Goal: Task Accomplishment & Management: Manage account settings

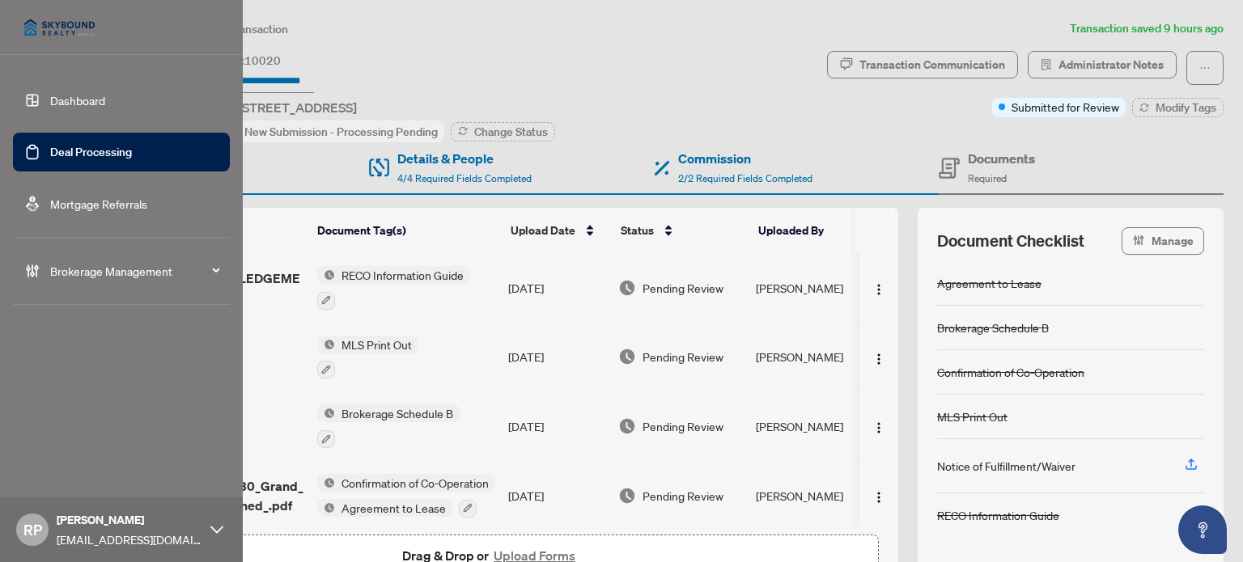
click at [98, 155] on link "Deal Processing" at bounding box center [91, 152] width 82 height 15
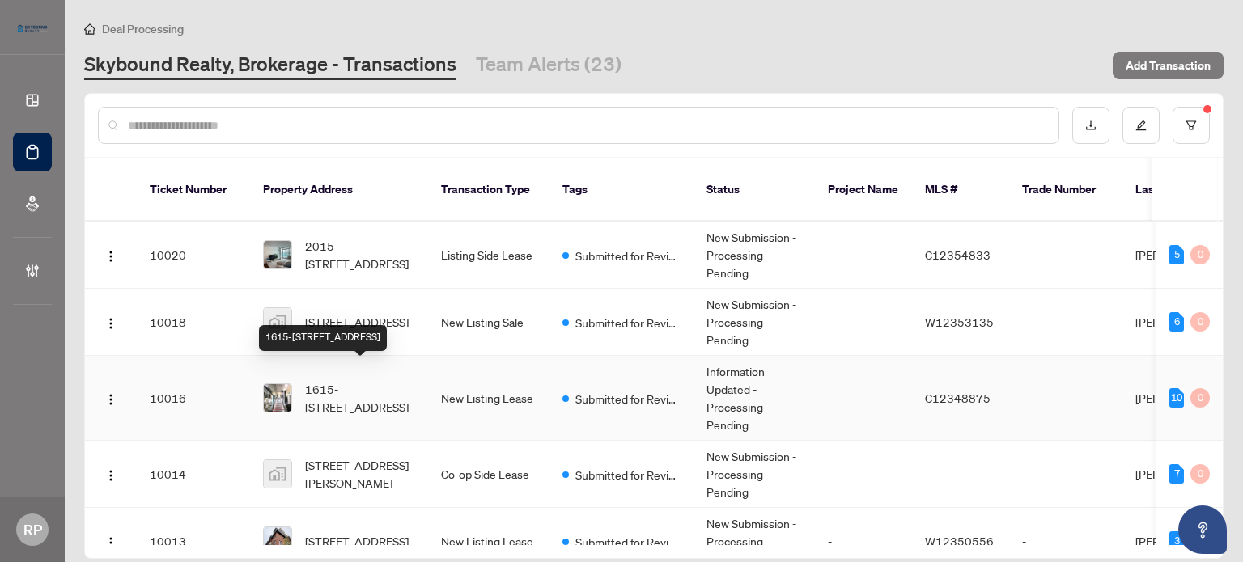
scroll to position [81, 0]
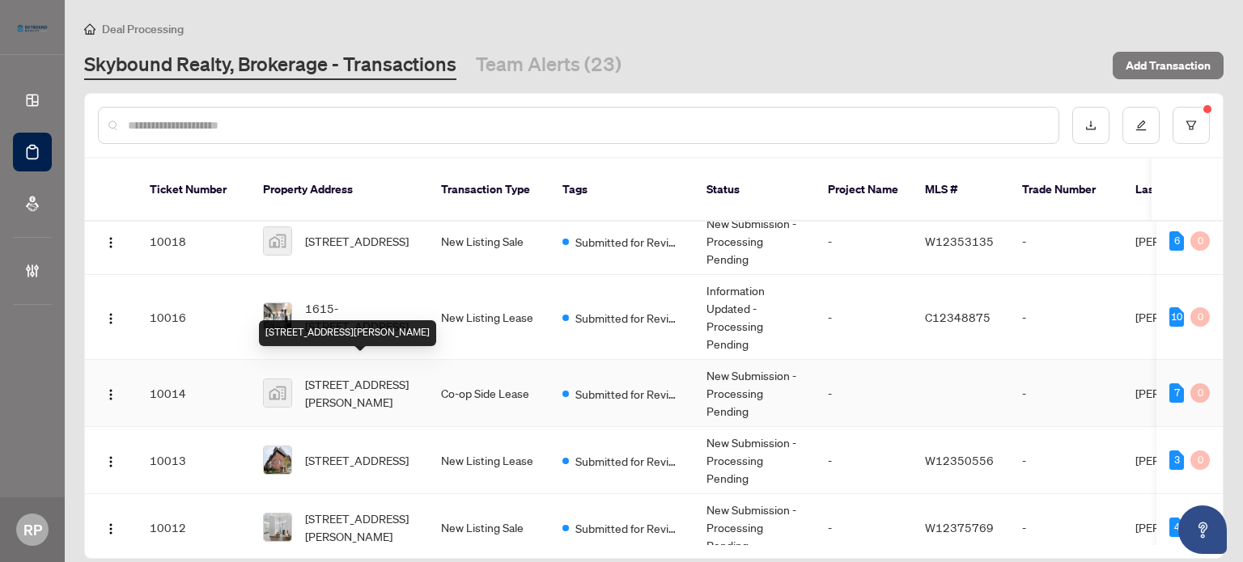
click at [379, 375] on span "[STREET_ADDRESS][PERSON_NAME]" at bounding box center [360, 393] width 110 height 36
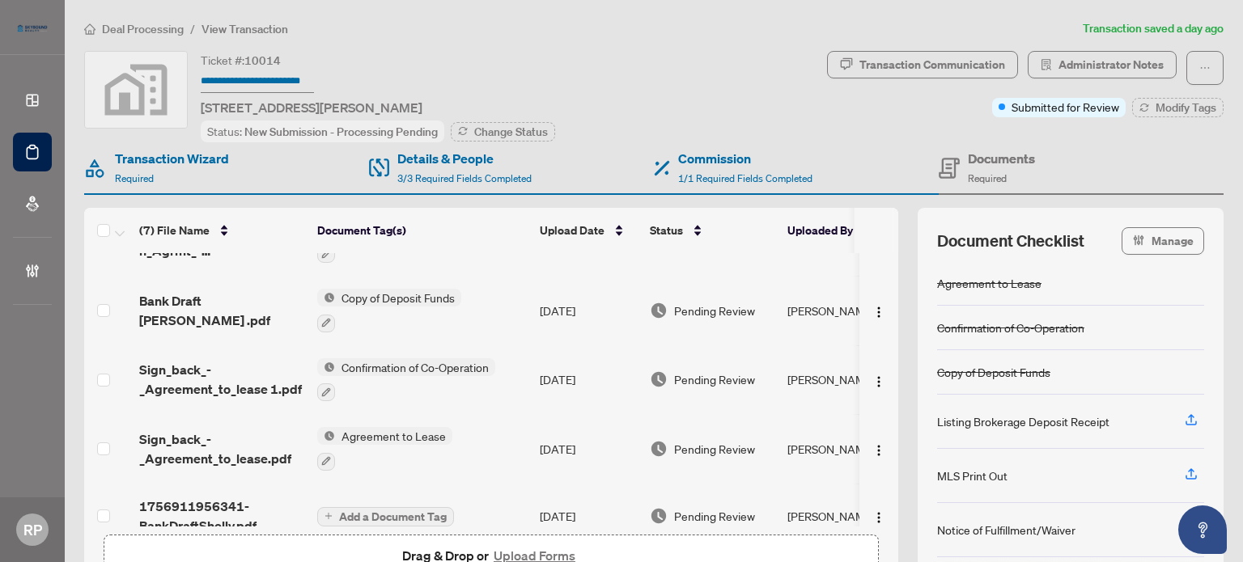
scroll to position [205, 0]
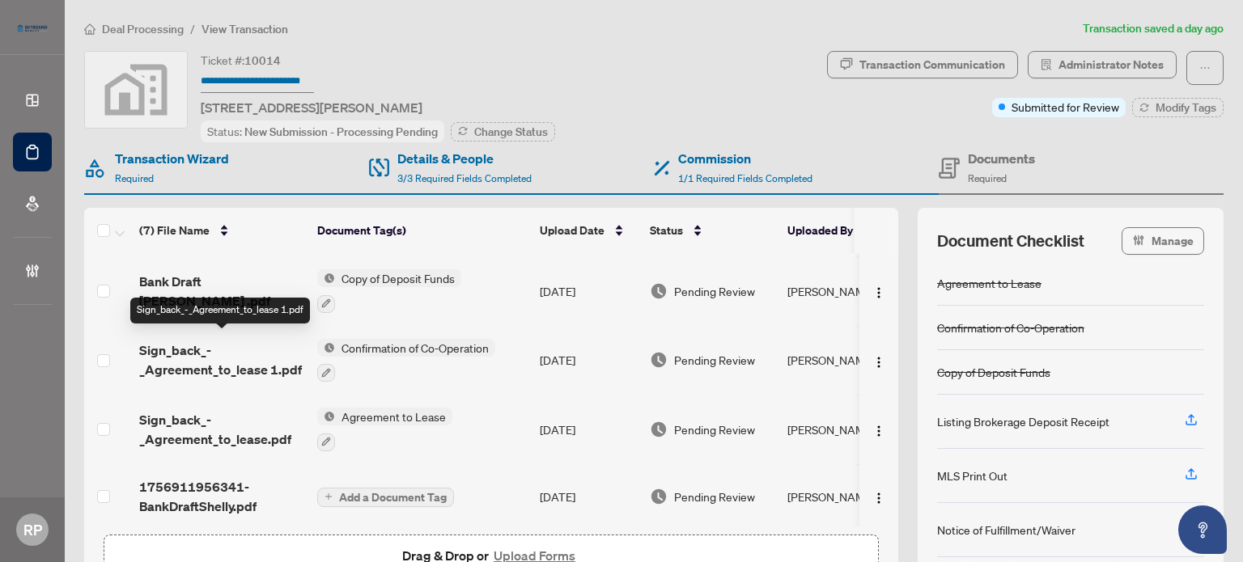
click at [239, 358] on span "Sign_back_-_Agreement_to_lease 1.pdf" at bounding box center [221, 360] width 165 height 39
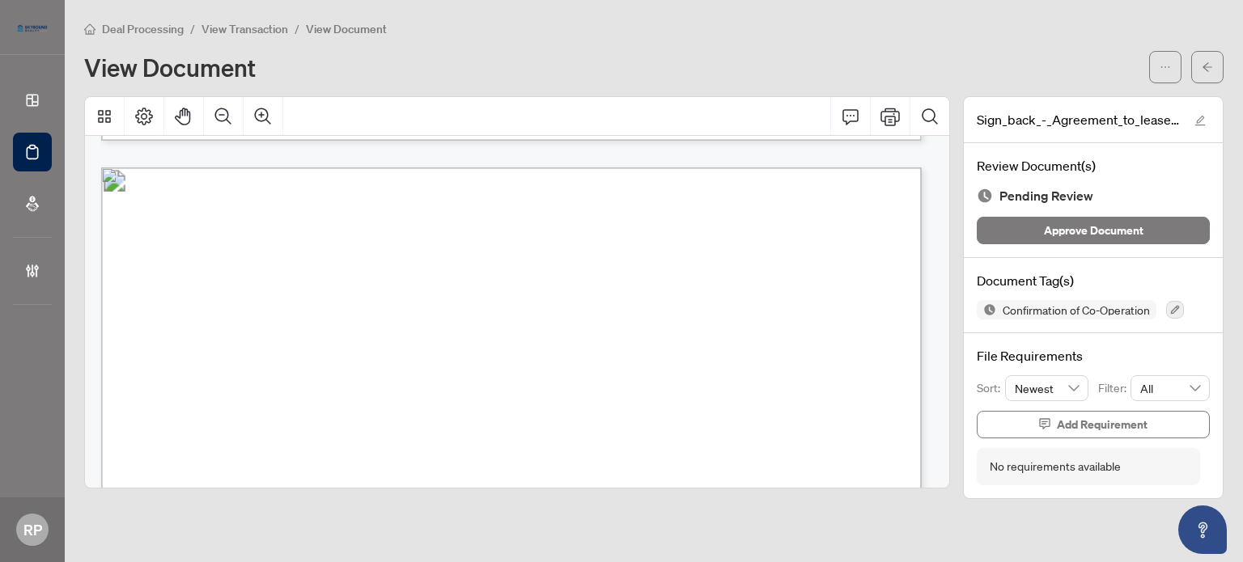
scroll to position [1052, 0]
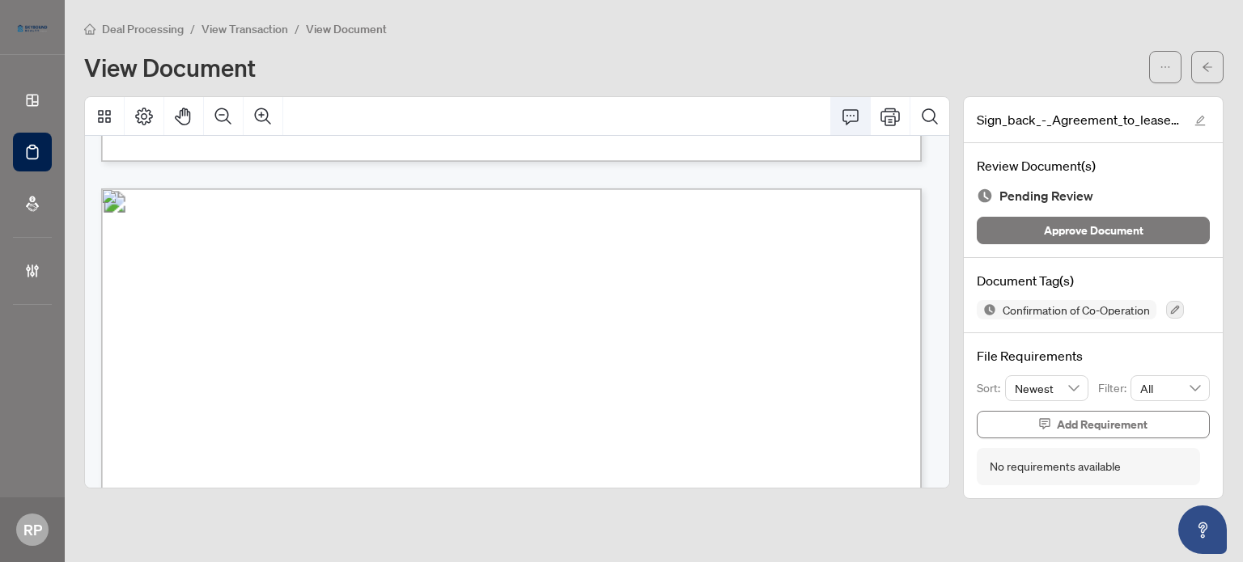
click at [846, 123] on icon "Comment" at bounding box center [850, 116] width 16 height 15
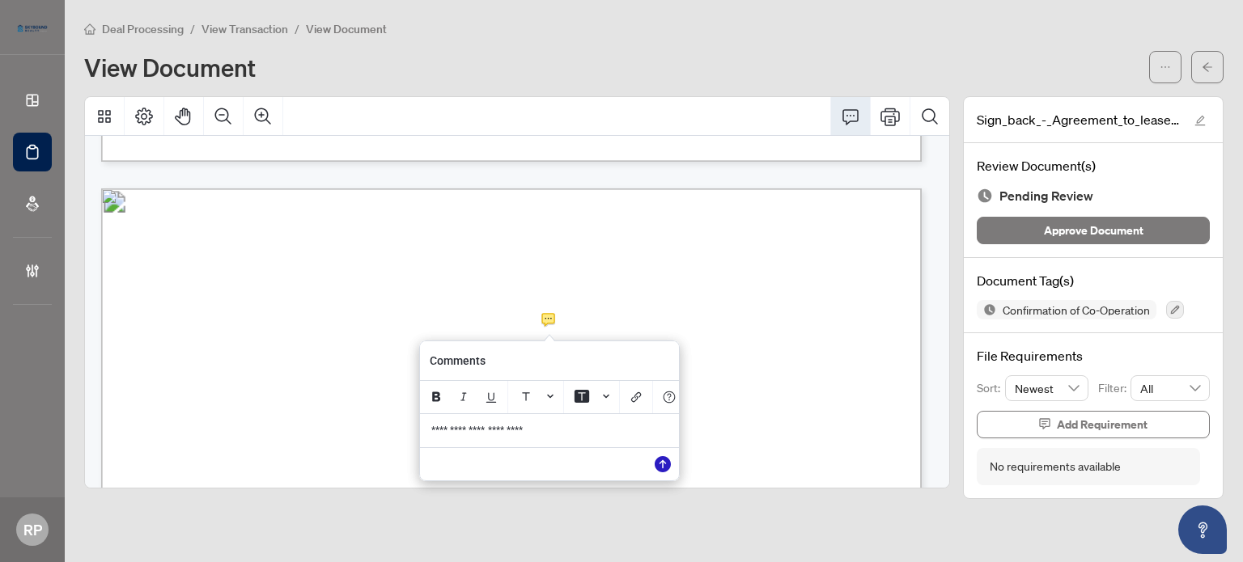
click at [671, 472] on button "Save" at bounding box center [662, 464] width 32 height 32
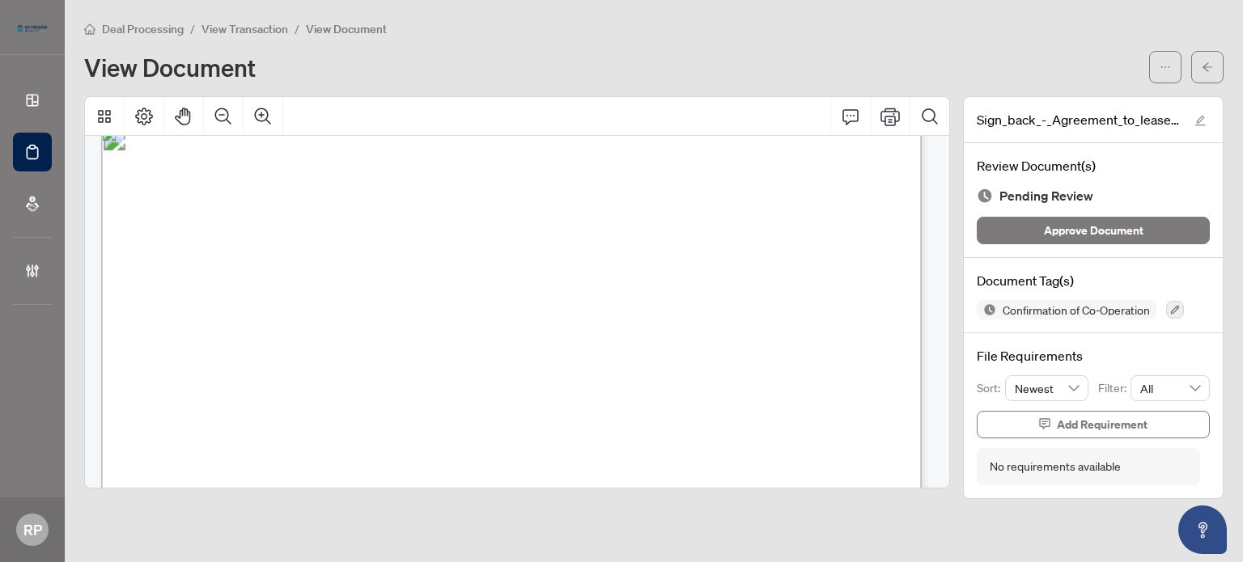
scroll to position [6553, 0]
click at [855, 109] on icon "Comment" at bounding box center [850, 116] width 16 height 15
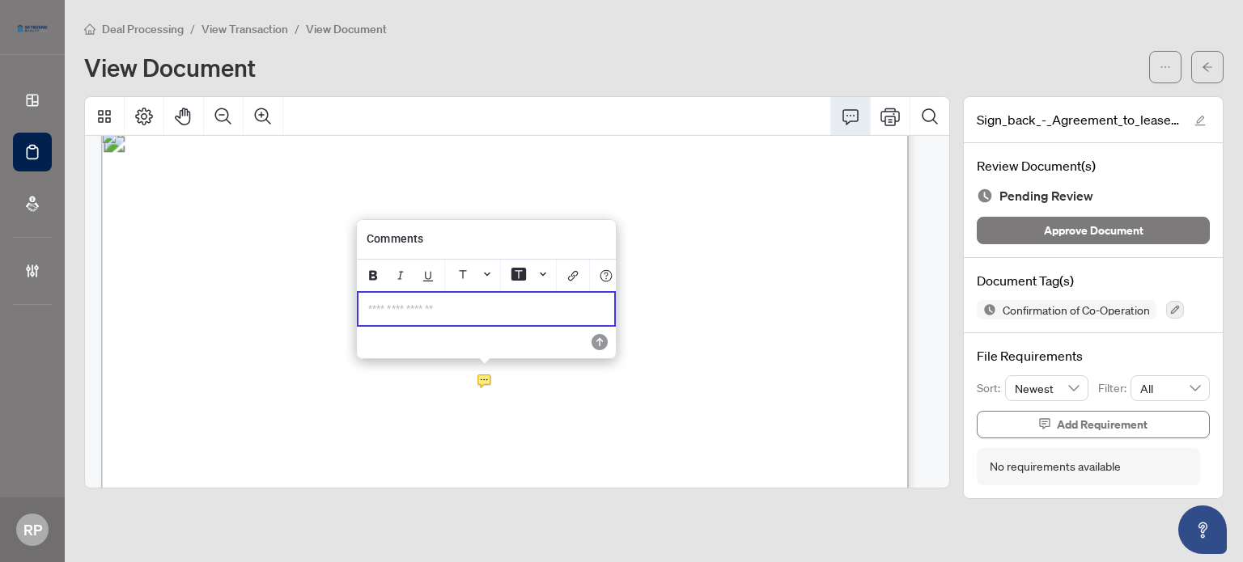
click at [532, 303] on div "**********" at bounding box center [486, 309] width 256 height 33
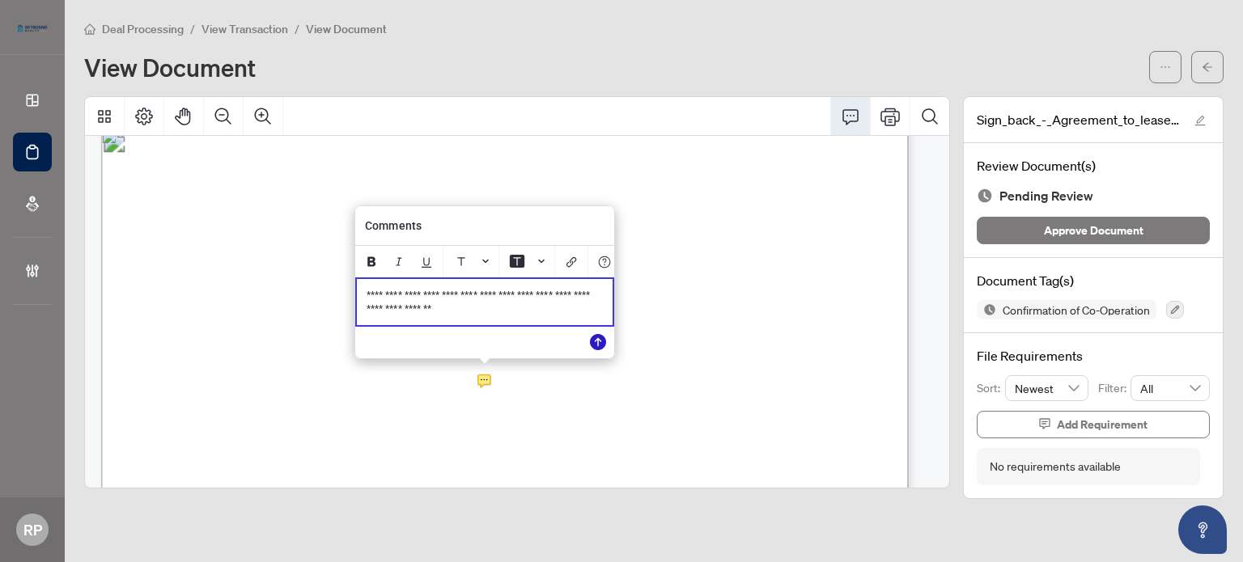
click at [601, 342] on icon "Save" at bounding box center [598, 342] width 16 height 16
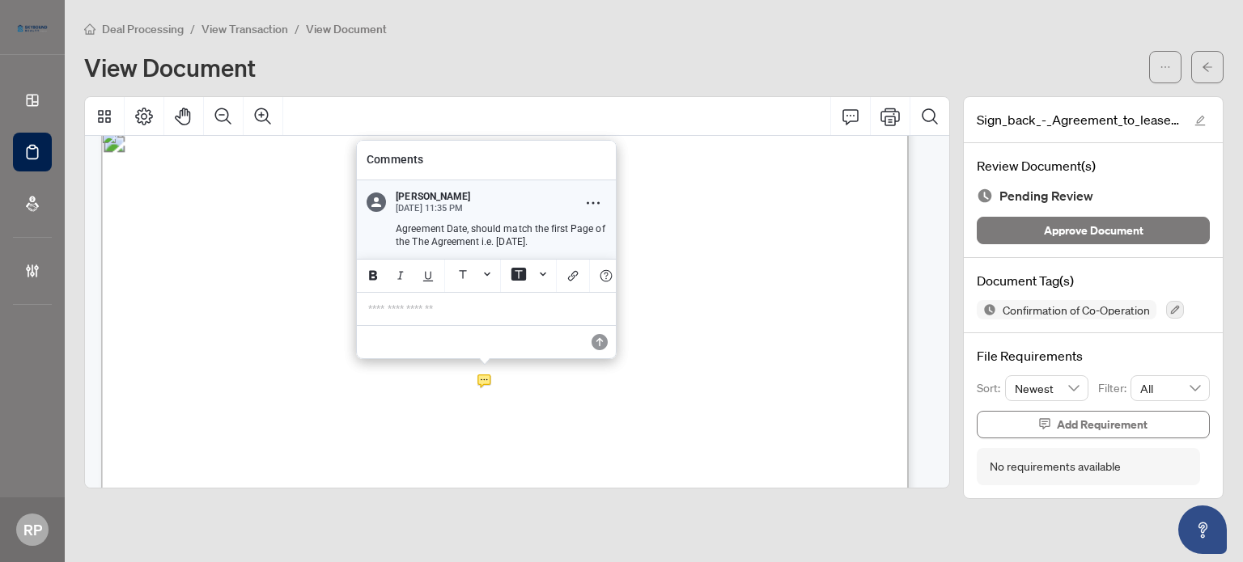
drag, startPoint x: 540, startPoint y: 238, endPoint x: 393, endPoint y: 226, distance: 146.9
click at [393, 226] on div "Agreement Date, should match the first Page of the The Agreement i.e. [DATE]." at bounding box center [496, 235] width 220 height 27
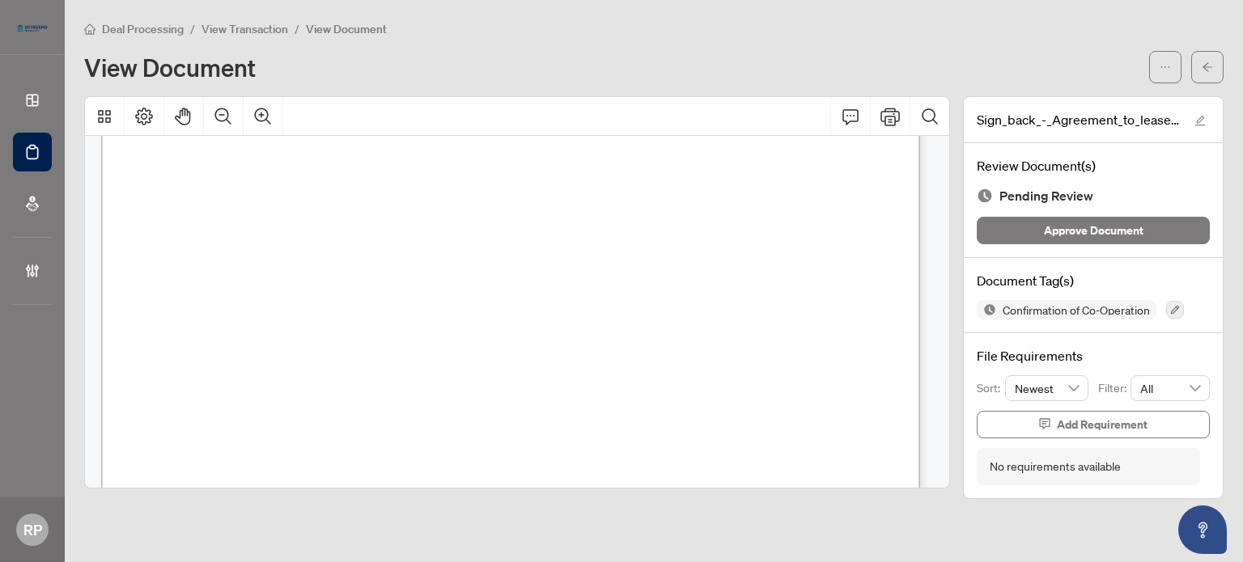
scroll to position [7673, 0]
click at [850, 121] on icon "Comment" at bounding box center [850, 116] width 16 height 15
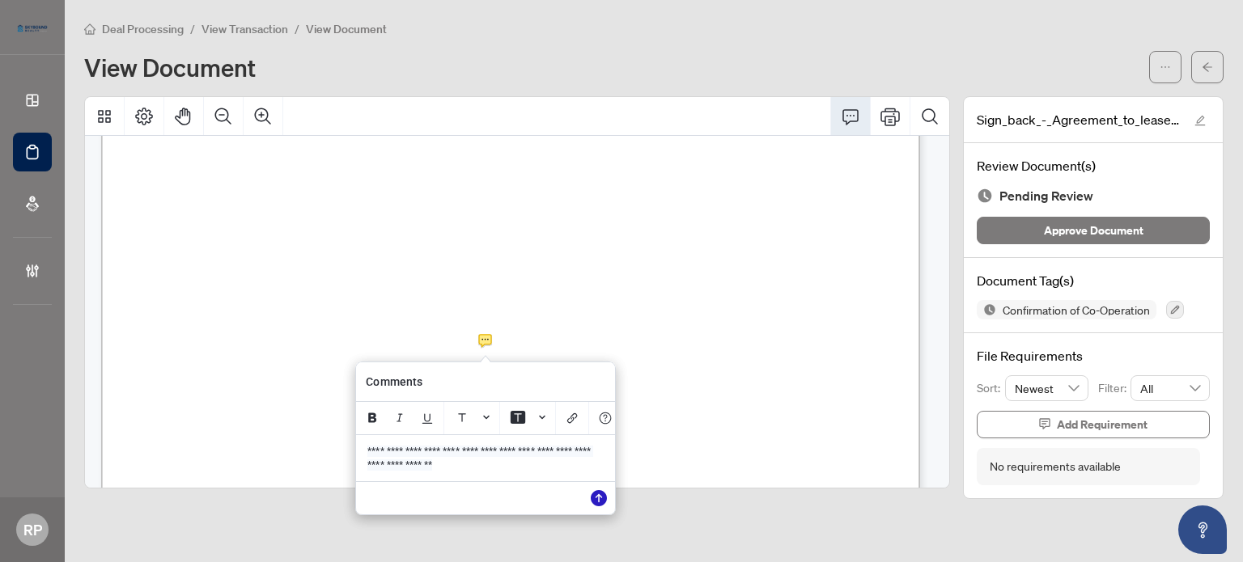
click at [598, 506] on icon "Save" at bounding box center [599, 498] width 16 height 16
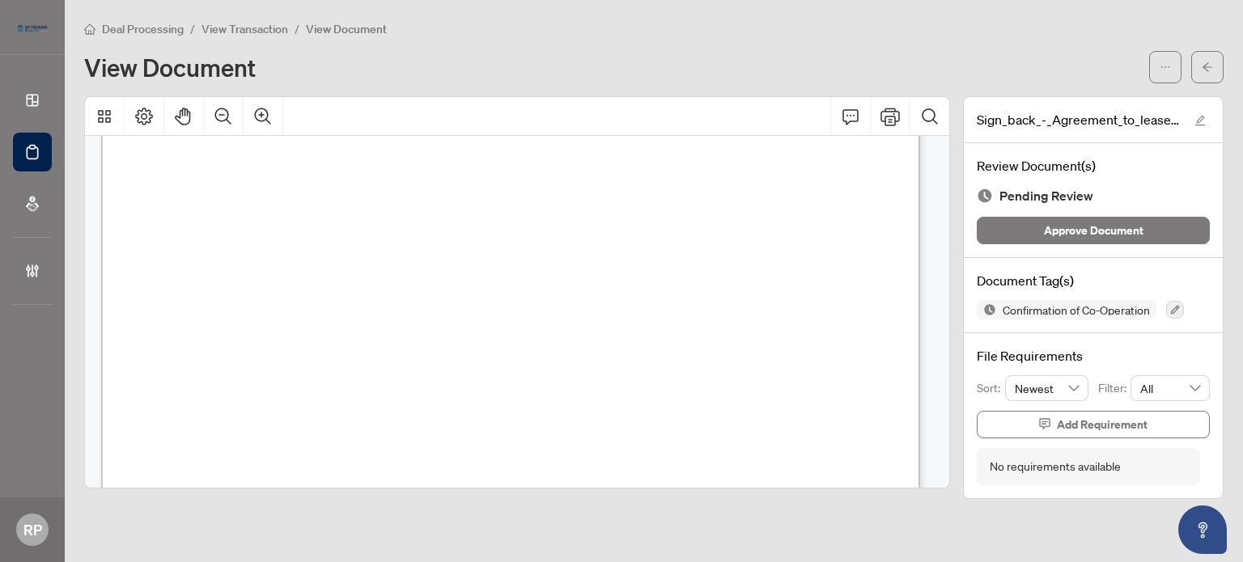
scroll to position [8806, 0]
click at [849, 124] on icon "Comment" at bounding box center [850, 116] width 19 height 19
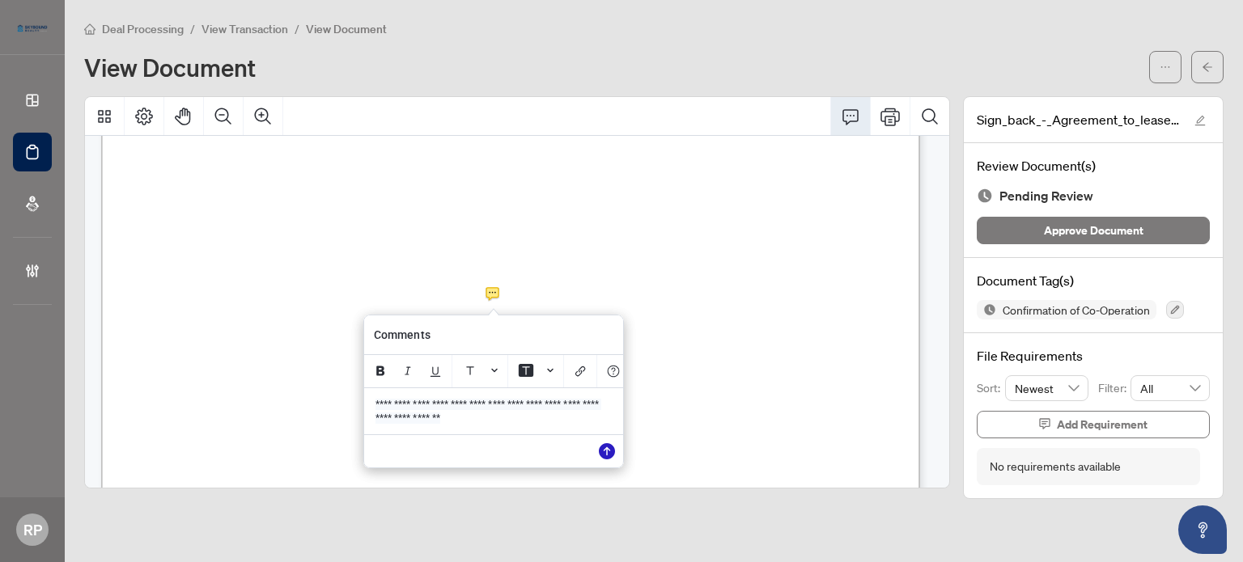
click at [596, 462] on button "Save" at bounding box center [607, 451] width 32 height 32
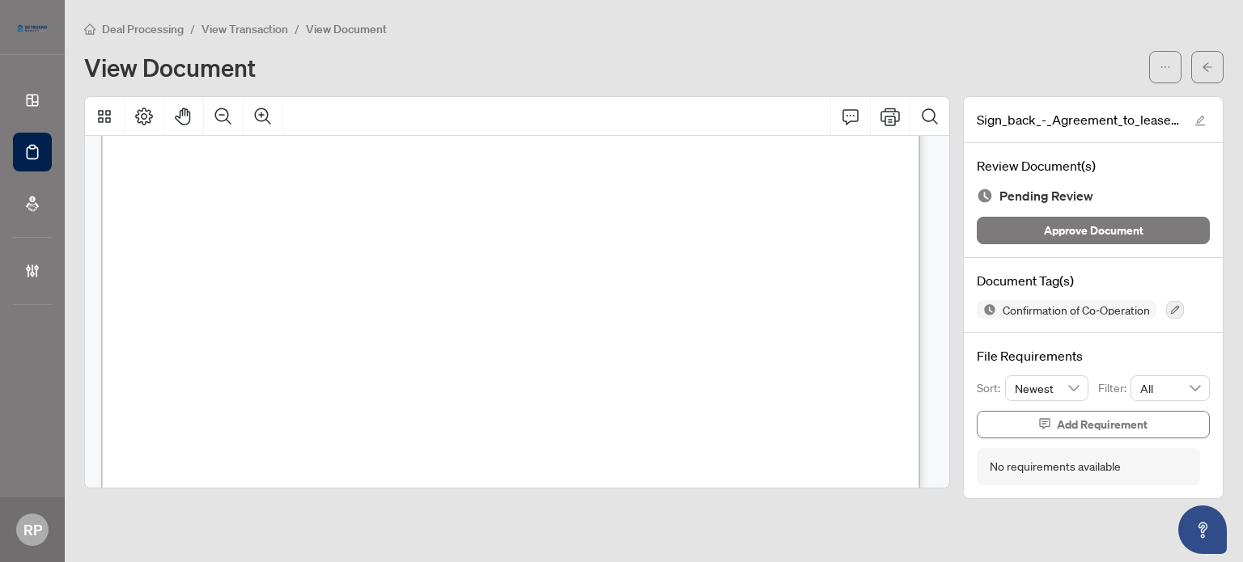
scroll to position [9938, 0]
click at [854, 125] on button "Comment" at bounding box center [850, 116] width 39 height 39
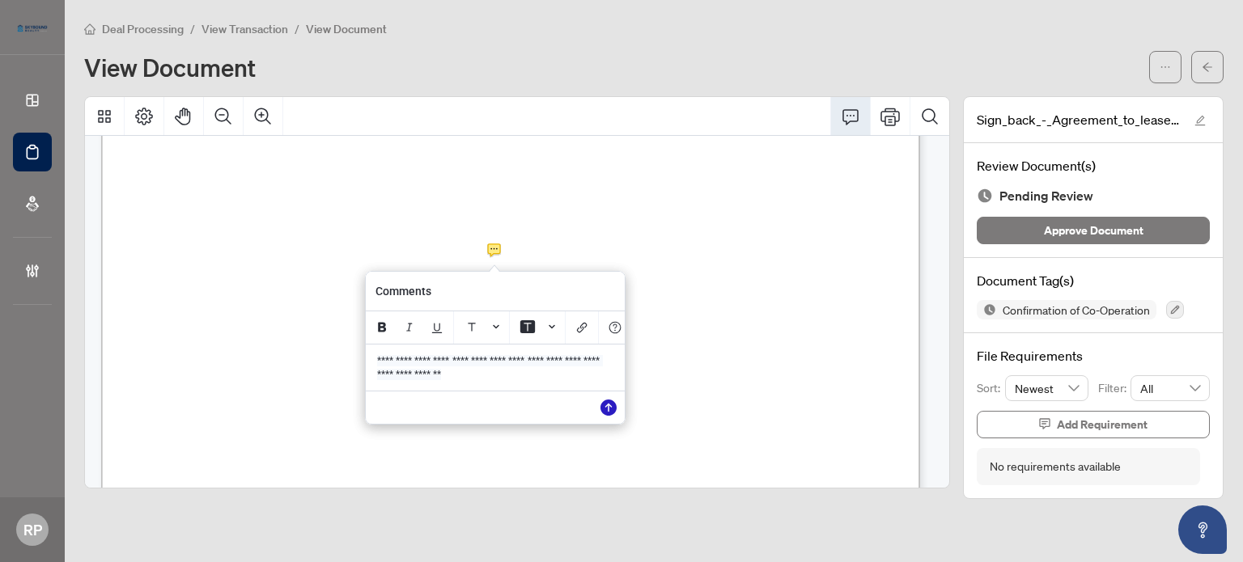
click at [612, 416] on icon "Save" at bounding box center [608, 408] width 16 height 16
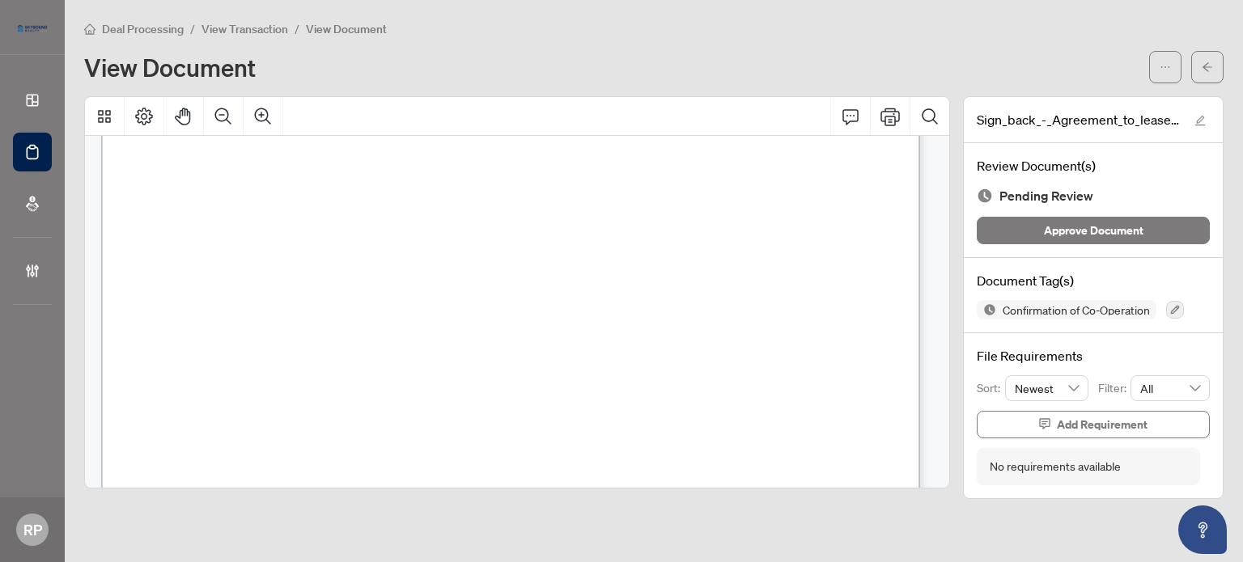
scroll to position [10990, 0]
click at [841, 122] on icon "Comment" at bounding box center [850, 116] width 19 height 19
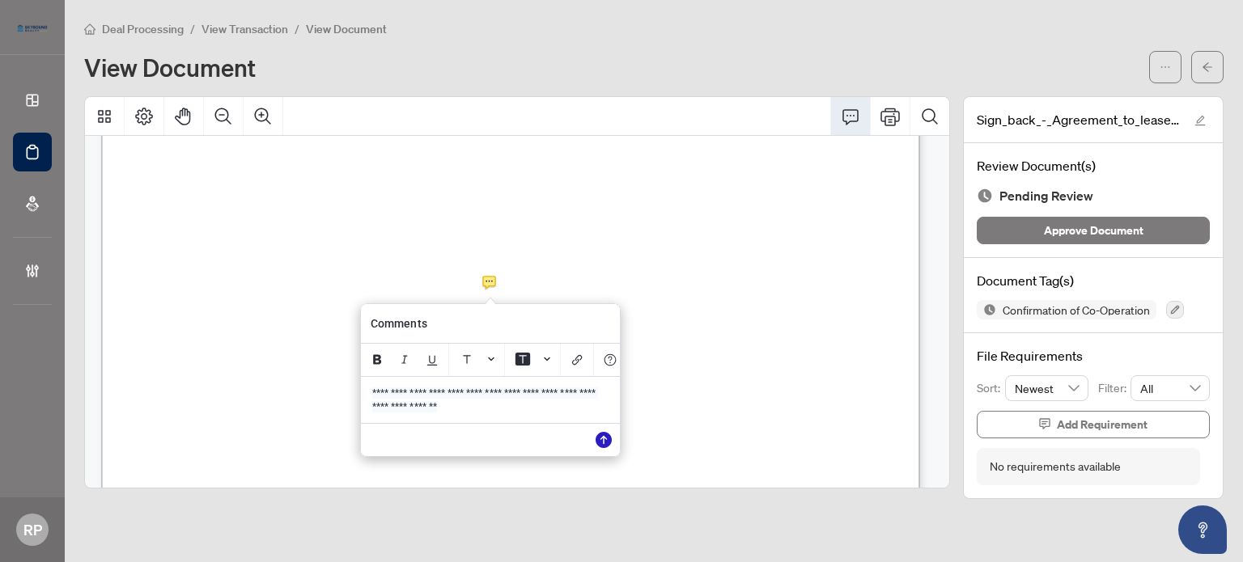
click at [595, 444] on icon "Save" at bounding box center [603, 440] width 16 height 16
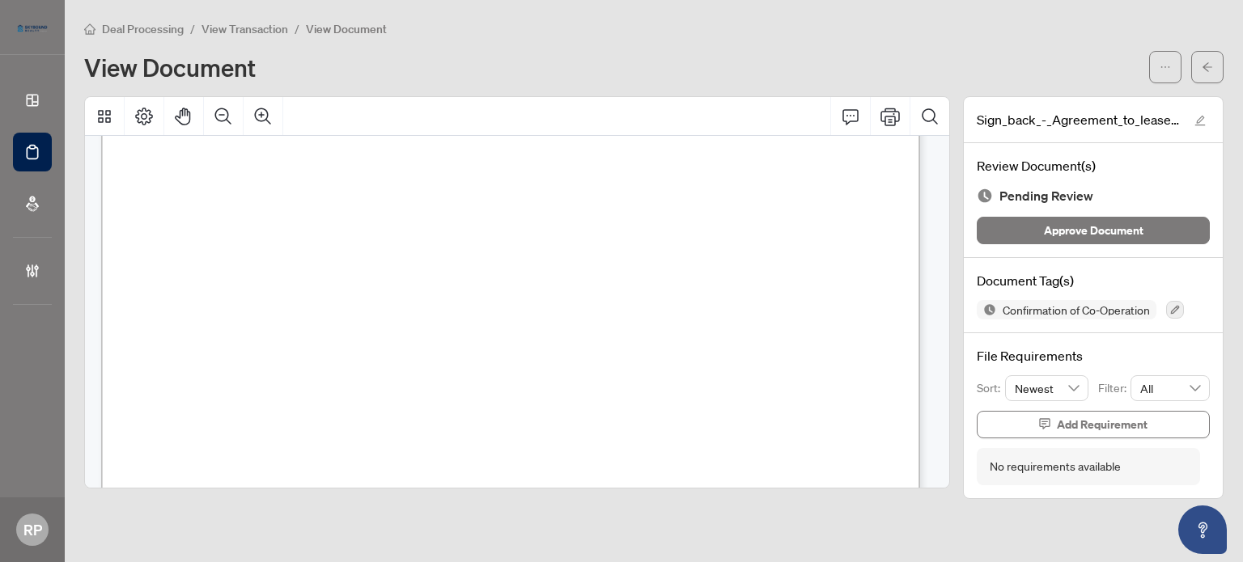
scroll to position [12123, 0]
click at [849, 117] on icon "Comment" at bounding box center [850, 116] width 19 height 19
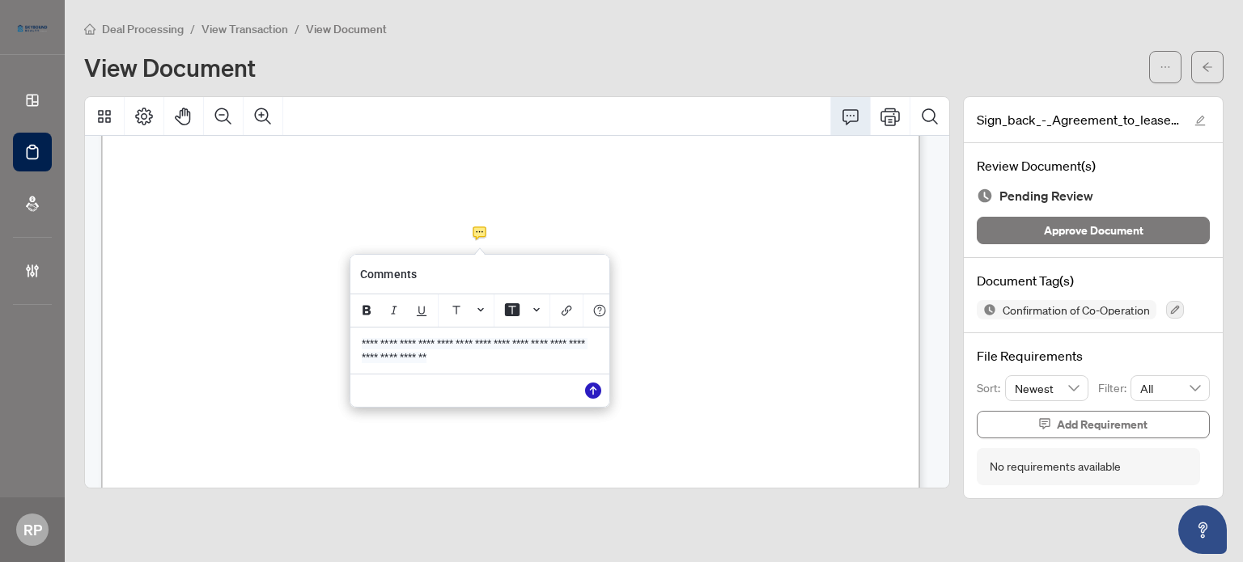
click at [592, 397] on icon "Save" at bounding box center [593, 391] width 16 height 16
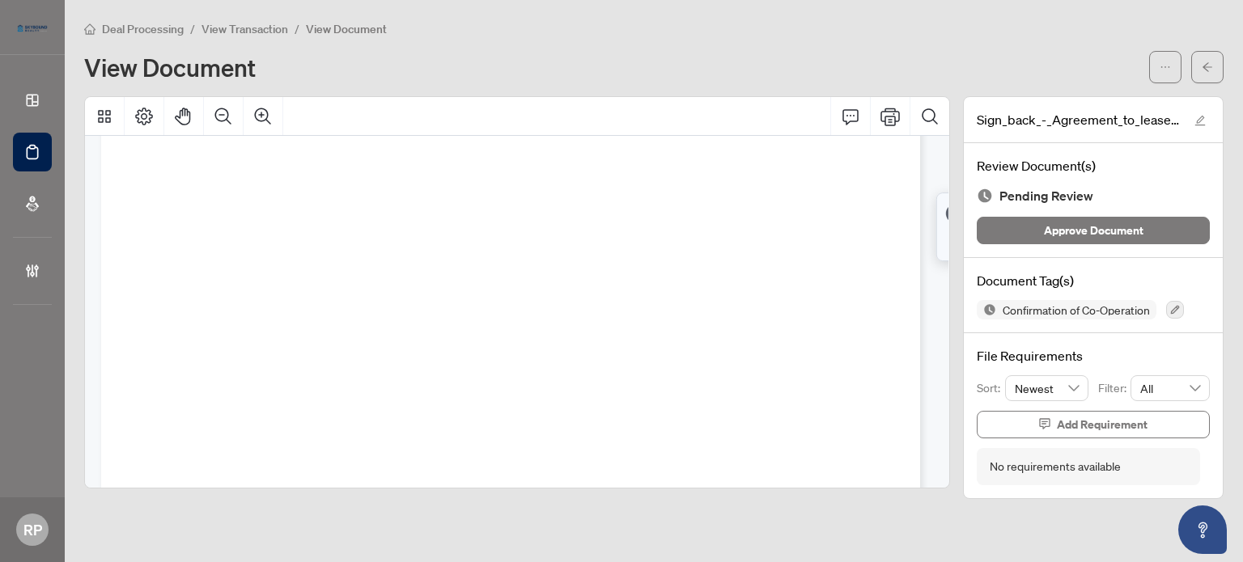
scroll to position [0, 0]
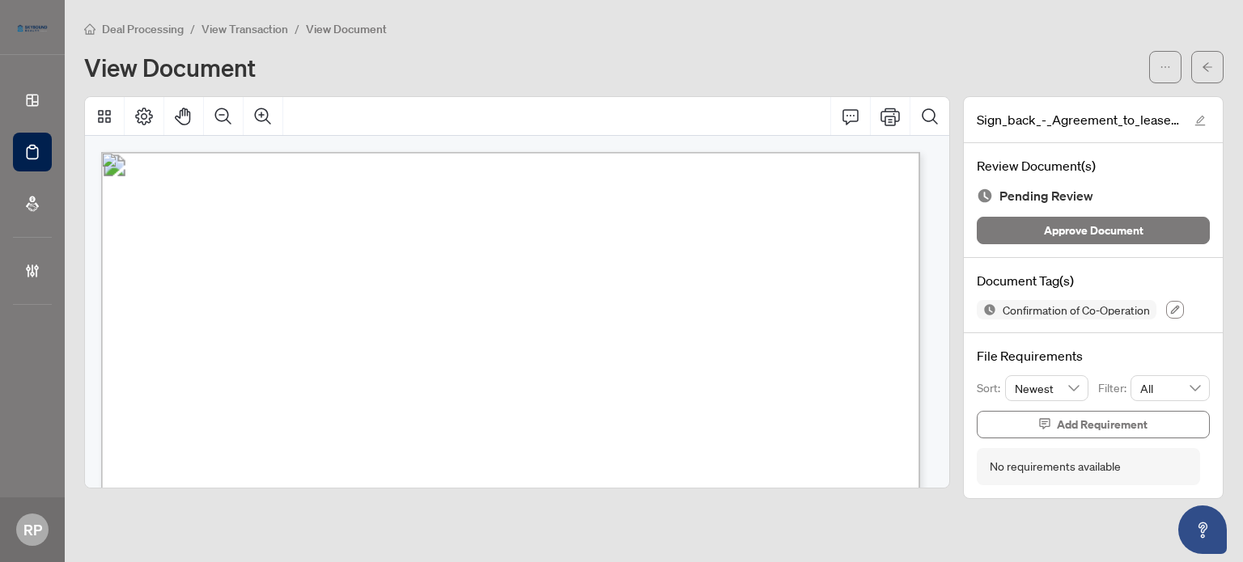
click at [1176, 309] on icon "button" at bounding box center [1175, 310] width 10 height 10
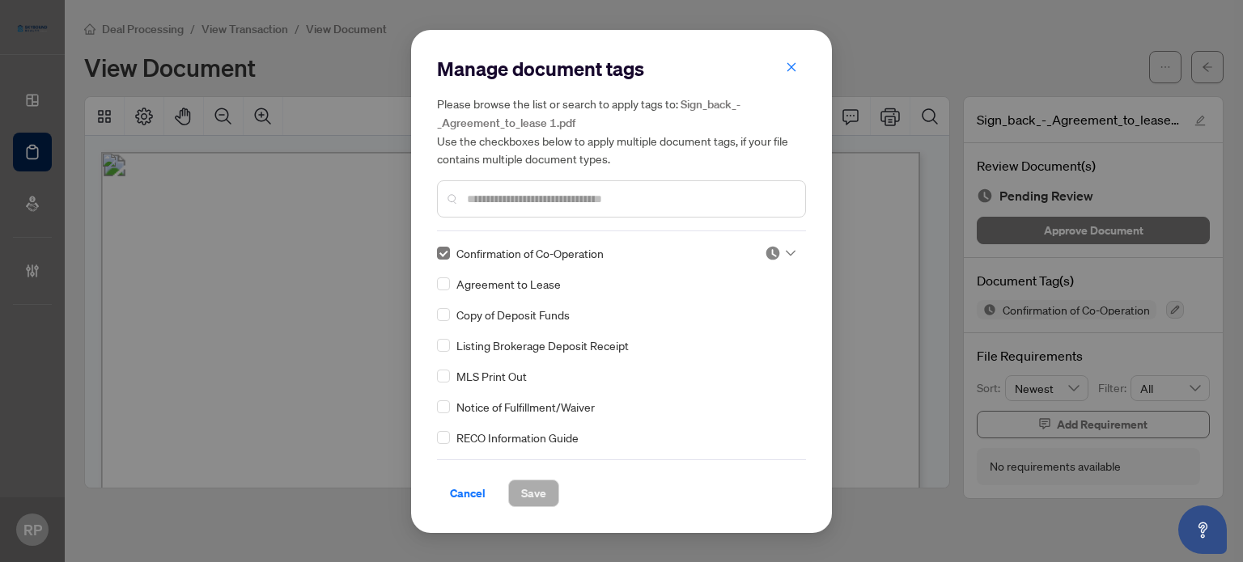
click at [777, 250] on div at bounding box center [780, 253] width 31 height 16
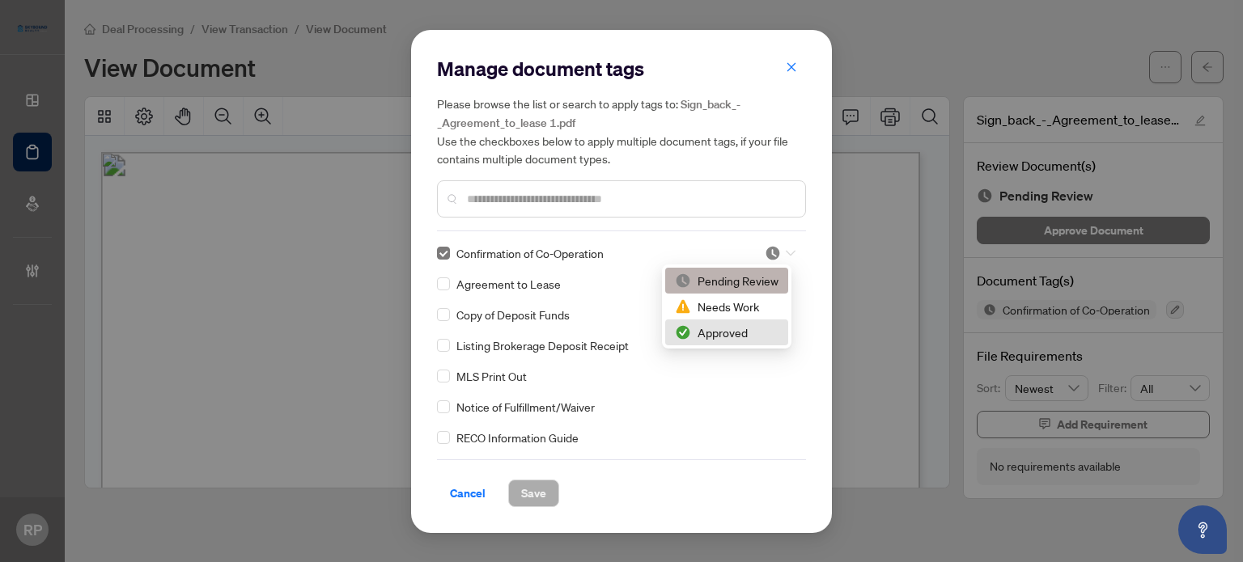
click at [742, 328] on div "Approved" at bounding box center [727, 333] width 104 height 18
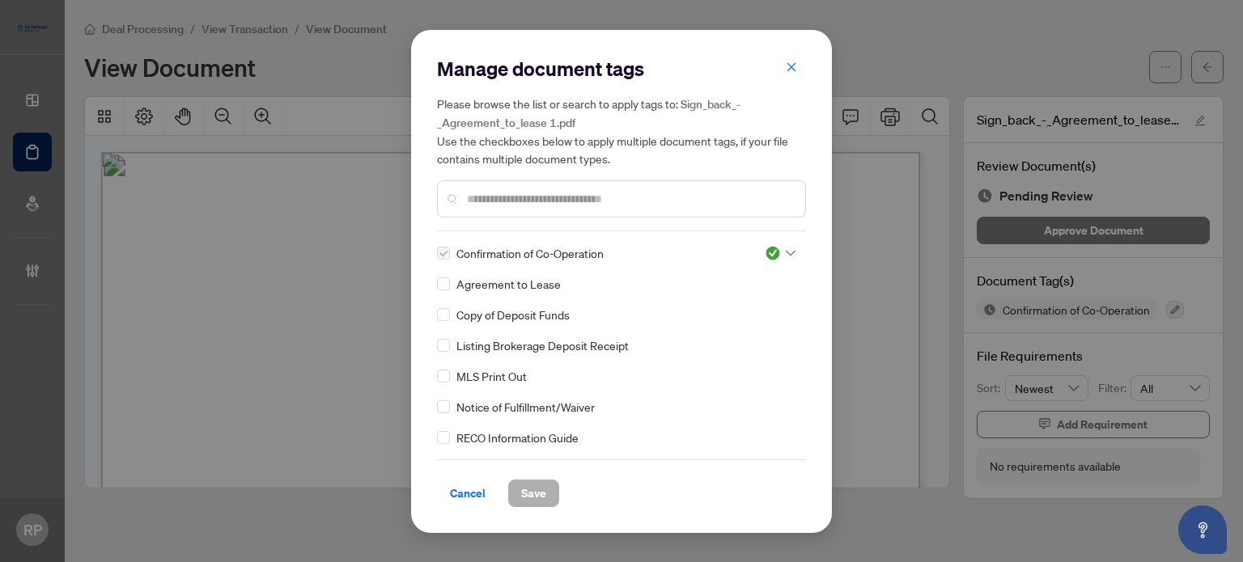
click at [549, 484] on button "Save" at bounding box center [533, 494] width 51 height 28
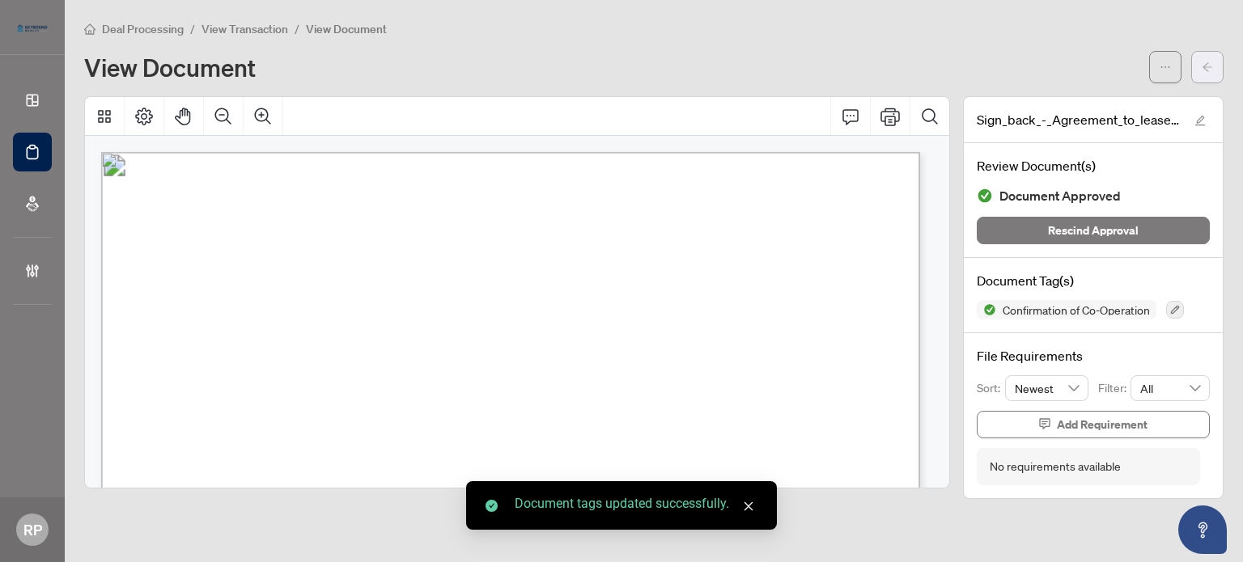
click at [1202, 67] on icon "arrow-left" at bounding box center [1207, 66] width 10 height 9
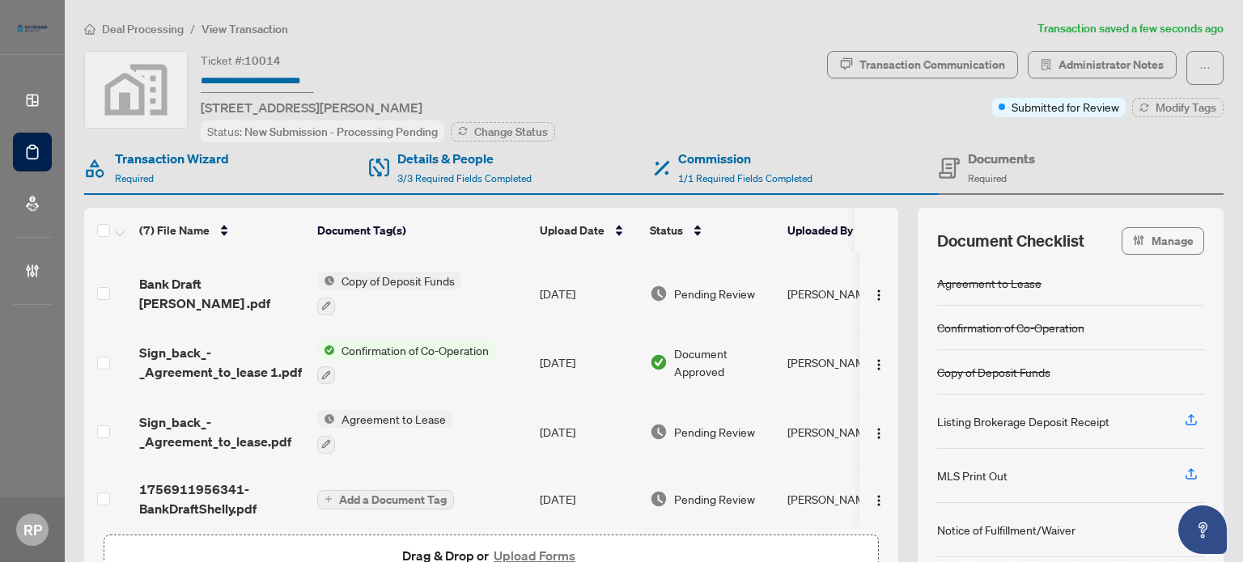
scroll to position [205, 0]
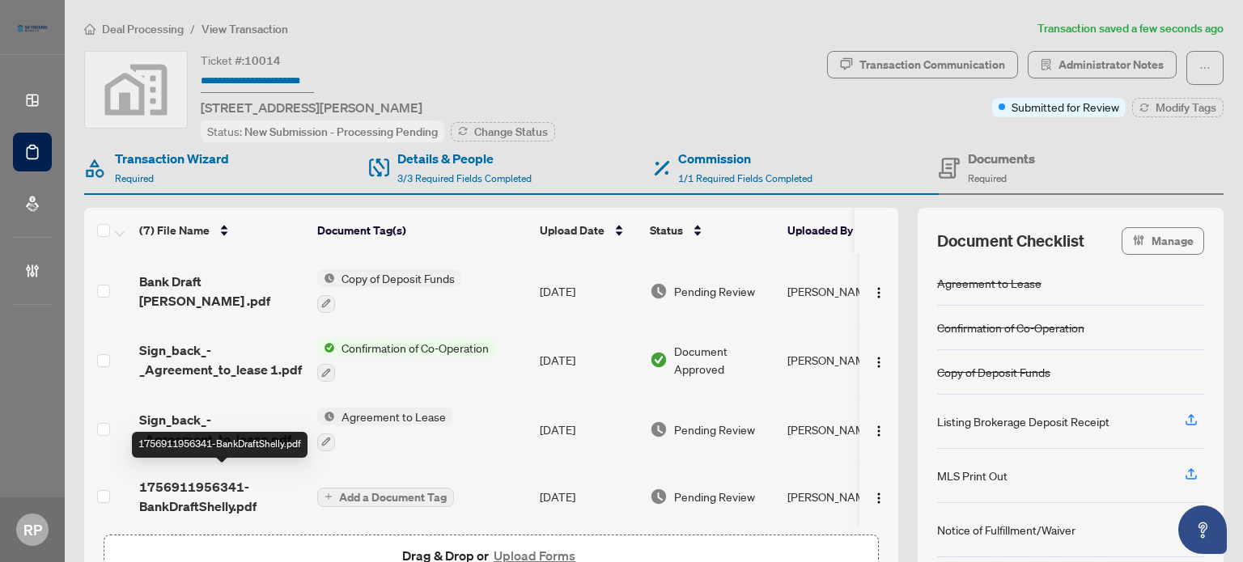
click at [210, 484] on span "1756911956341-BankDraftShelly.pdf" at bounding box center [221, 496] width 165 height 39
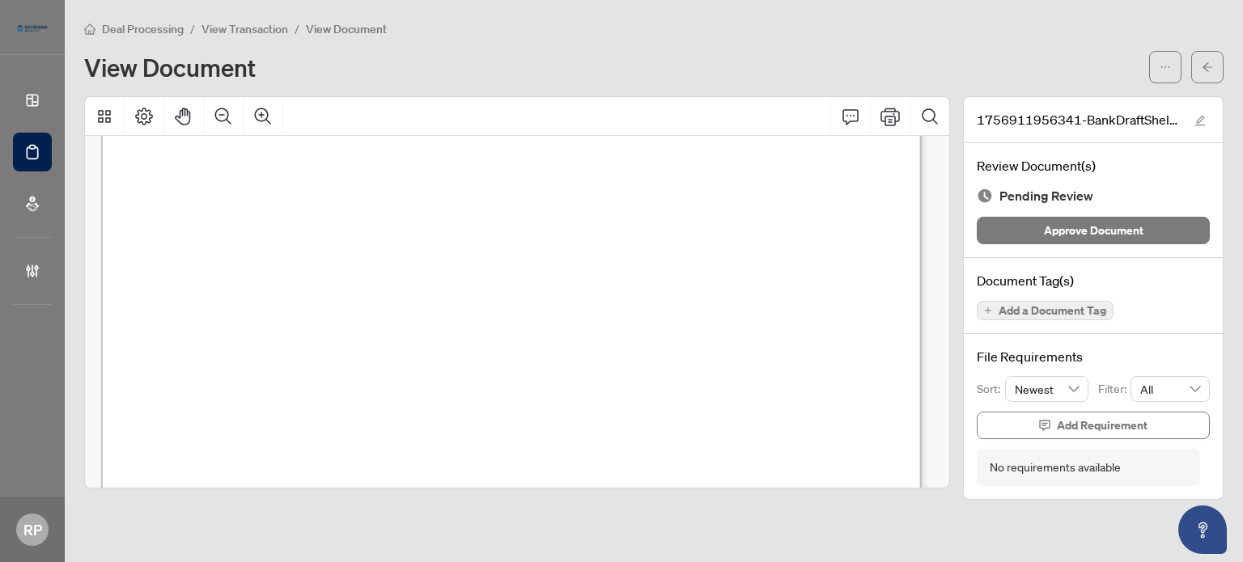
scroll to position [566, 0]
click at [1024, 305] on span "Add a Document Tag" at bounding box center [1052, 310] width 108 height 11
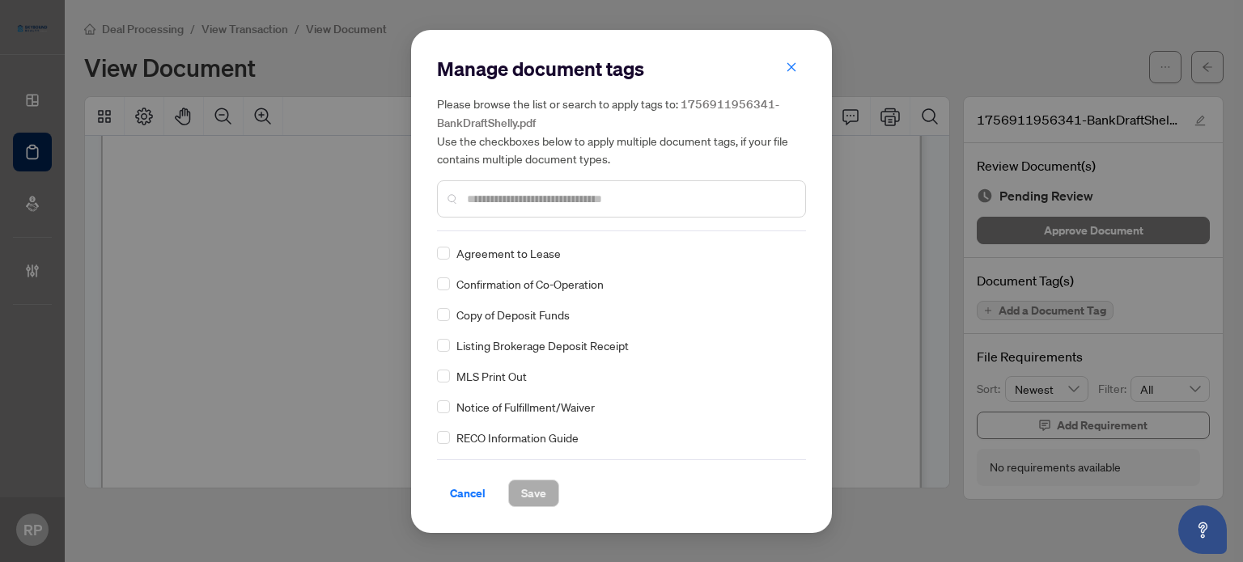
click at [504, 206] on input "text" at bounding box center [629, 199] width 325 height 18
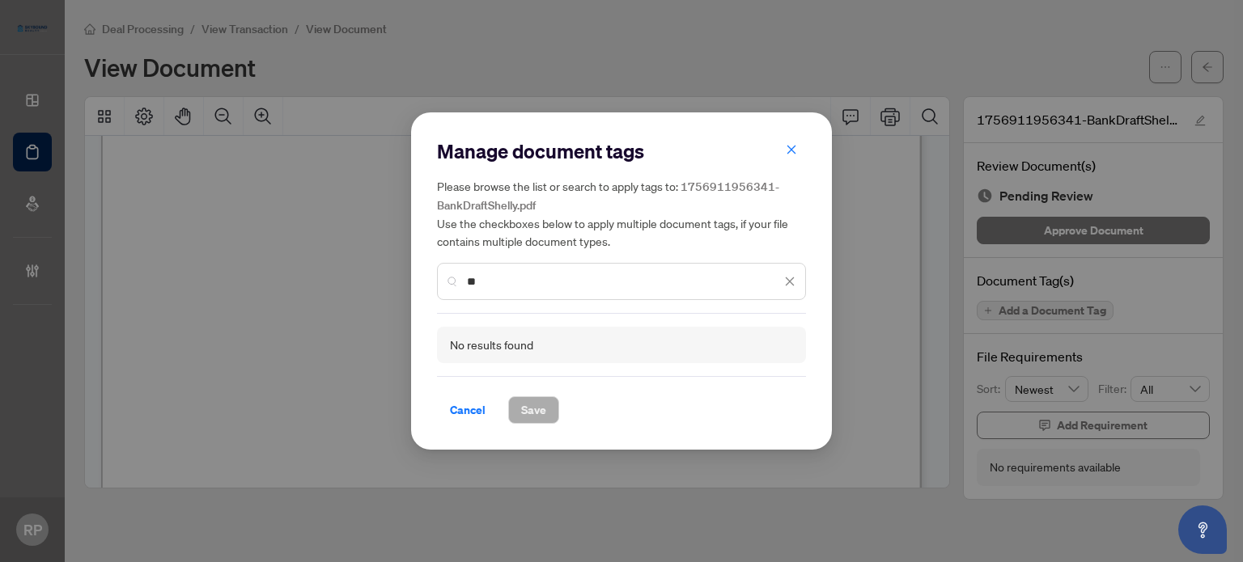
type input "*"
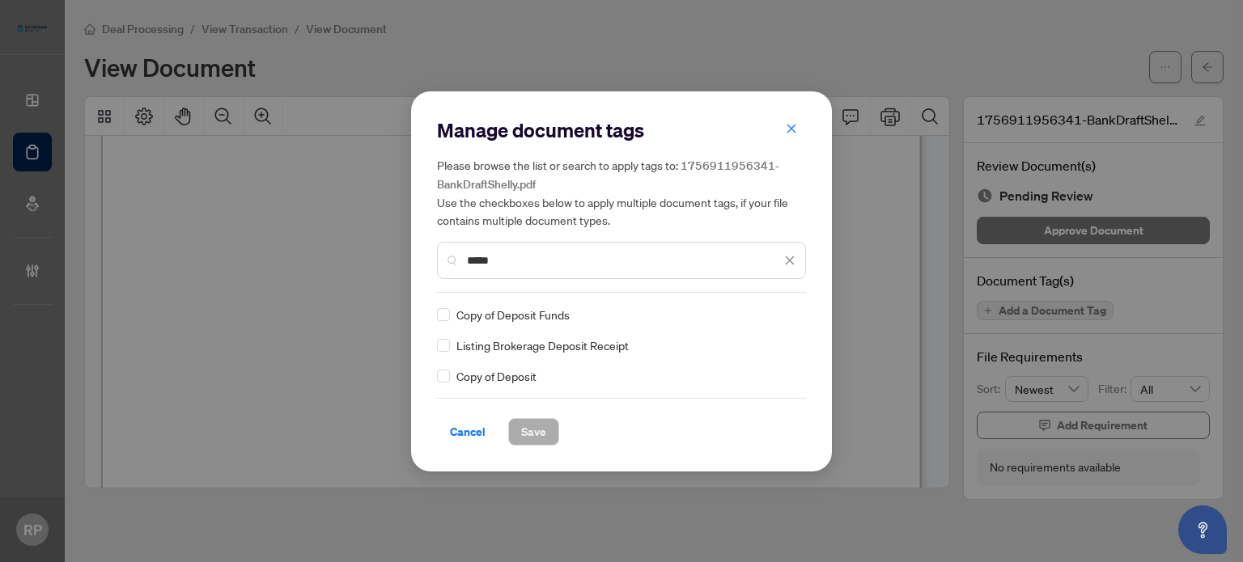
type input "*****"
click at [787, 323] on span at bounding box center [780, 315] width 31 height 24
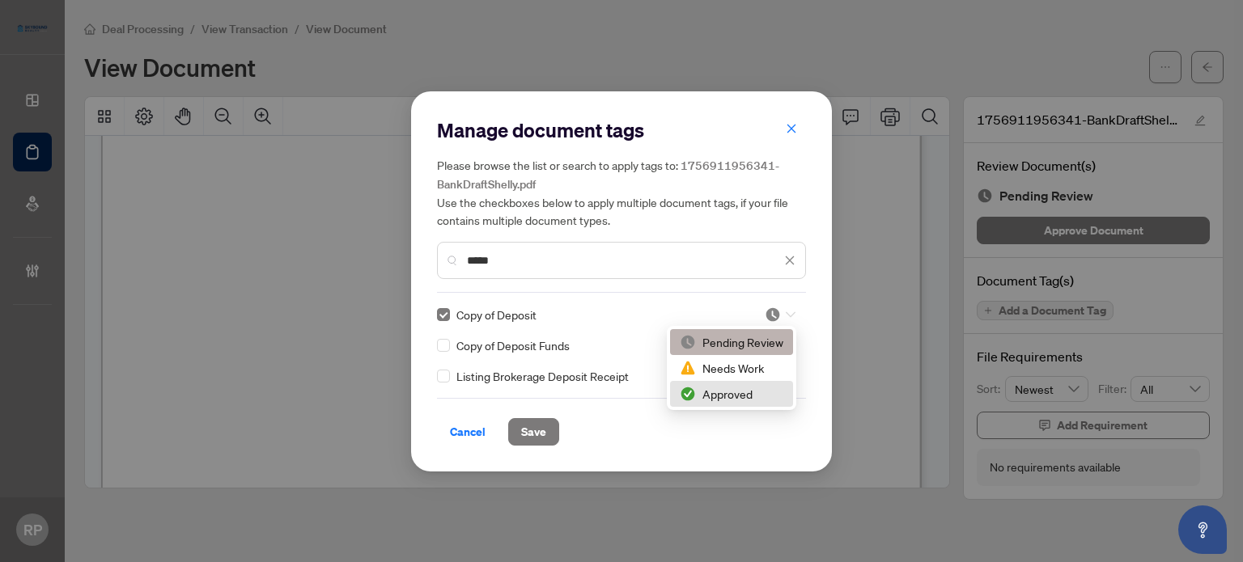
click at [757, 392] on div "Approved" at bounding box center [732, 394] width 104 height 18
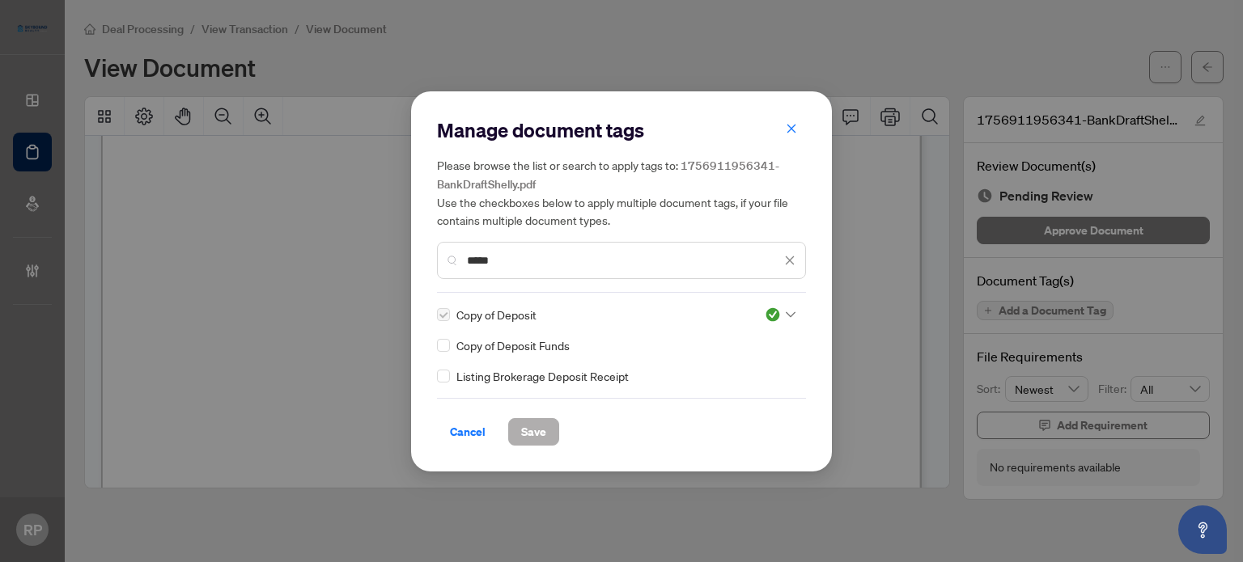
click at [536, 426] on span "Save" at bounding box center [533, 432] width 25 height 26
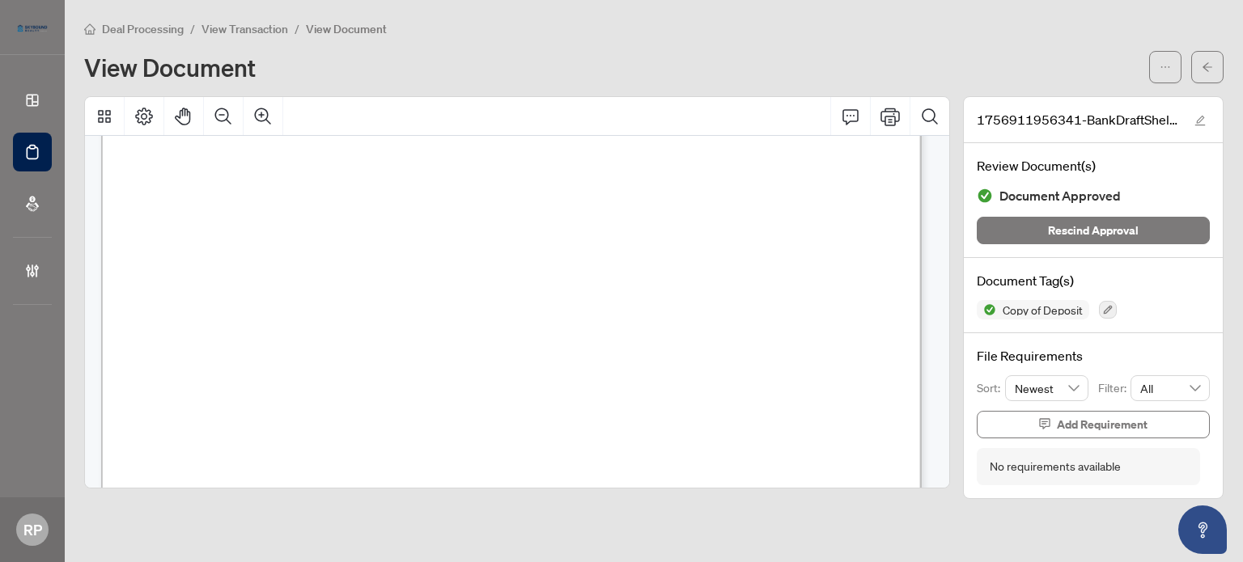
scroll to position [0, 0]
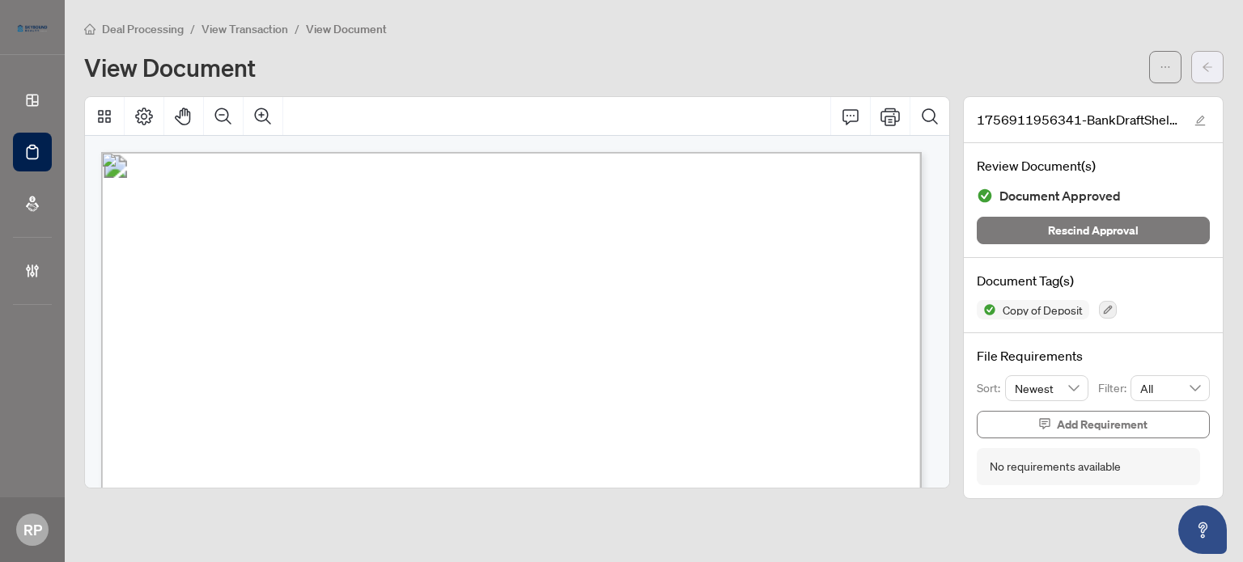
click at [1214, 67] on button "button" at bounding box center [1207, 67] width 32 height 32
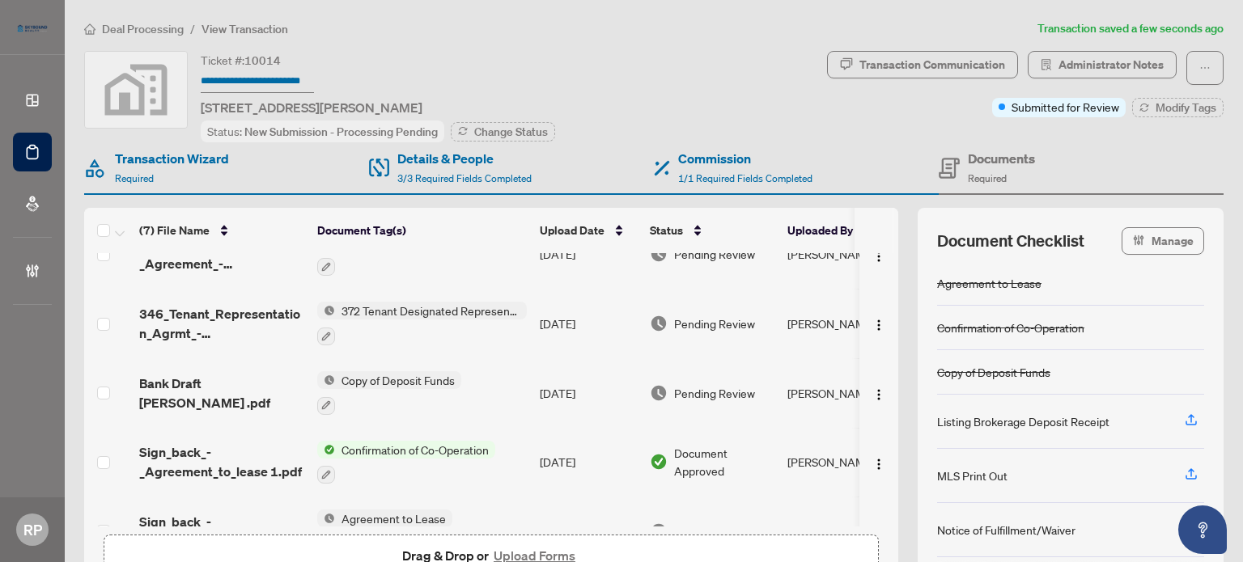
scroll to position [208, 0]
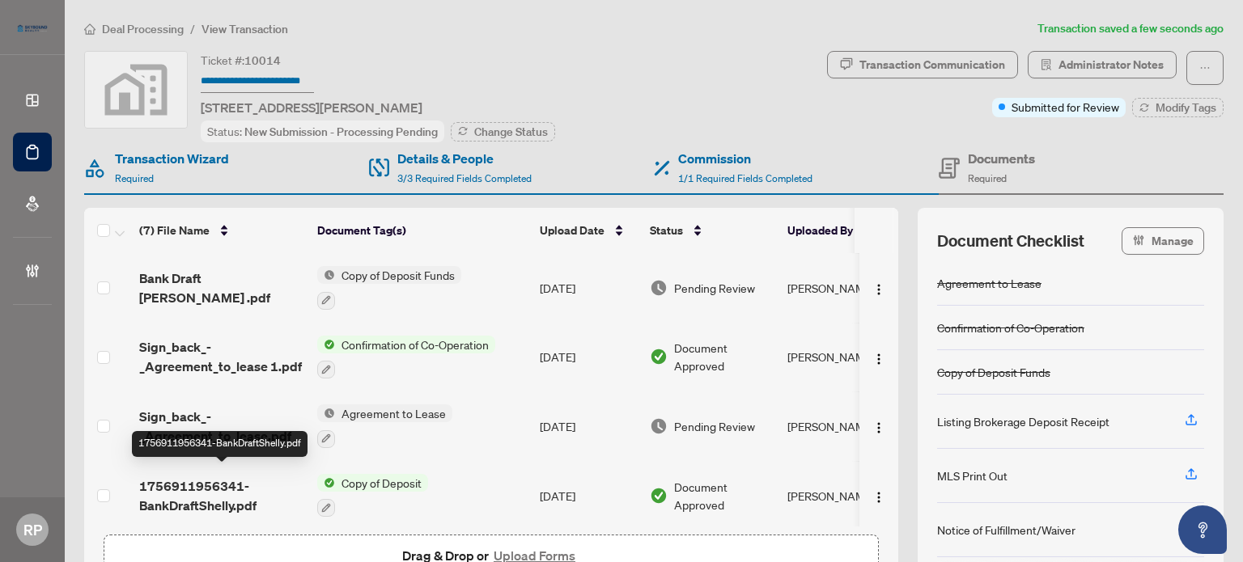
click at [225, 498] on span "1756911956341-BankDraftShelly.pdf" at bounding box center [221, 496] width 165 height 39
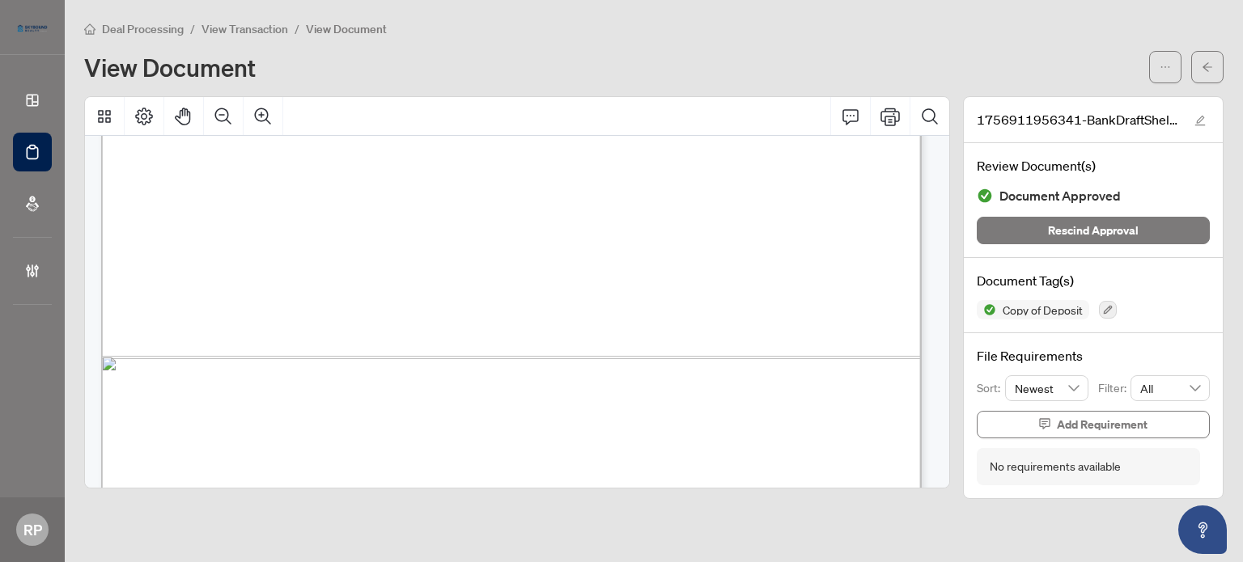
scroll to position [2037, 0]
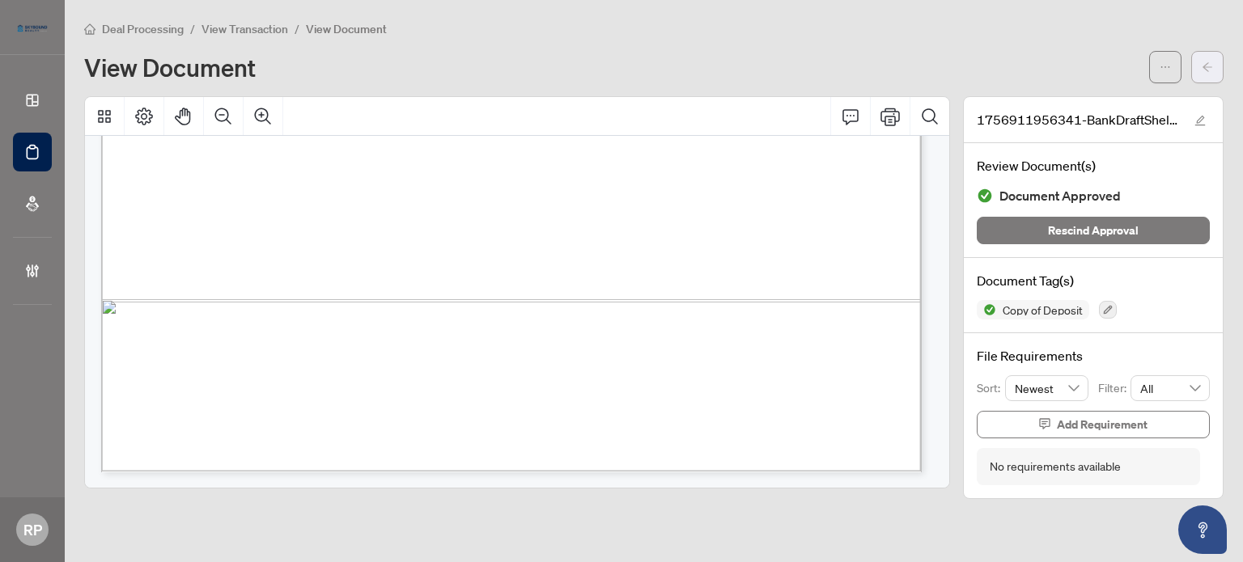
click at [1209, 78] on span "button" at bounding box center [1206, 67] width 11 height 26
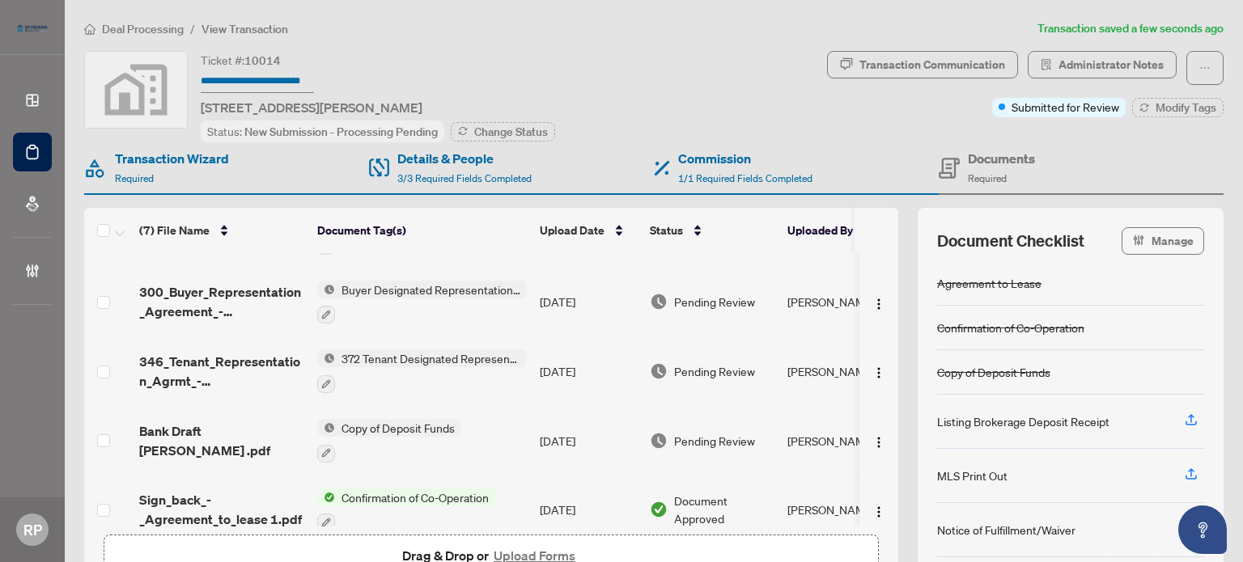
scroll to position [208, 0]
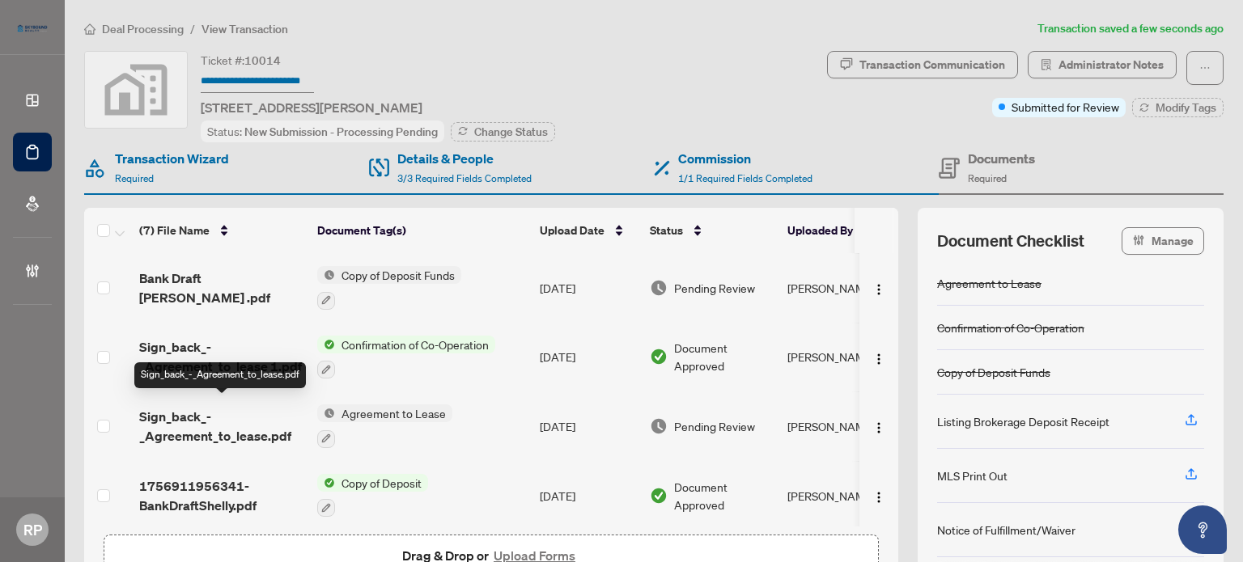
click at [223, 423] on span "Sign_back_-_Agreement_to_lease.pdf" at bounding box center [221, 426] width 165 height 39
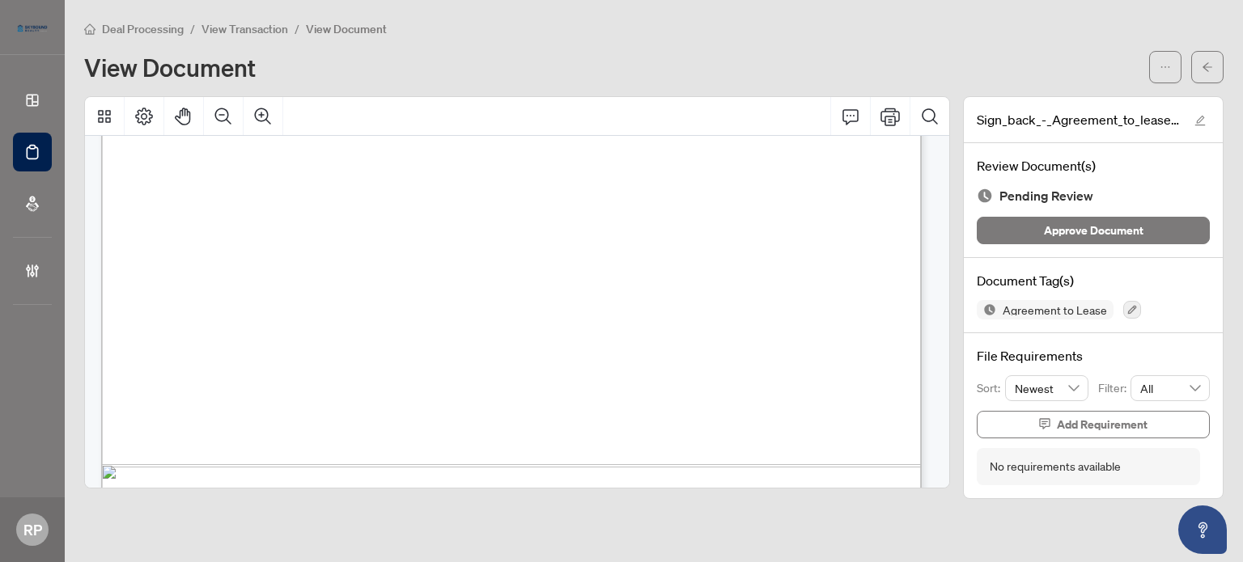
scroll to position [12712, 0]
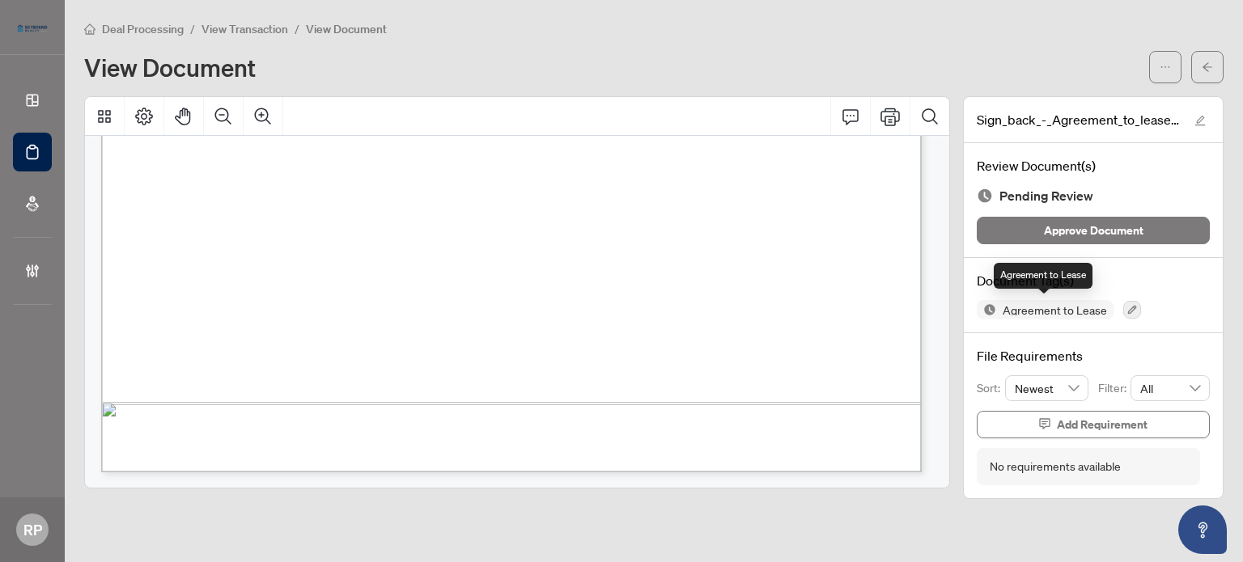
click at [1059, 305] on span "Agreement to Lease" at bounding box center [1054, 309] width 117 height 11
click at [1131, 310] on icon "button" at bounding box center [1132, 310] width 10 height 10
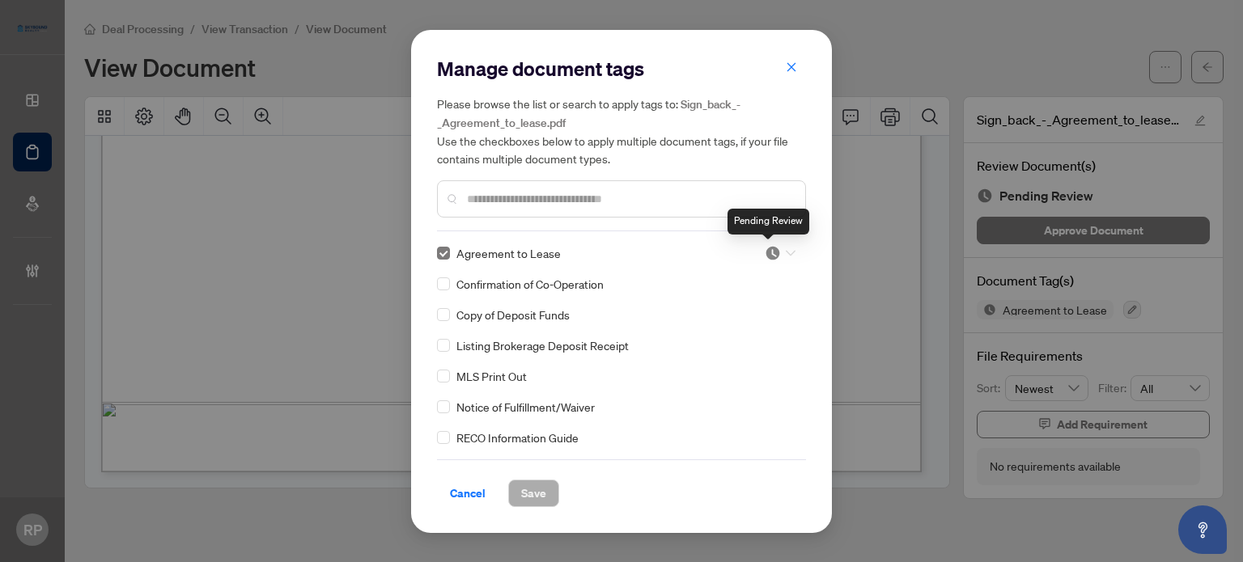
click at [782, 244] on span at bounding box center [780, 253] width 31 height 24
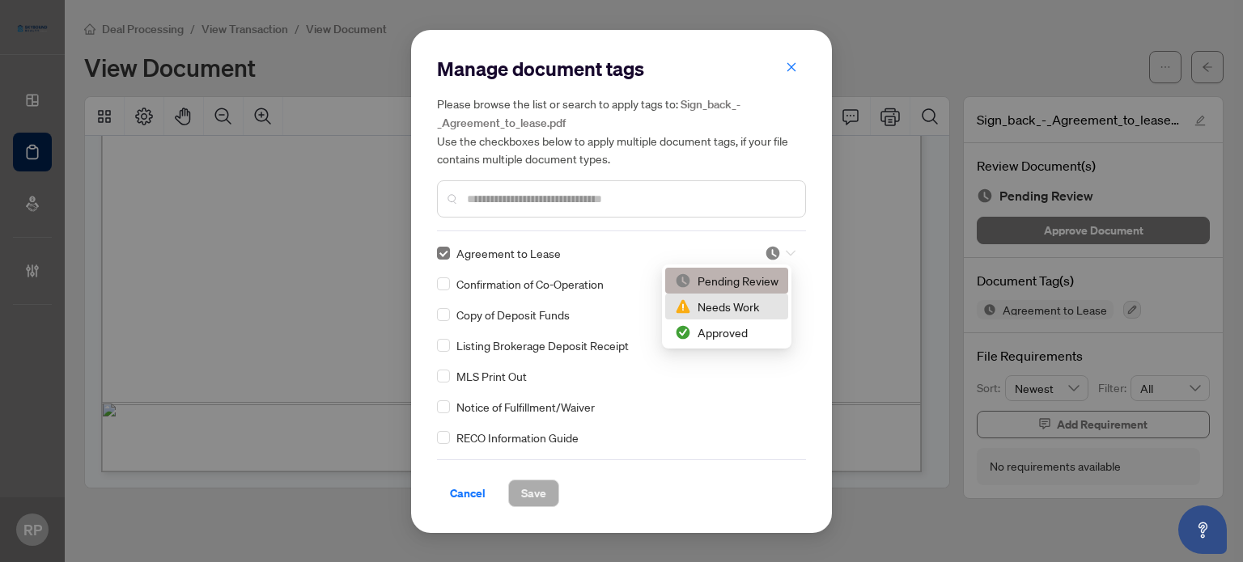
click at [747, 301] on div "Needs Work" at bounding box center [727, 307] width 104 height 18
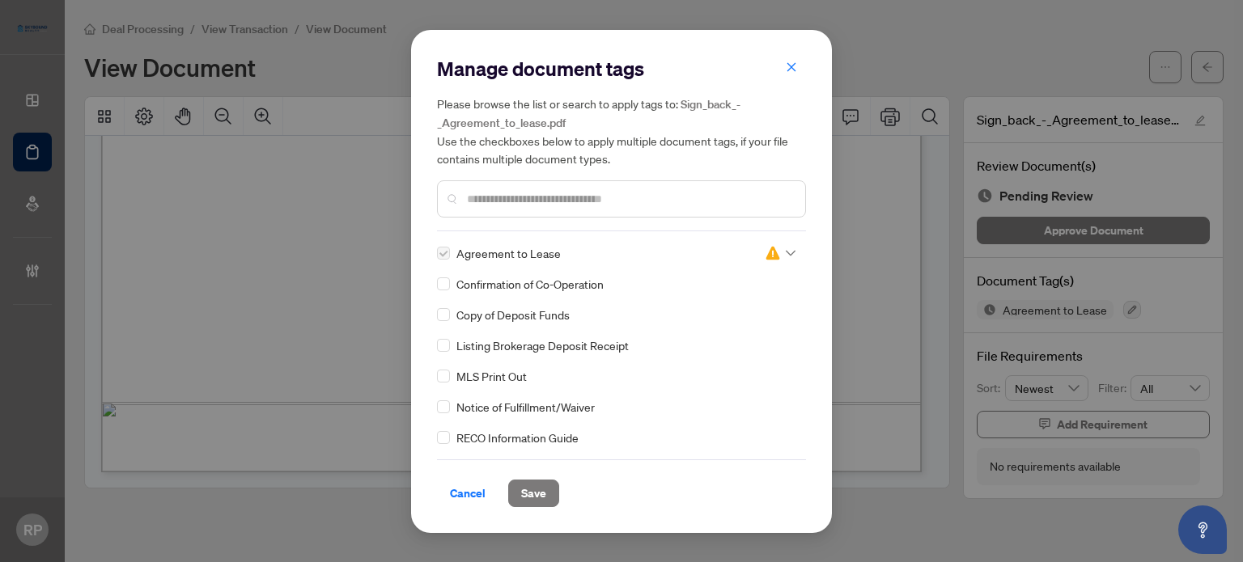
click at [559, 491] on div "Cancel Save" at bounding box center [621, 494] width 369 height 28
click at [549, 492] on button "Save" at bounding box center [533, 494] width 51 height 28
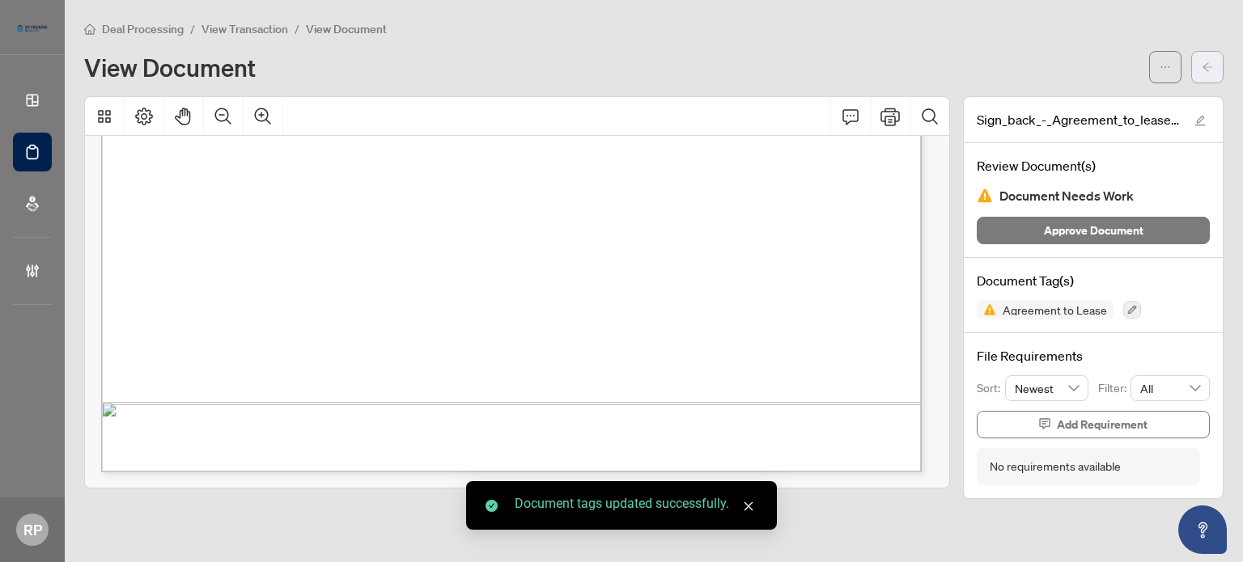
click at [1200, 67] on button "button" at bounding box center [1207, 67] width 32 height 32
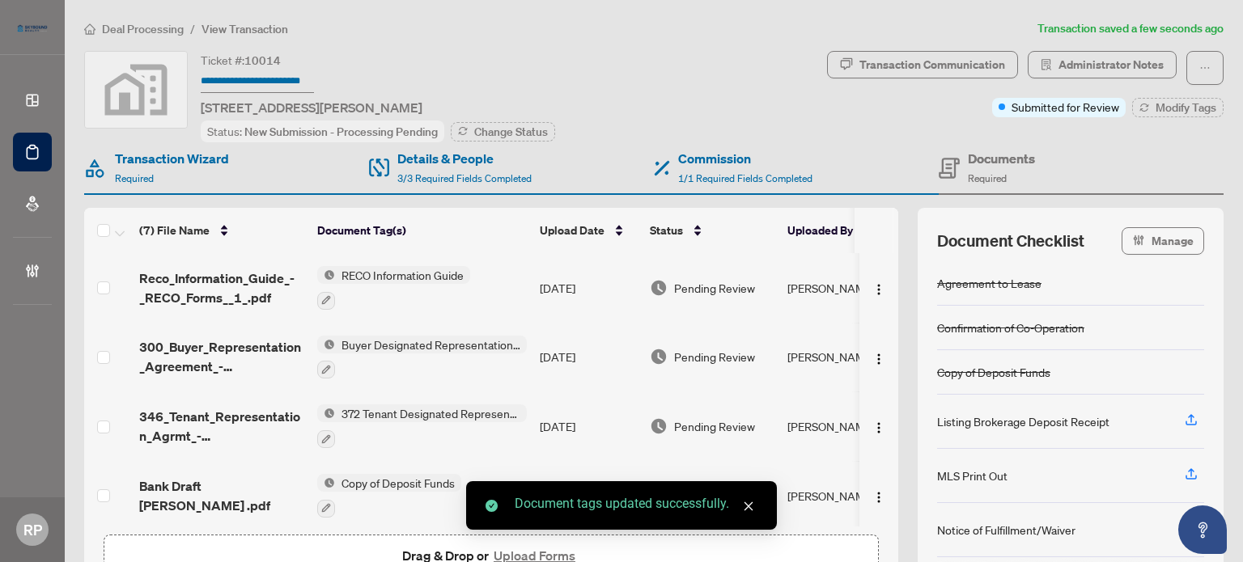
scroll to position [208, 0]
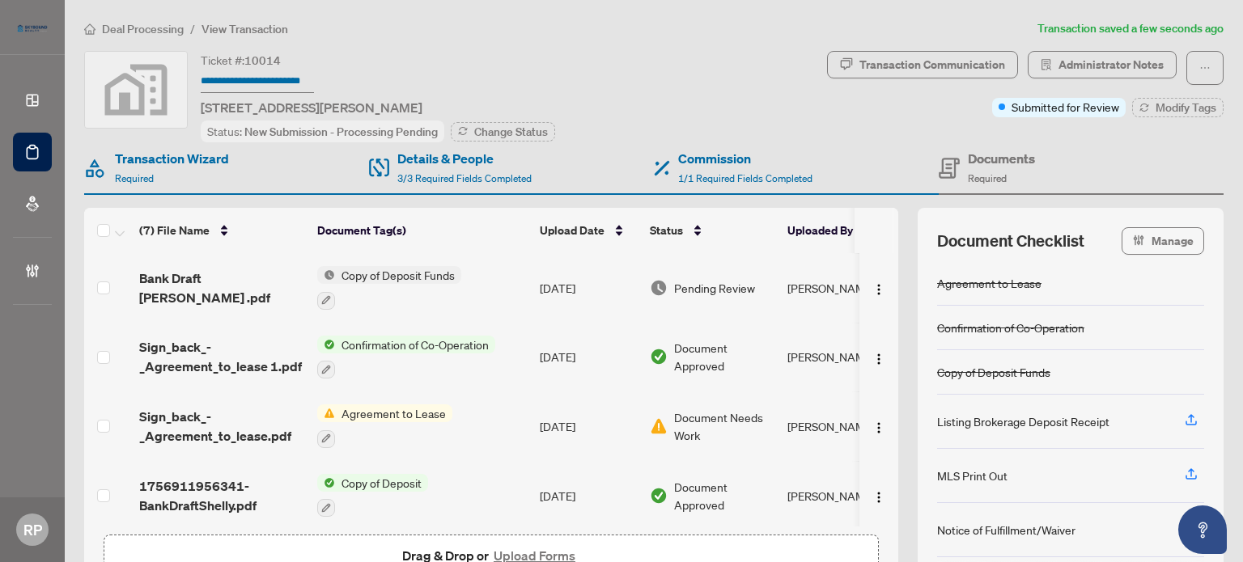
click at [230, 282] on span "Bank Draft [PERSON_NAME] .pdf" at bounding box center [221, 288] width 165 height 39
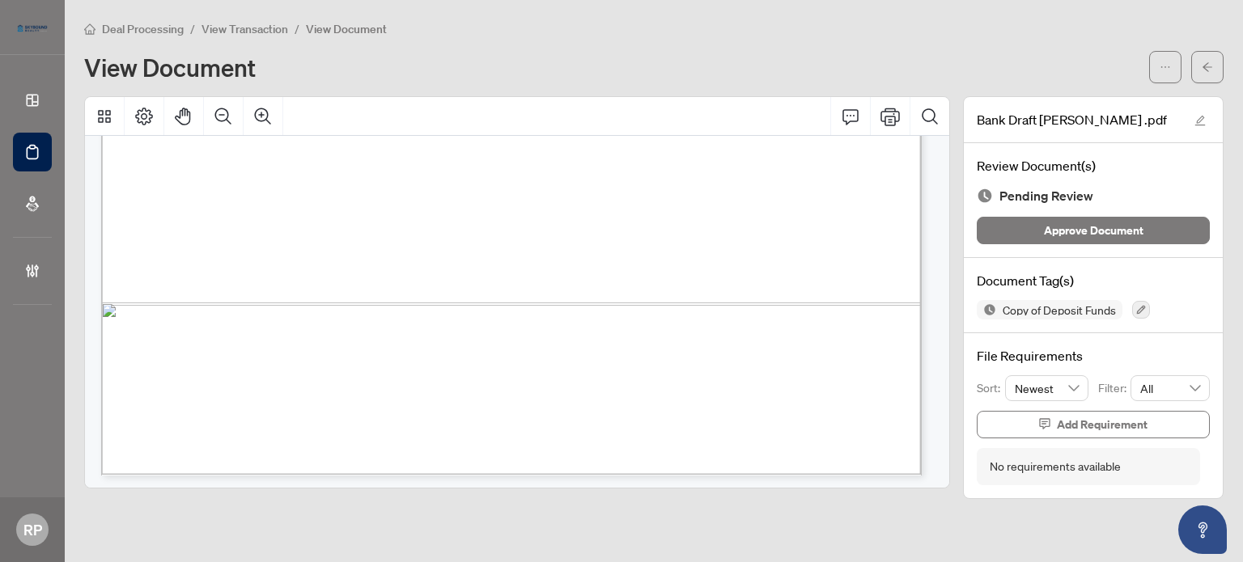
scroll to position [2037, 0]
click at [1146, 311] on button "button" at bounding box center [1141, 310] width 18 height 18
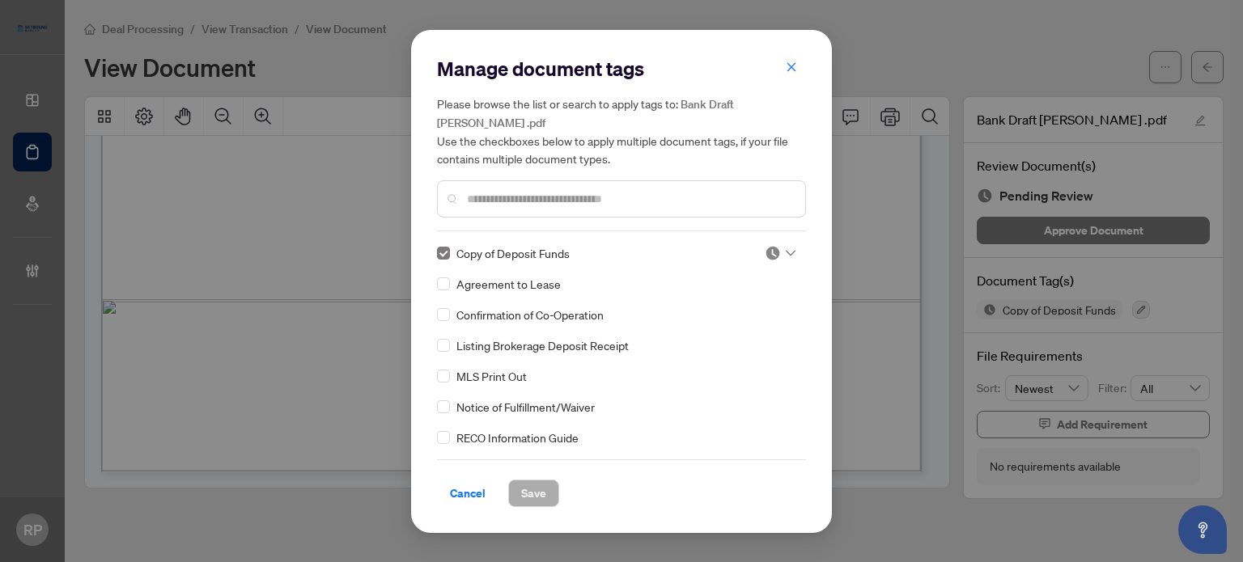
click at [786, 250] on icon at bounding box center [791, 253] width 10 height 6
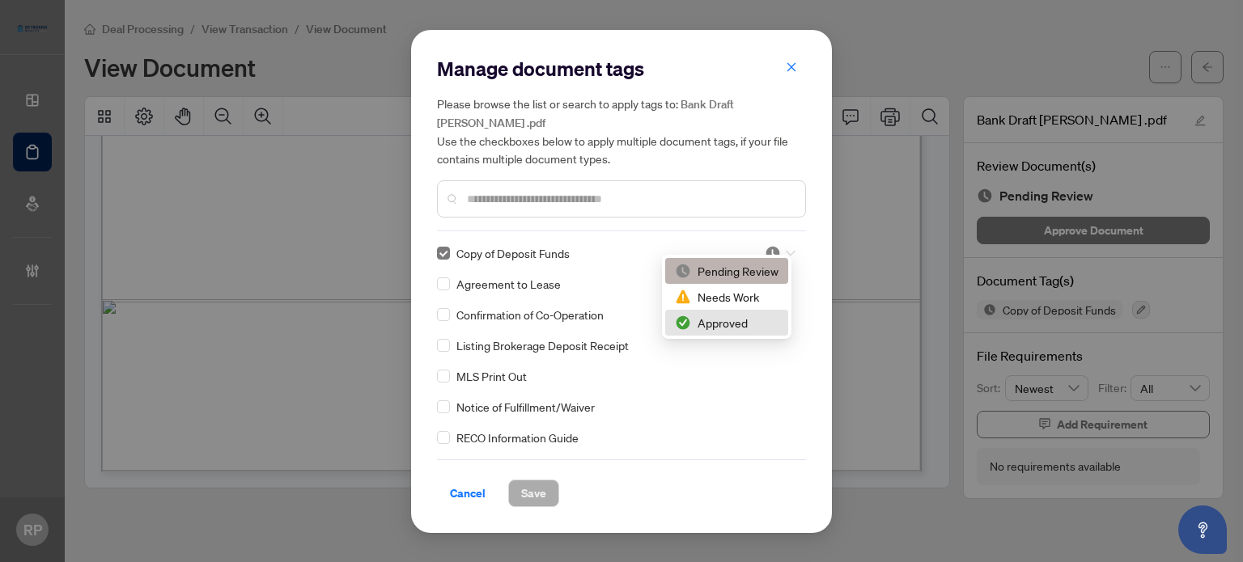
click at [738, 326] on div "Approved" at bounding box center [727, 323] width 104 height 18
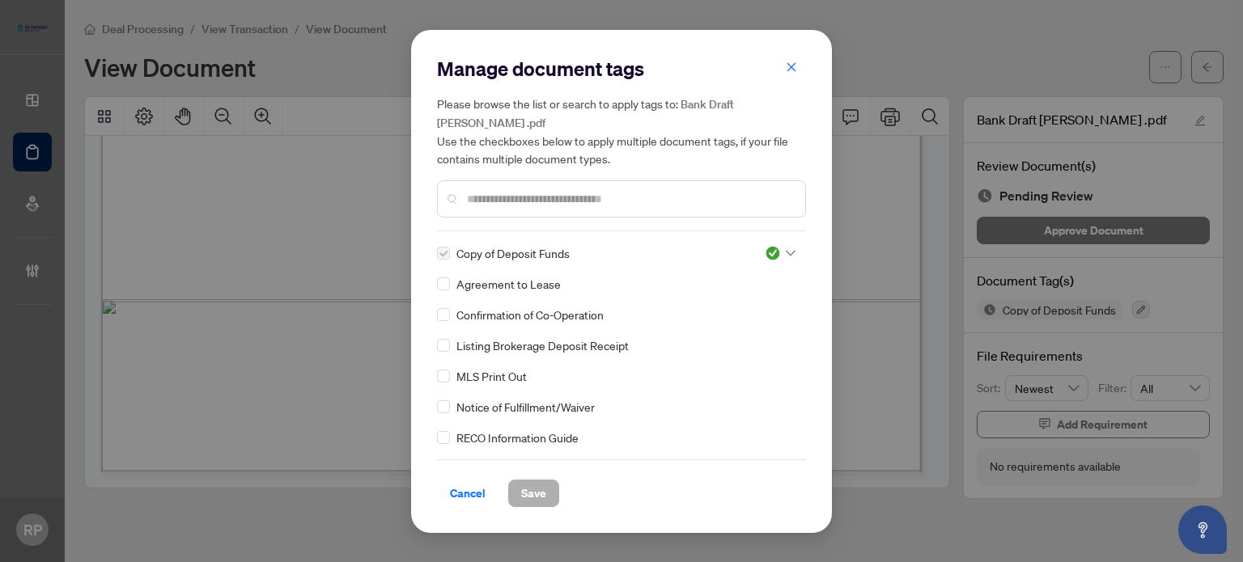
click at [508, 484] on button "Save" at bounding box center [533, 494] width 51 height 28
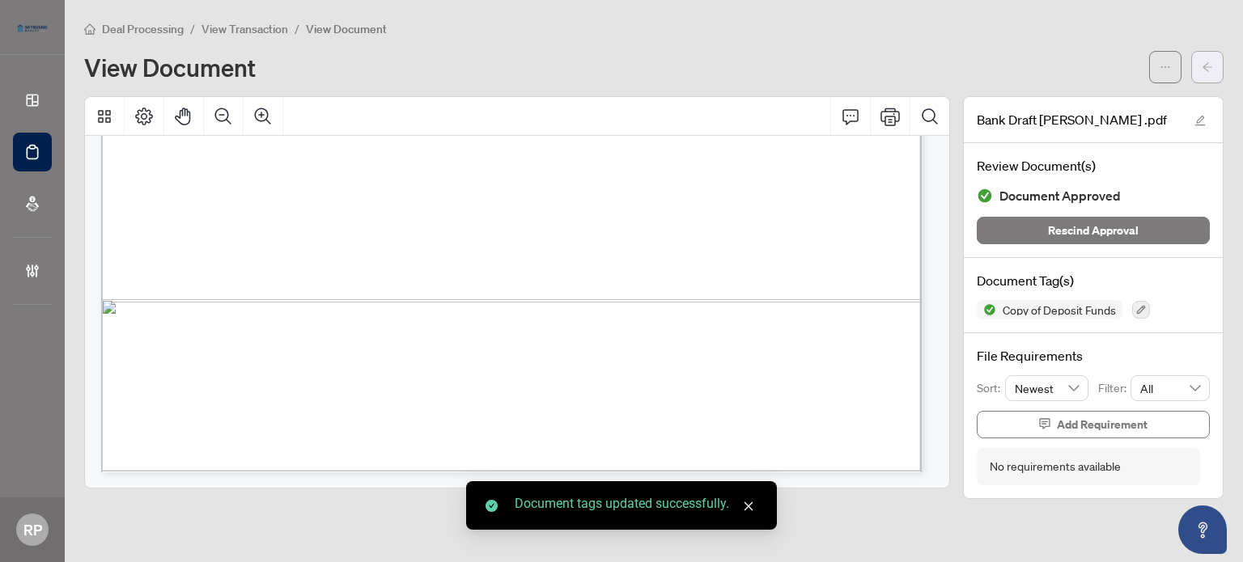
click at [1210, 63] on icon "arrow-left" at bounding box center [1206, 66] width 11 height 11
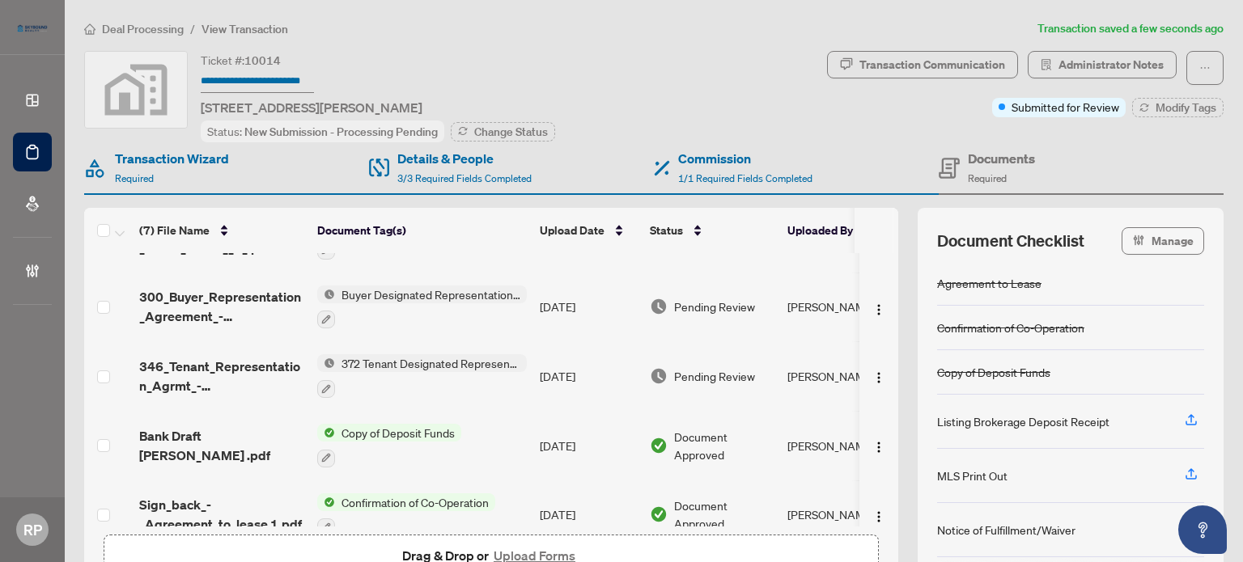
scroll to position [47, 0]
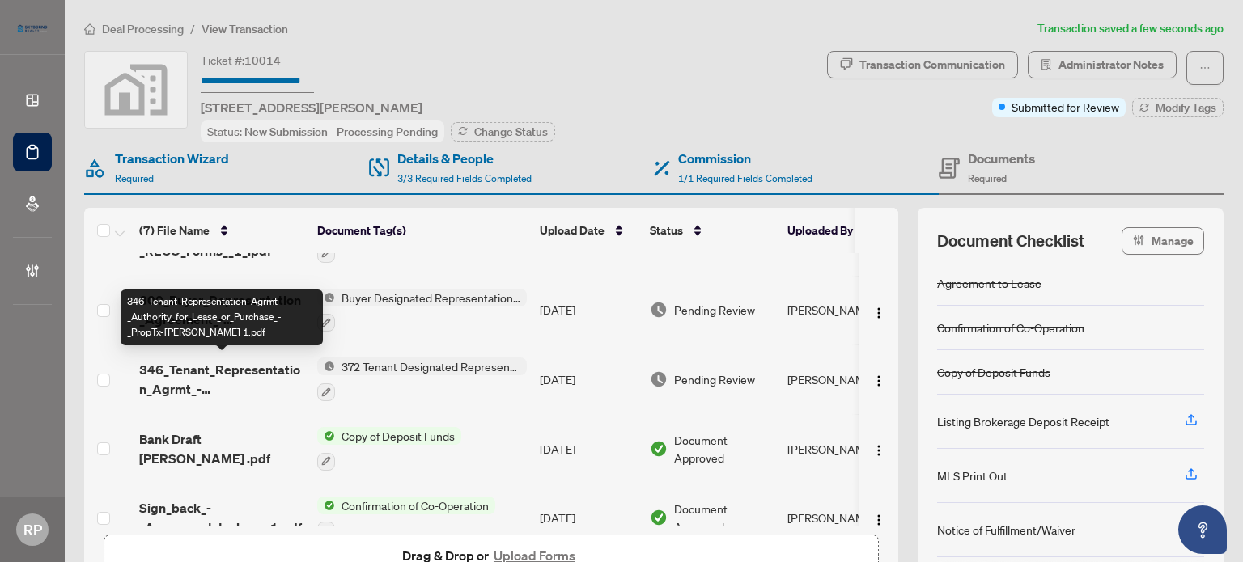
click at [218, 369] on span "346_Tenant_Representation_Agrmt_-_Authority_for_Lease_or_Purchase_-_PropTx-[PER…" at bounding box center [221, 379] width 165 height 39
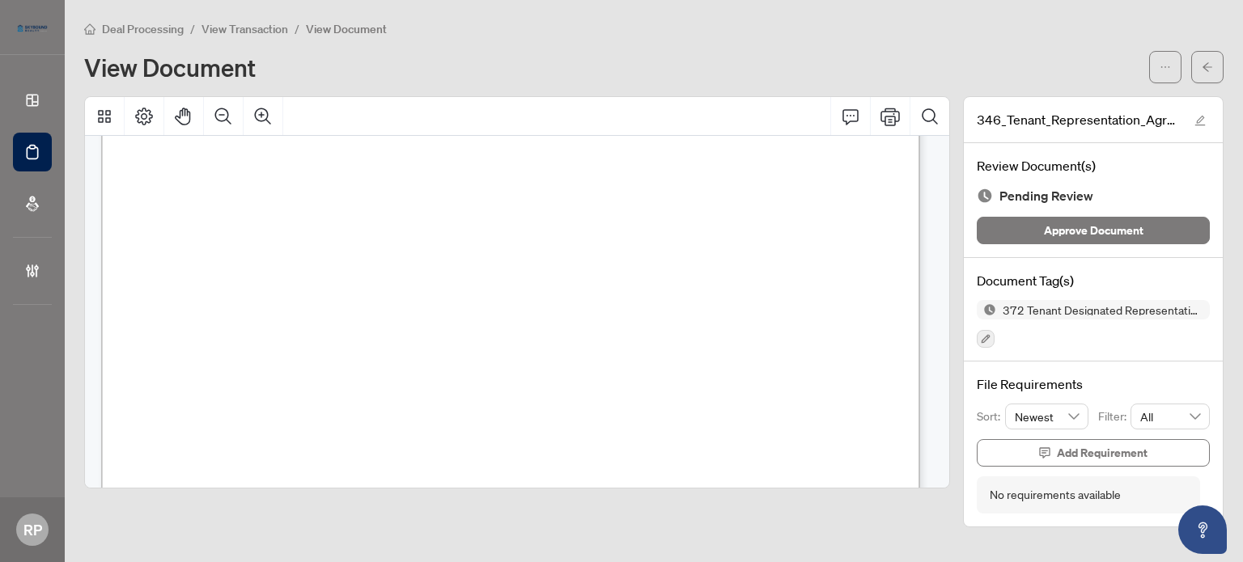
scroll to position [3317, 0]
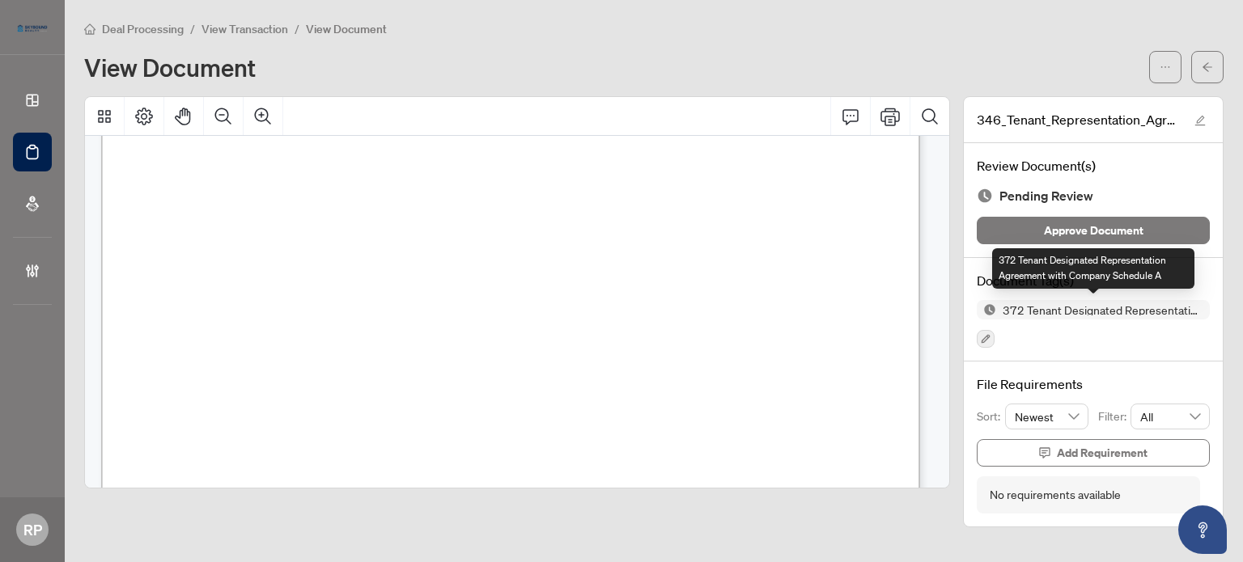
click at [1066, 313] on span "372 Tenant Designated Representation Agreement with Company Schedule A" at bounding box center [1103, 309] width 214 height 11
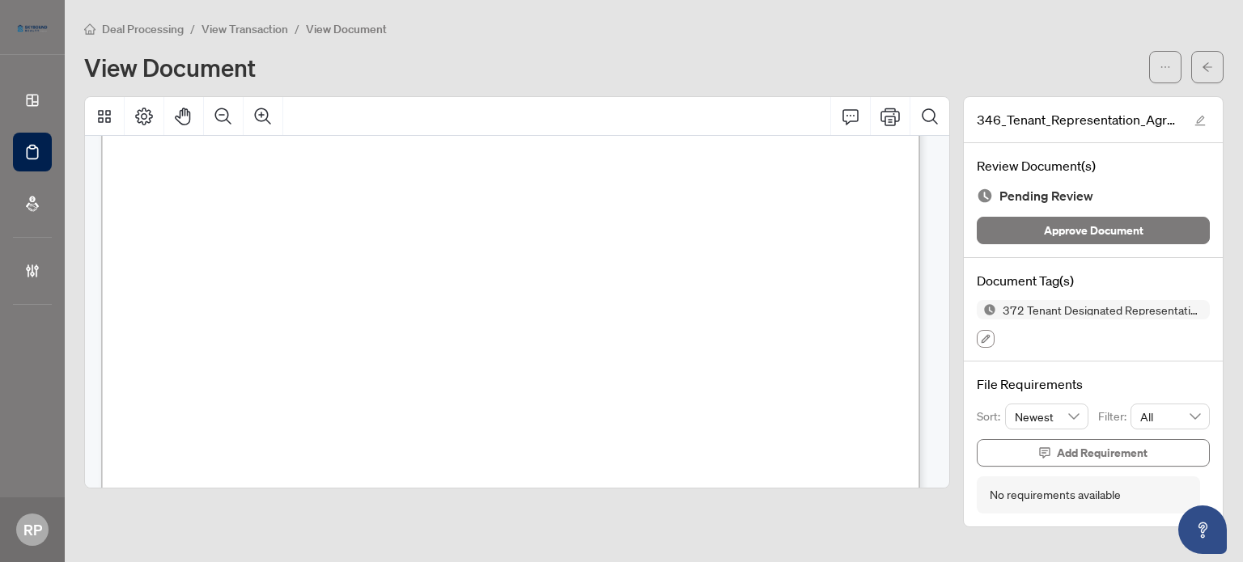
click at [989, 330] on button "button" at bounding box center [986, 339] width 18 height 18
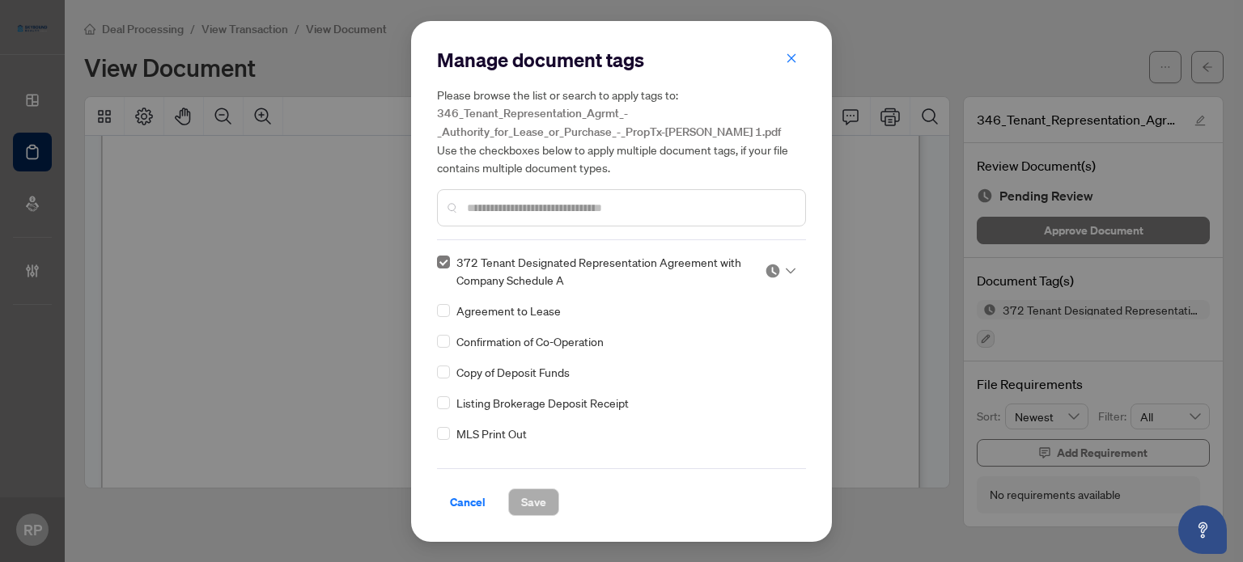
click at [781, 275] on div at bounding box center [780, 271] width 31 height 16
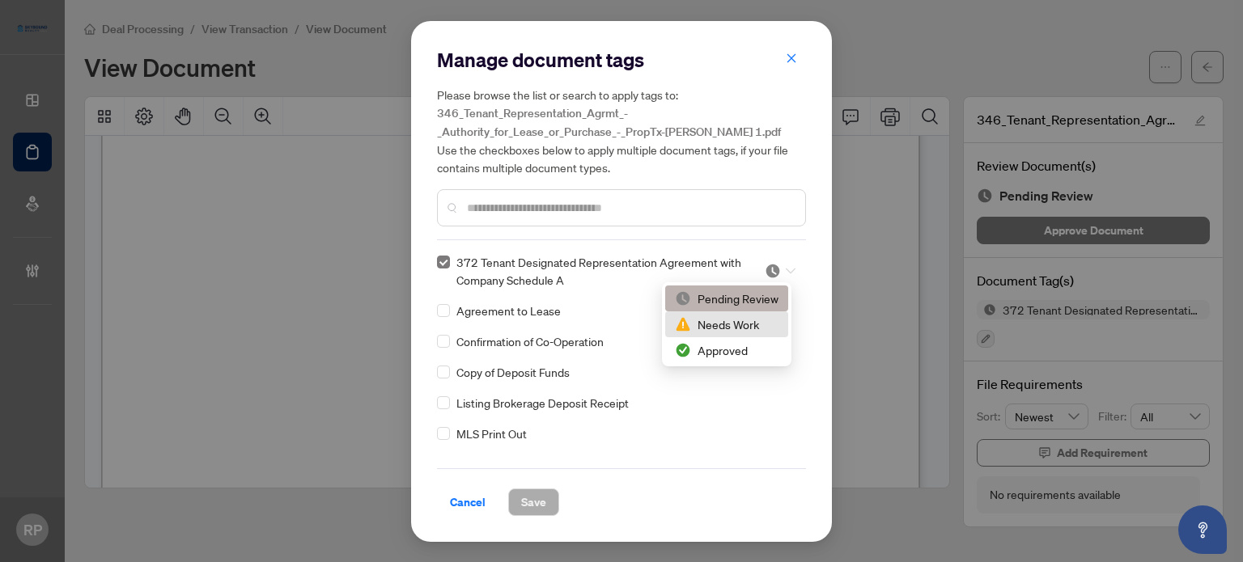
click at [771, 322] on div "Needs Work" at bounding box center [727, 325] width 104 height 18
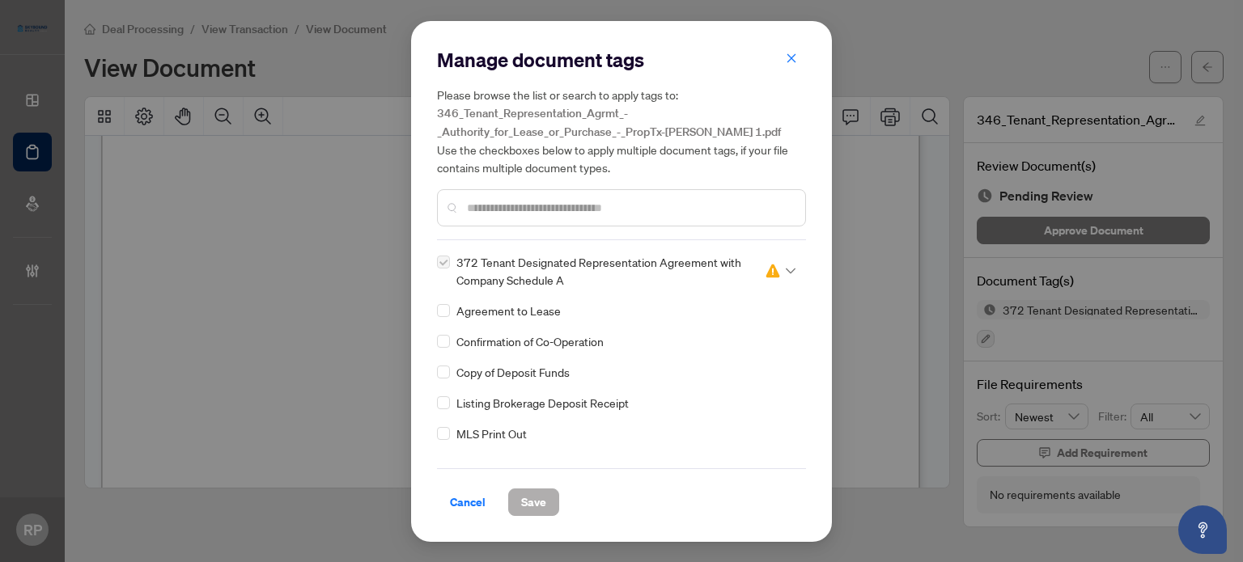
click at [518, 502] on button "Save" at bounding box center [533, 503] width 51 height 28
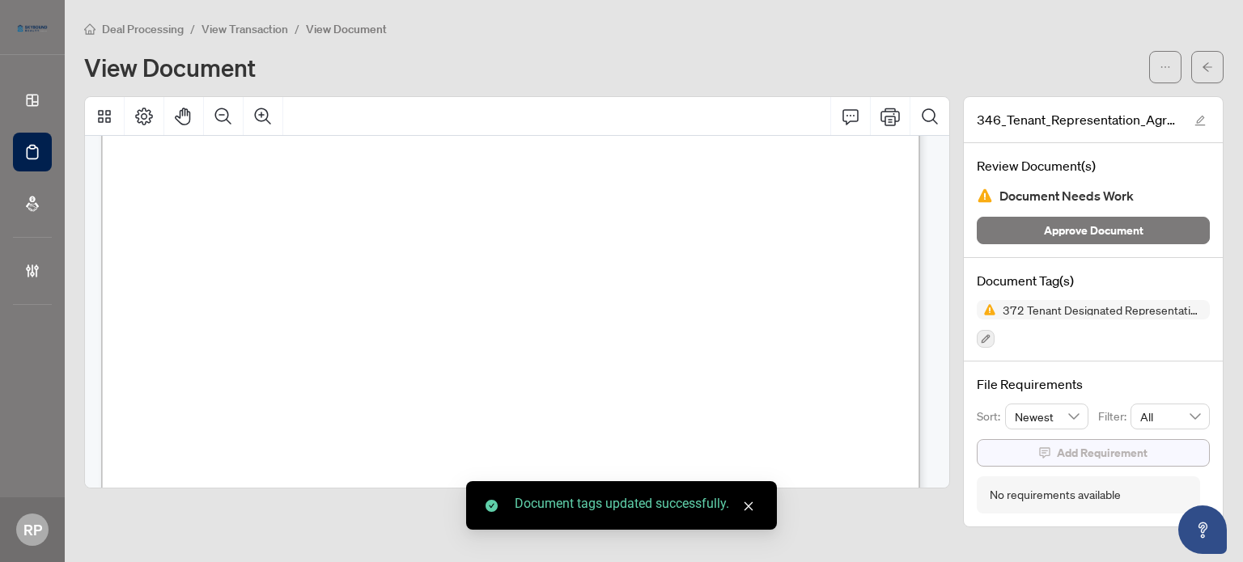
click at [1034, 452] on button "Add Requirement" at bounding box center [1093, 453] width 233 height 28
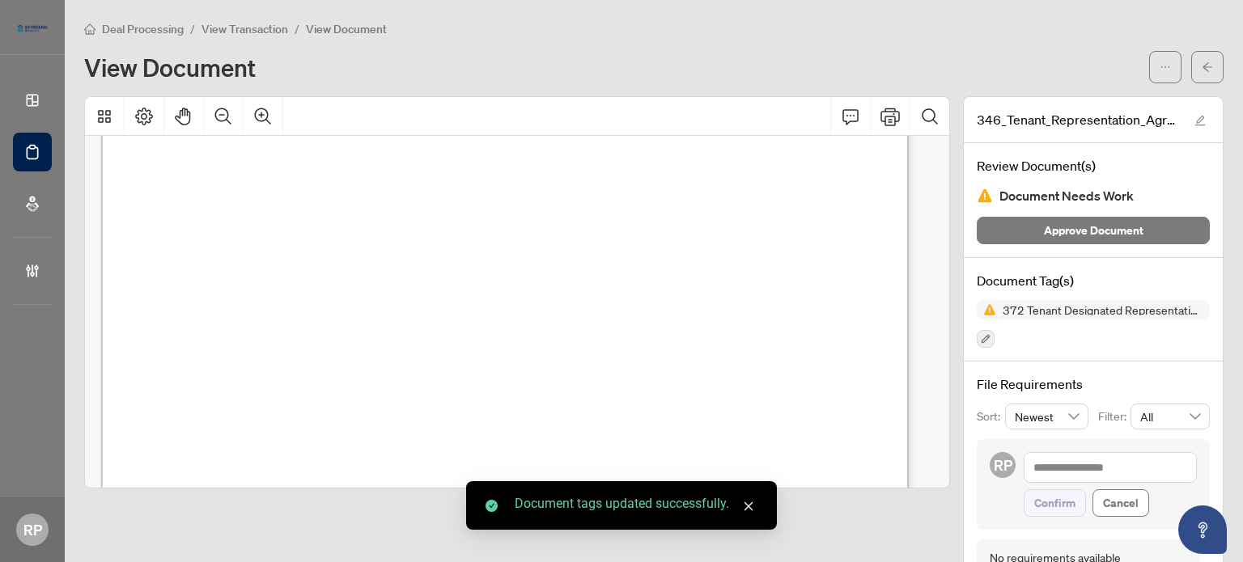
scroll to position [44, 0]
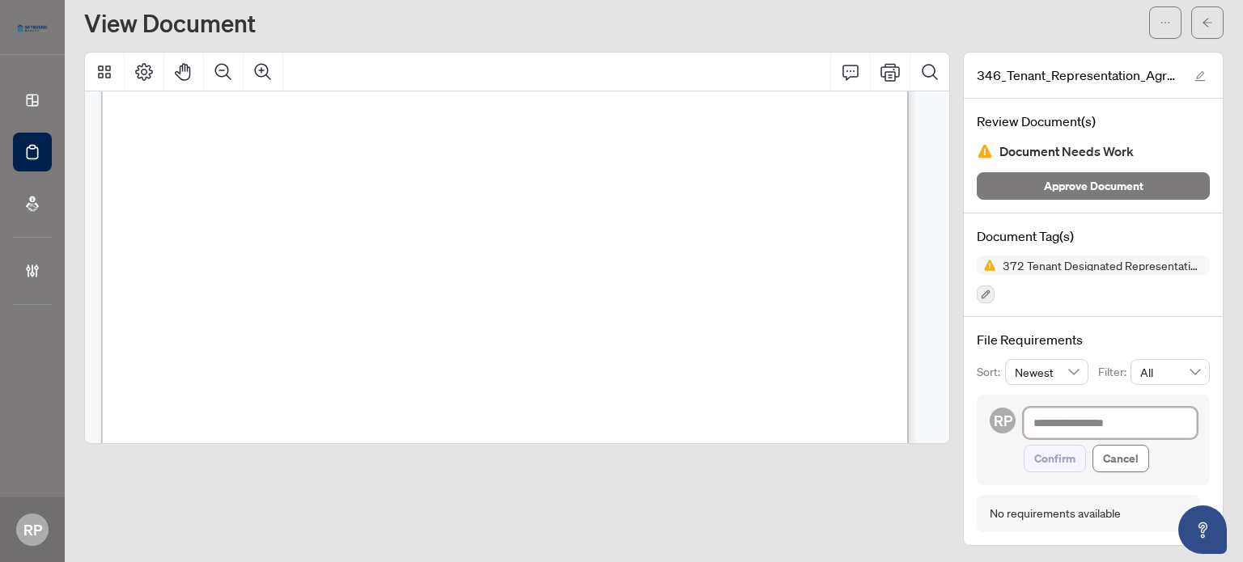
click at [1100, 411] on textarea at bounding box center [1109, 423] width 173 height 31
type textarea "*"
type textarea "**"
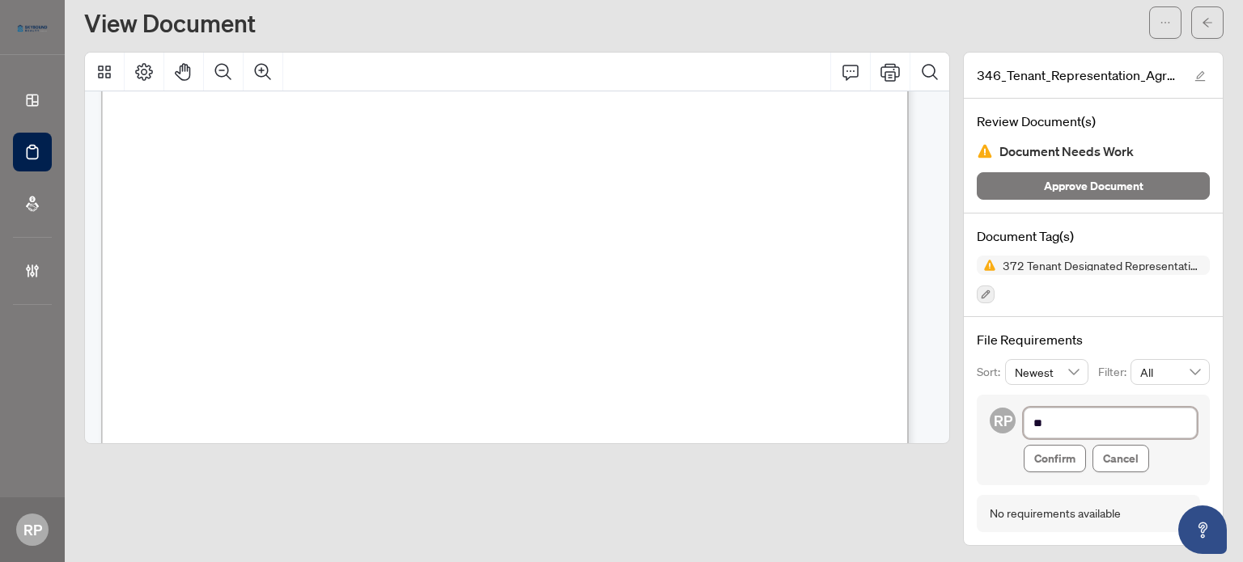
type textarea "***"
type textarea "****"
type textarea "*****"
type textarea "******"
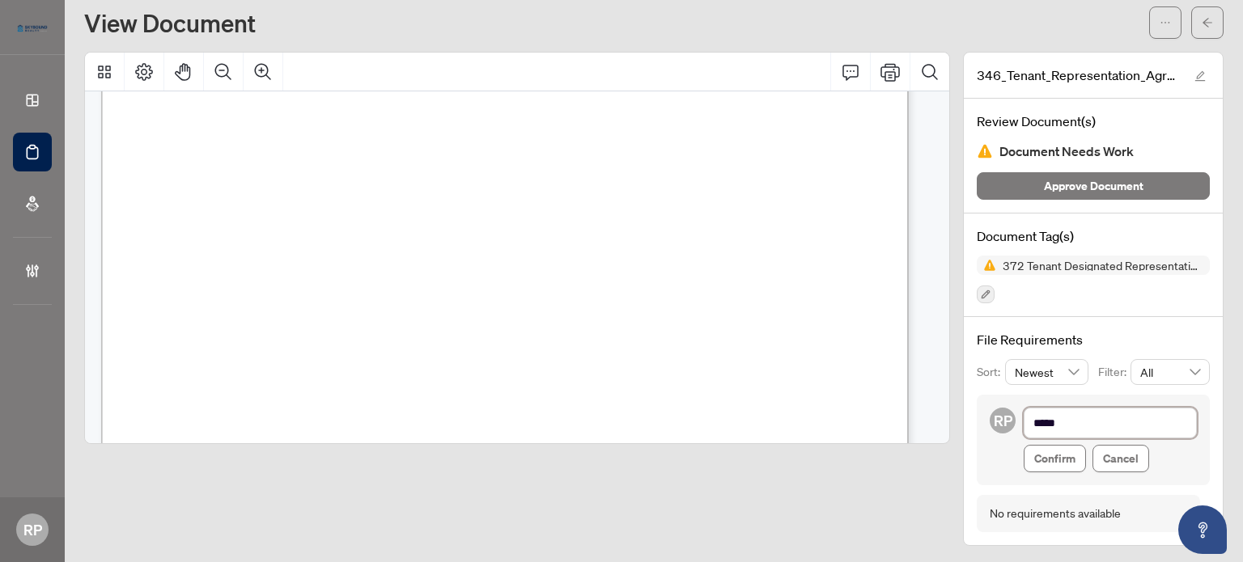
type textarea "******"
type textarea "********"
type textarea "*********"
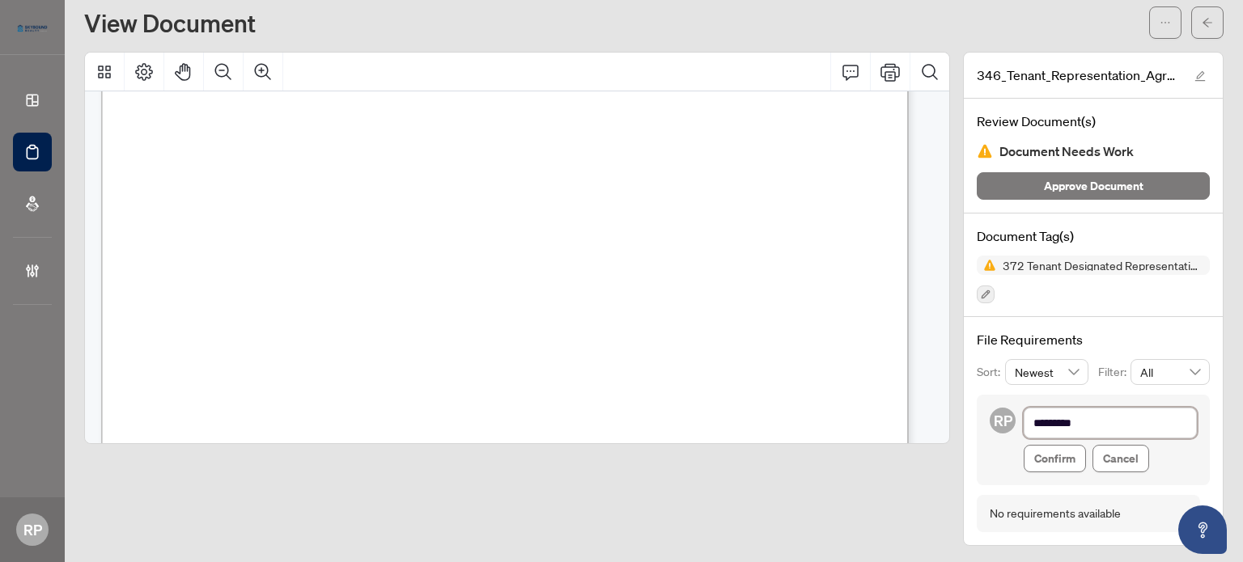
type textarea "**********"
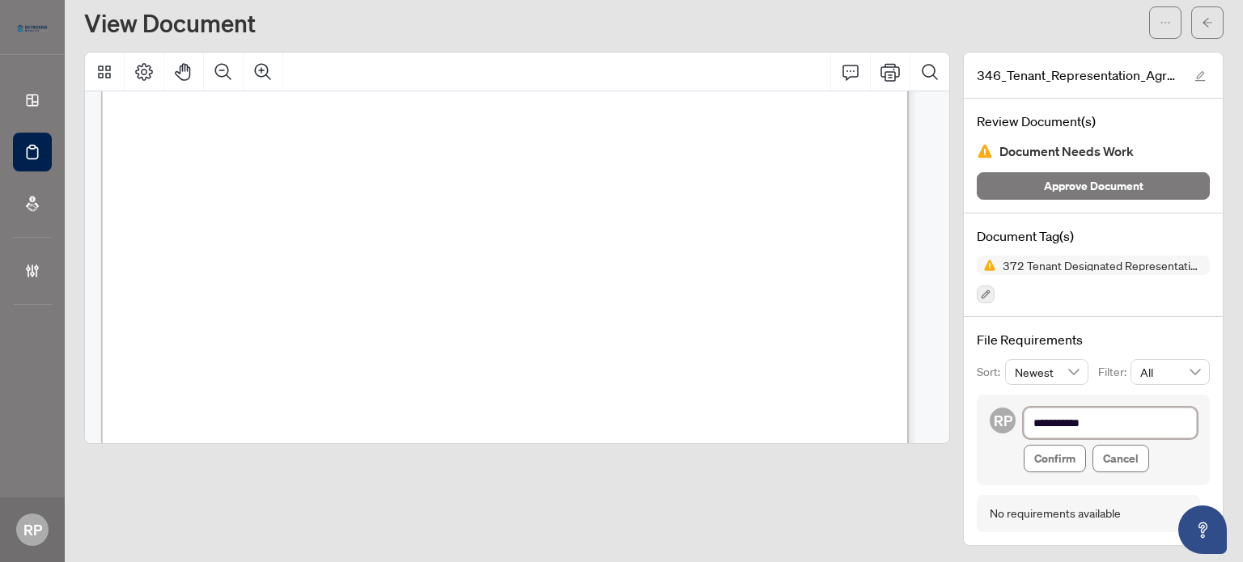
type textarea "**********"
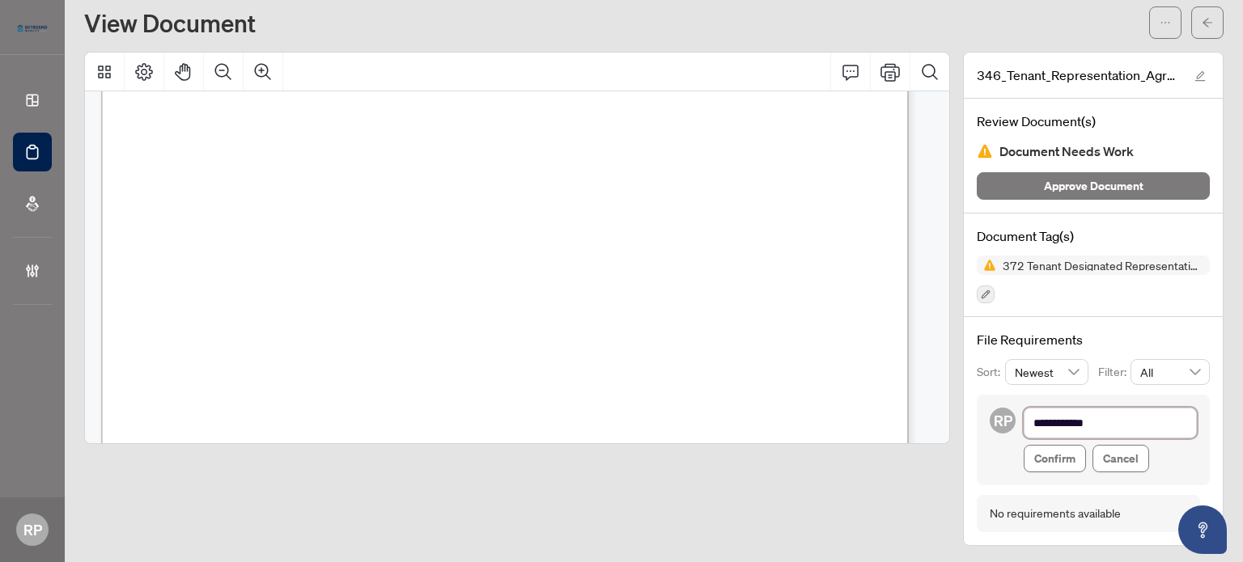
type textarea "**********"
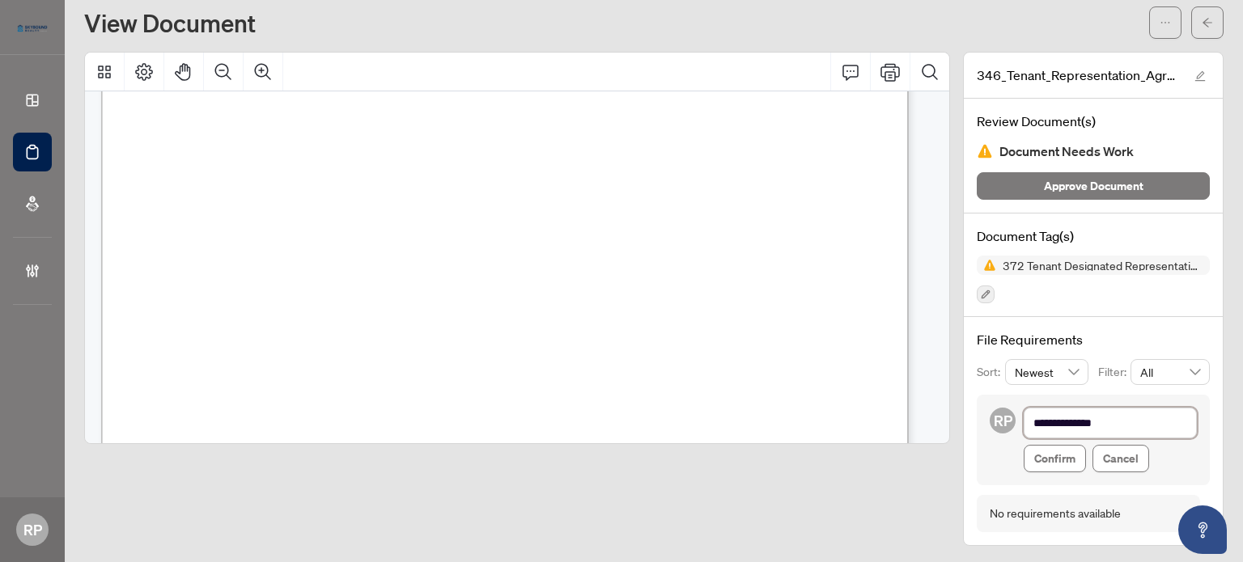
type textarea "**********"
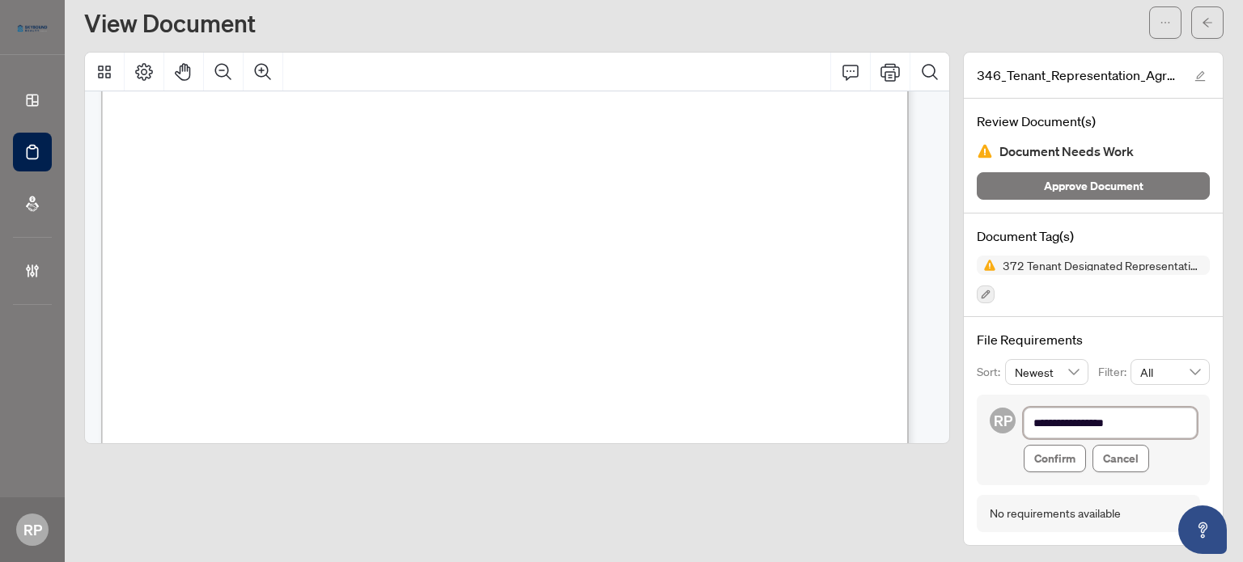
type textarea "**********"
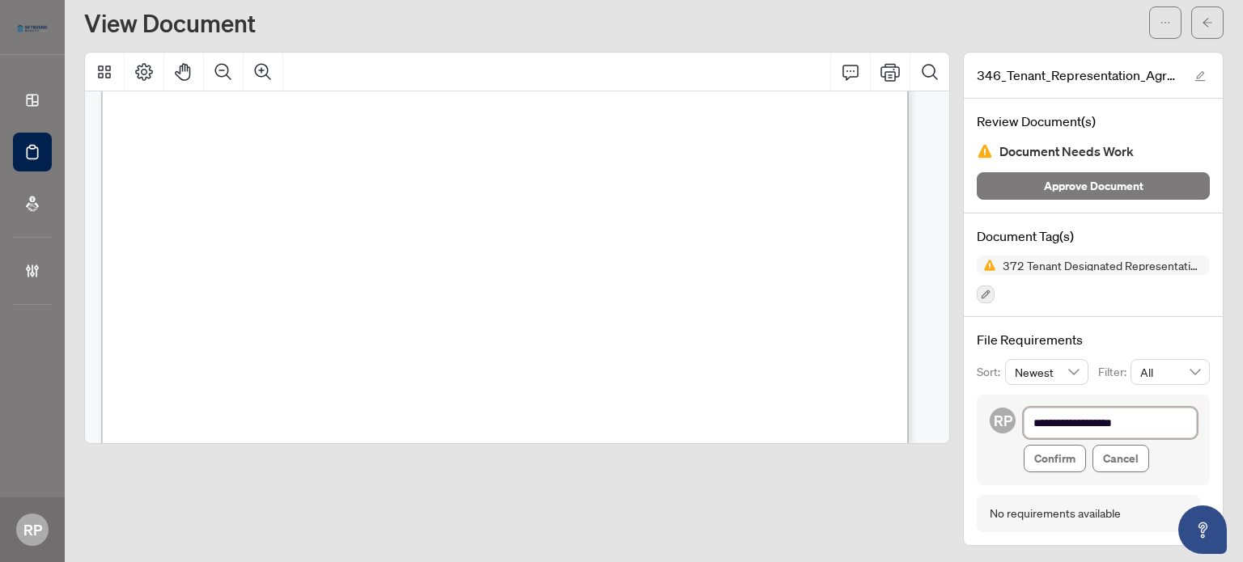
type textarea "**********"
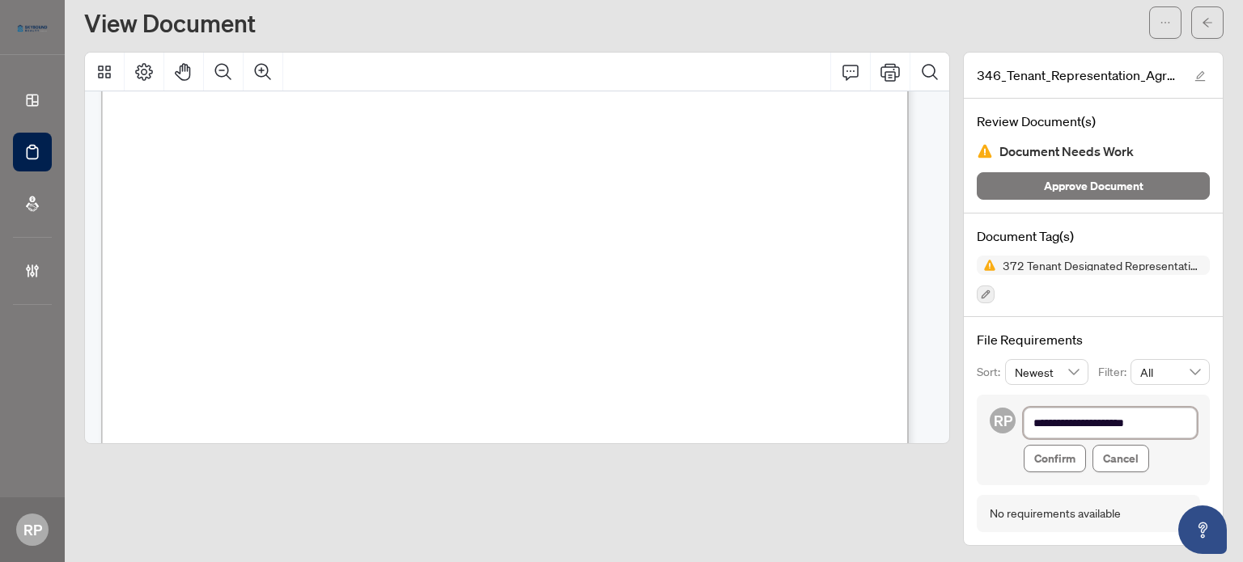
type textarea "**********"
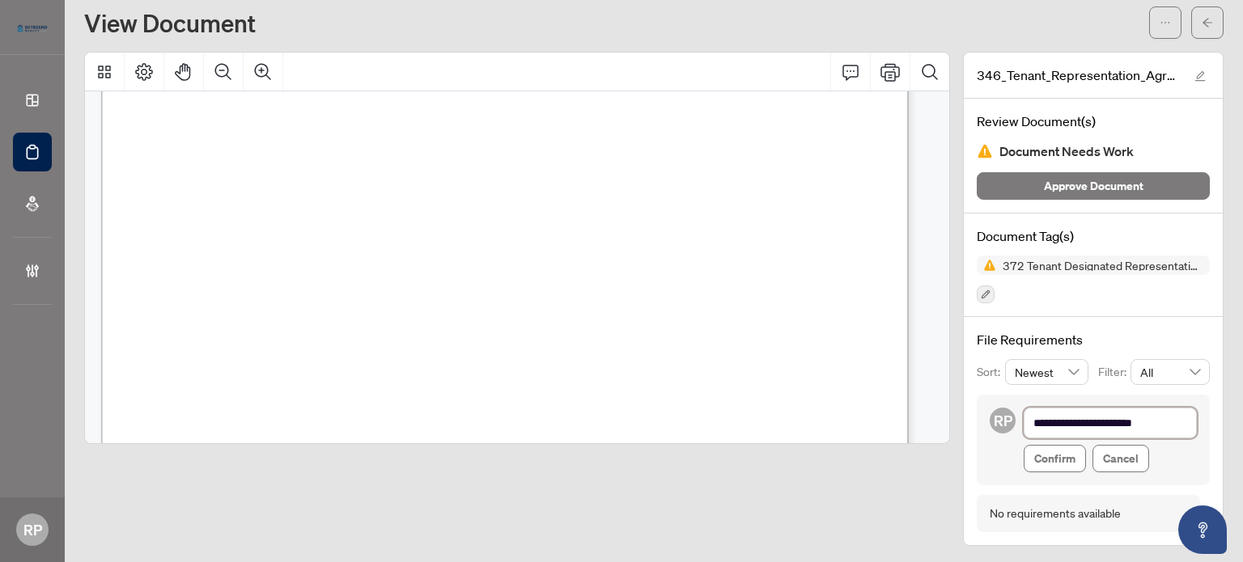
type textarea "**********"
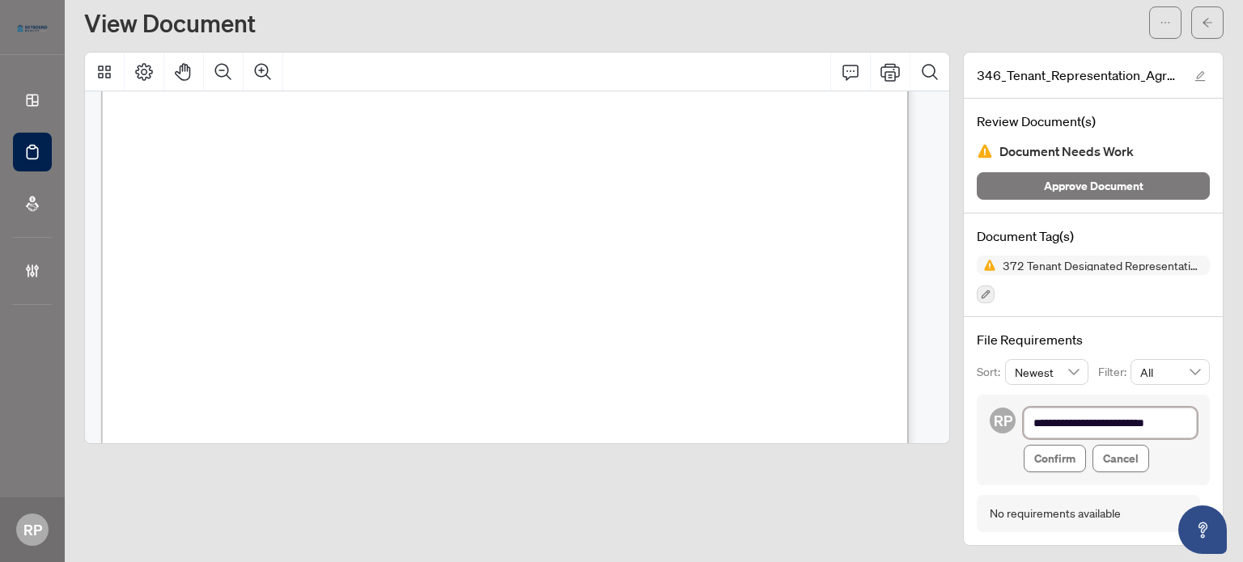
type textarea "**********"
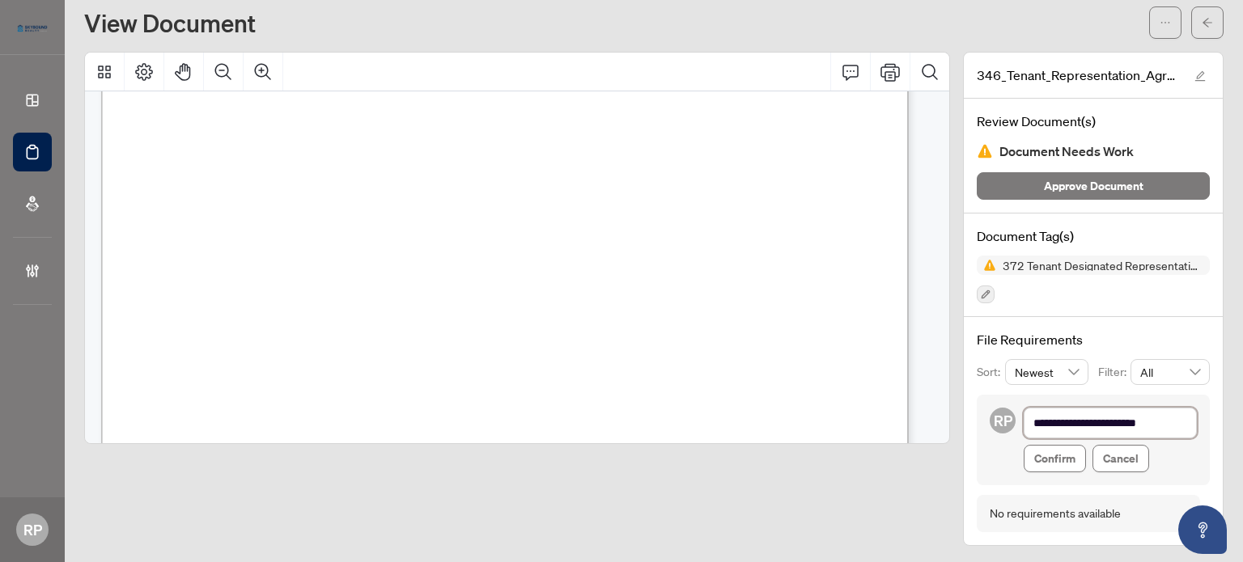
type textarea "**********"
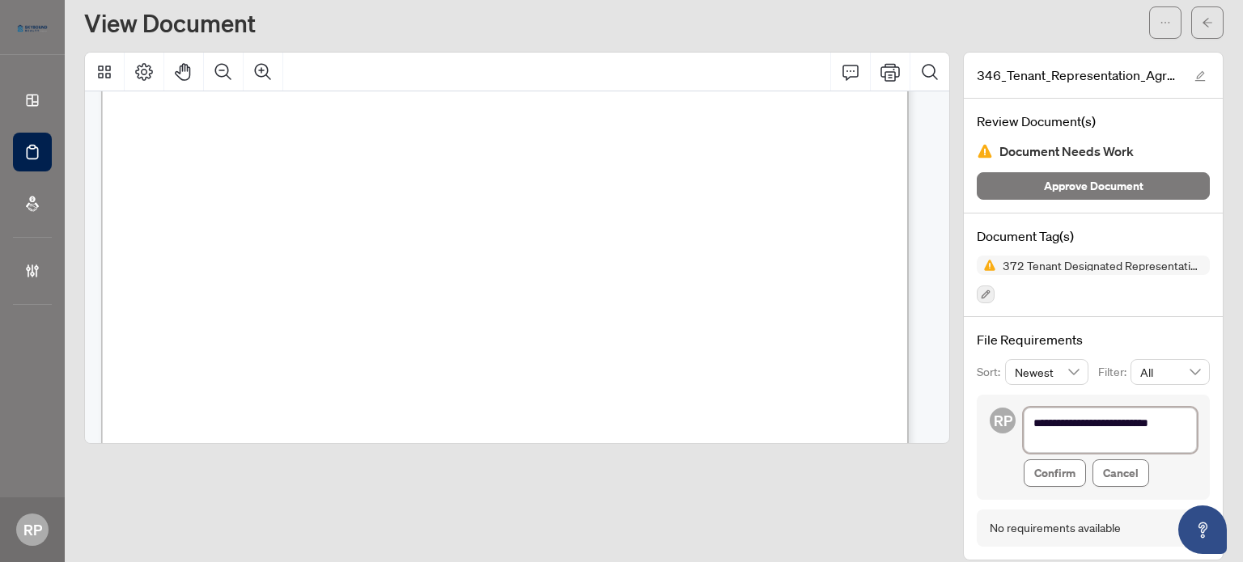
type textarea "**********"
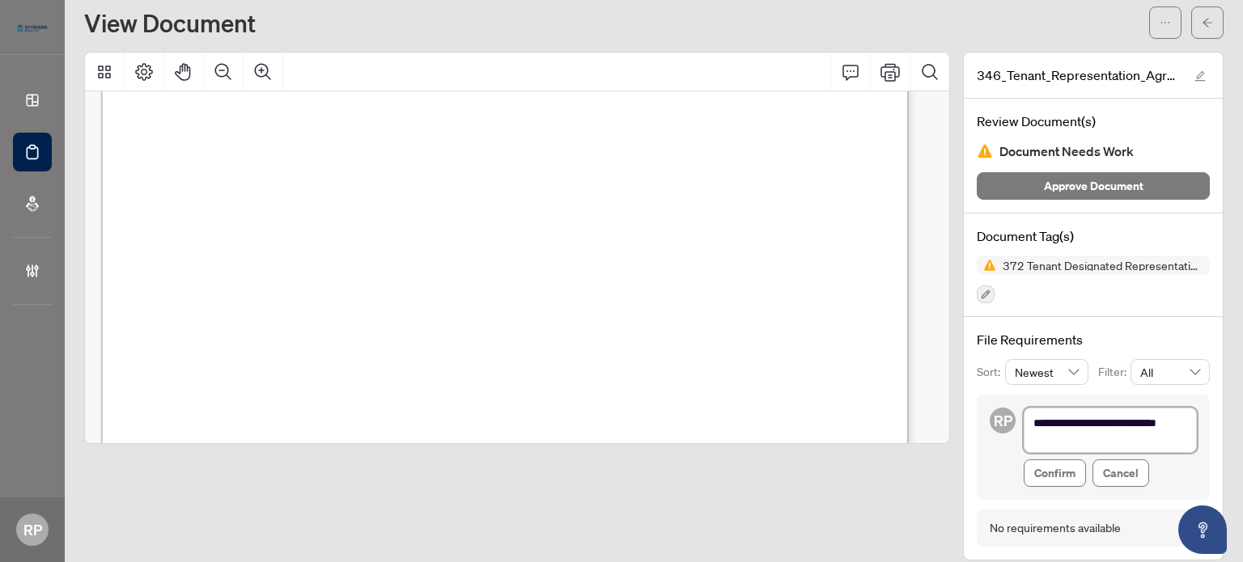
scroll to position [0, 0]
type textarea "**********"
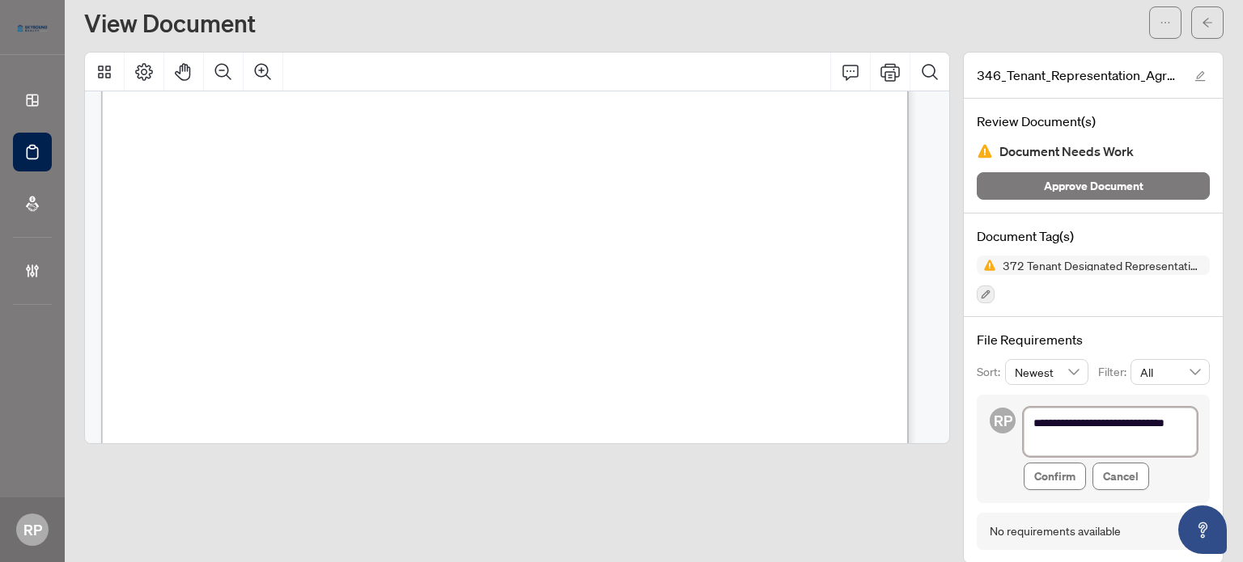
type textarea "**********"
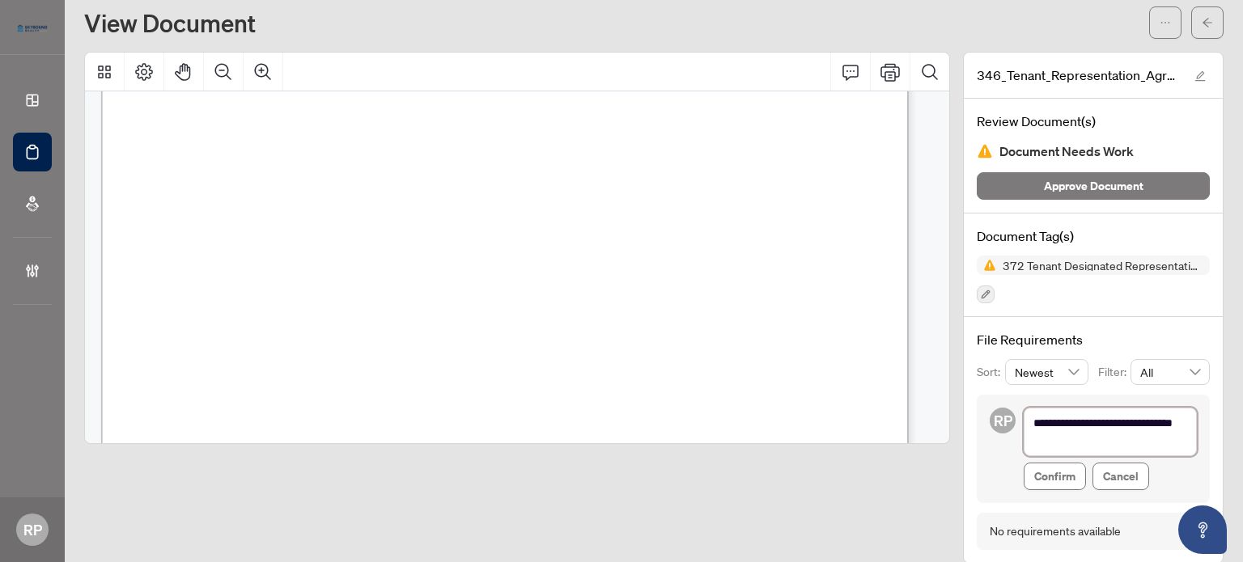
type textarea "**********"
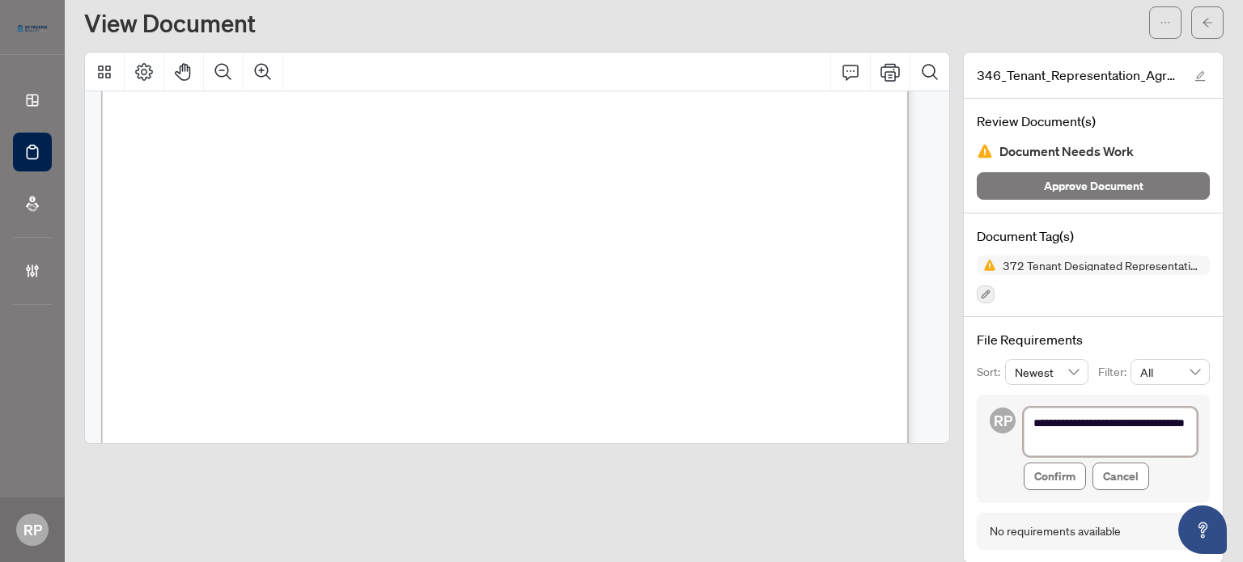
type textarea "**********"
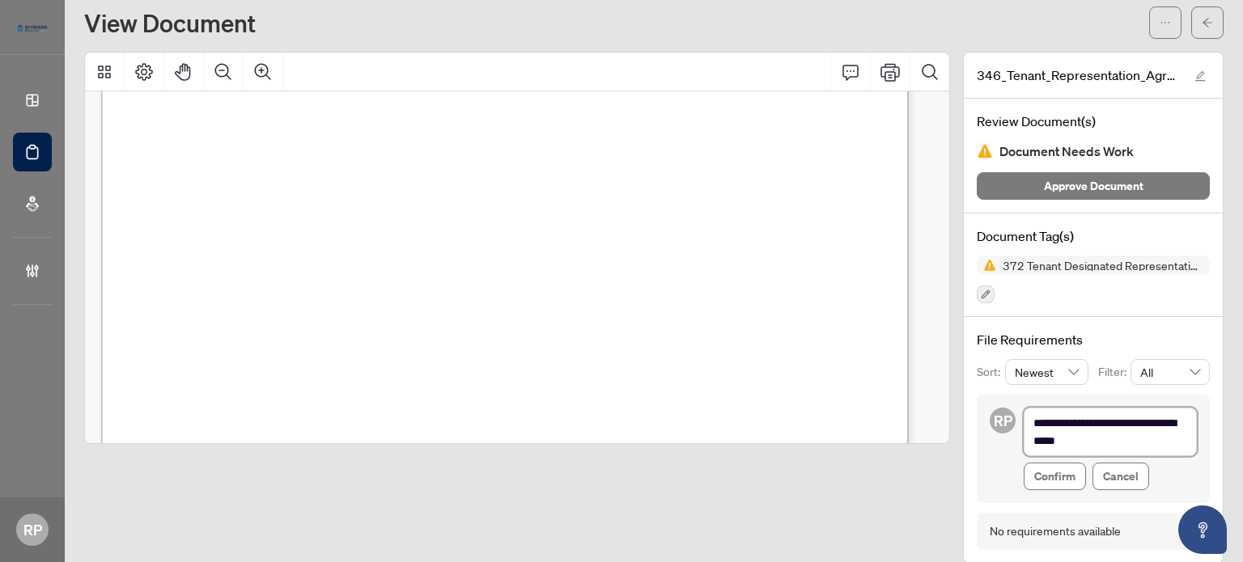
type textarea "**********"
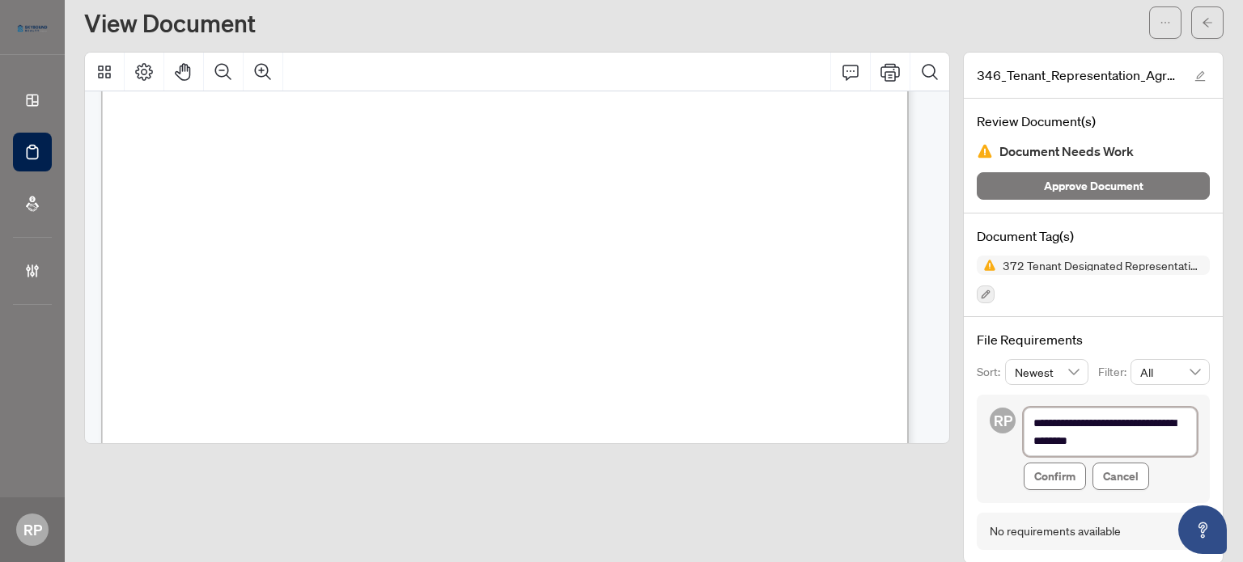
type textarea "**********"
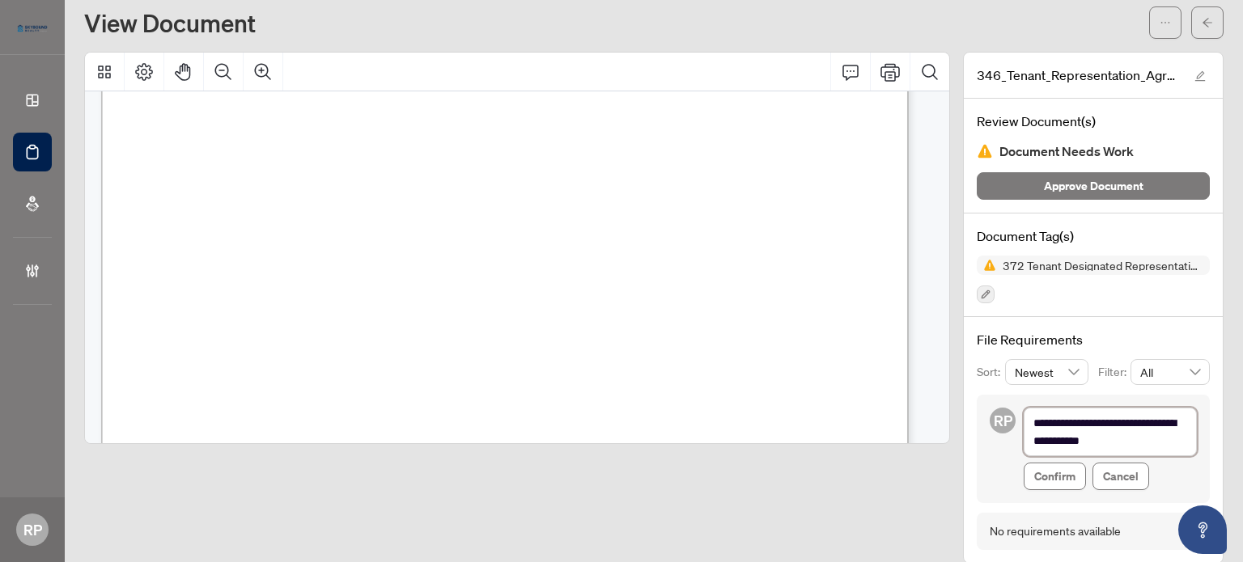
type textarea "**********"
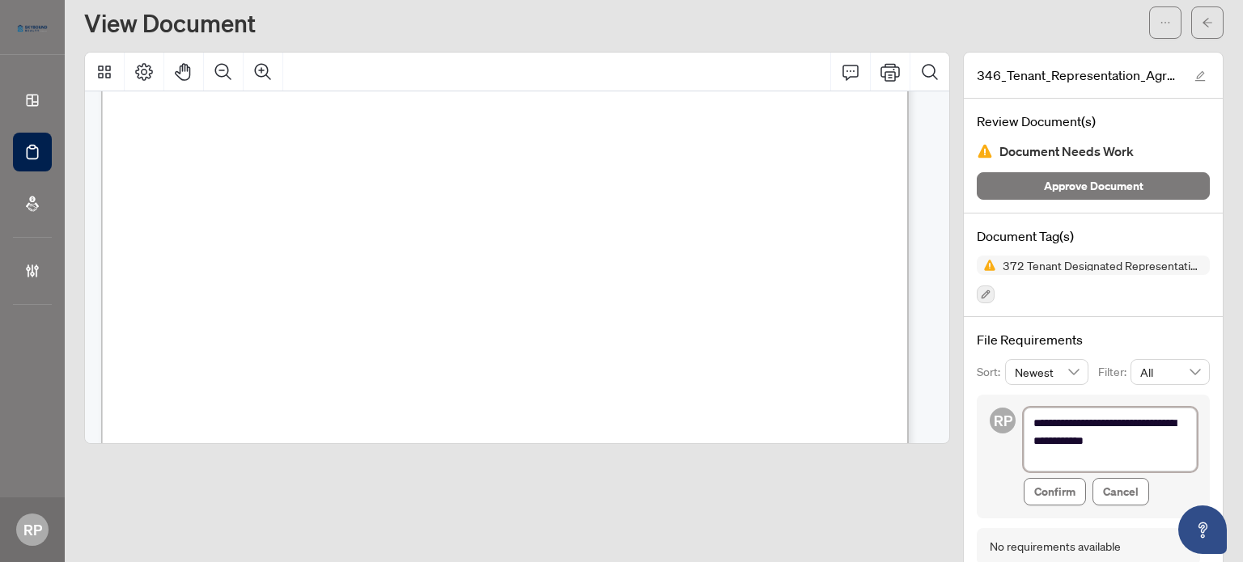
type textarea "**********"
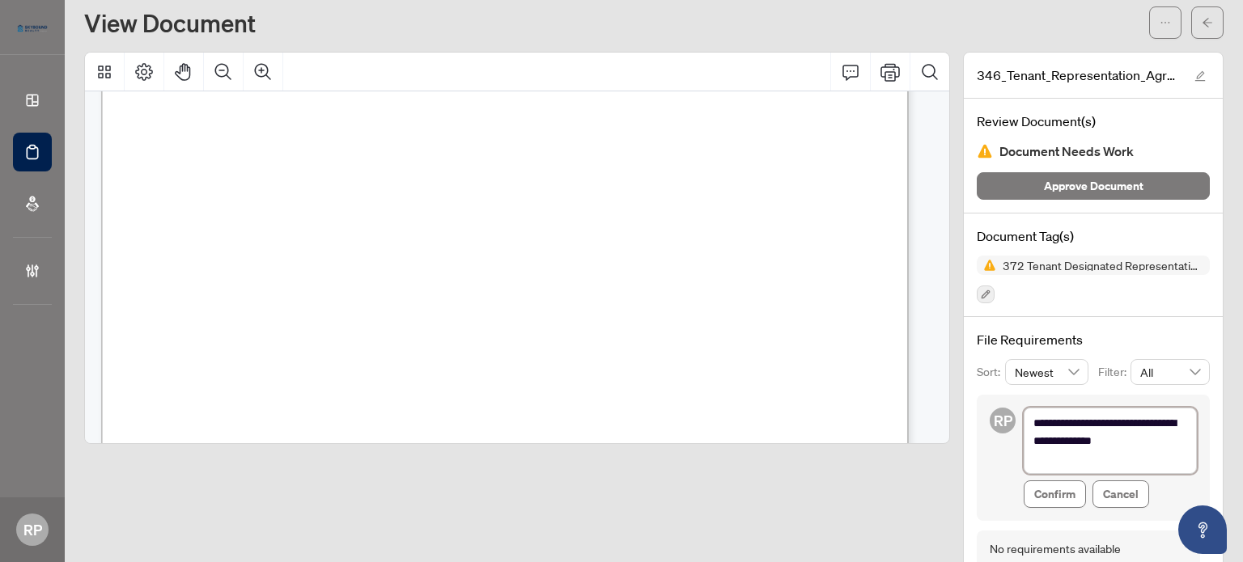
type textarea "**********"
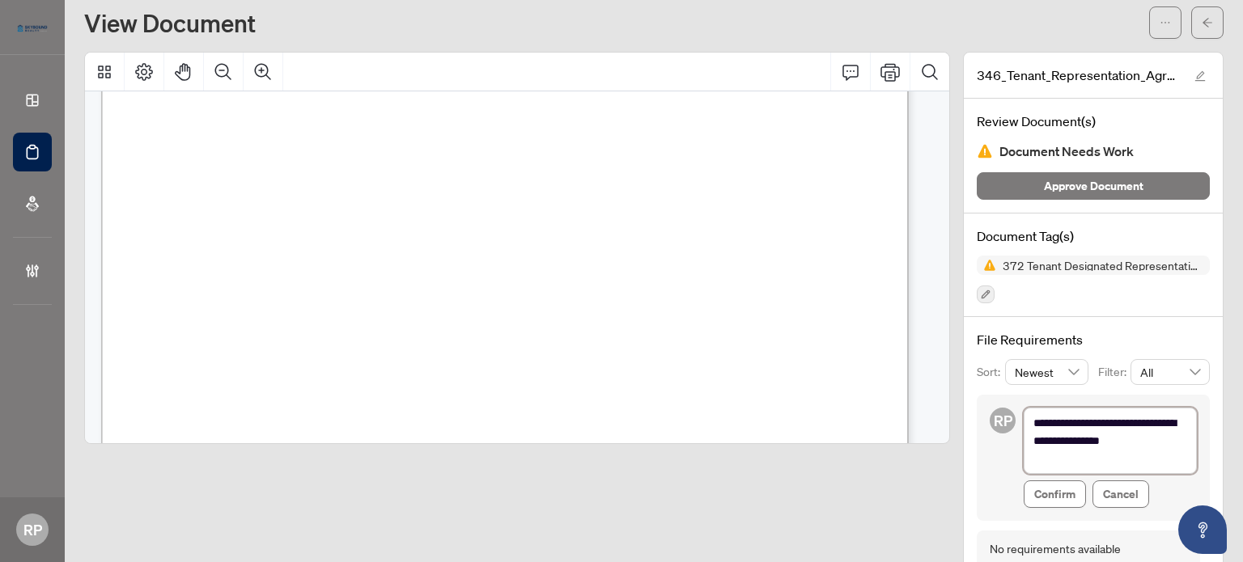
type textarea "**********"
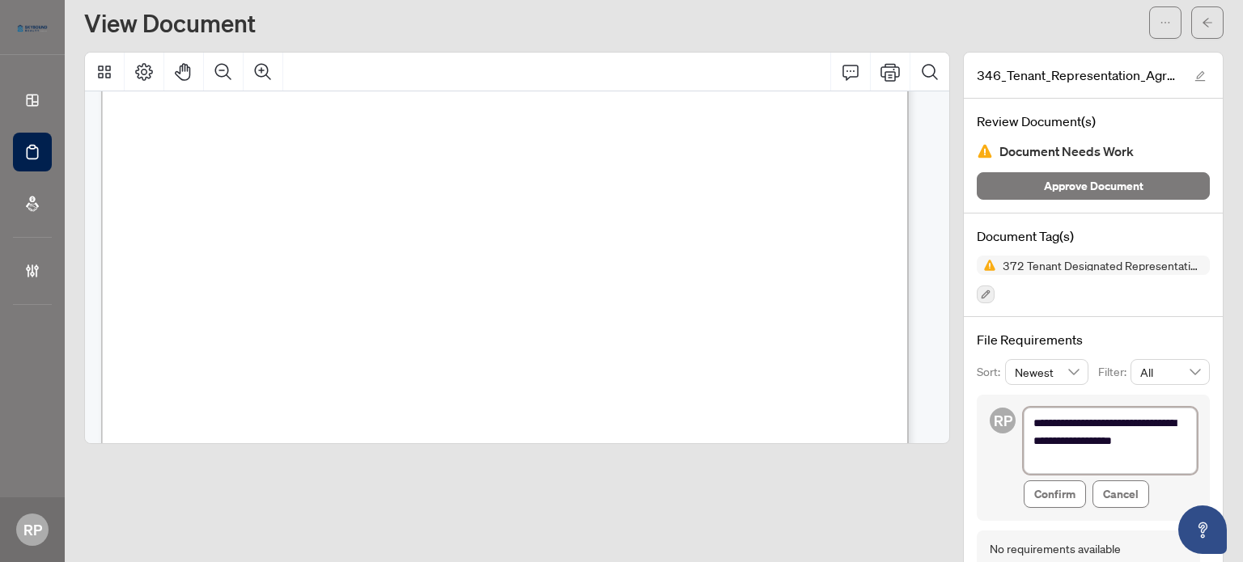
type textarea "**********"
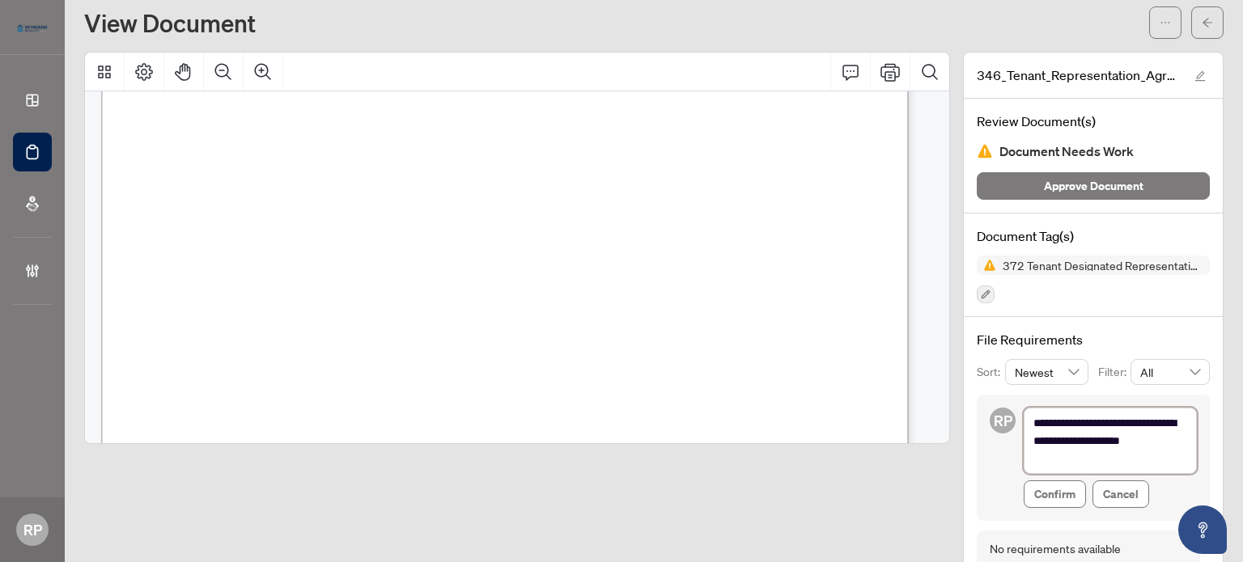
type textarea "**********"
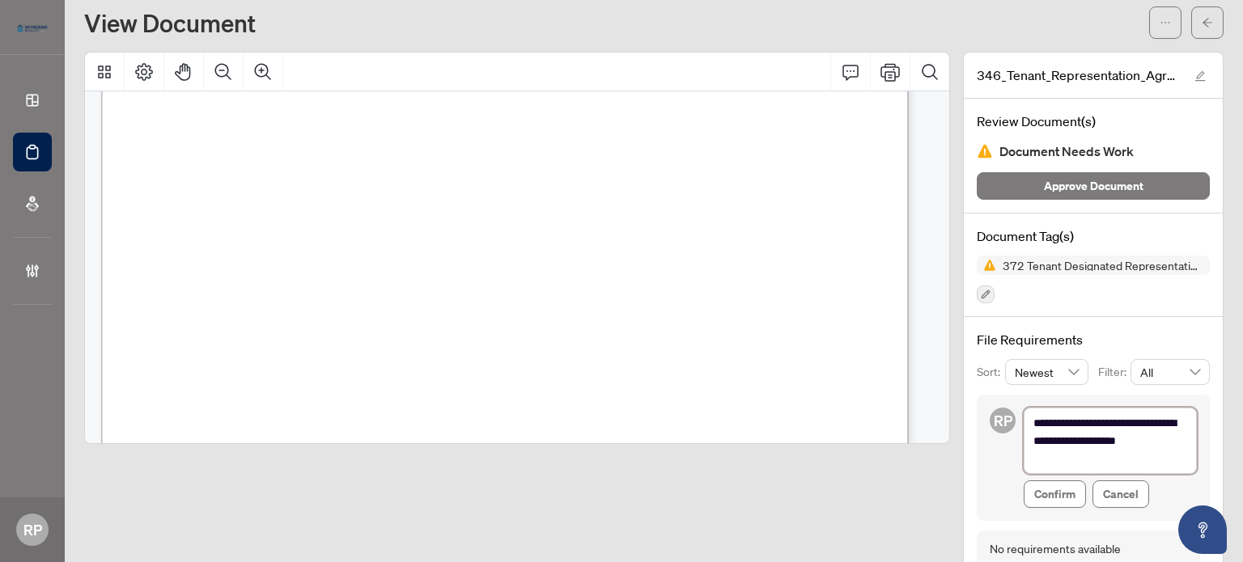
type textarea "**********"
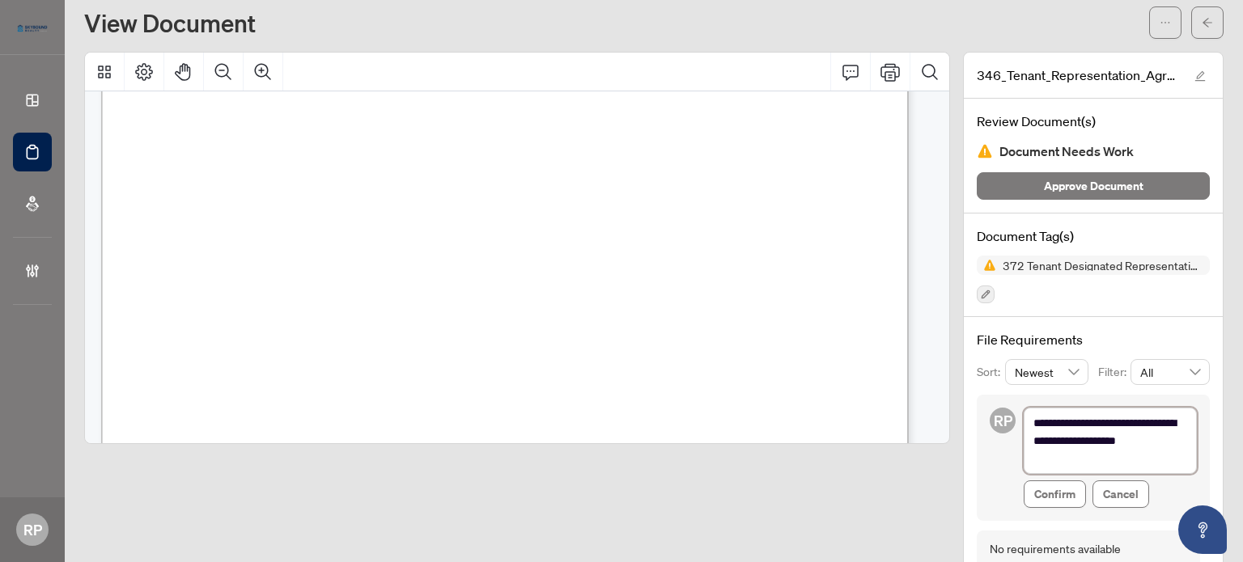
type textarea "**********"
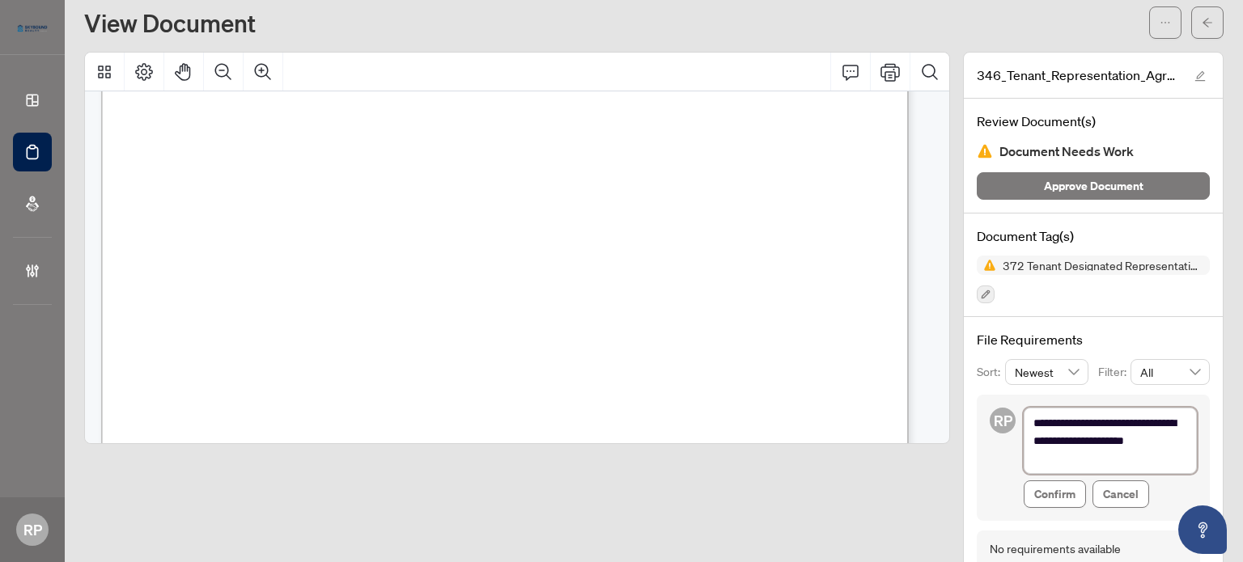
type textarea "**********"
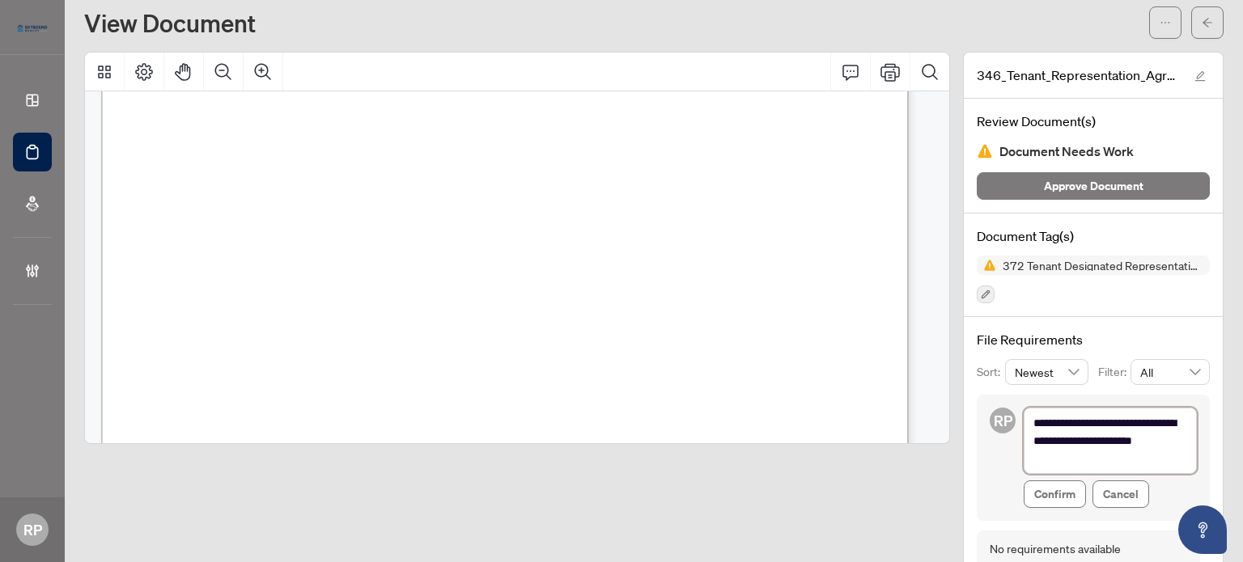
type textarea "**********"
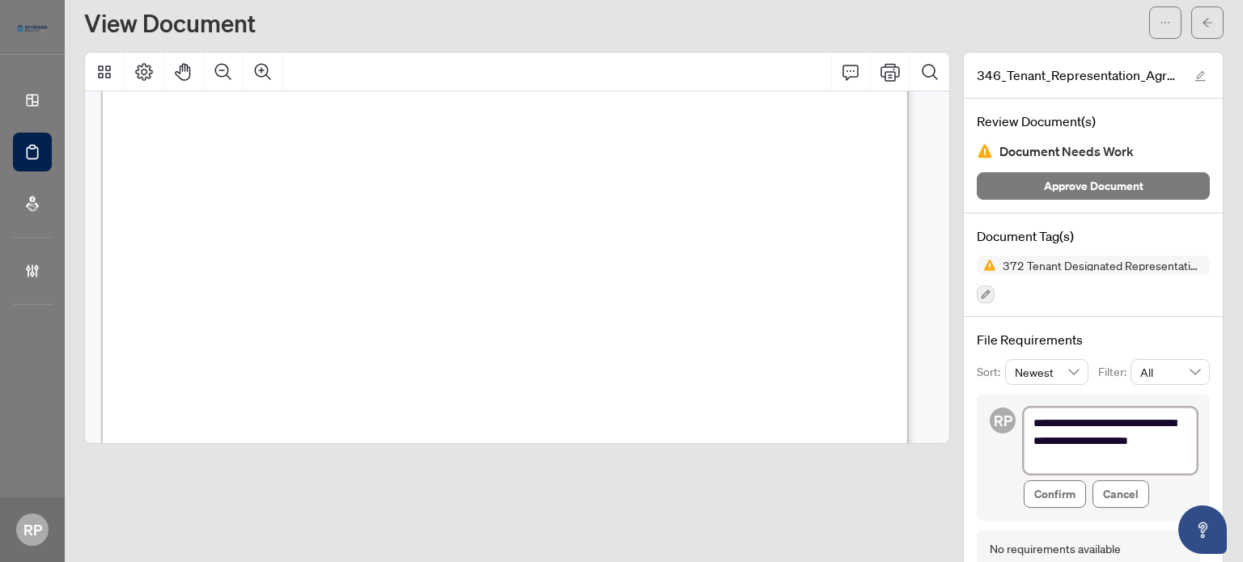
type textarea "**********"
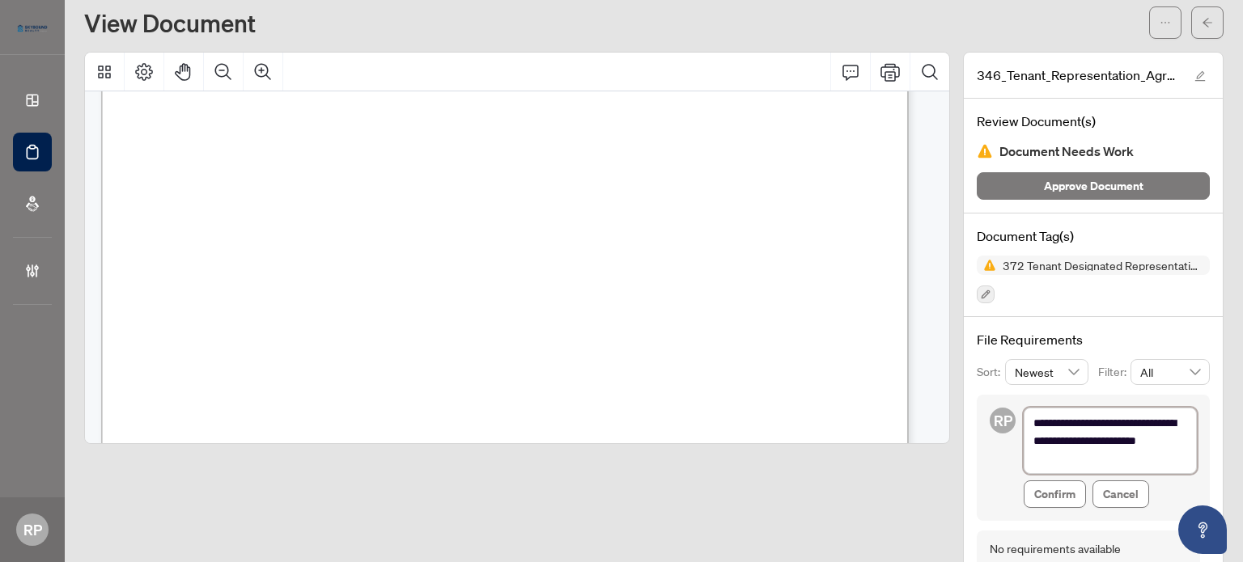
type textarea "**********"
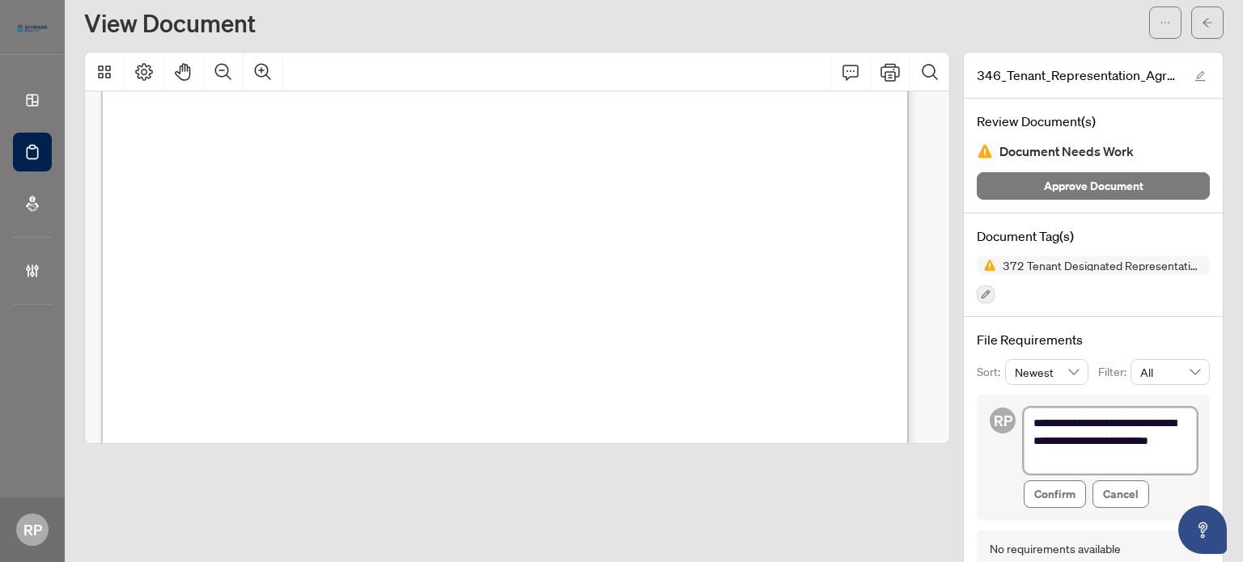
type textarea "**********"
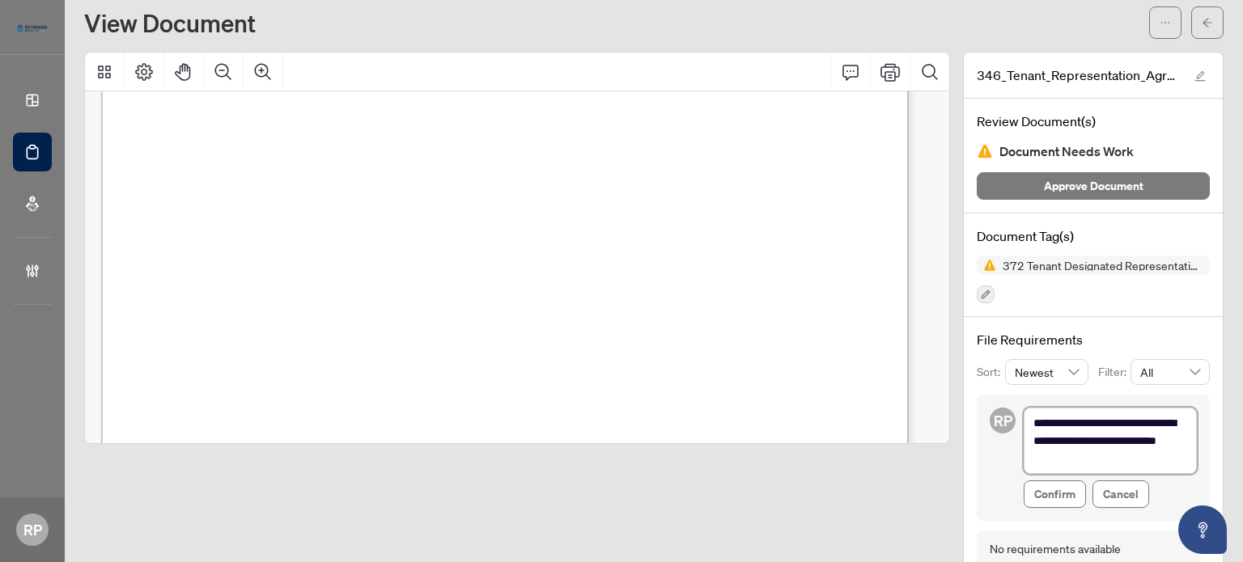
type textarea "**********"
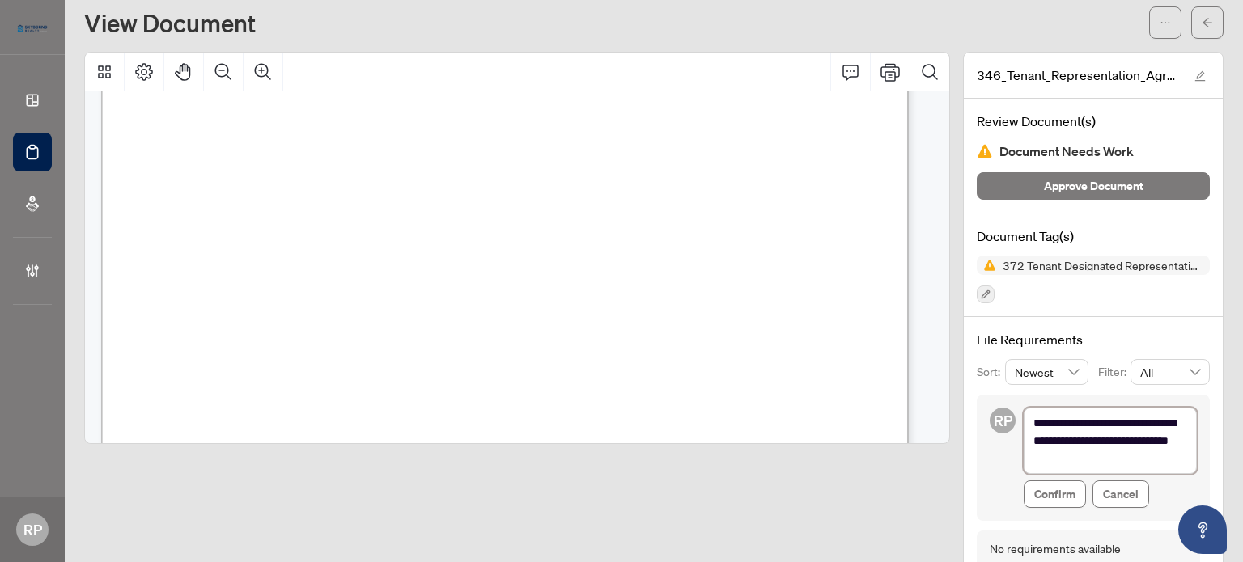
type textarea "**********"
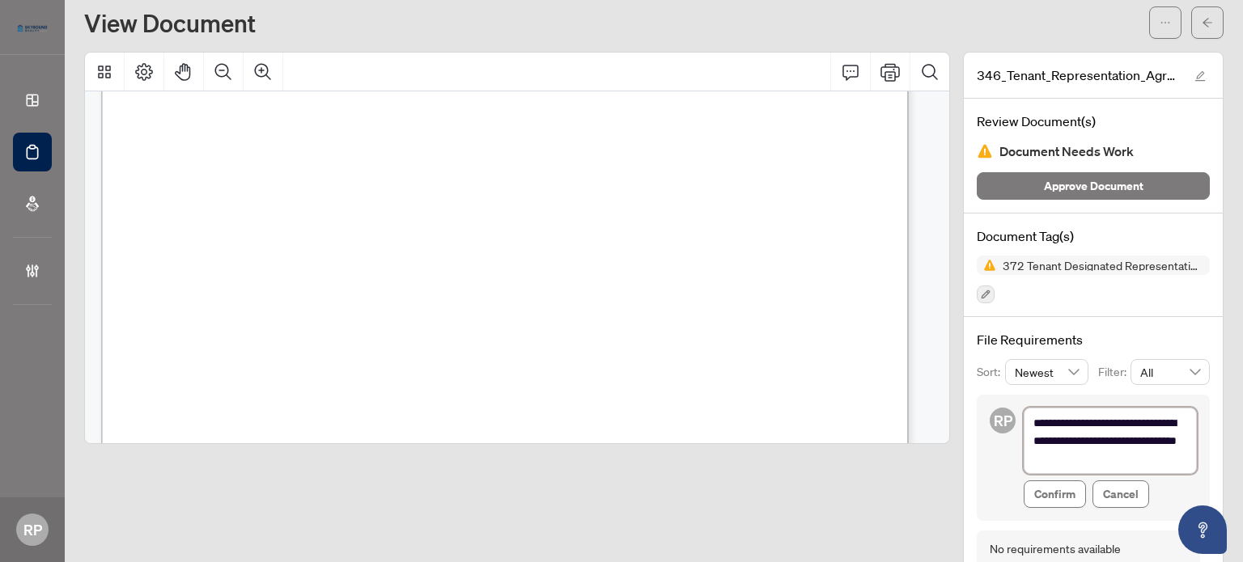
type textarea "**********"
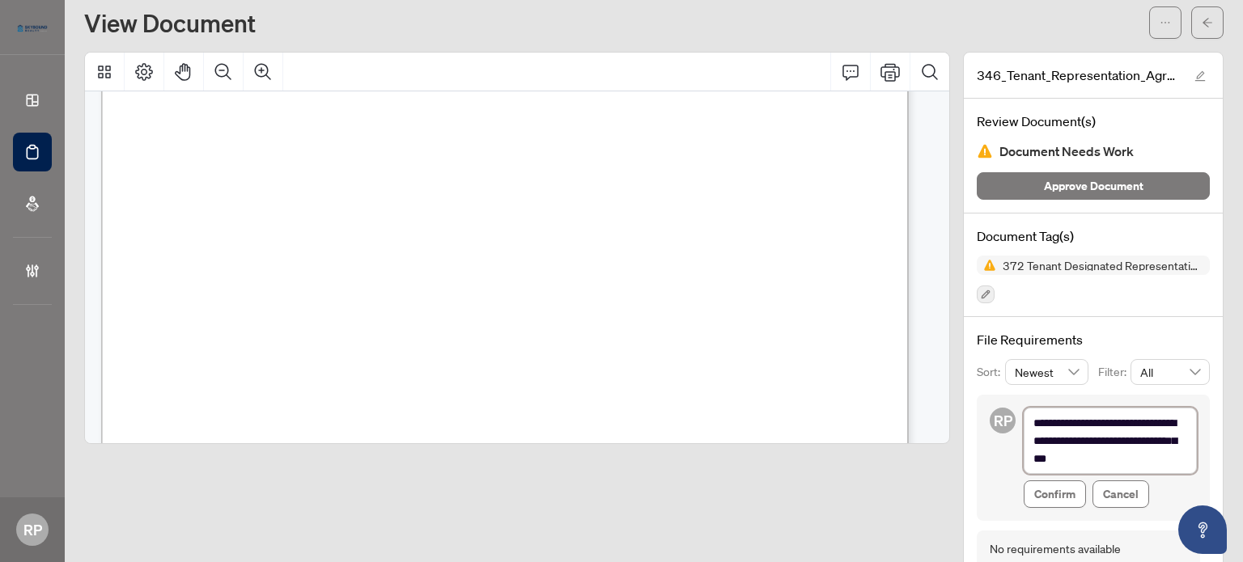
type textarea "**********"
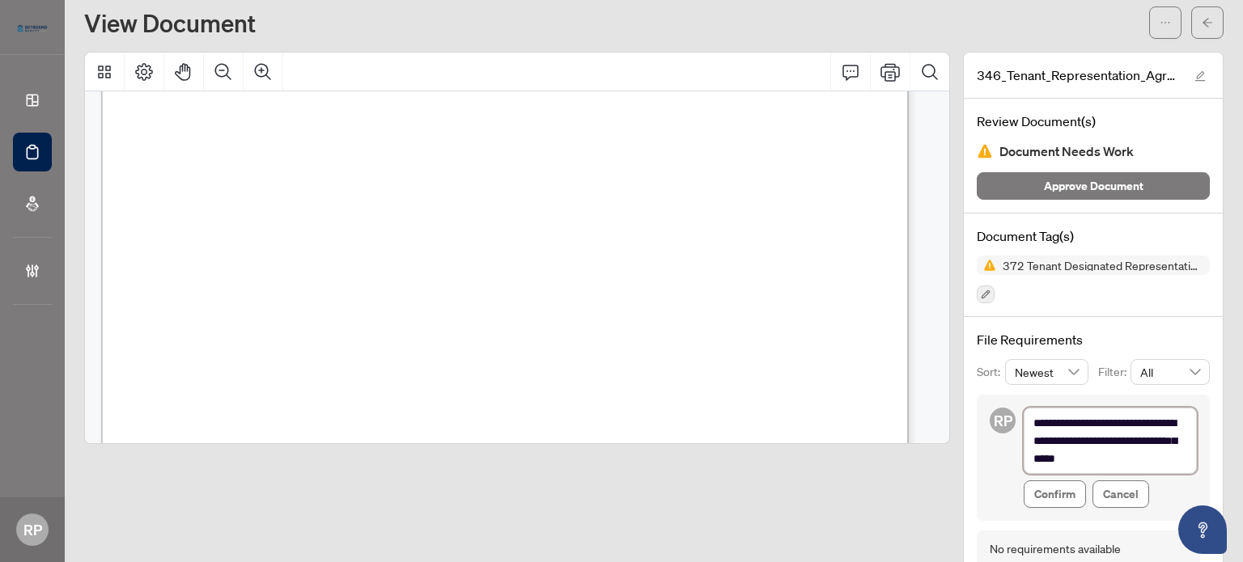
type textarea "**********"
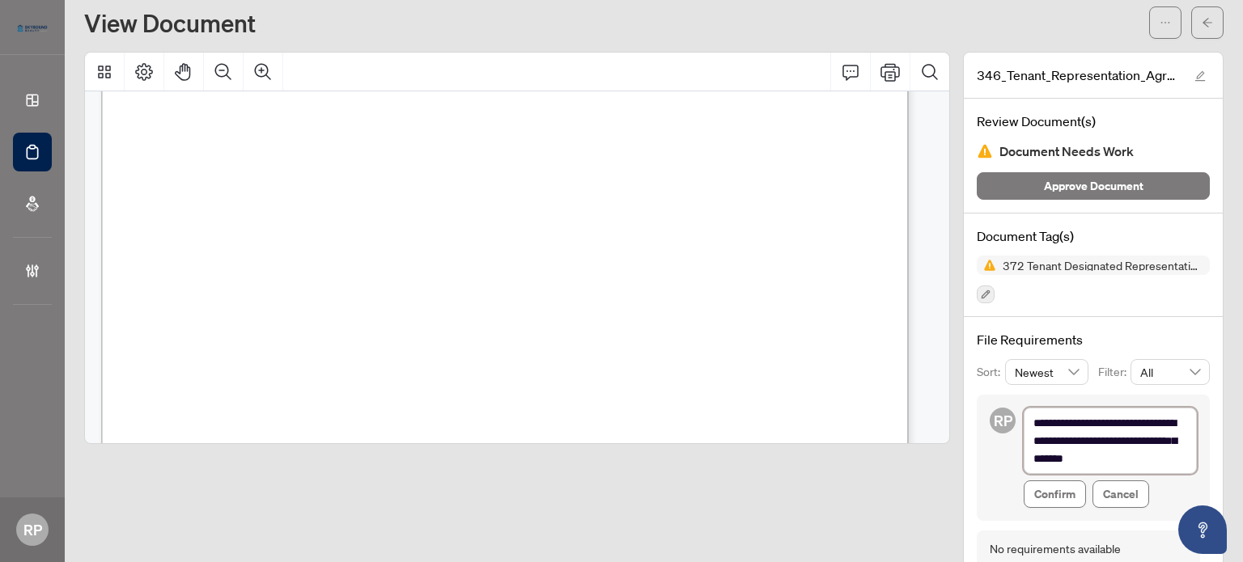
type textarea "**********"
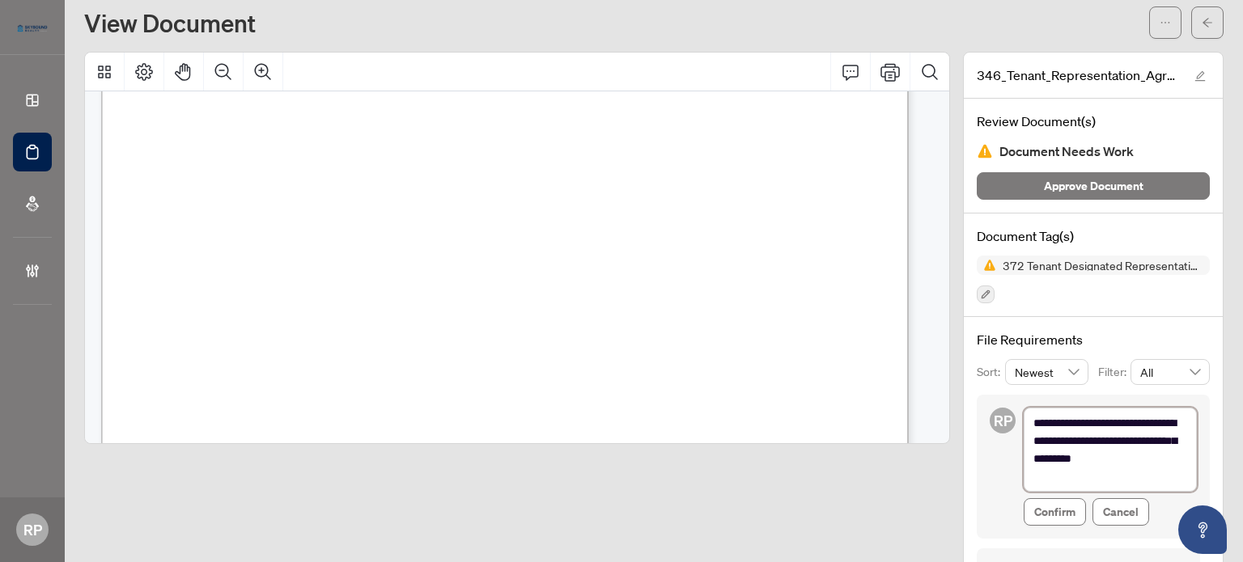
type textarea "**********"
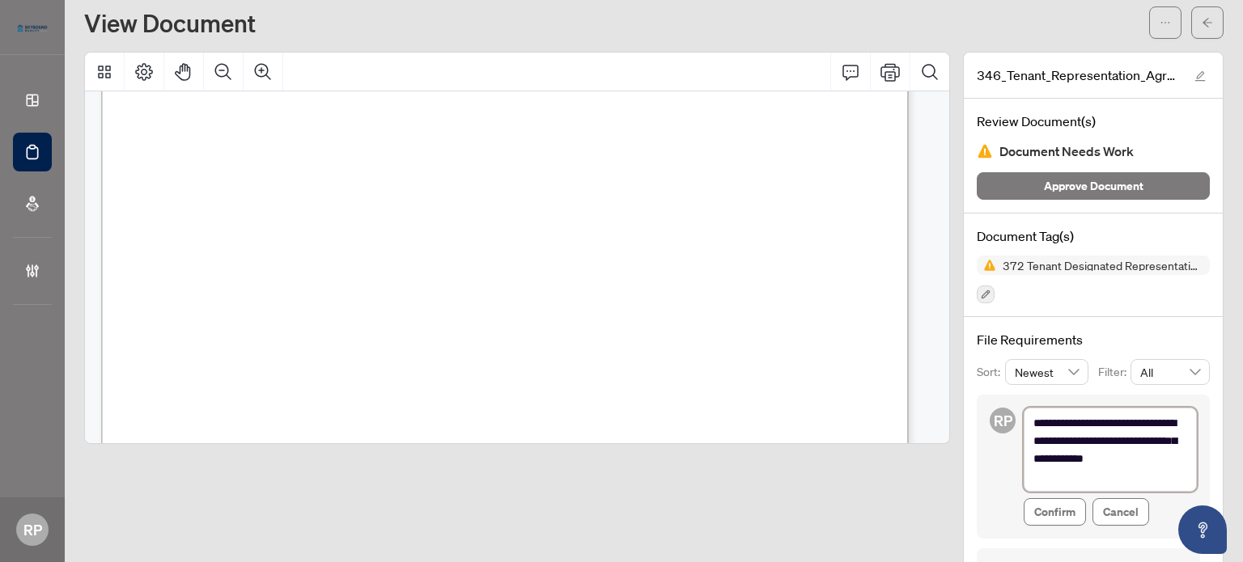
type textarea "**********"
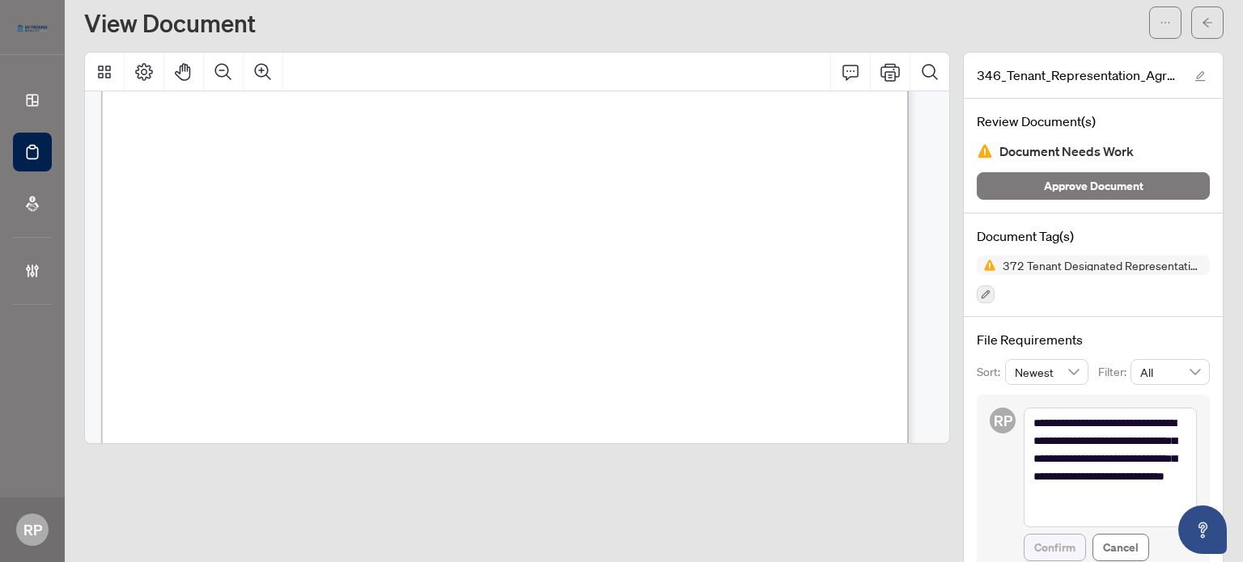
click at [1044, 552] on span "Confirm" at bounding box center [1054, 548] width 41 height 26
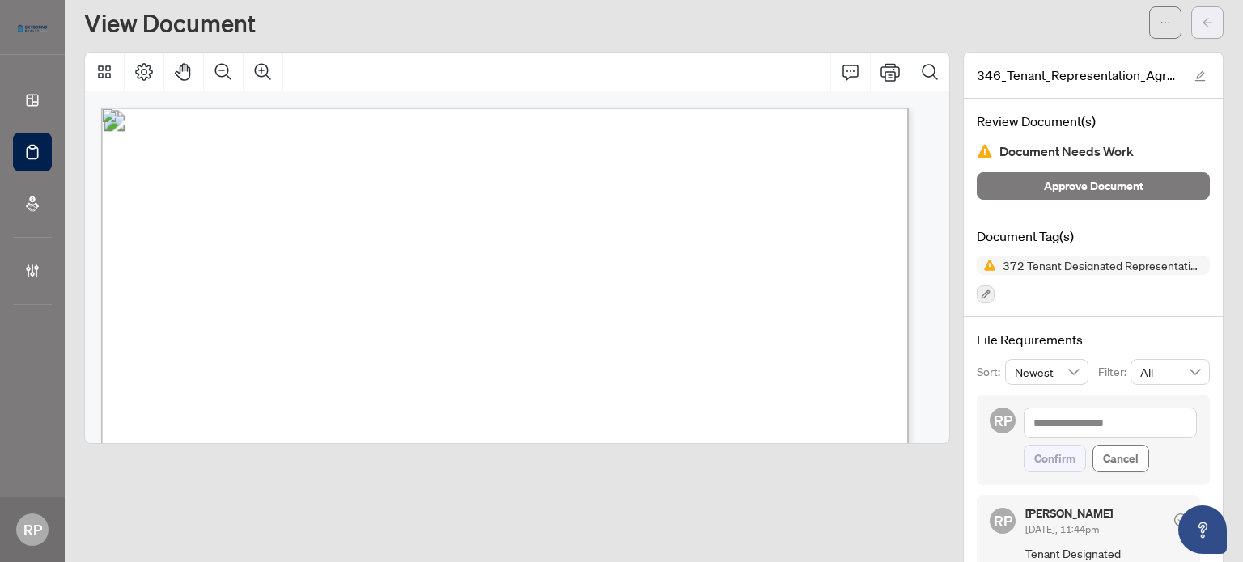
click at [1201, 28] on span "button" at bounding box center [1206, 23] width 11 height 26
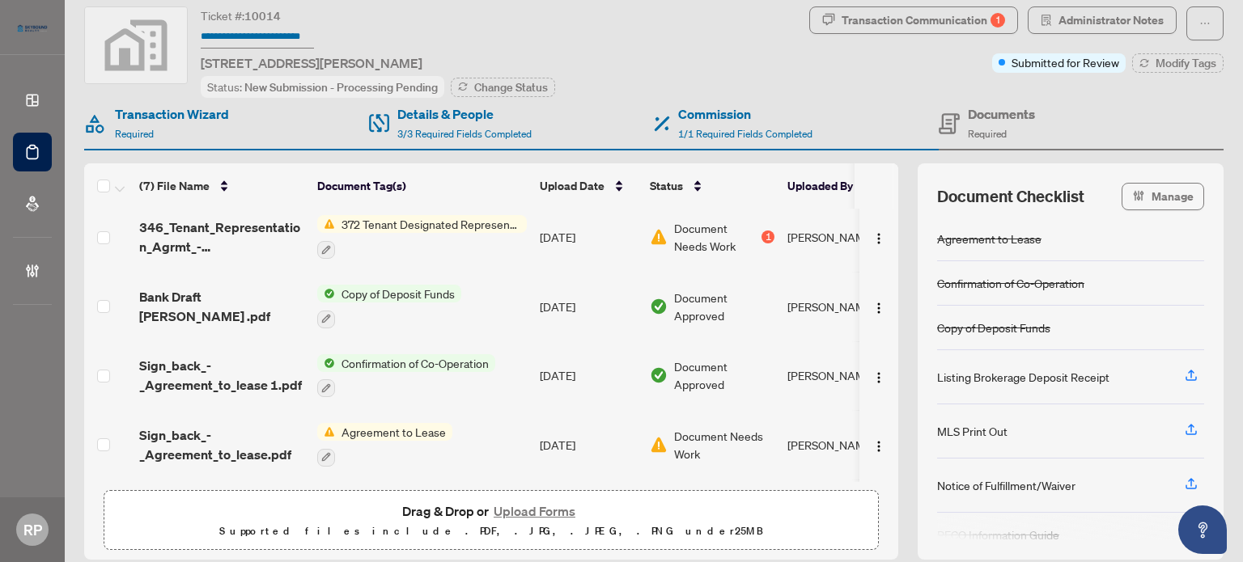
scroll to position [47, 0]
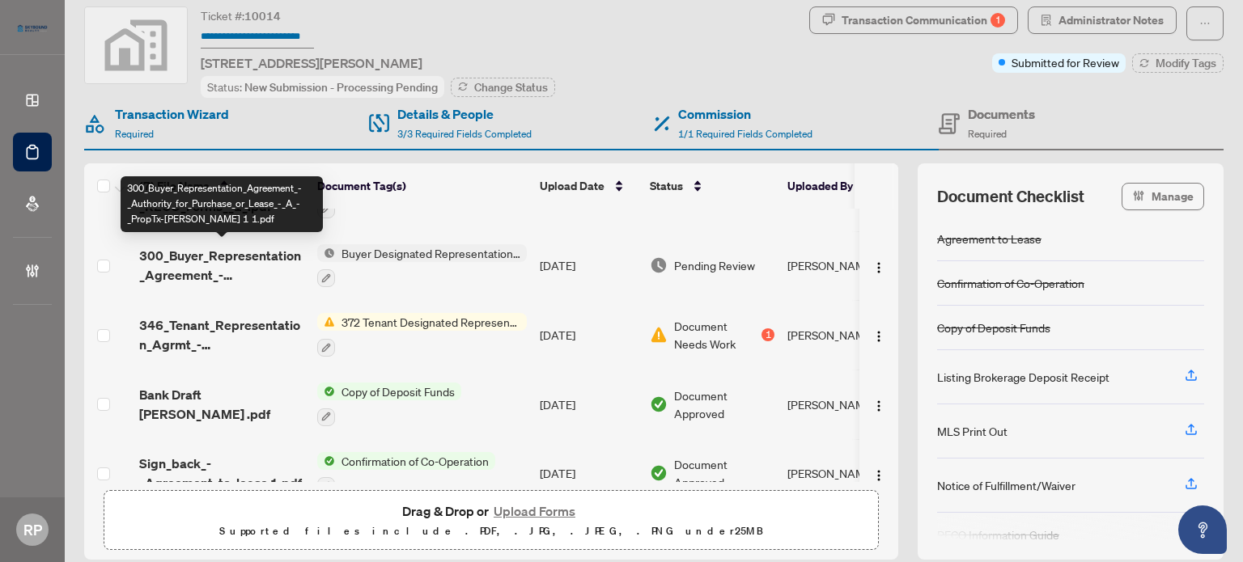
click at [296, 246] on span "300_Buyer_Representation_Agreement_-_Authority_for_Purchase_or_Lease_-_A_-_Prop…" at bounding box center [221, 265] width 165 height 39
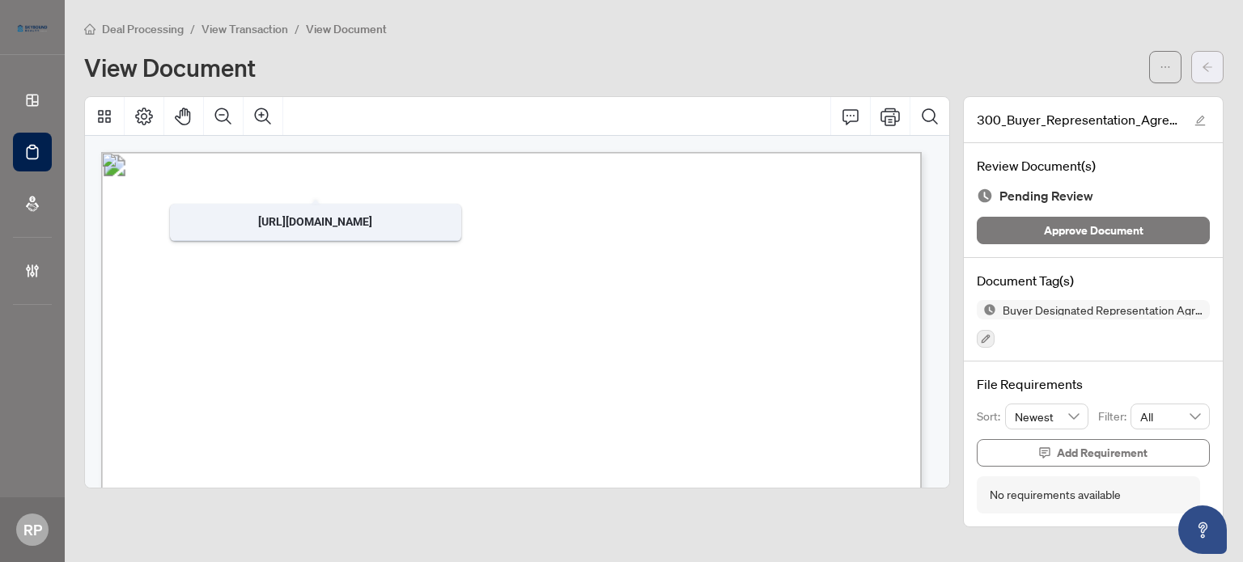
click at [1206, 68] on icon "arrow-left" at bounding box center [1206, 66] width 11 height 11
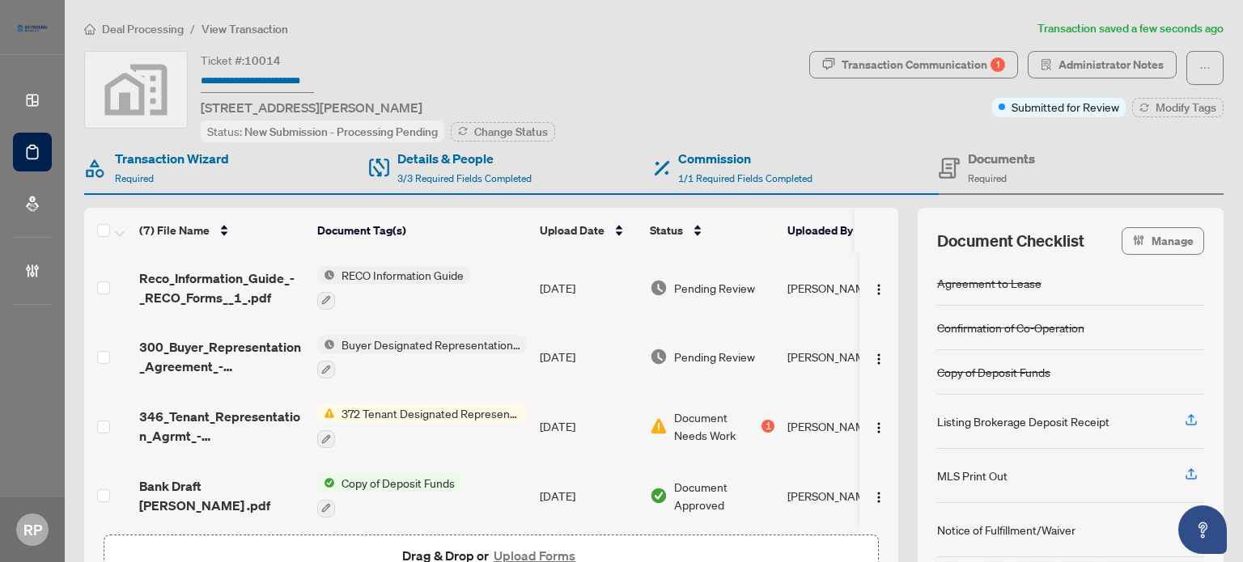
click at [479, 413] on span "372 Tenant Designated Representation Agreement with Company Schedule A" at bounding box center [431, 414] width 192 height 18
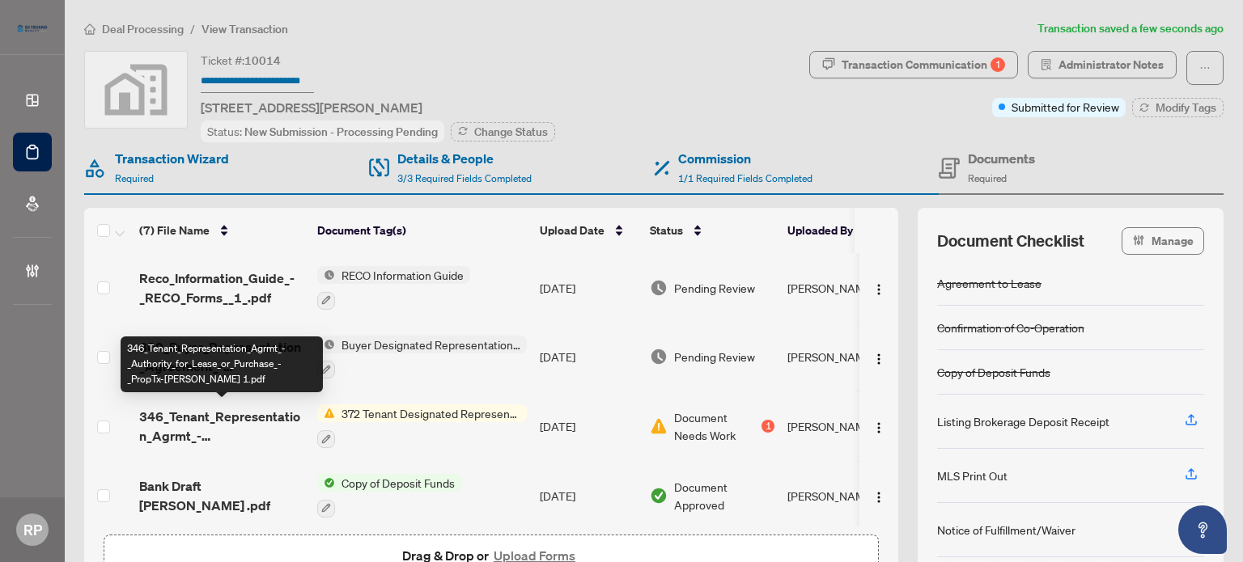
click at [254, 412] on span "346_Tenant_Representation_Agrmt_-_Authority_for_Lease_or_Purchase_-_PropTx-[PER…" at bounding box center [221, 426] width 165 height 39
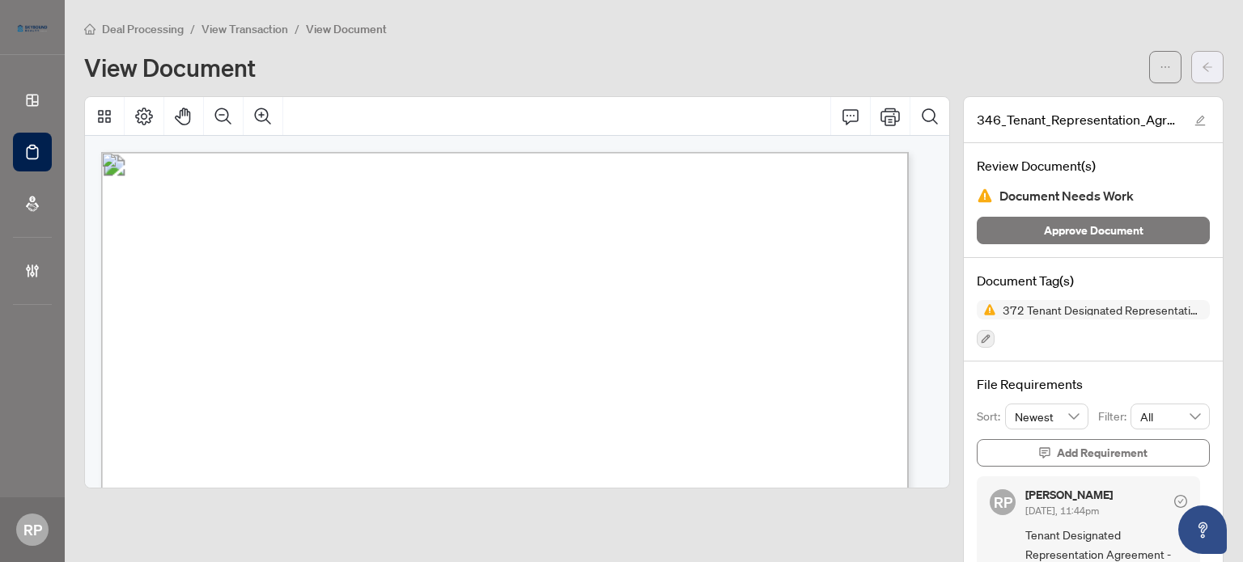
click at [1201, 73] on span "button" at bounding box center [1206, 67] width 11 height 26
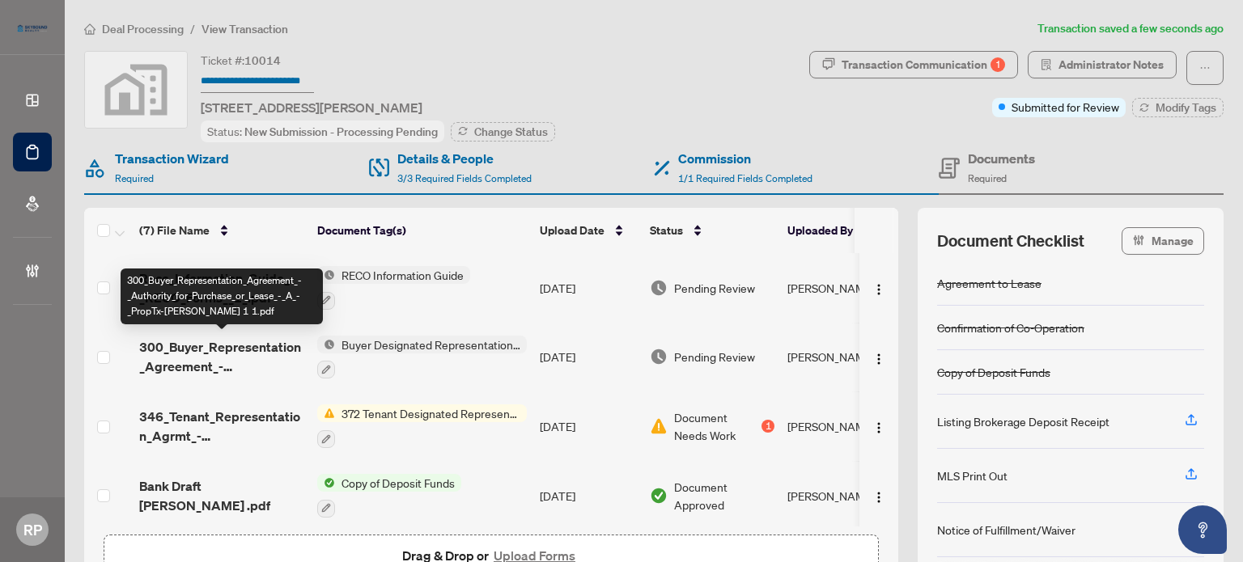
click at [283, 350] on span "300_Buyer_Representation_Agreement_-_Authority_for_Purchase_or_Lease_-_A_-_Prop…" at bounding box center [221, 356] width 165 height 39
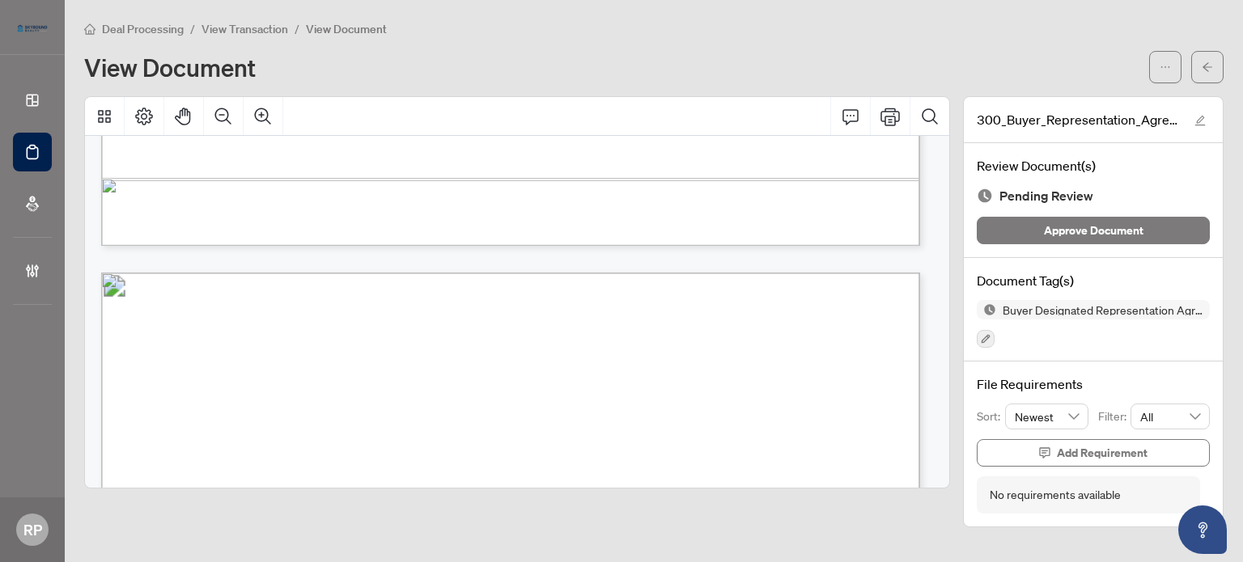
scroll to position [1133, 0]
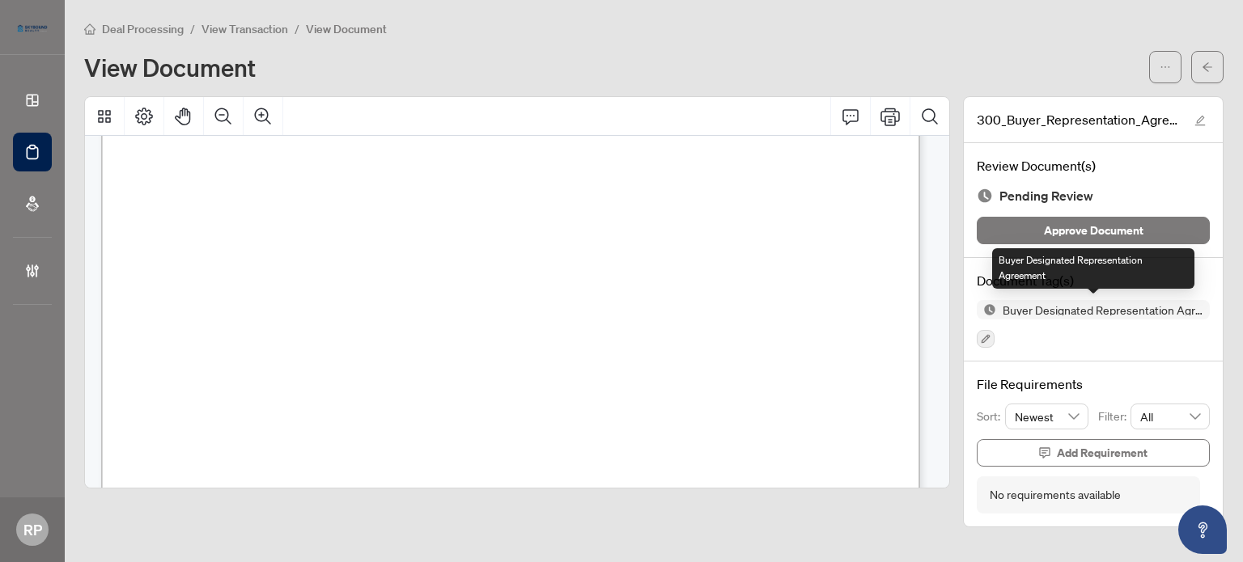
click at [1045, 307] on span "Buyer Designated Representation Agreement" at bounding box center [1103, 309] width 214 height 11
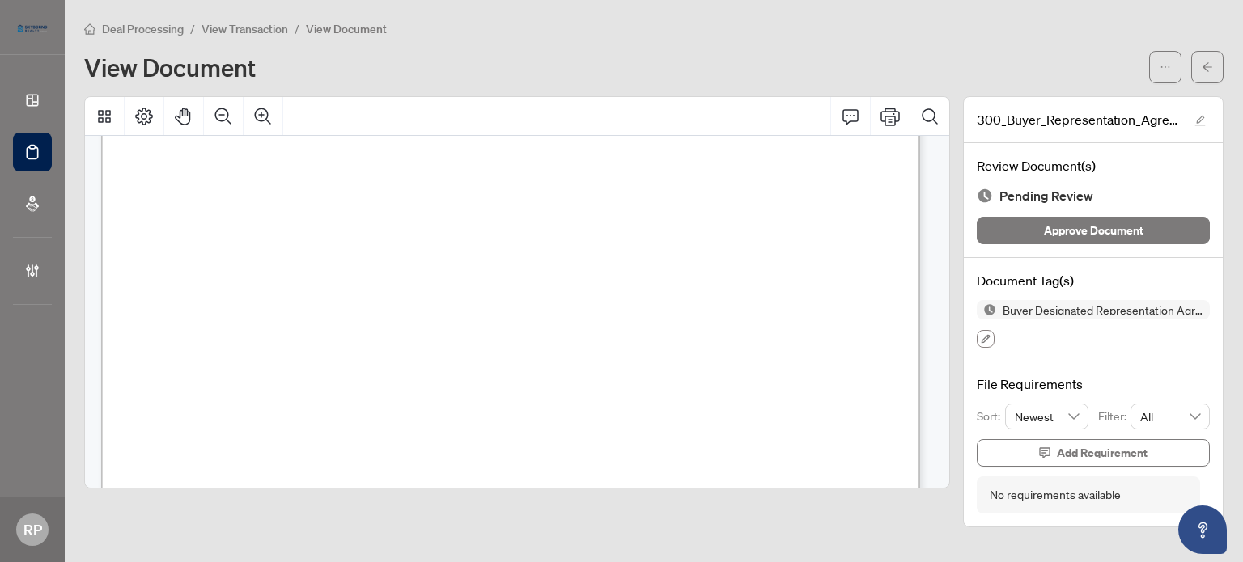
click at [985, 339] on icon "button" at bounding box center [985, 339] width 9 height 9
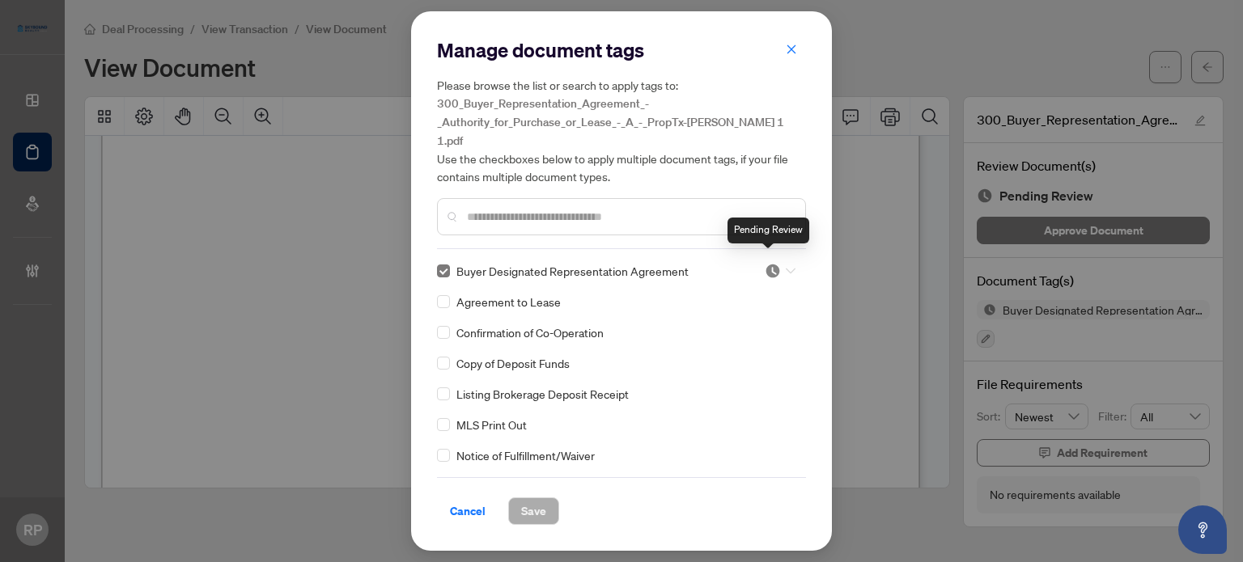
click at [765, 265] on img at bounding box center [773, 271] width 16 height 16
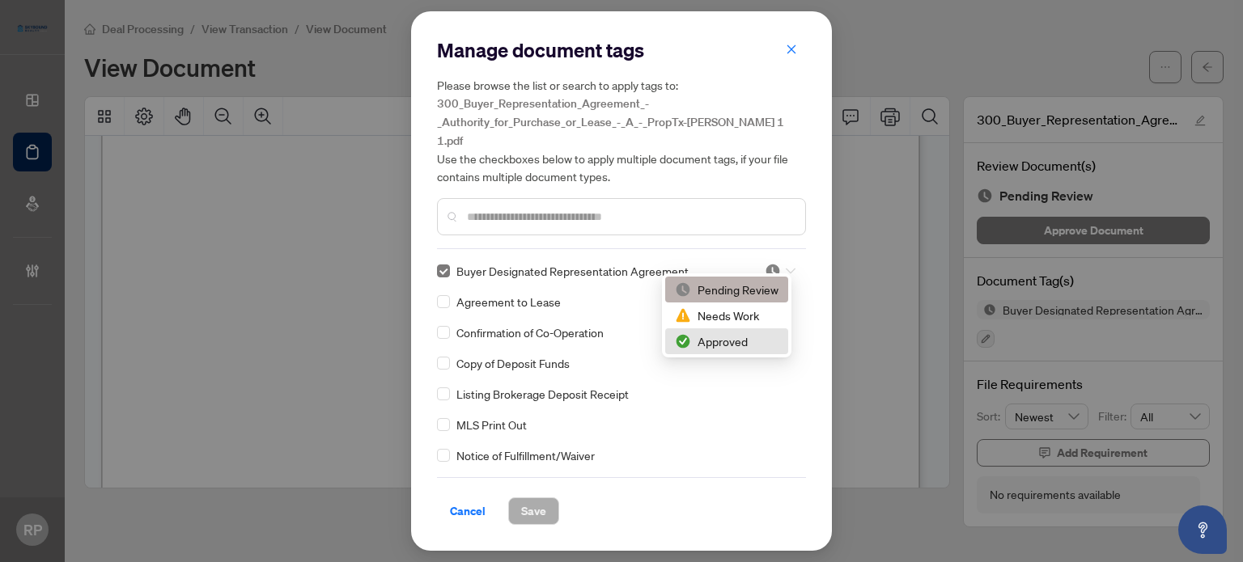
click at [731, 334] on div "Approved" at bounding box center [727, 342] width 104 height 18
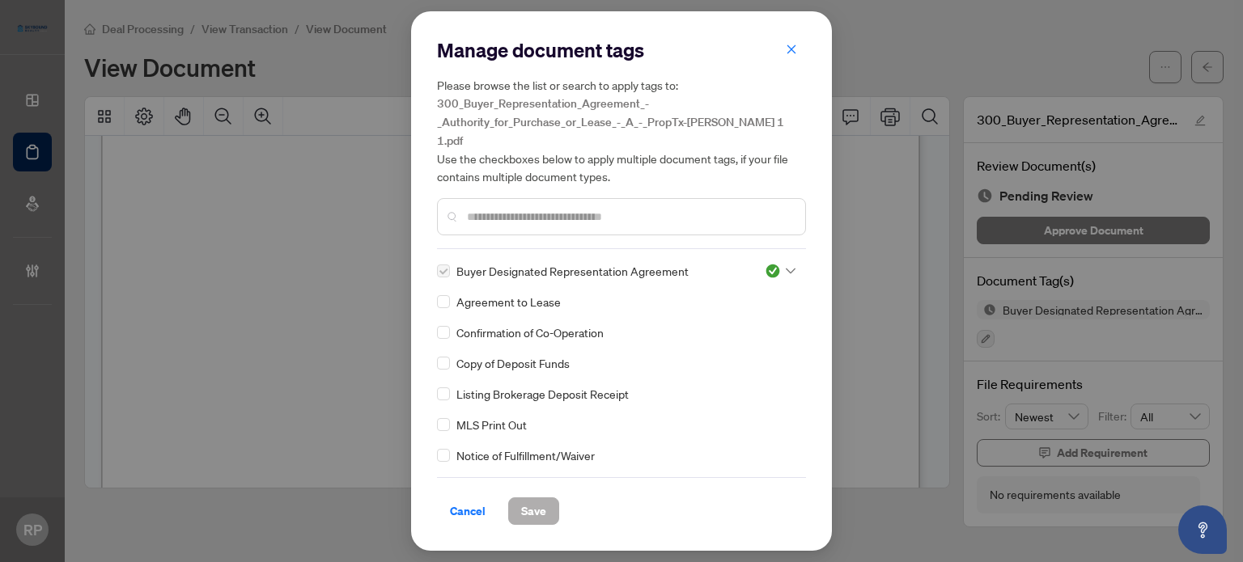
click at [524, 506] on span "Save" at bounding box center [533, 511] width 25 height 26
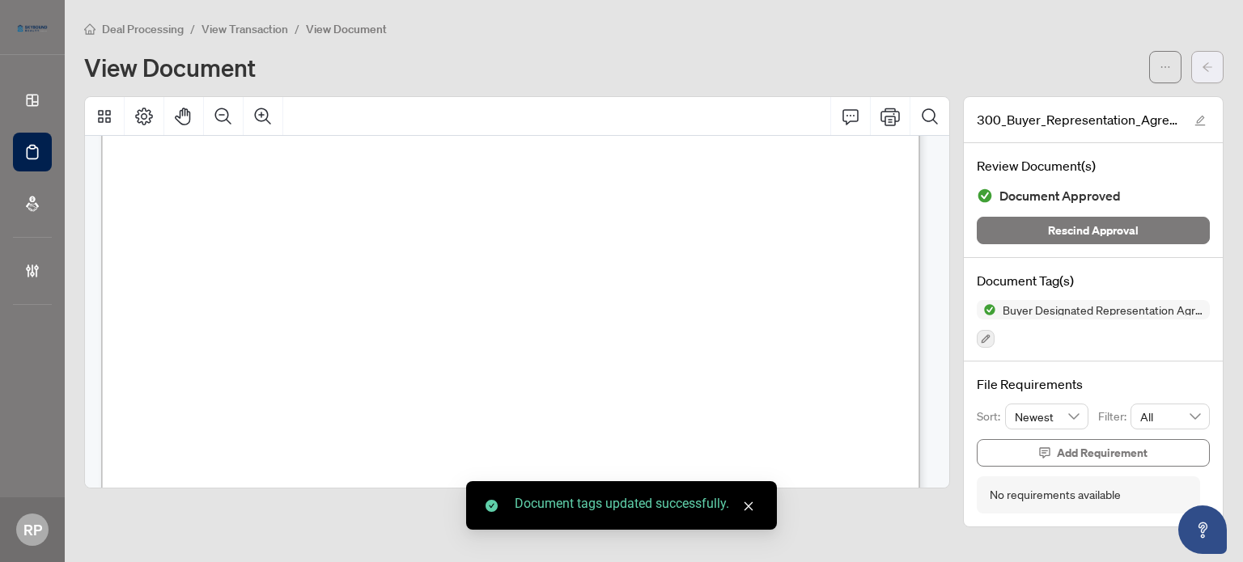
click at [1201, 77] on span "button" at bounding box center [1206, 67] width 11 height 26
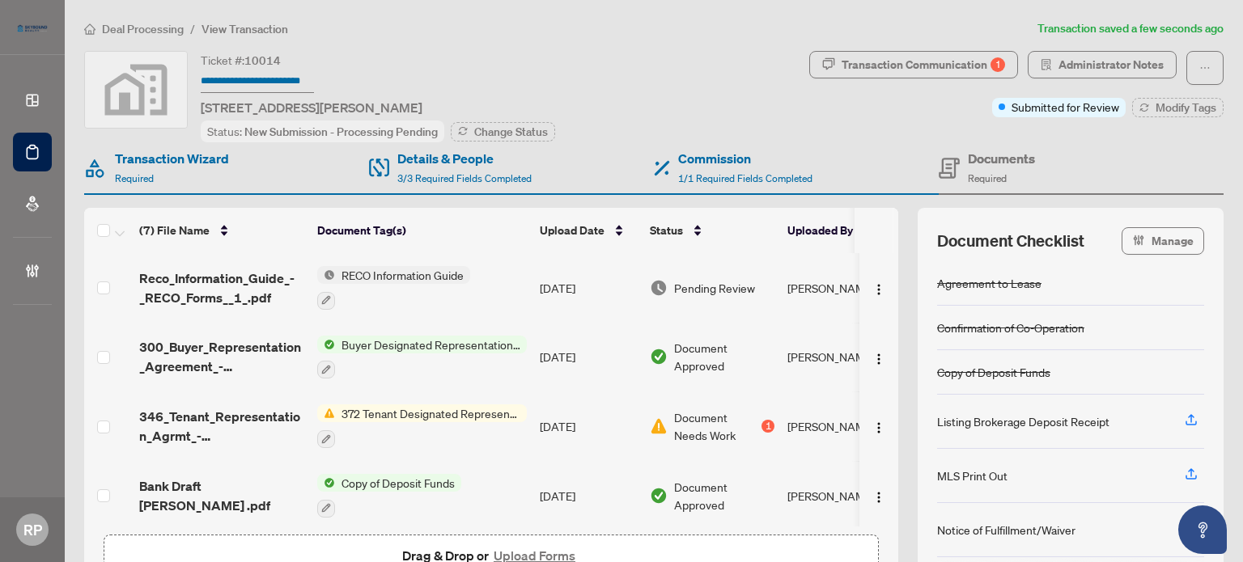
click at [259, 281] on span "Reco_Information_Guide_-_RECO_Forms__1_.pdf" at bounding box center [221, 288] width 165 height 39
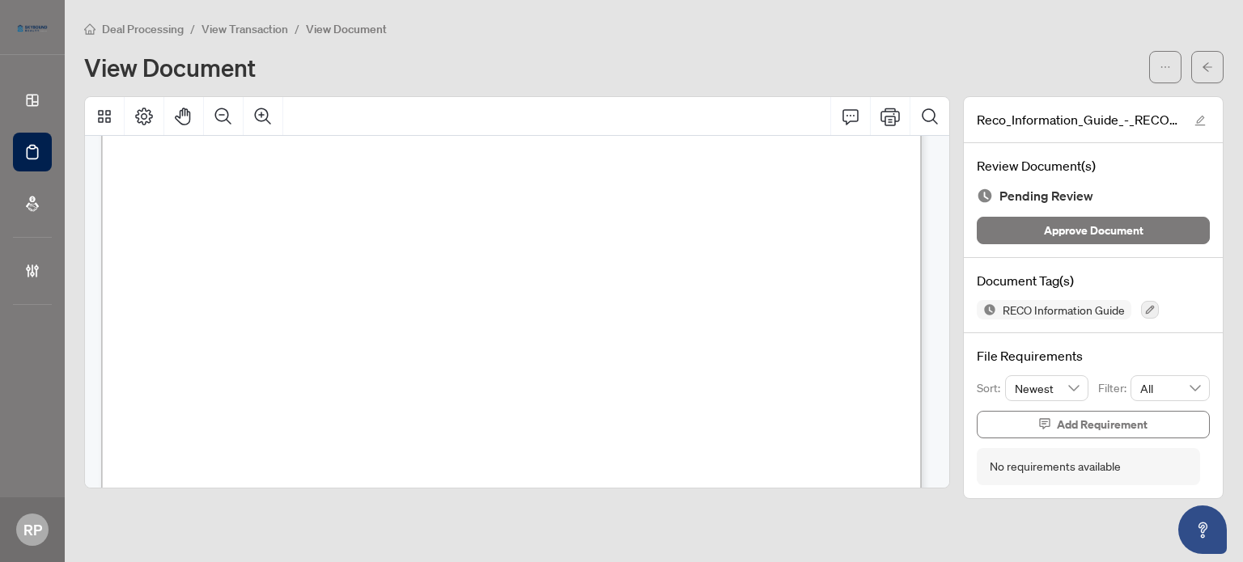
scroll to position [13395, 0]
click at [1115, 232] on span "Approve Document" at bounding box center [1094, 231] width 100 height 26
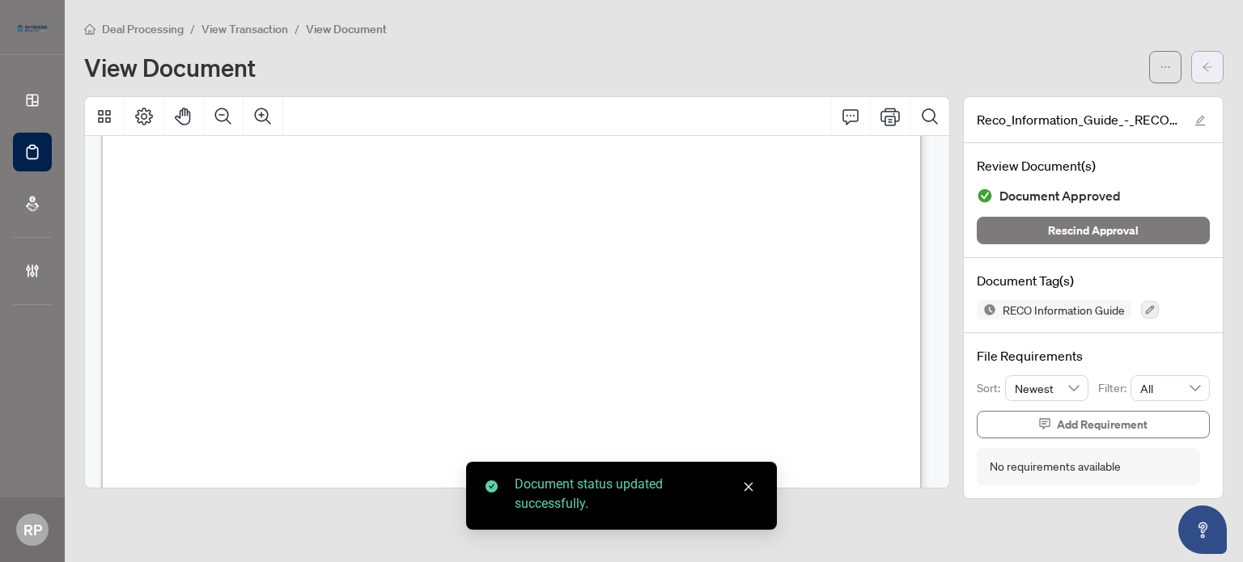
click at [1210, 66] on icon "arrow-left" at bounding box center [1206, 66] width 11 height 11
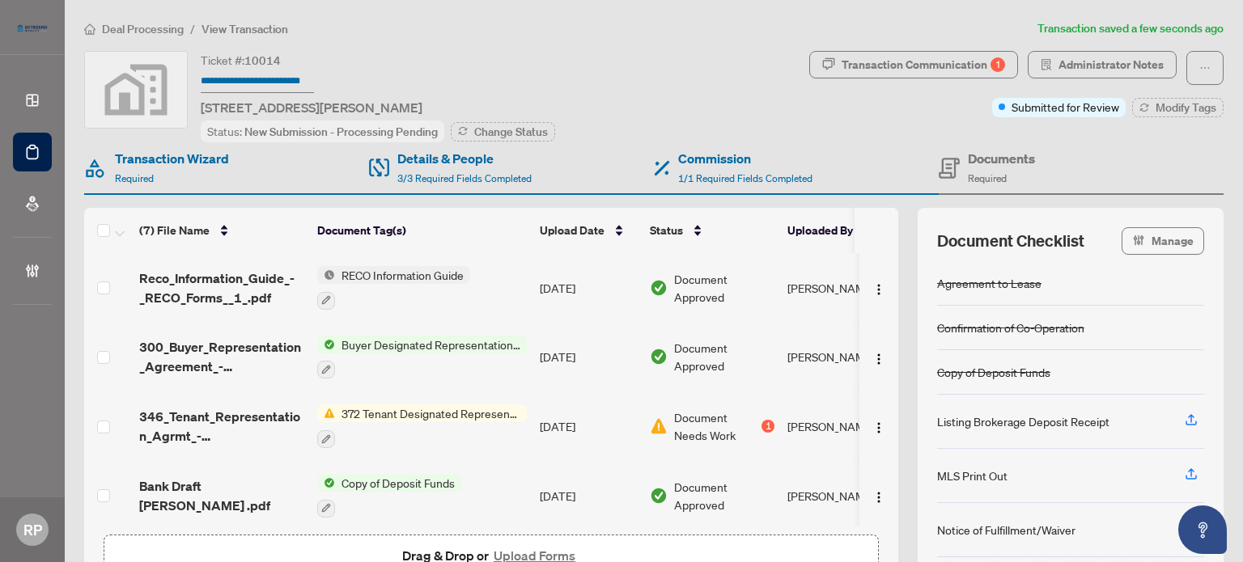
click at [426, 263] on td "RECO Information Guide" at bounding box center [422, 288] width 222 height 70
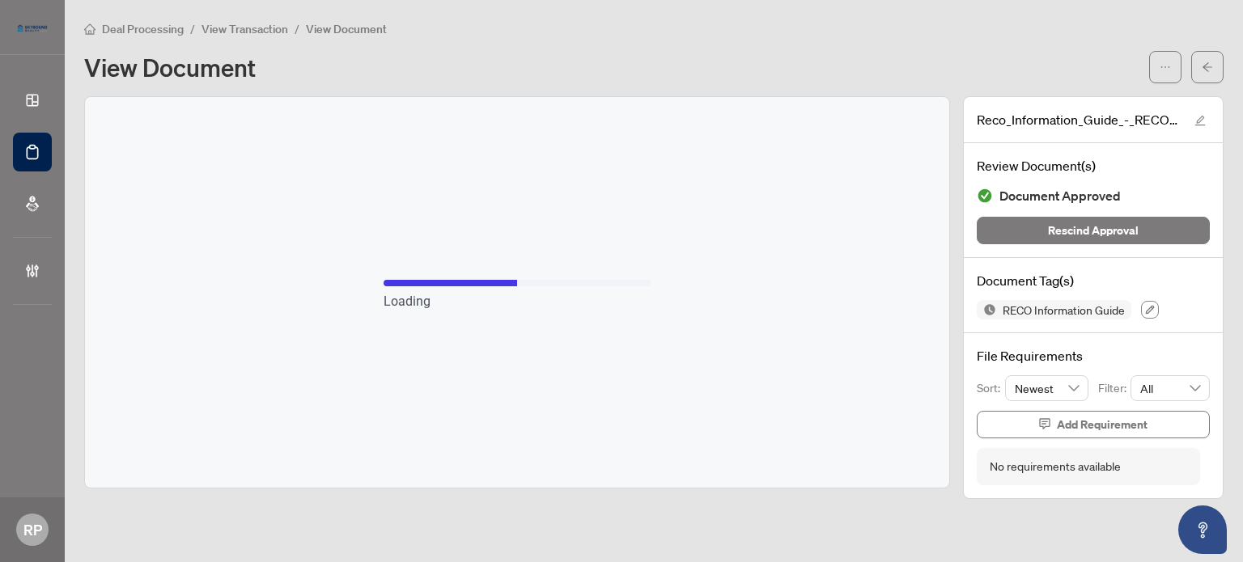
click at [1146, 307] on icon "button" at bounding box center [1150, 310] width 10 height 10
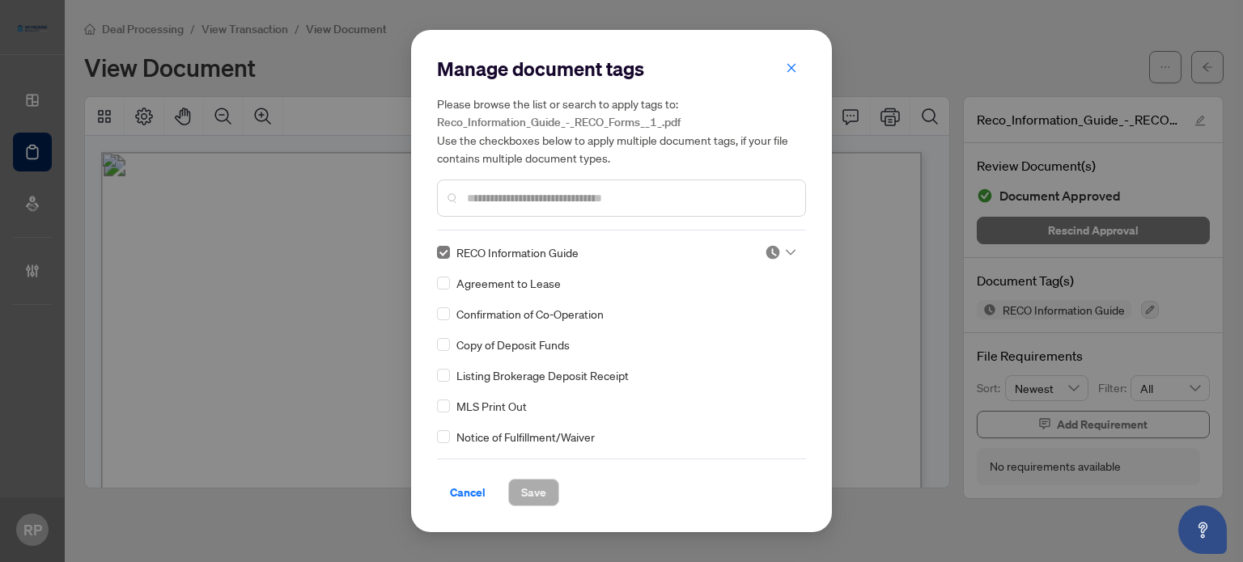
click at [786, 252] on icon at bounding box center [791, 252] width 10 height 6
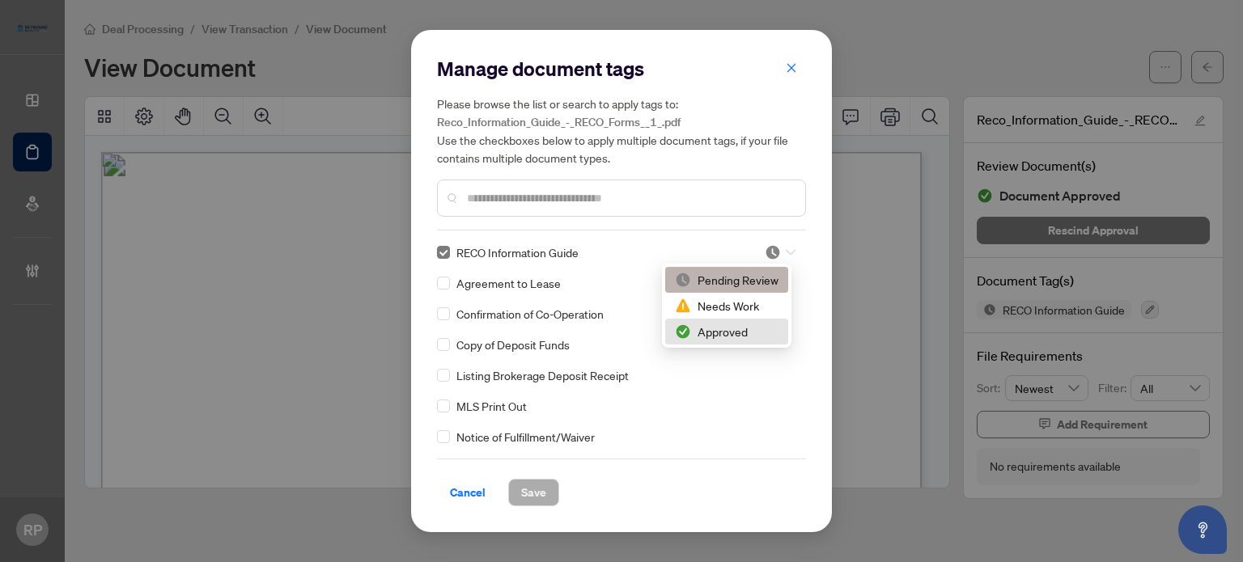
click at [744, 327] on div "Approved" at bounding box center [727, 332] width 104 height 18
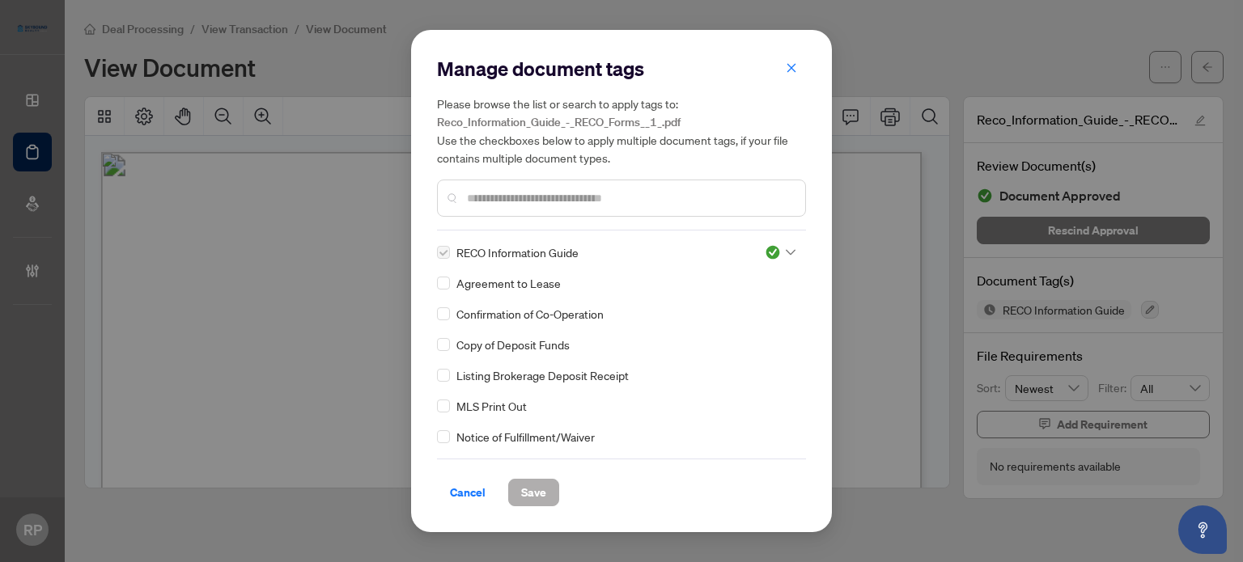
click at [541, 491] on span "Save" at bounding box center [533, 493] width 25 height 26
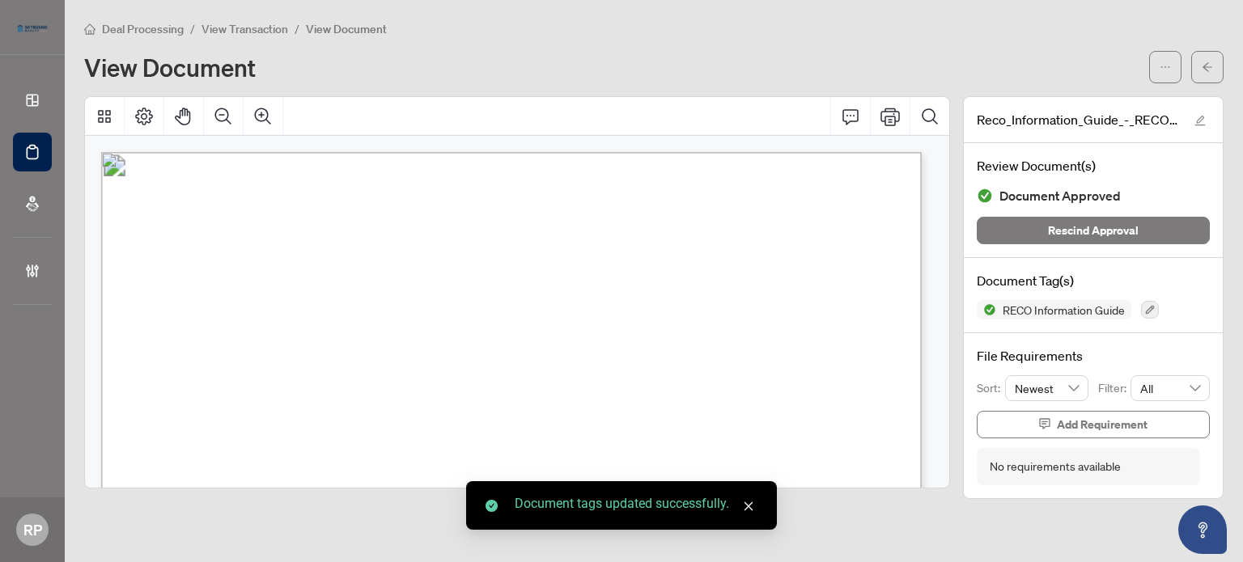
click at [1210, 76] on span "button" at bounding box center [1206, 67] width 11 height 26
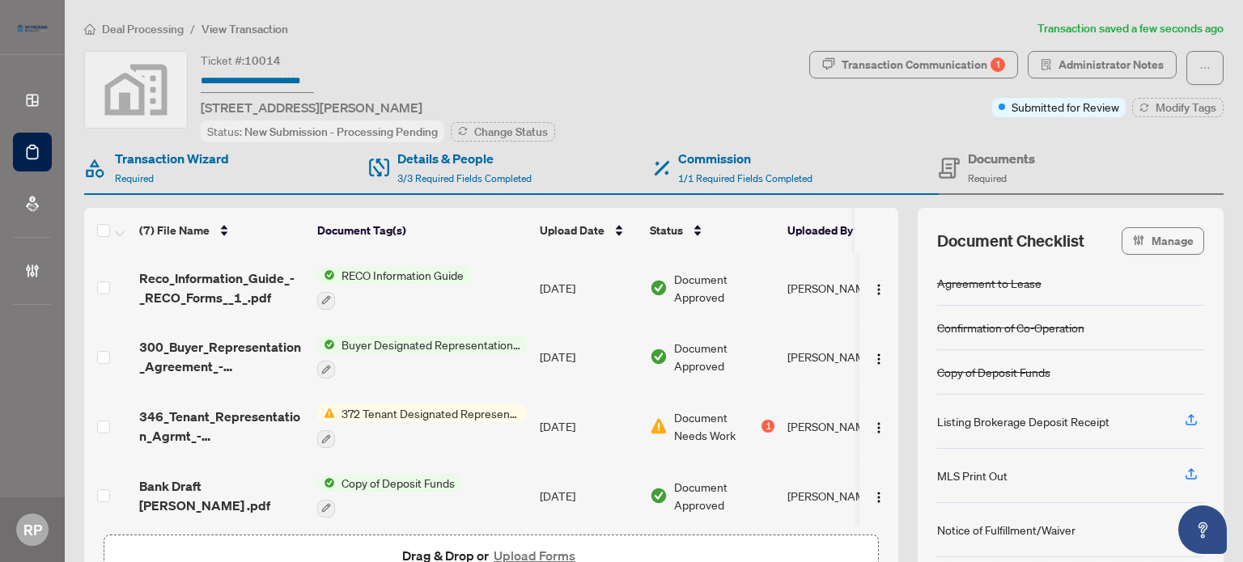
click at [266, 78] on input "text" at bounding box center [257, 81] width 113 height 23
click at [500, 129] on span "Change Status" at bounding box center [511, 131] width 74 height 11
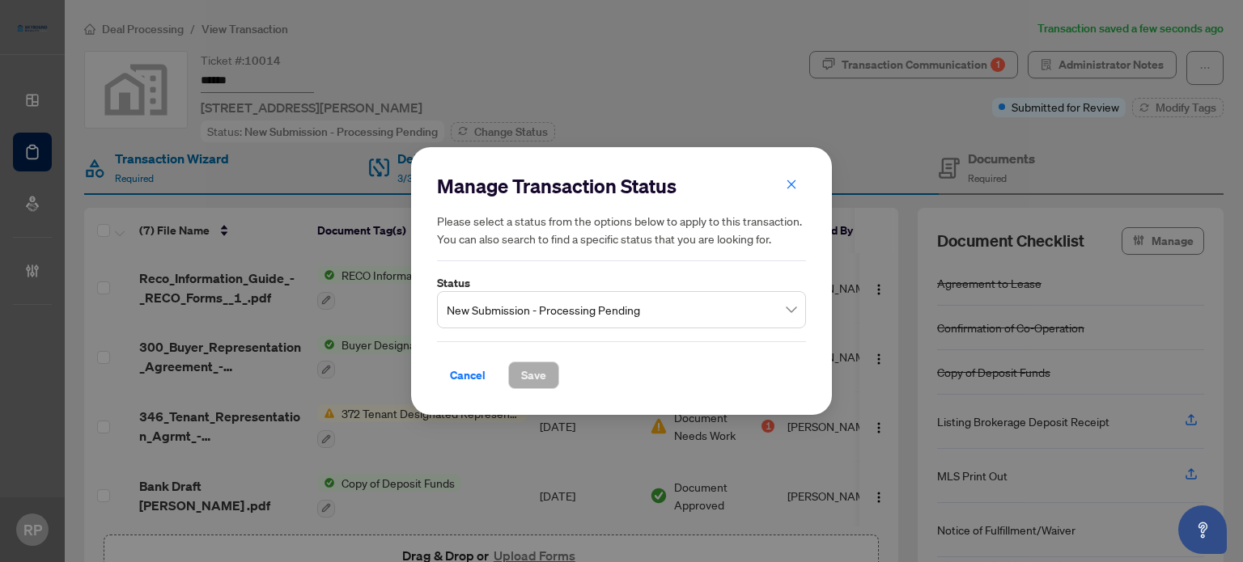
click at [547, 307] on span "New Submission - Processing Pending" at bounding box center [622, 309] width 350 height 31
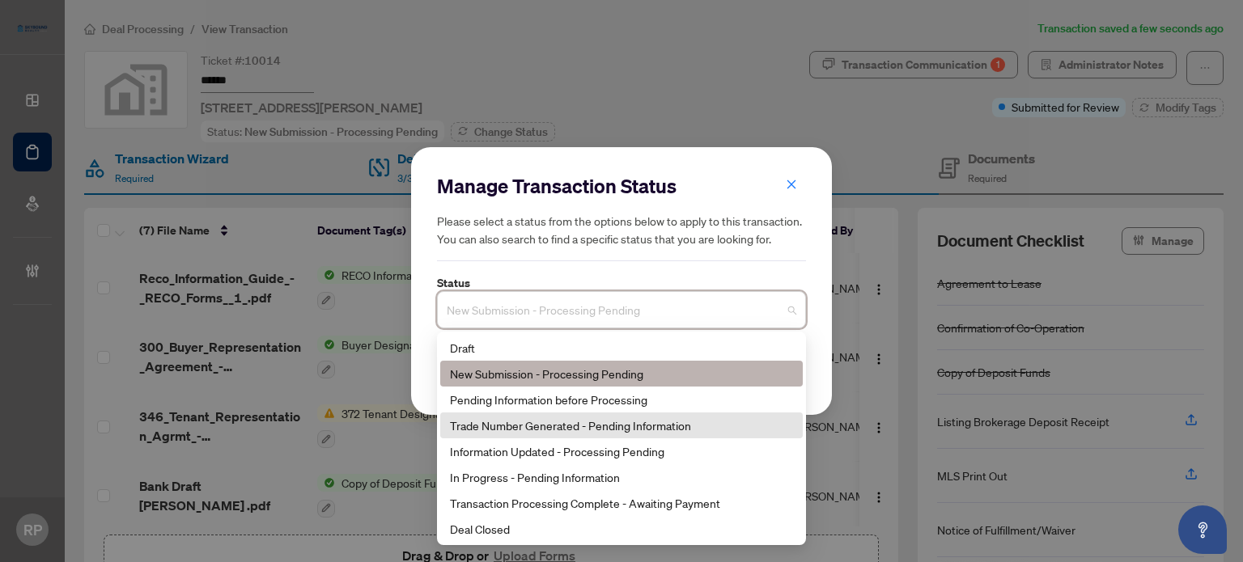
click at [616, 430] on div "Trade Number Generated - Pending Information" at bounding box center [621, 426] width 343 height 18
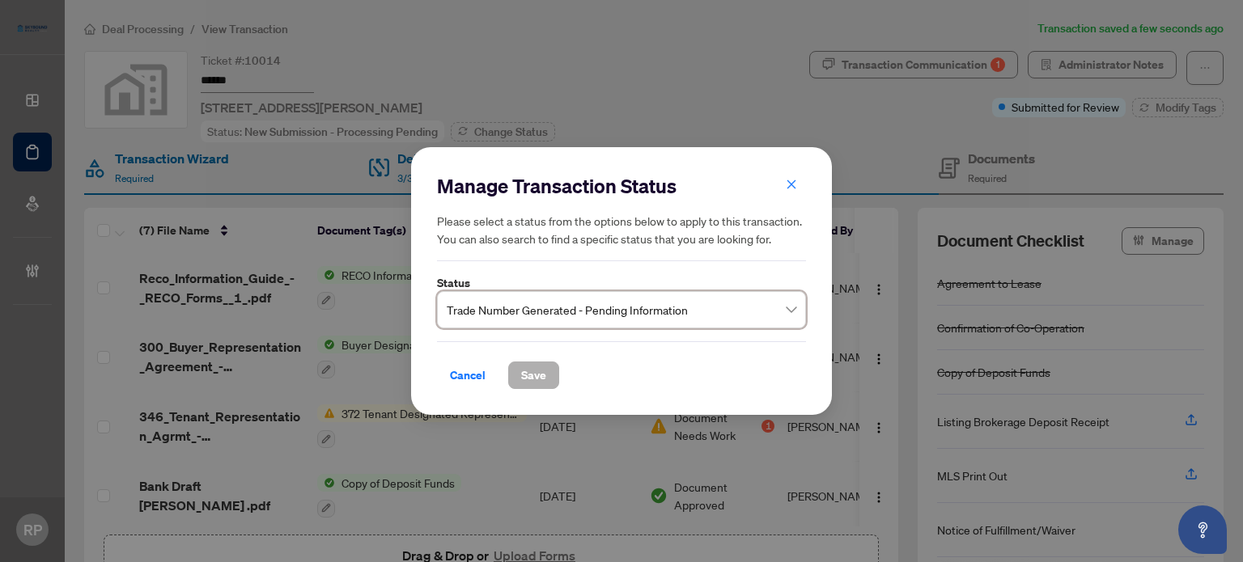
click at [521, 366] on span "Save" at bounding box center [533, 375] width 25 height 26
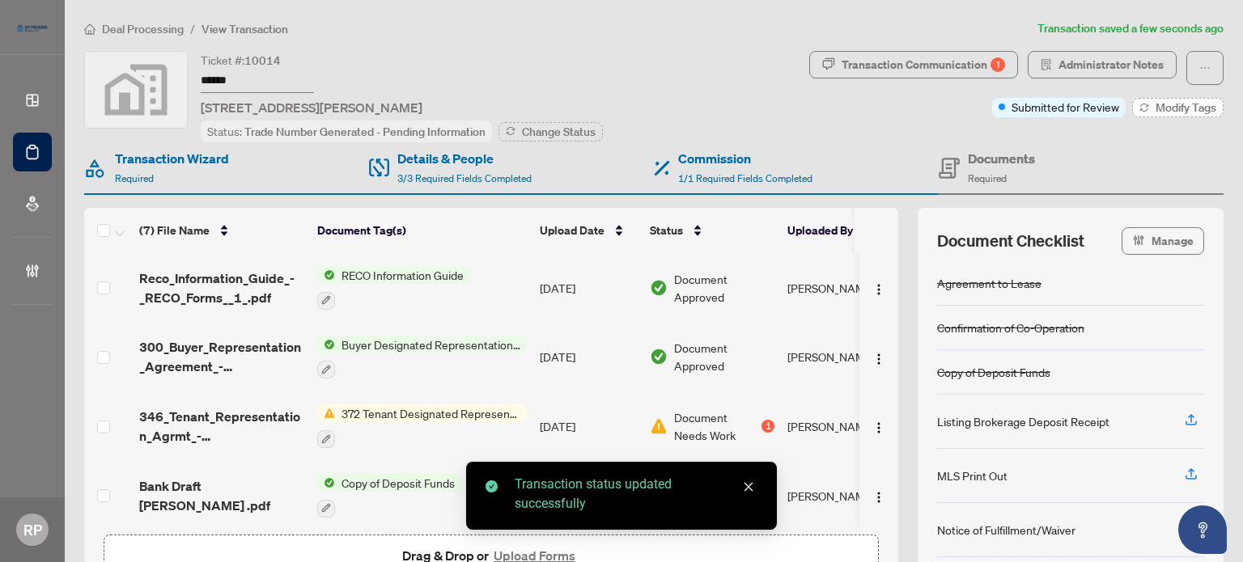
click at [1142, 109] on button "Modify Tags" at bounding box center [1177, 107] width 91 height 19
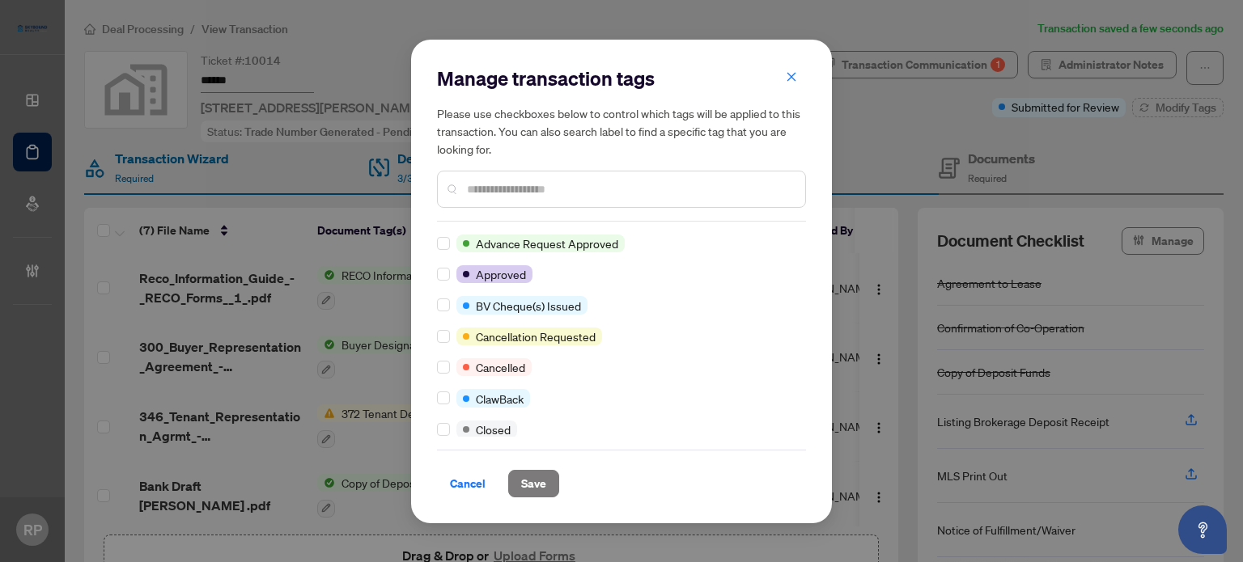
click at [499, 192] on input "text" at bounding box center [629, 189] width 325 height 18
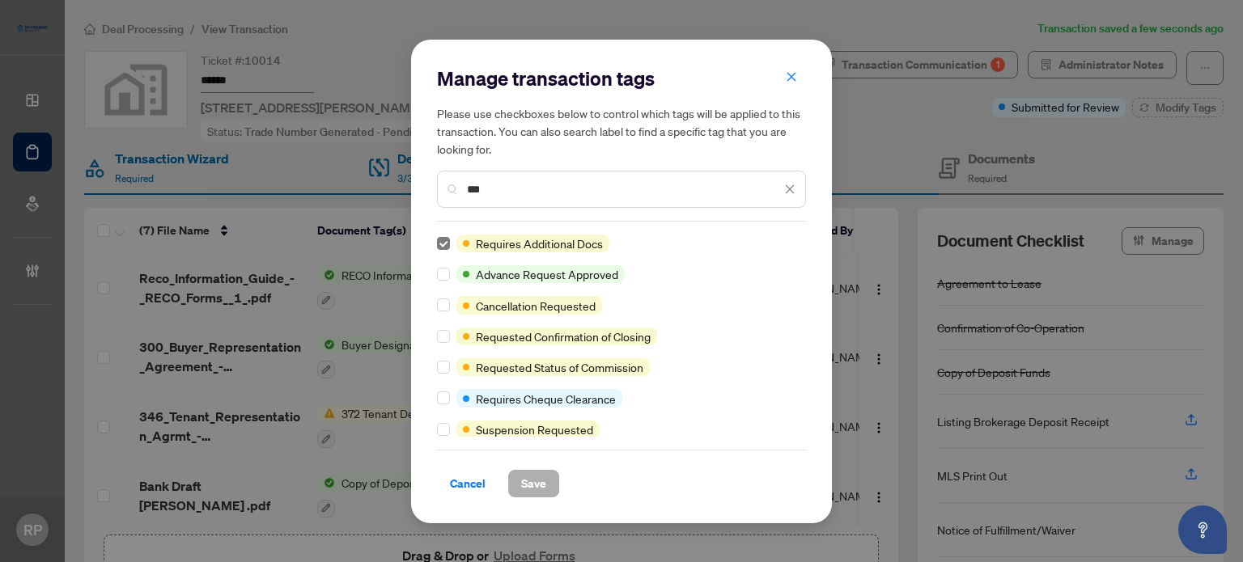
click at [547, 477] on button "Save" at bounding box center [533, 484] width 51 height 28
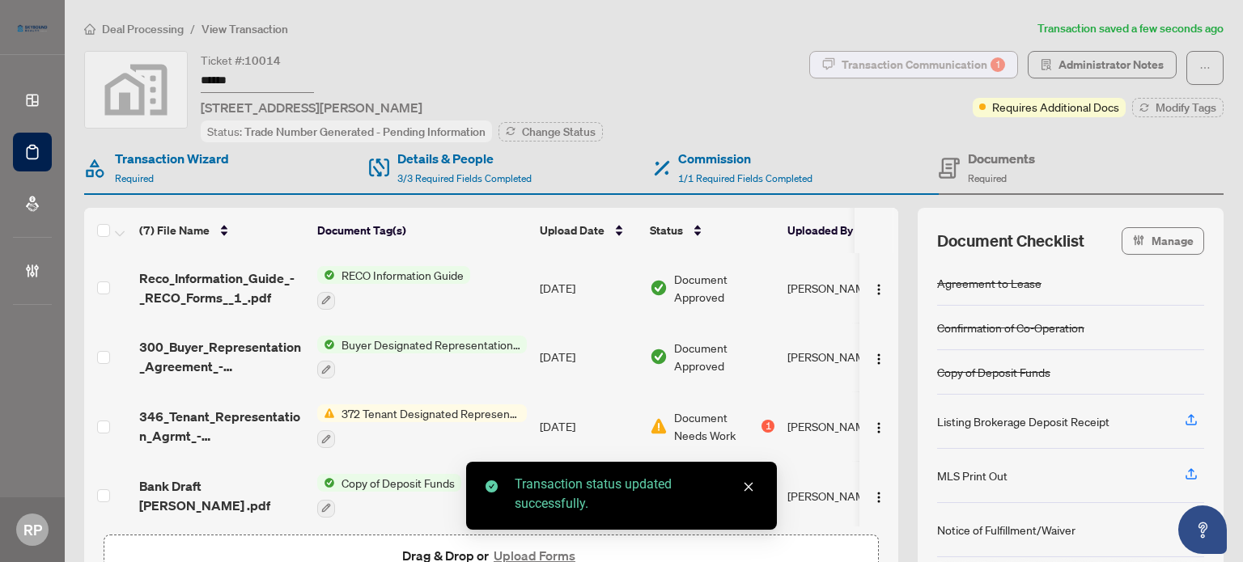
click at [990, 61] on div "1" at bounding box center [997, 64] width 15 height 15
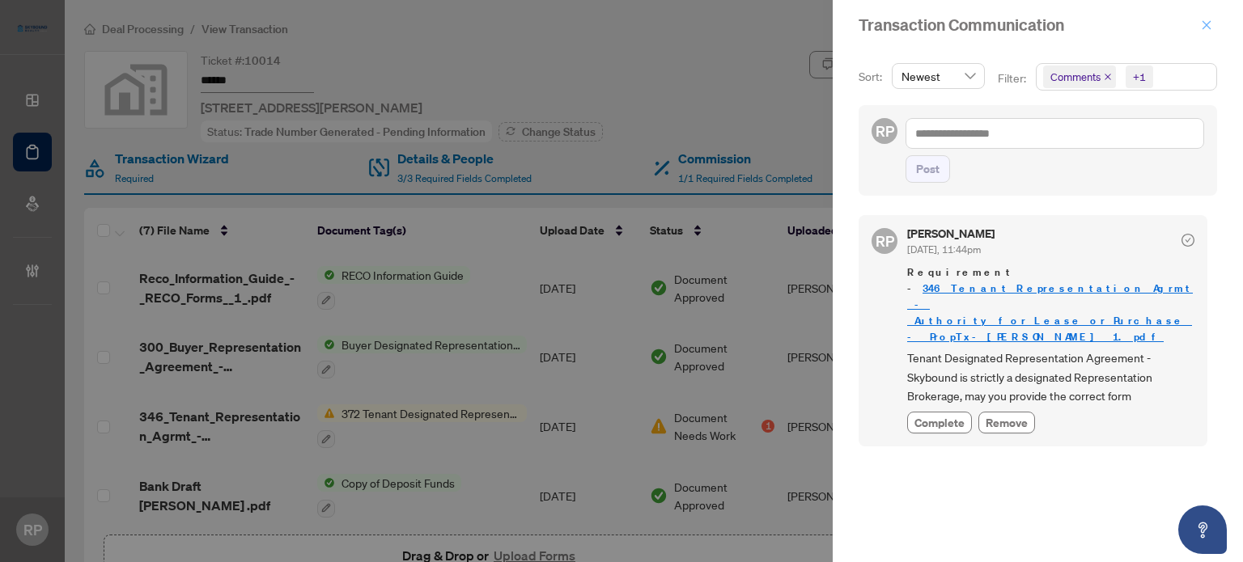
click at [1201, 22] on icon "close" at bounding box center [1206, 24] width 11 height 11
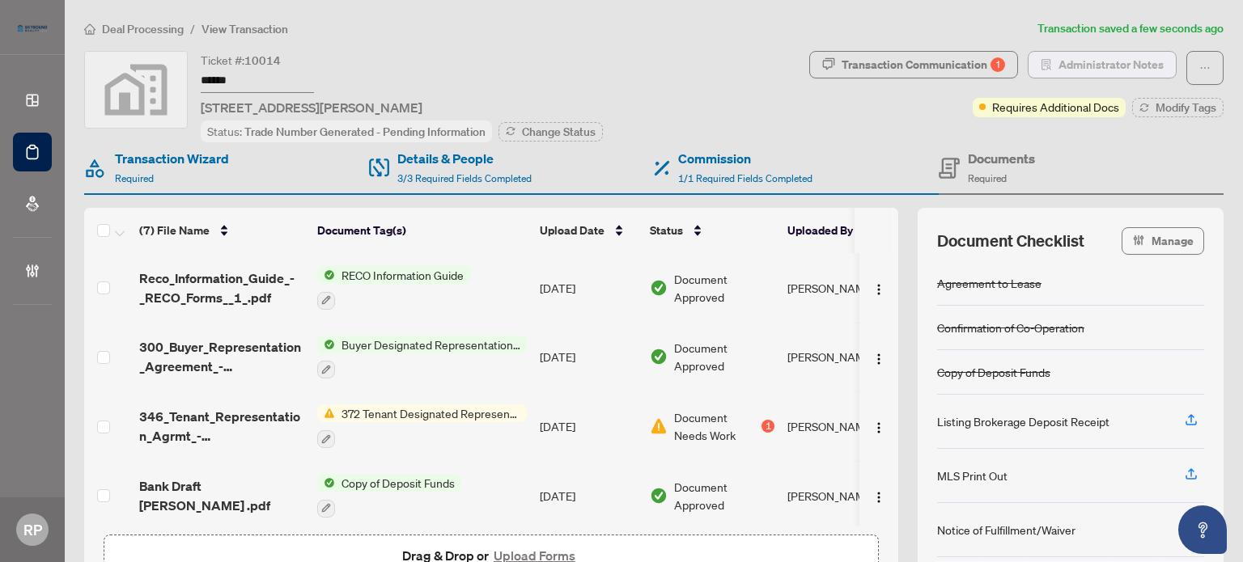
click at [1120, 57] on span "Administrator Notes" at bounding box center [1110, 65] width 105 height 26
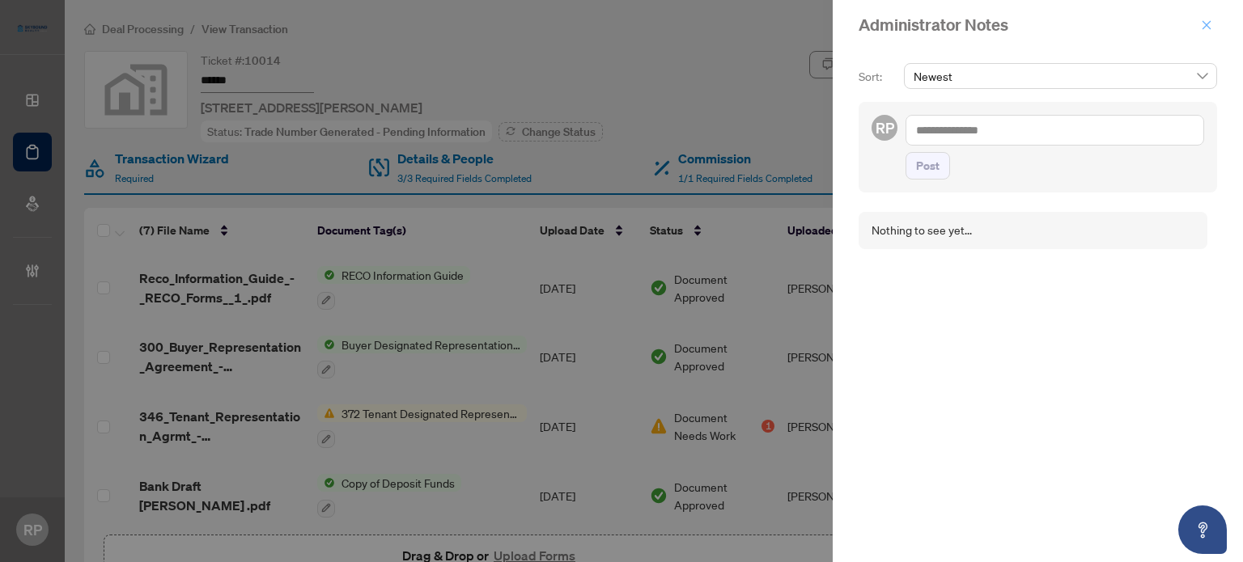
click at [1201, 19] on icon "close" at bounding box center [1206, 24] width 11 height 11
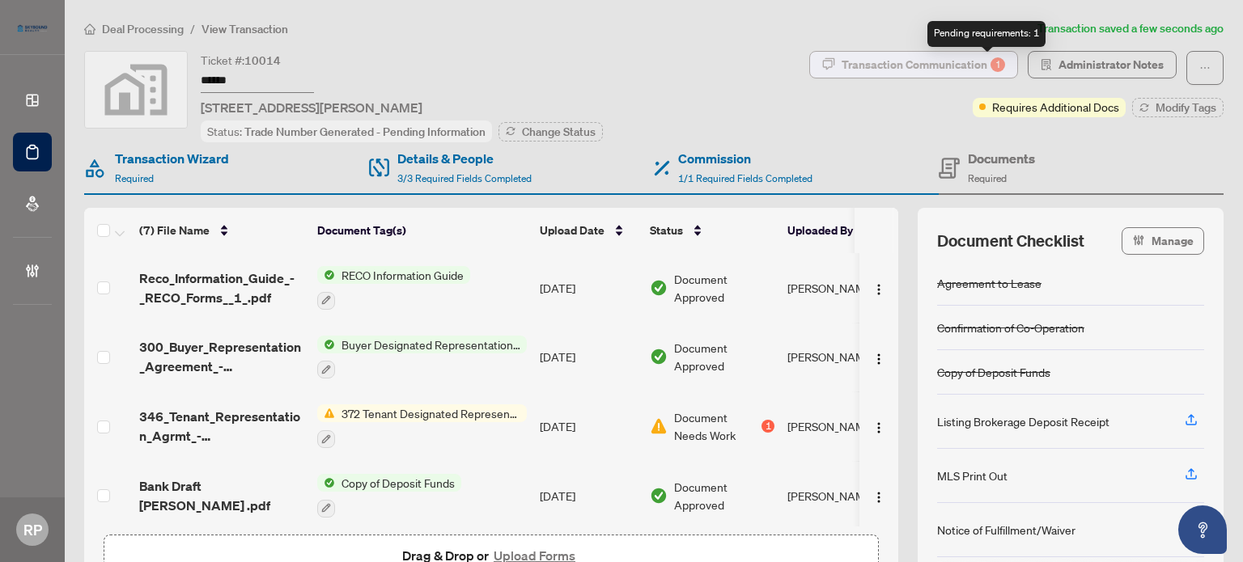
click at [974, 65] on div "Transaction Communication 1" at bounding box center [922, 65] width 163 height 26
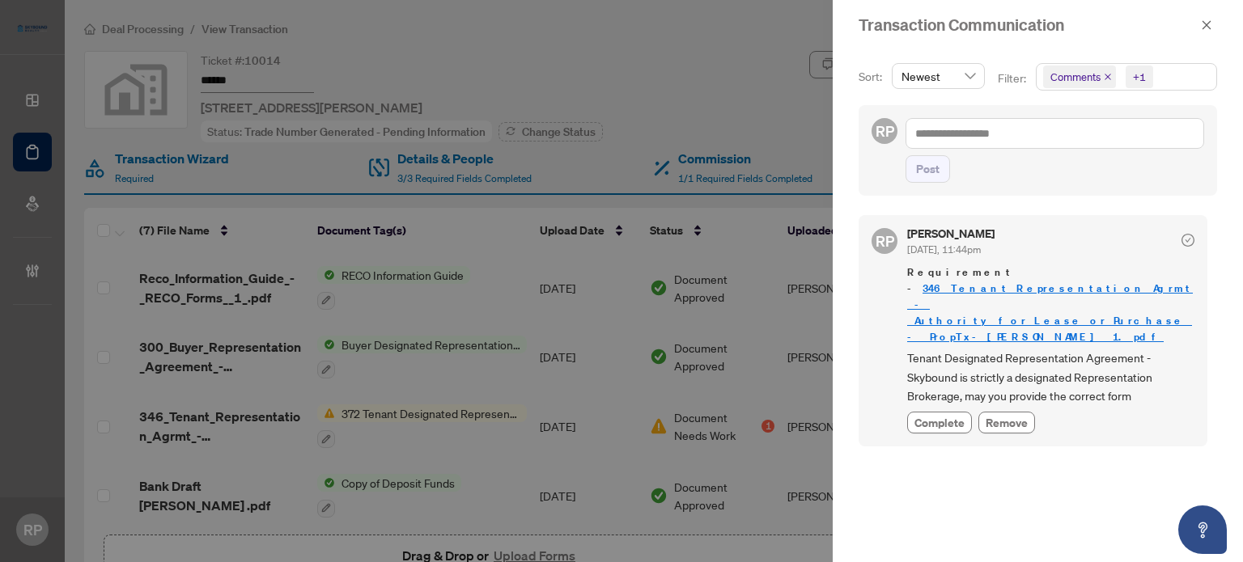
click at [700, 106] on div at bounding box center [621, 281] width 1243 height 562
click at [1207, 35] on span "button" at bounding box center [1206, 25] width 11 height 26
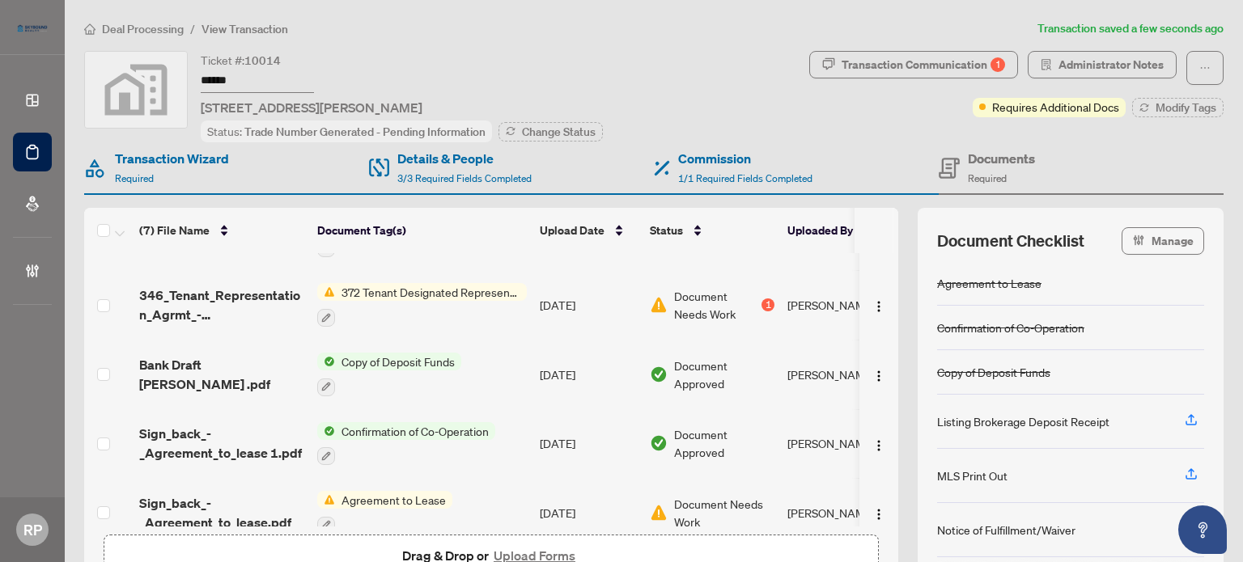
scroll to position [162, 0]
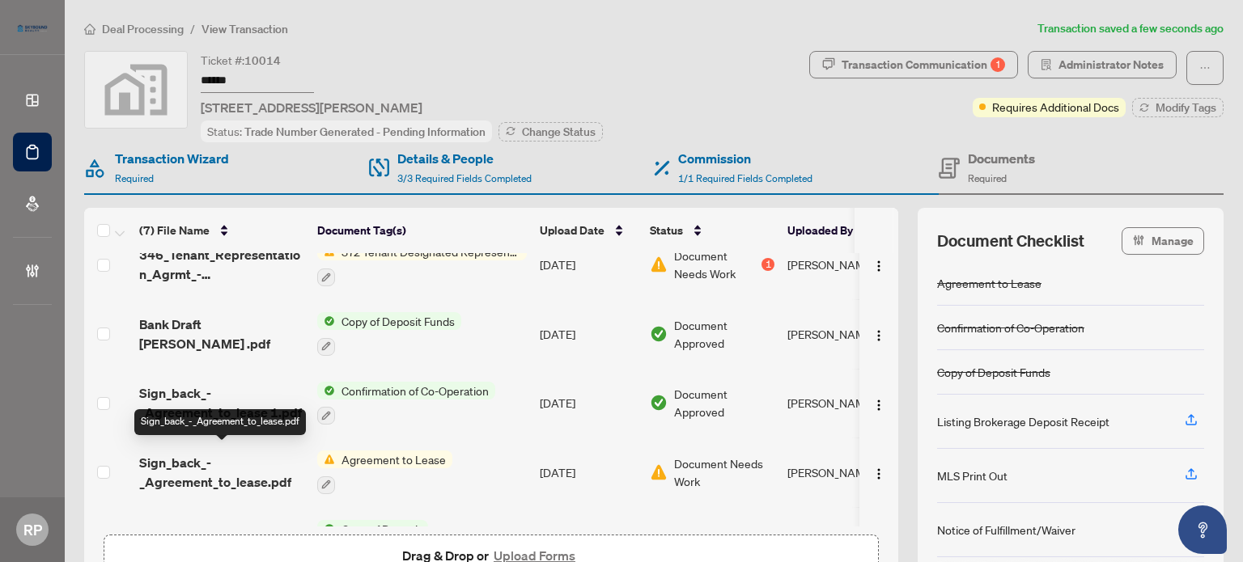
click at [242, 468] on span "Sign_back_-_Agreement_to_lease.pdf" at bounding box center [221, 472] width 165 height 39
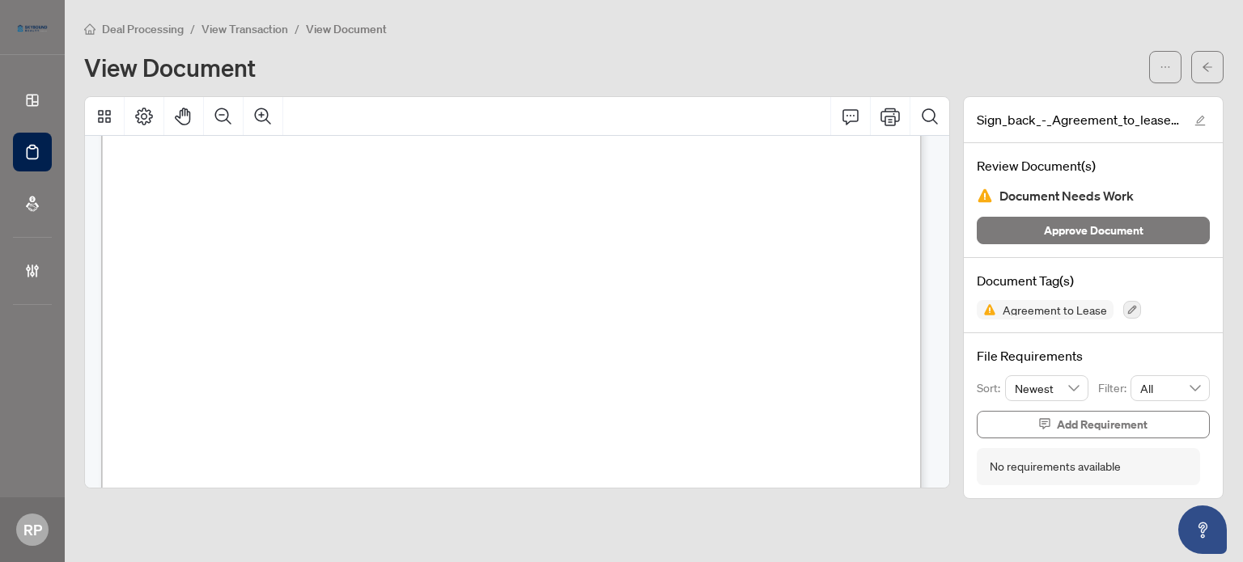
scroll to position [10204, 0]
click at [1197, 62] on button "button" at bounding box center [1207, 67] width 32 height 32
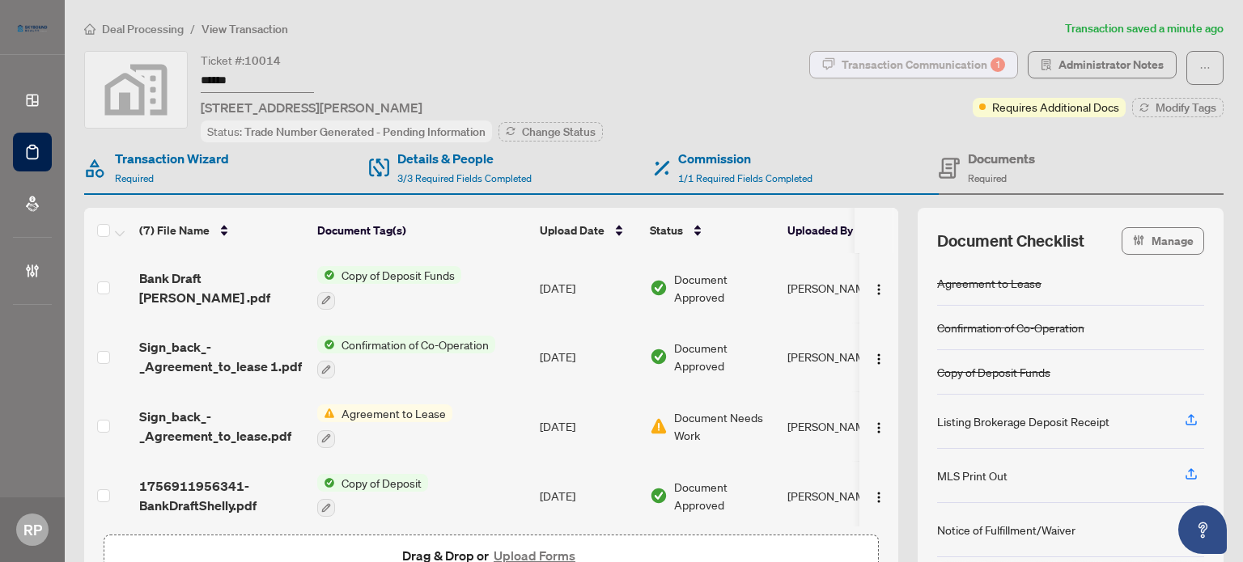
click at [910, 57] on div "Transaction Communication 1" at bounding box center [922, 65] width 163 height 26
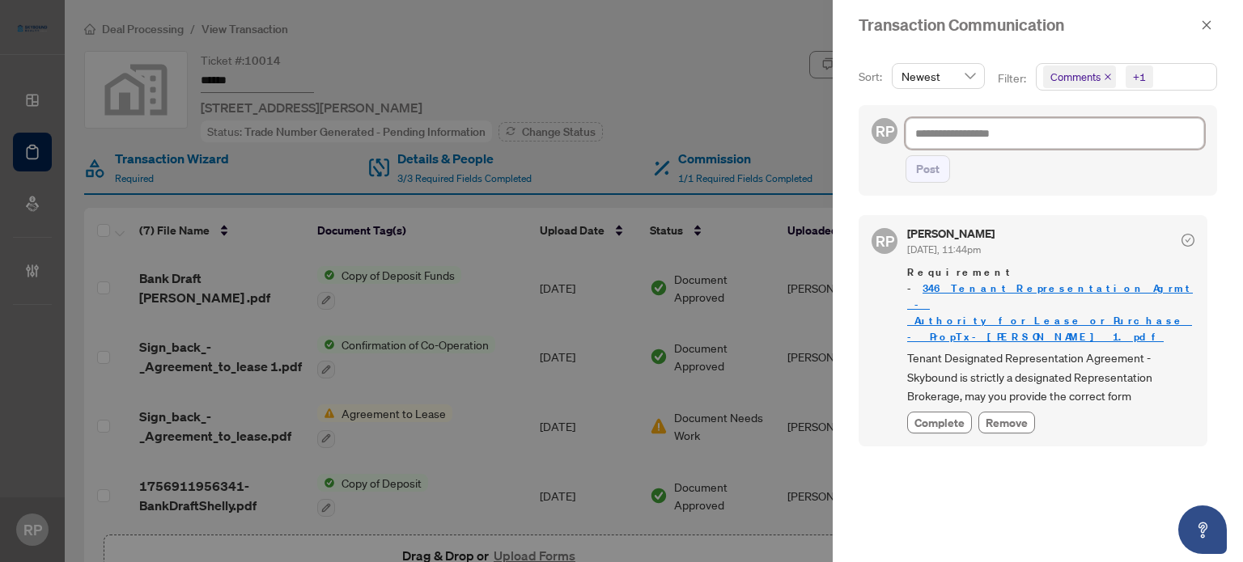
click at [974, 142] on textarea at bounding box center [1054, 133] width 299 height 31
click at [724, 68] on div at bounding box center [621, 281] width 1243 height 562
click at [981, 129] on textarea at bounding box center [1054, 133] width 299 height 31
click at [770, 83] on div at bounding box center [621, 281] width 1243 height 562
click at [1206, 28] on icon "close" at bounding box center [1206, 24] width 11 height 11
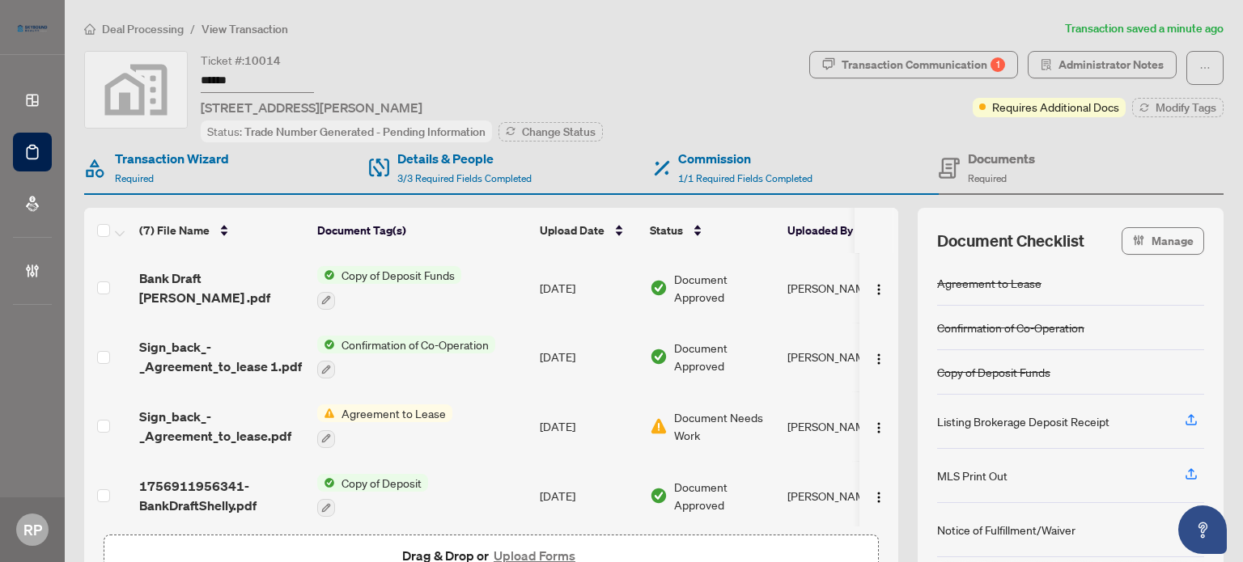
click at [960, 45] on div "Deal Processing / View Transaction Transaction saved a minute ago Ticket #: 100…" at bounding box center [654, 331] width 1152 height 625
click at [961, 57] on div "Transaction Communication 1" at bounding box center [922, 65] width 163 height 26
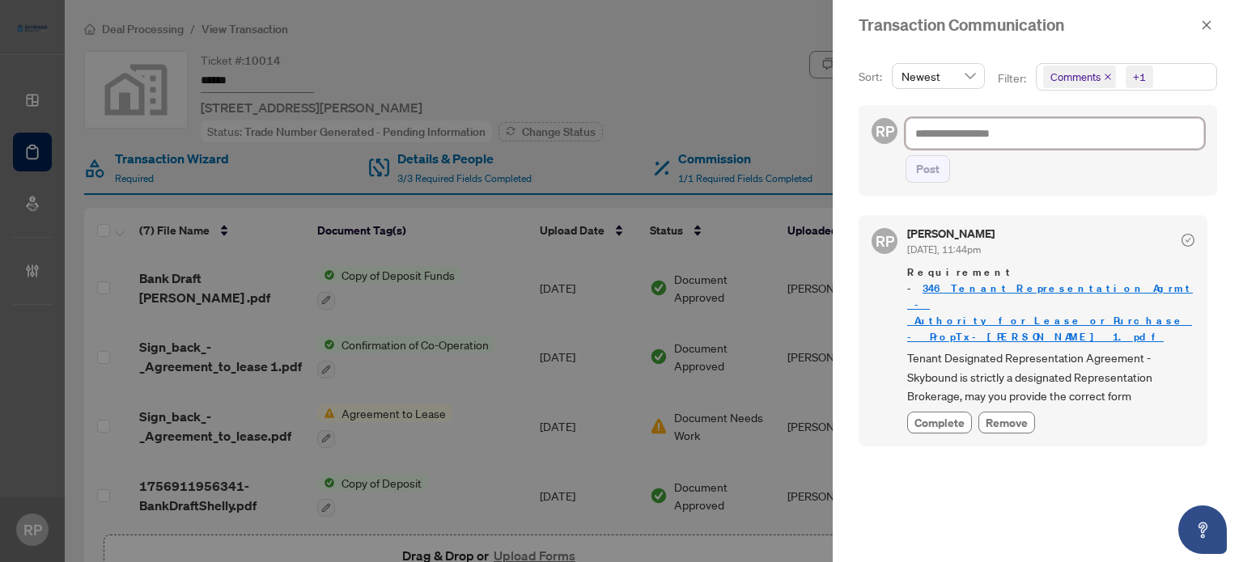
click at [1035, 138] on textarea at bounding box center [1054, 133] width 299 height 31
click at [940, 166] on button "Post" at bounding box center [927, 169] width 44 height 28
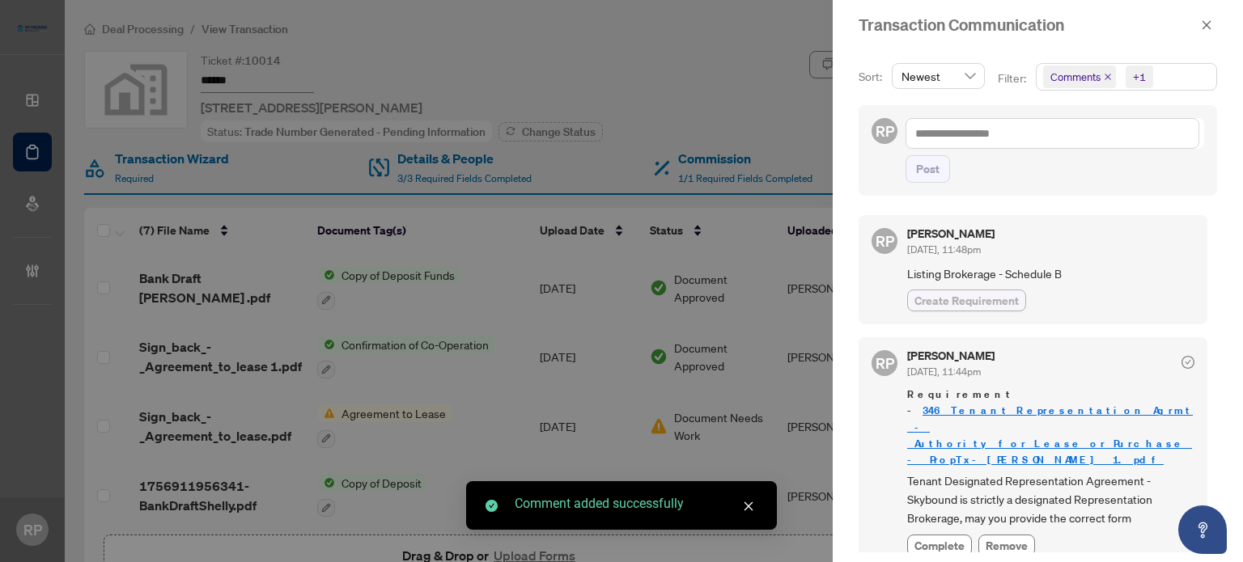
click at [995, 296] on span "Create Requirement" at bounding box center [966, 300] width 104 height 17
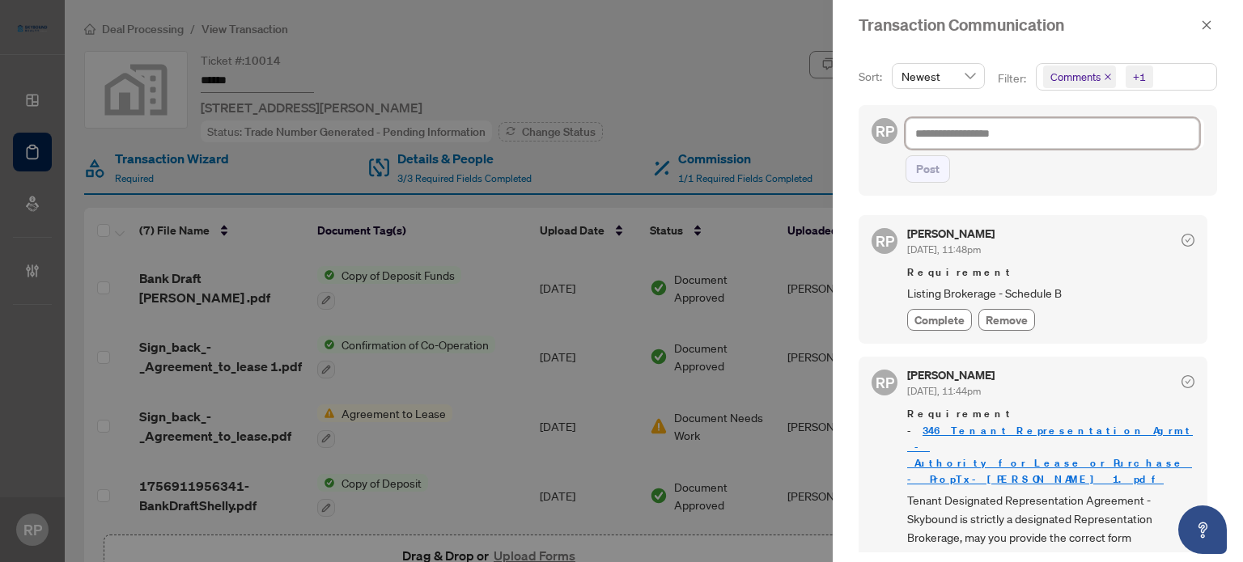
click at [1010, 134] on textarea at bounding box center [1052, 133] width 294 height 31
click at [905, 155] on button "Post" at bounding box center [927, 169] width 44 height 28
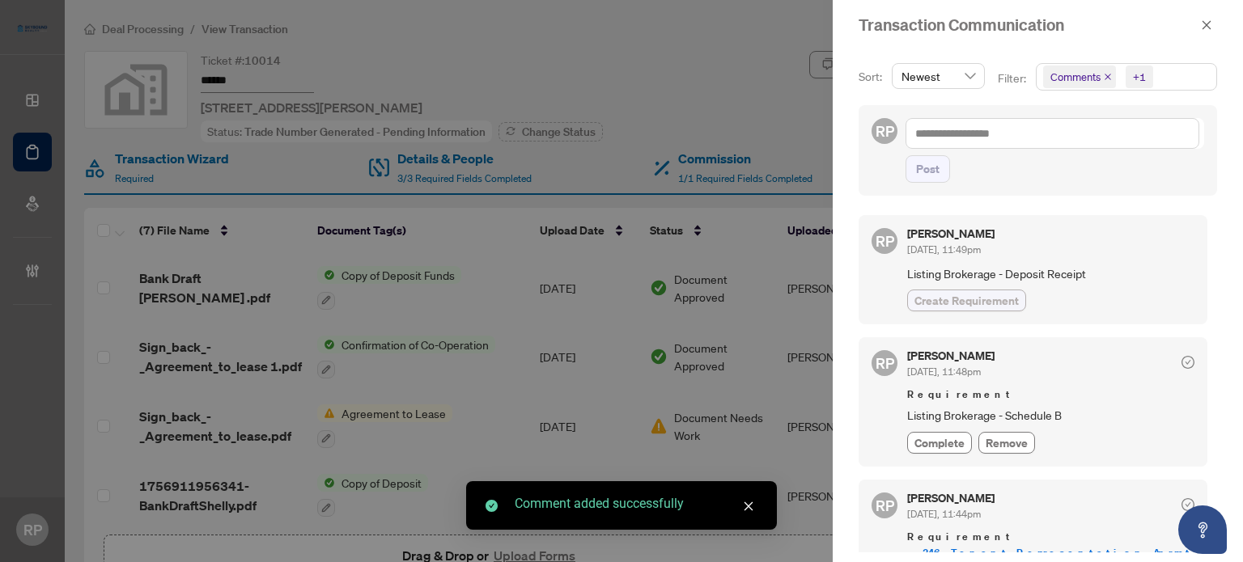
click at [981, 292] on span "Create Requirement" at bounding box center [966, 300] width 104 height 17
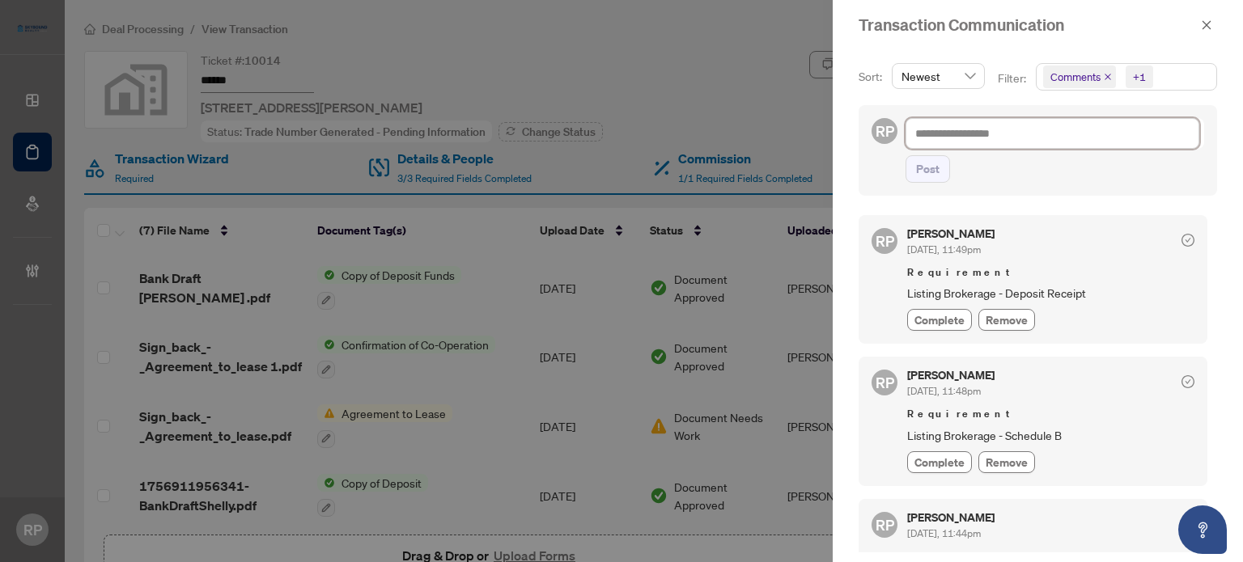
click at [984, 140] on textarea at bounding box center [1052, 133] width 294 height 31
click at [1201, 25] on icon "close" at bounding box center [1206, 24] width 11 height 11
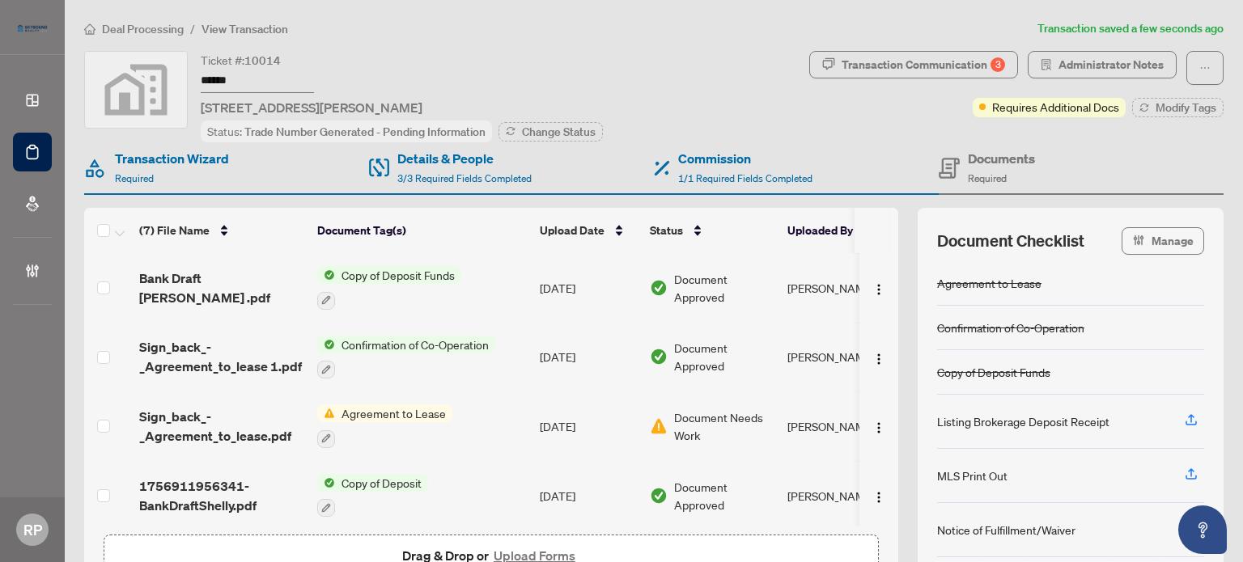
click at [382, 407] on span "Agreement to Lease" at bounding box center [393, 414] width 117 height 18
click at [429, 485] on span "Agreement to Lease" at bounding box center [383, 486] width 178 height 18
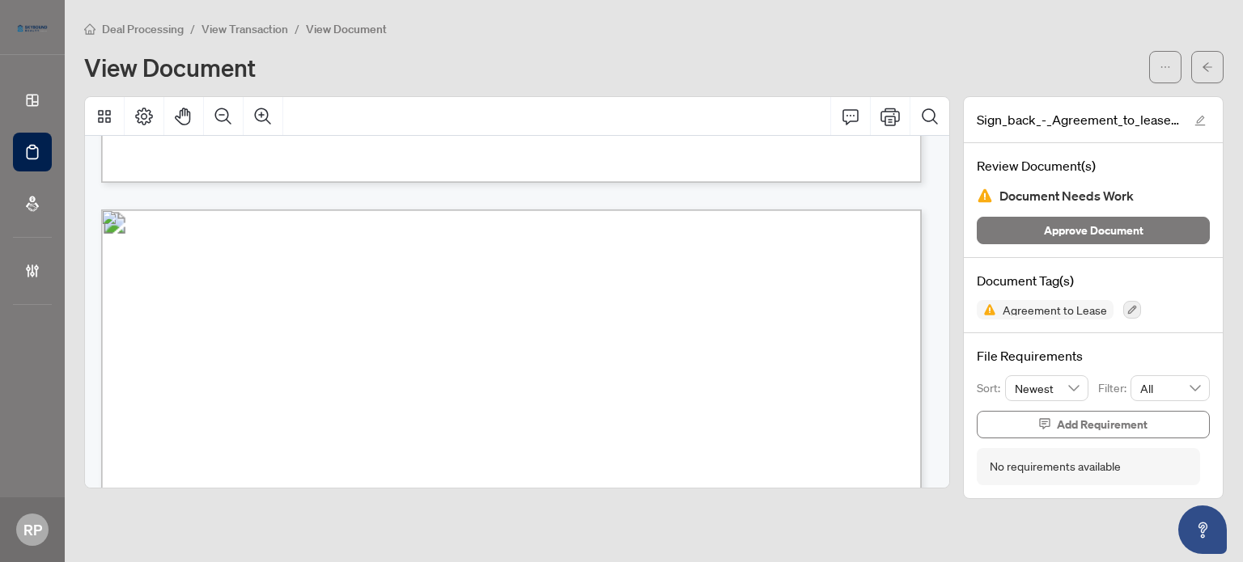
scroll to position [1133, 0]
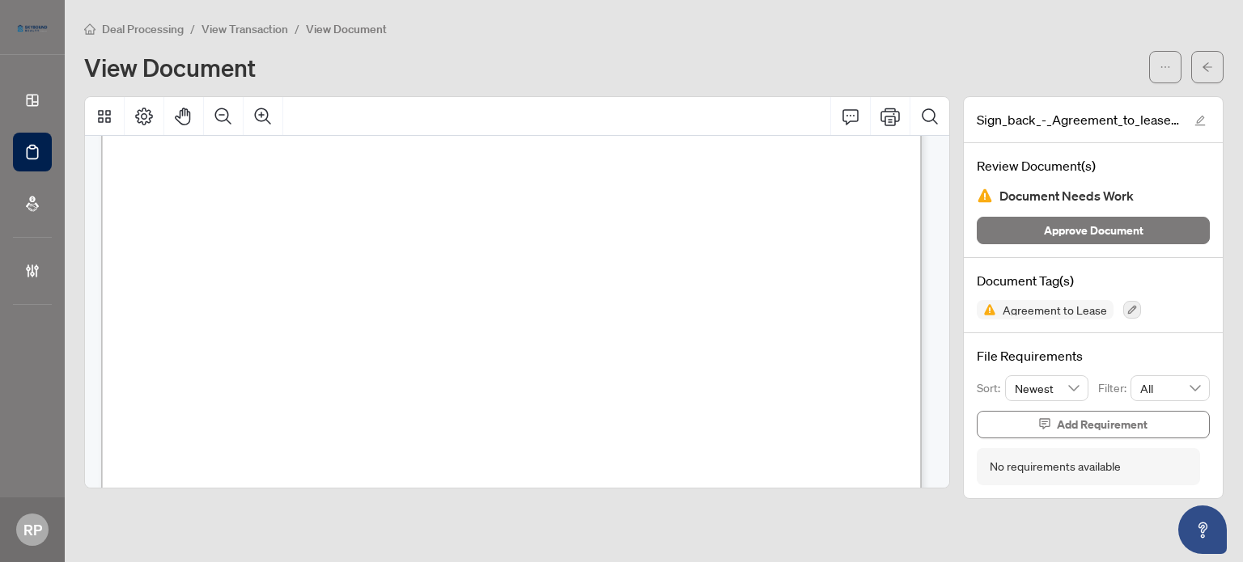
click at [1210, 74] on span "button" at bounding box center [1206, 67] width 11 height 26
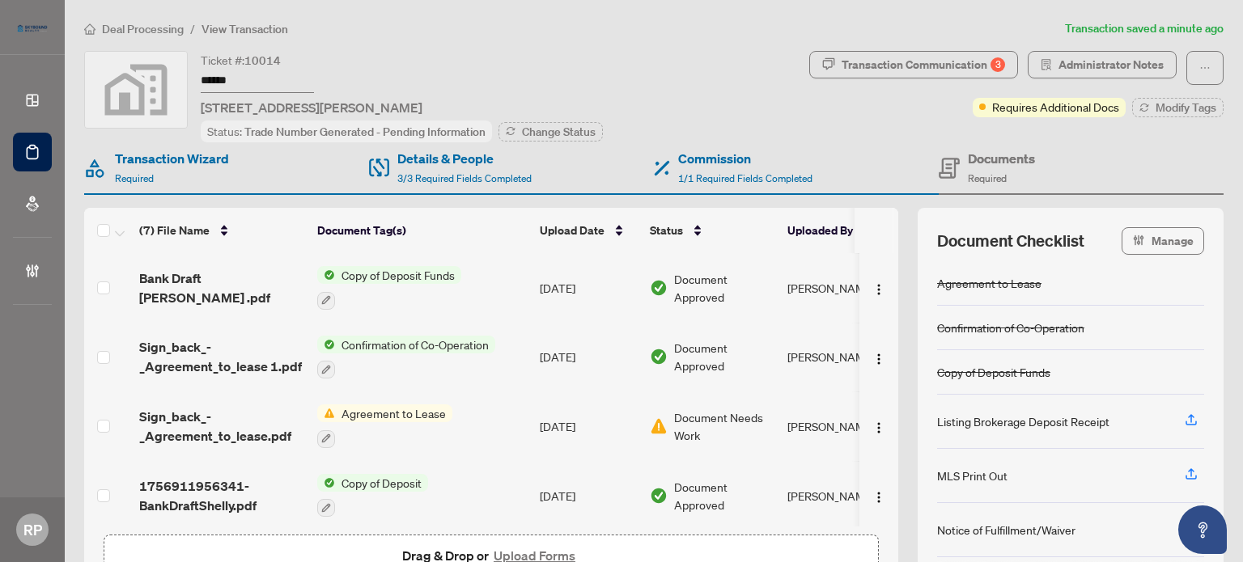
scroll to position [47, 0]
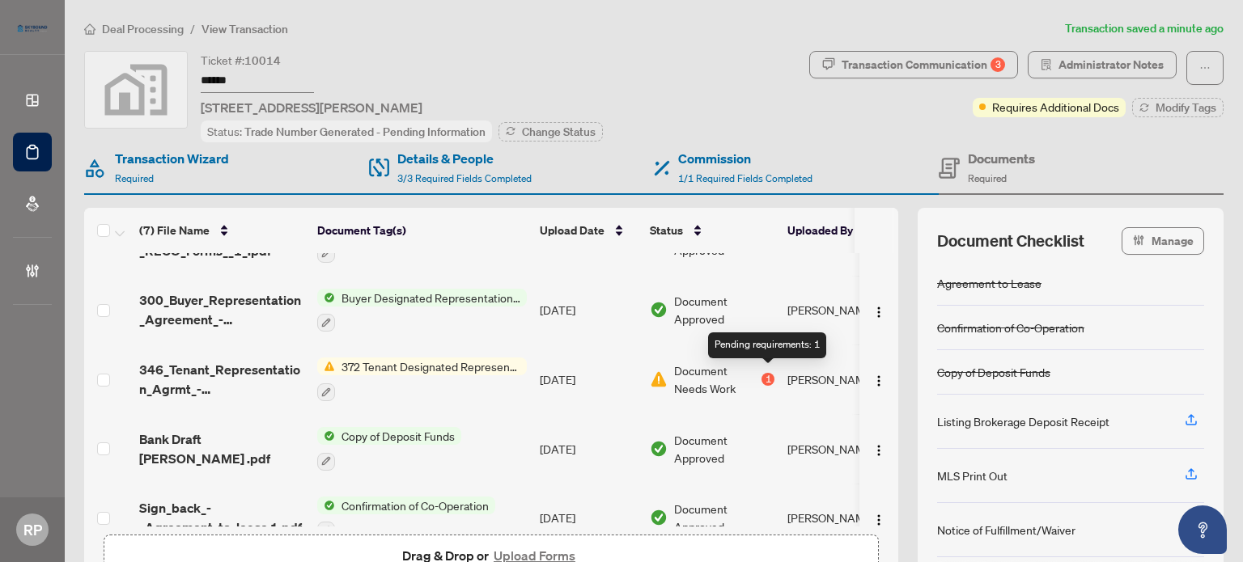
click at [766, 378] on div "1" at bounding box center [767, 379] width 13 height 13
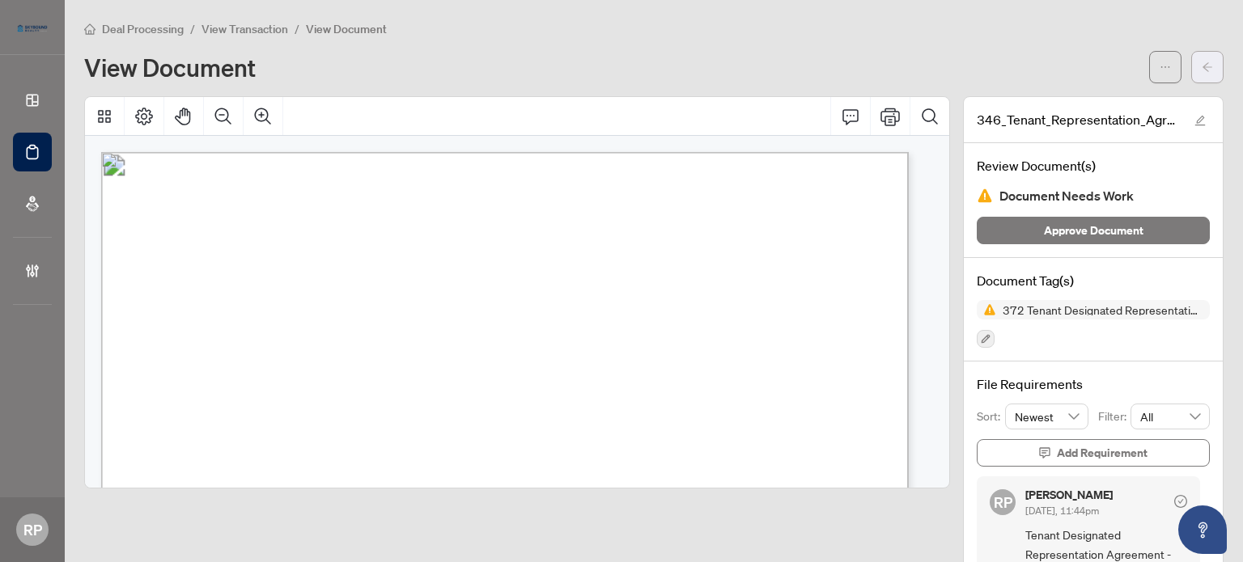
click at [1201, 62] on icon "arrow-left" at bounding box center [1206, 66] width 11 height 11
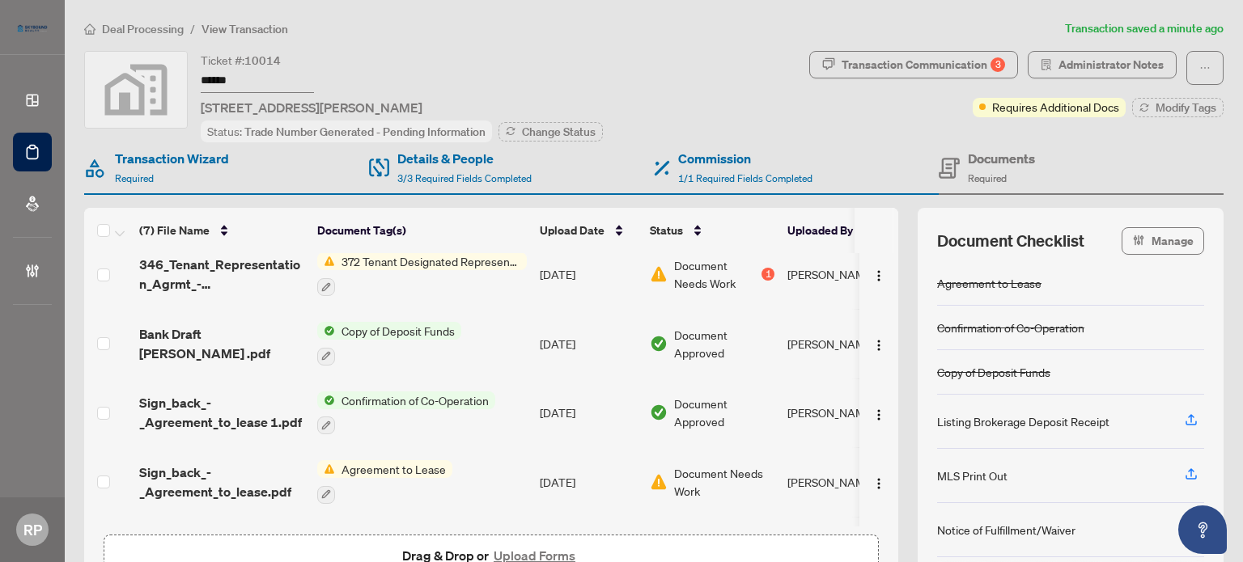
scroll to position [162, 0]
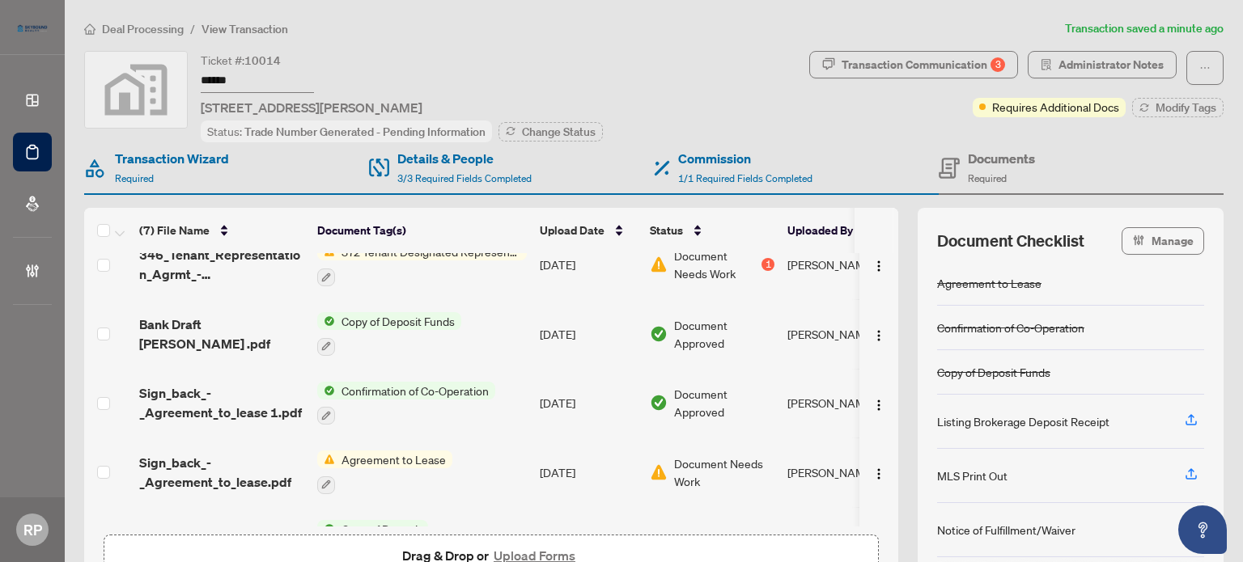
click at [398, 453] on span "Agreement to Lease" at bounding box center [393, 460] width 117 height 18
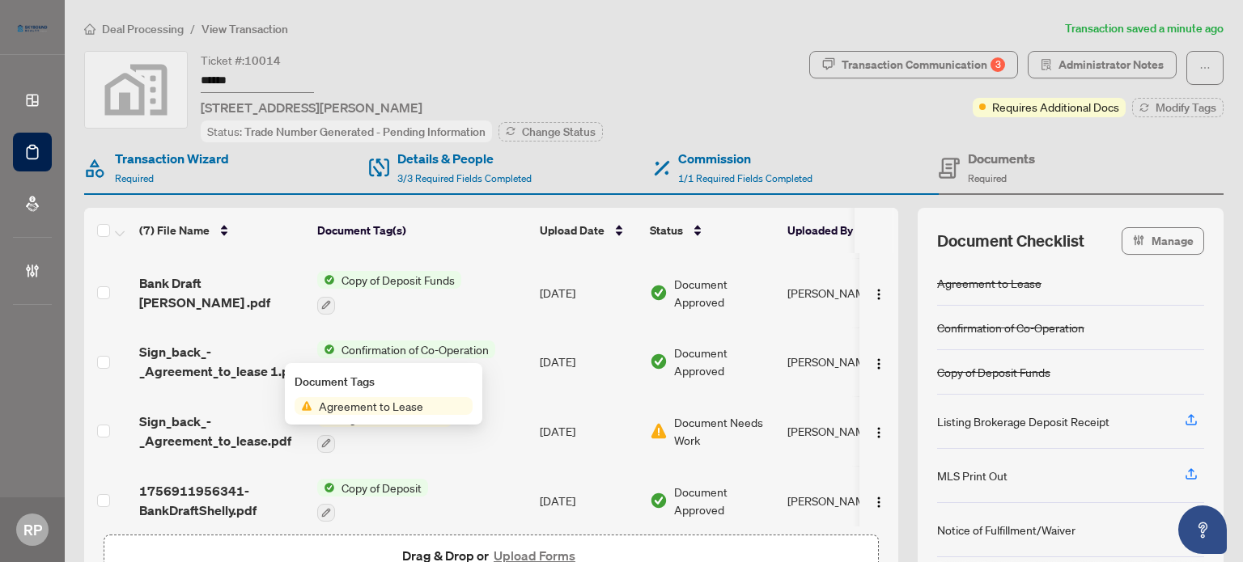
scroll to position [208, 0]
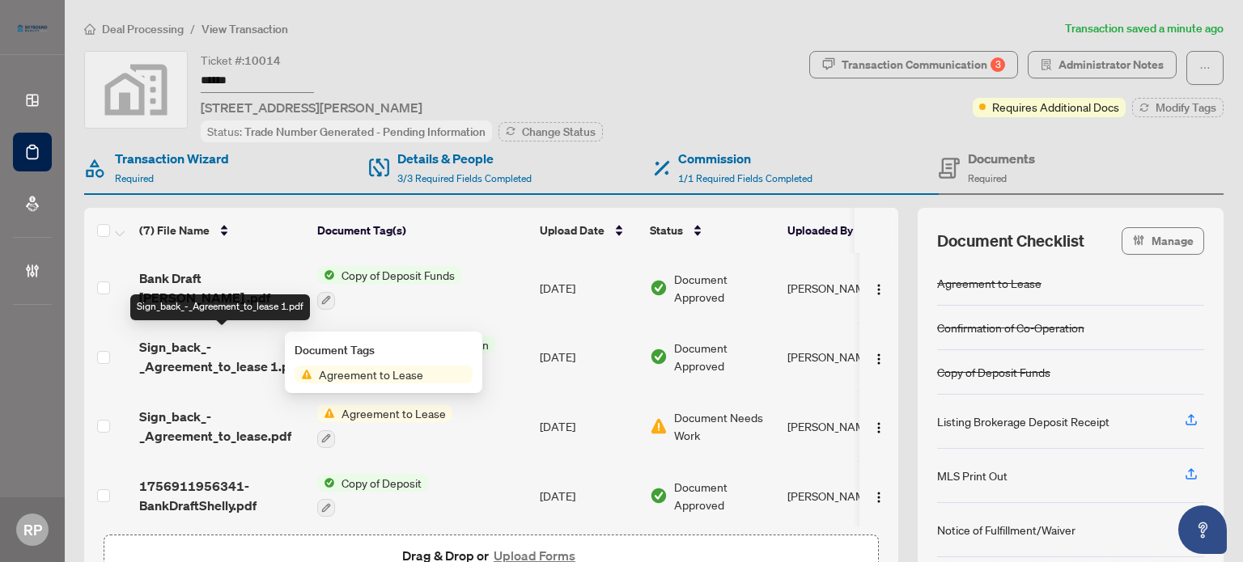
click at [230, 349] on span "Sign_back_-_Agreement_to_lease 1.pdf" at bounding box center [221, 356] width 165 height 39
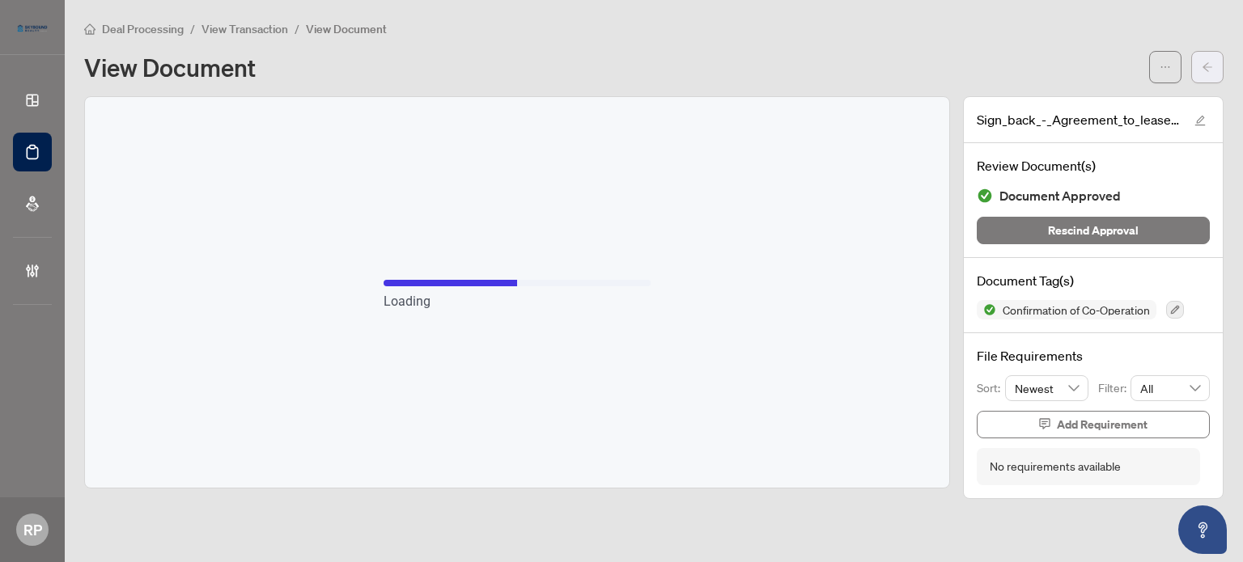
click at [1215, 73] on button "button" at bounding box center [1207, 67] width 32 height 32
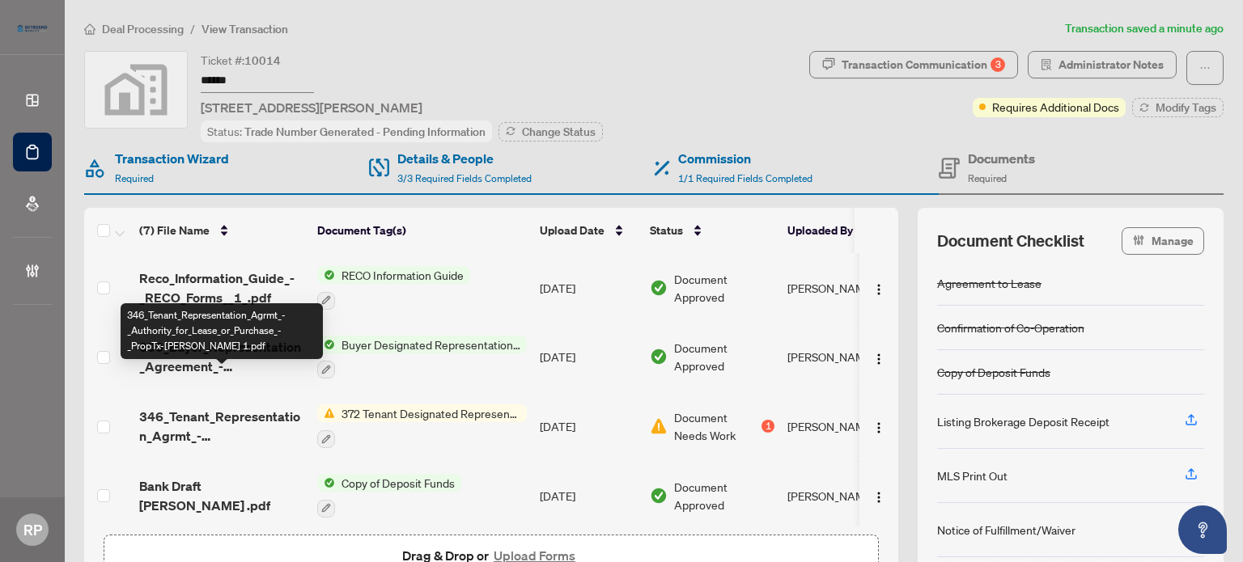
scroll to position [162, 0]
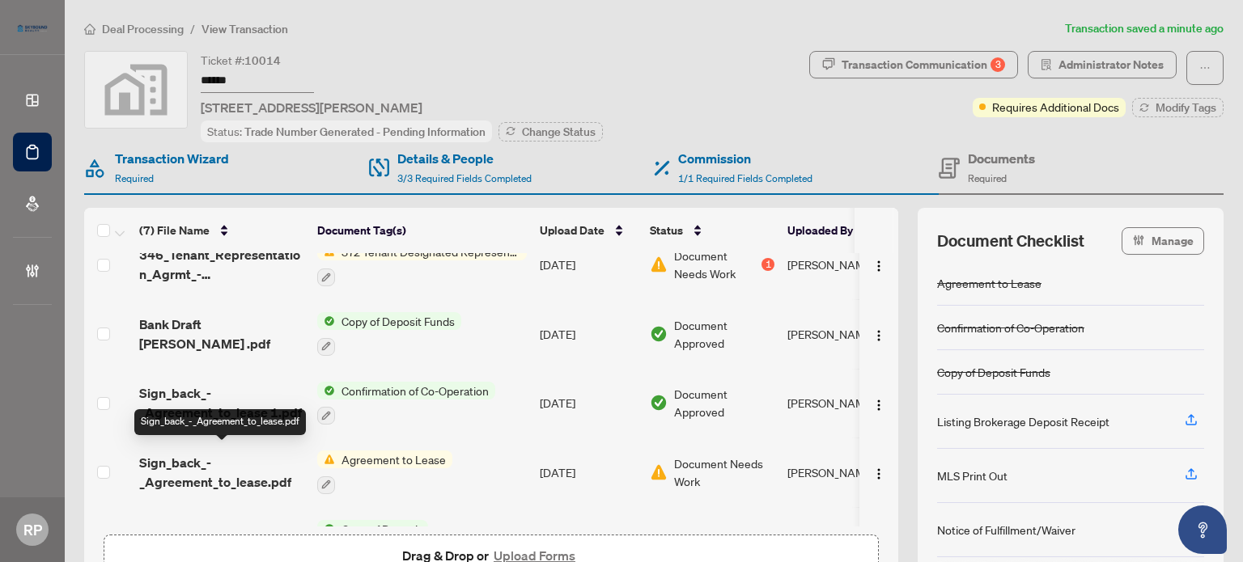
click at [249, 465] on span "Sign_back_-_Agreement_to_lease.pdf" at bounding box center [221, 472] width 165 height 39
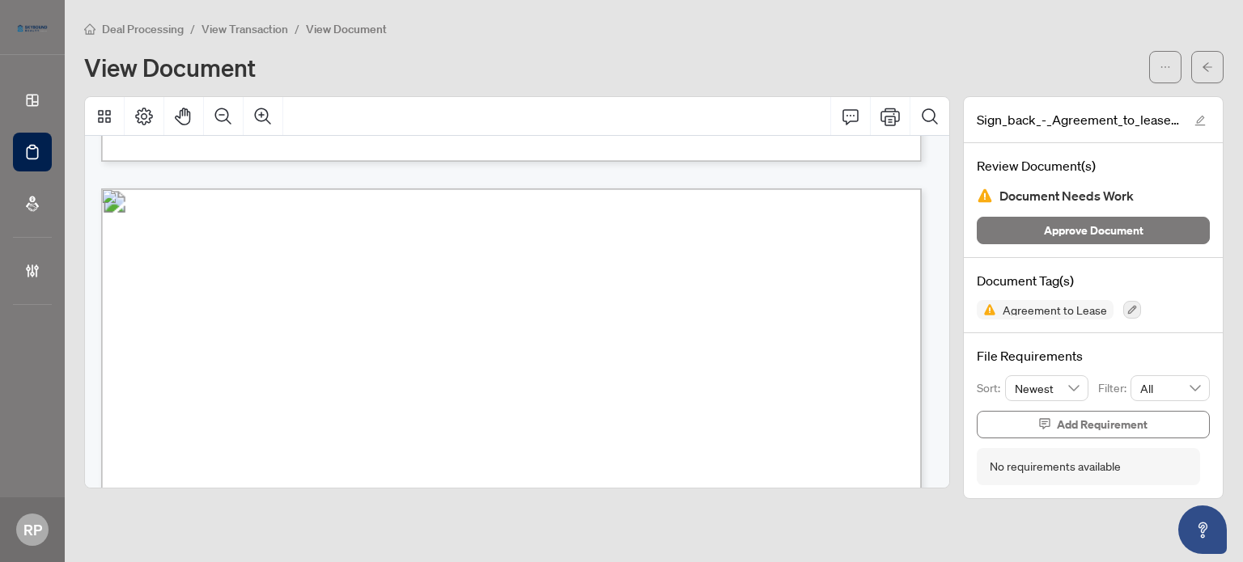
scroll to position [1214, 0]
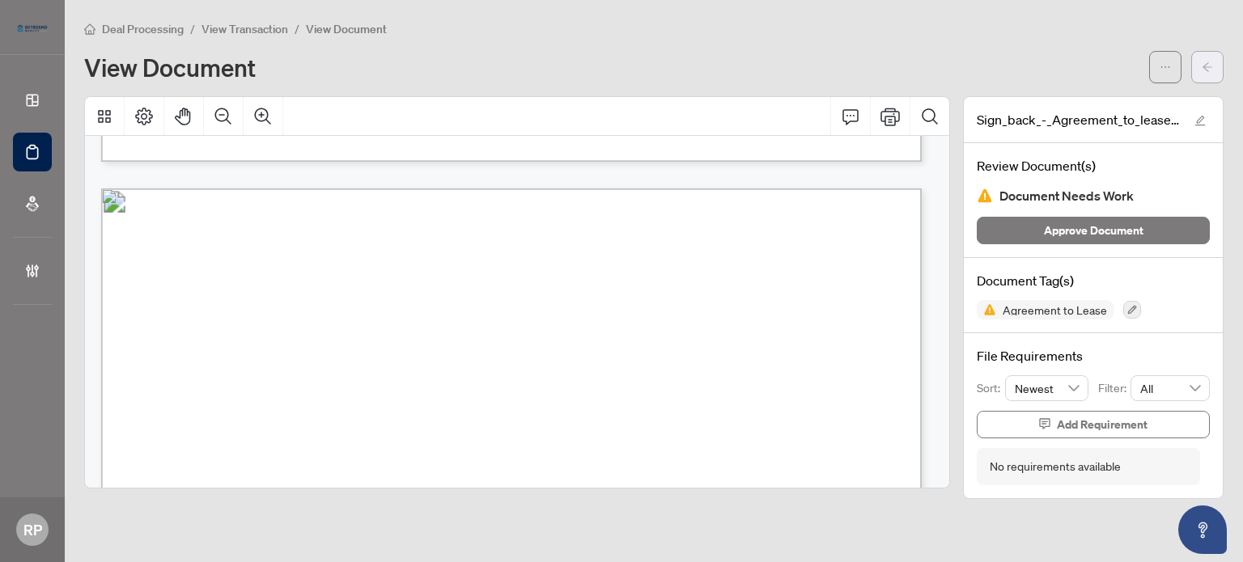
click at [1197, 68] on button "button" at bounding box center [1207, 67] width 32 height 32
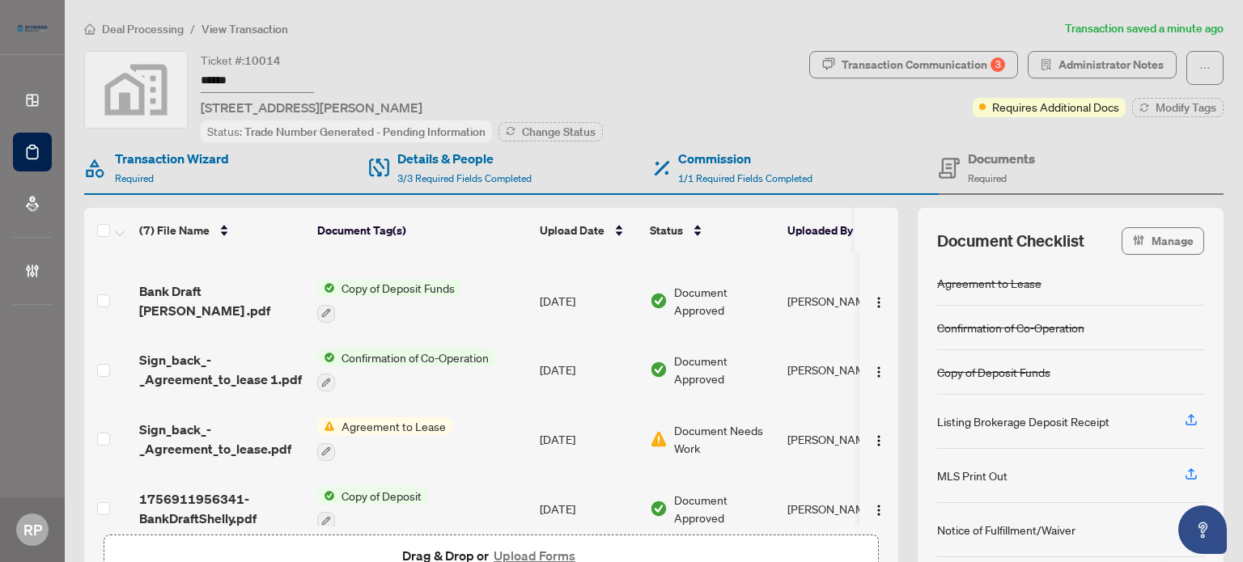
scroll to position [208, 0]
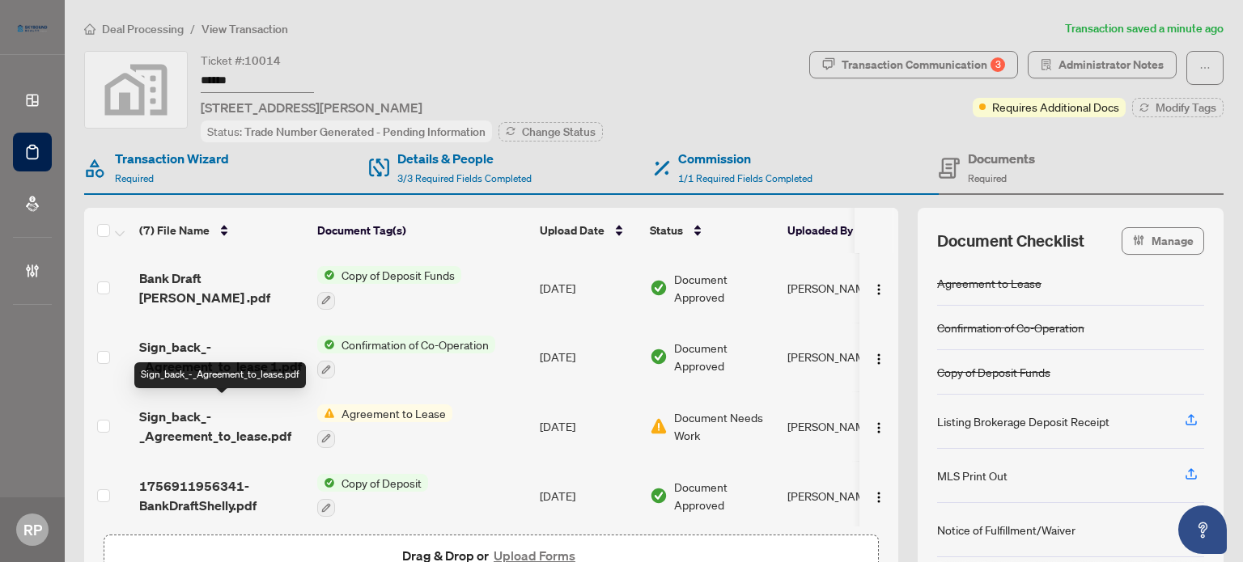
click at [247, 424] on span "Sign_back_-_Agreement_to_lease.pdf" at bounding box center [221, 426] width 165 height 39
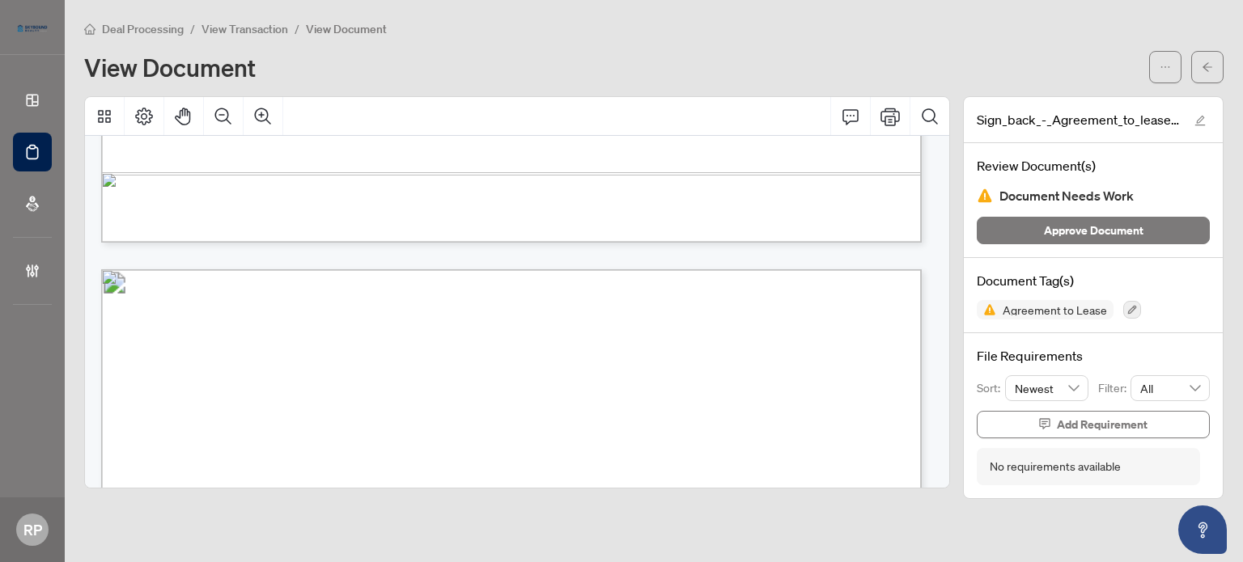
scroll to position [1214, 0]
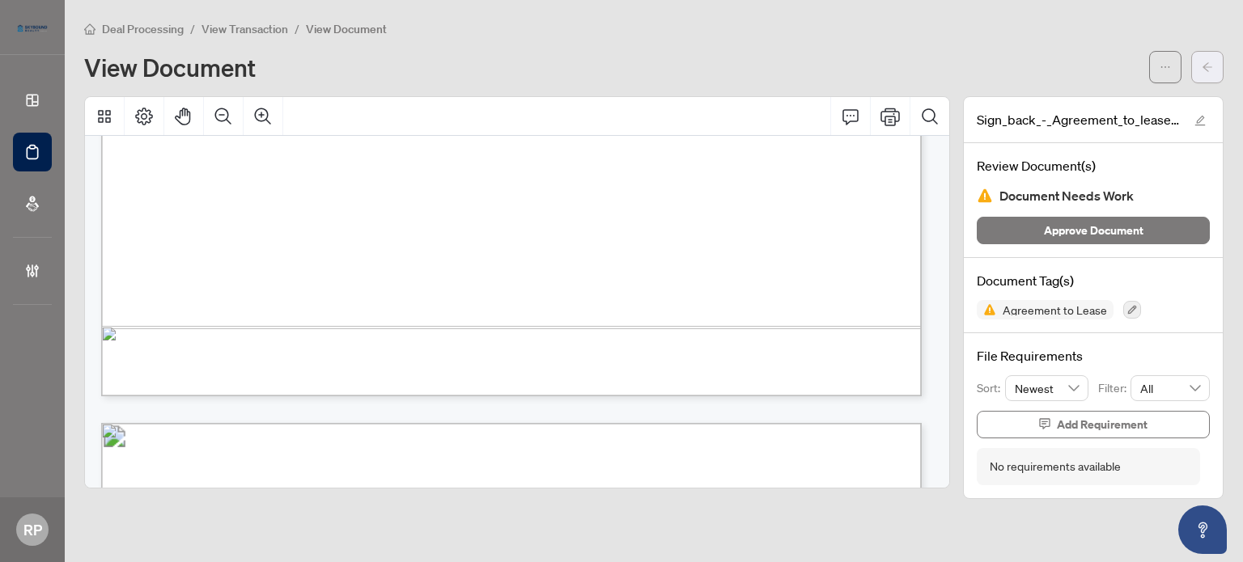
click at [1201, 71] on icon "arrow-left" at bounding box center [1206, 66] width 11 height 11
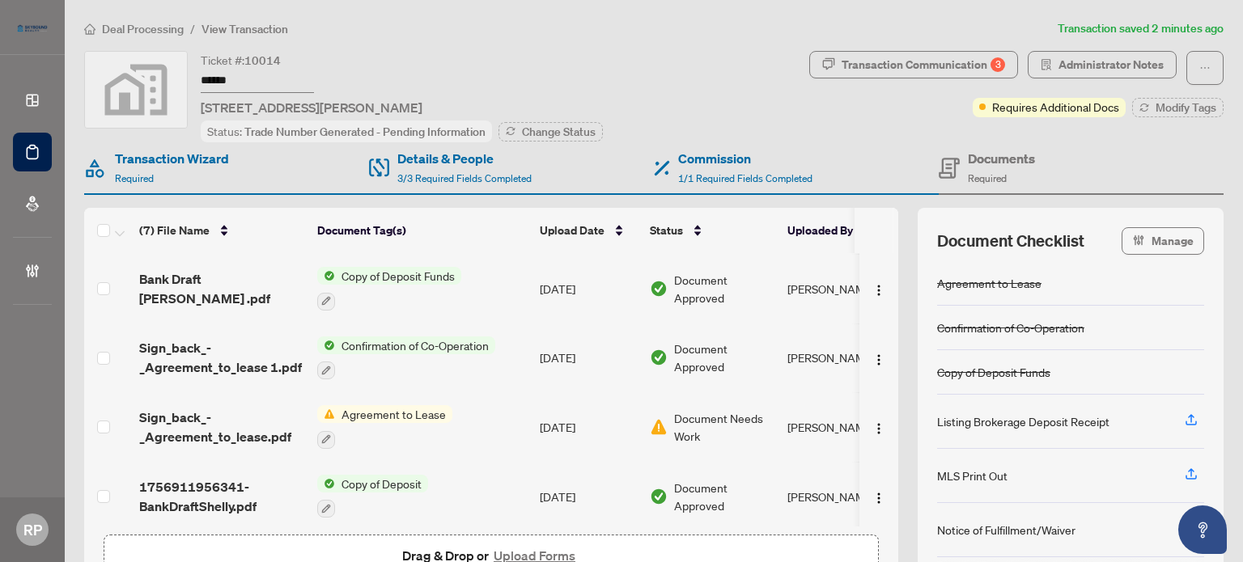
scroll to position [208, 0]
click at [227, 430] on span "Sign_back_-_Agreement_to_lease.pdf" at bounding box center [221, 426] width 165 height 39
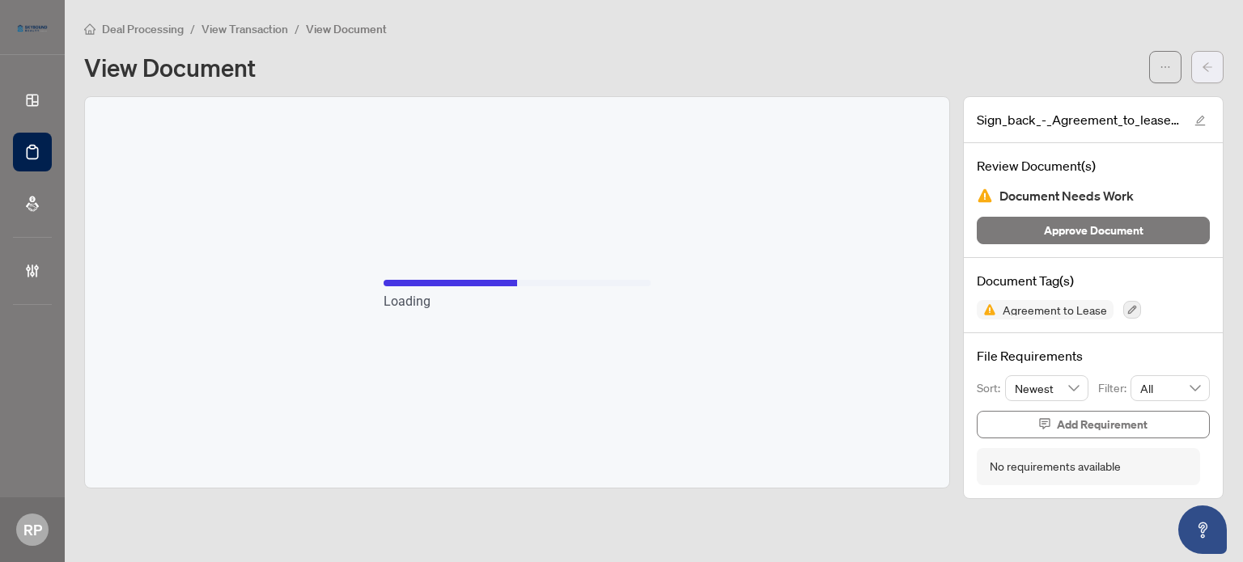
click at [1215, 64] on button "button" at bounding box center [1207, 67] width 32 height 32
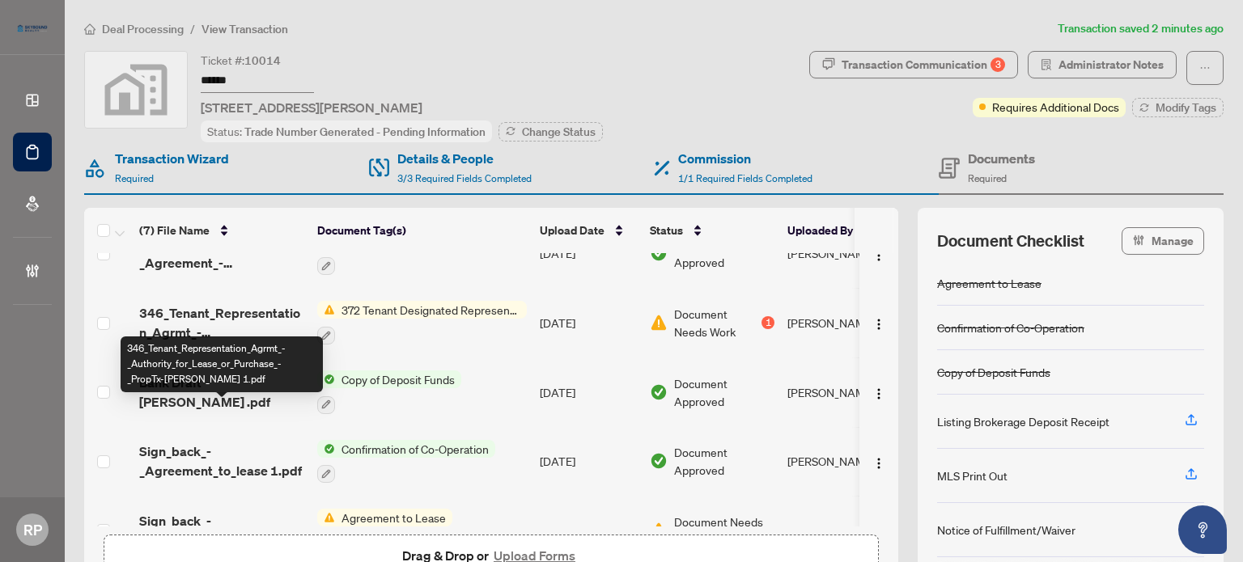
scroll to position [208, 0]
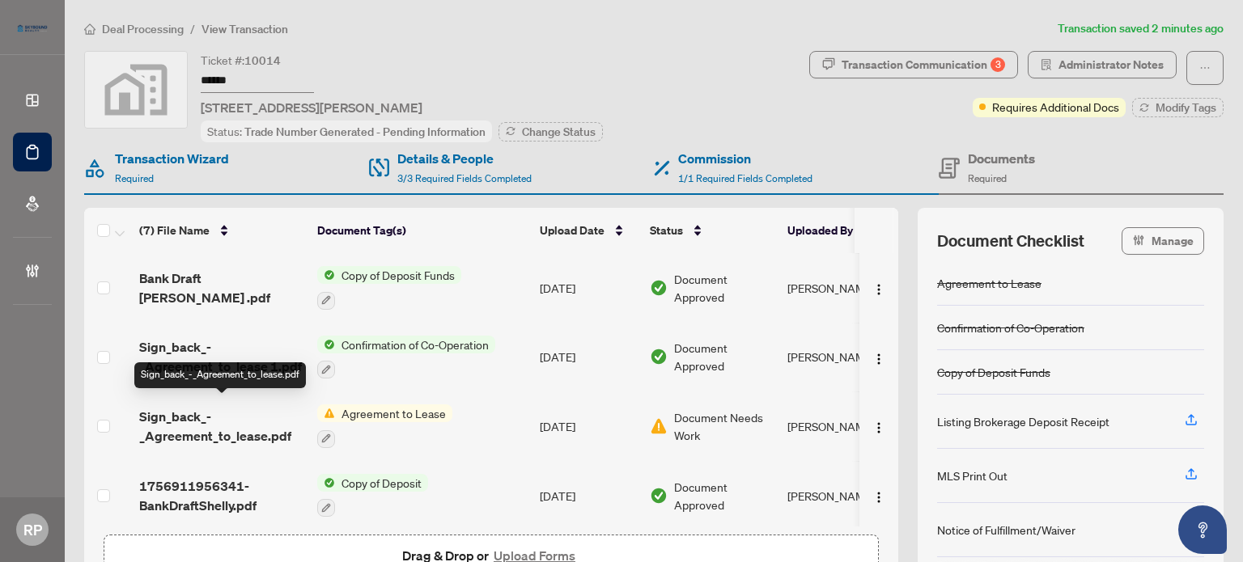
click at [254, 431] on span "Sign_back_-_Agreement_to_lease.pdf" at bounding box center [221, 426] width 165 height 39
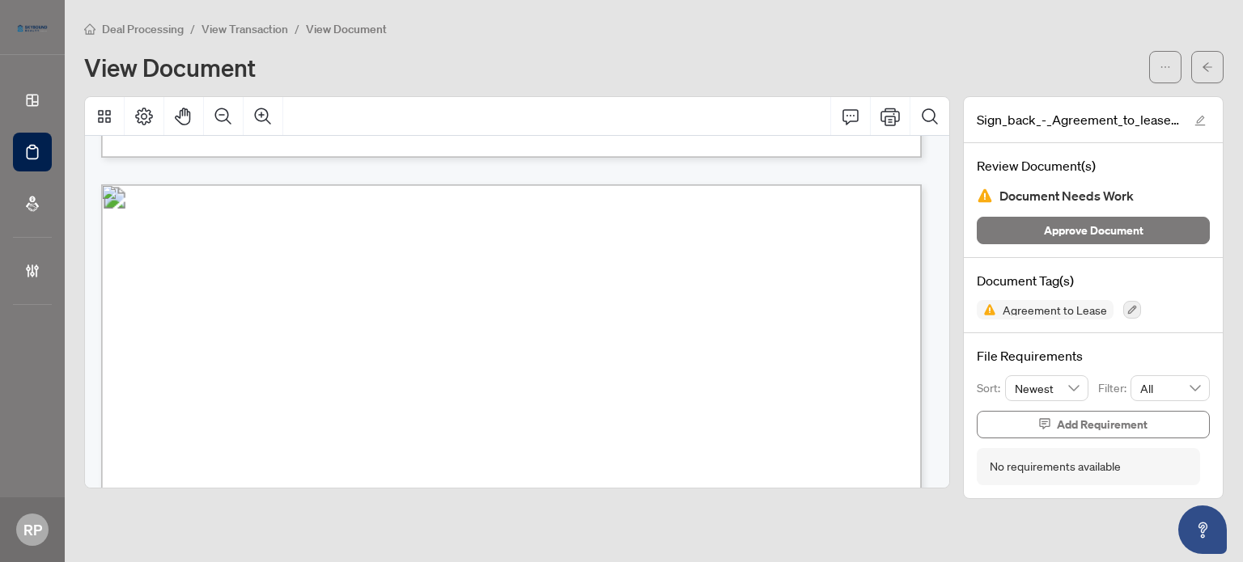
scroll to position [1133, 0]
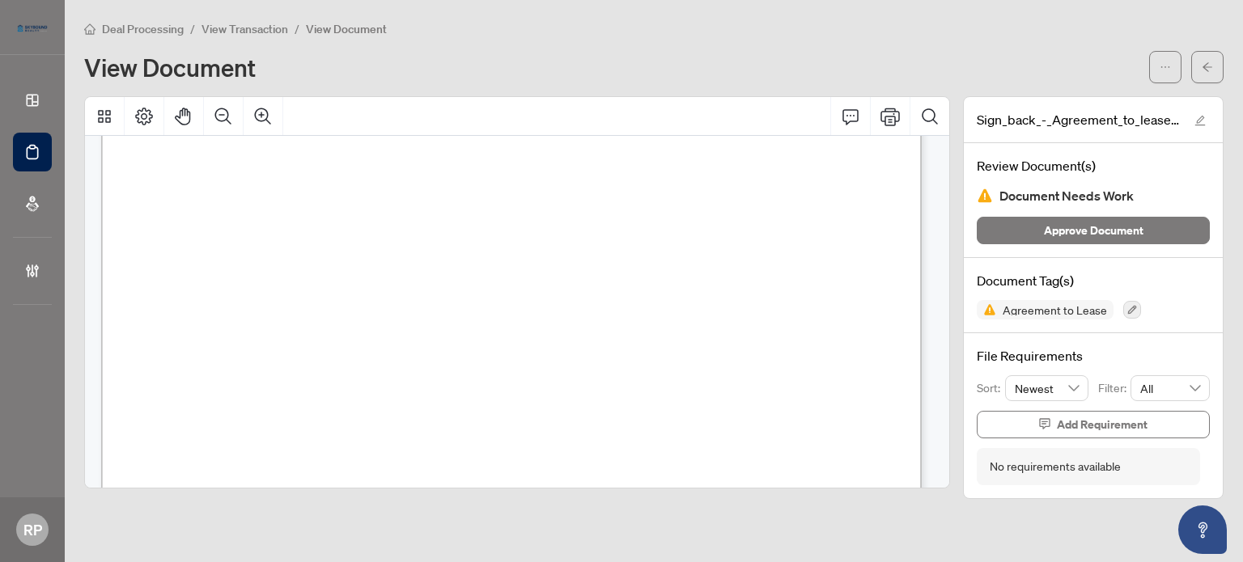
click at [855, 116] on icon "Comment" at bounding box center [850, 116] width 19 height 19
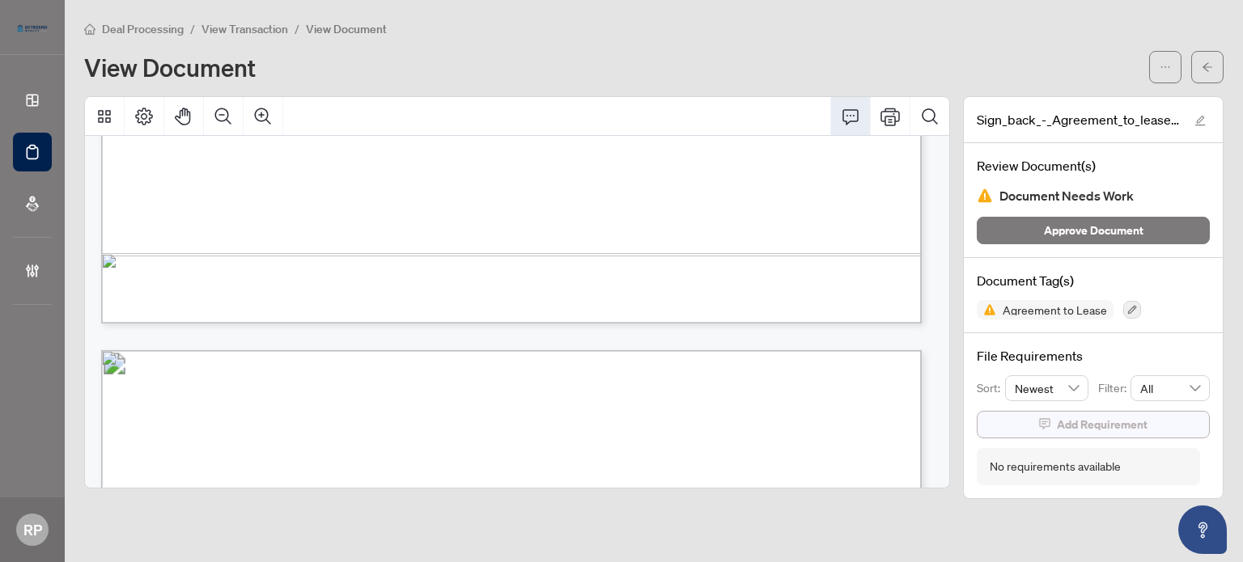
click at [1107, 416] on span "Add Requirement" at bounding box center [1102, 425] width 91 height 26
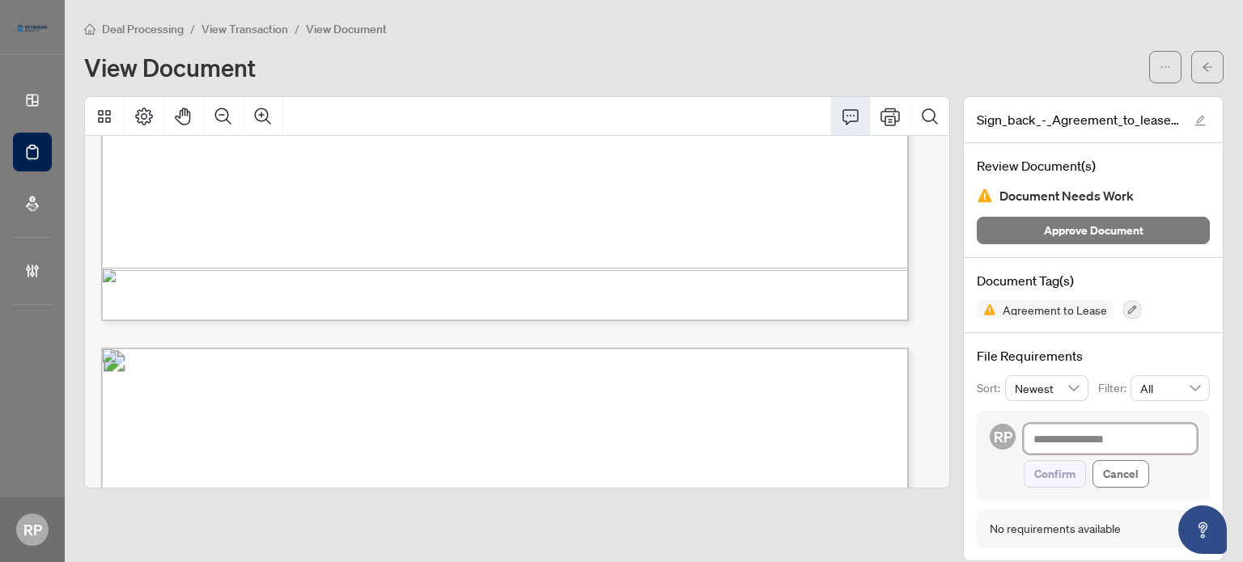
click at [1060, 441] on textarea at bounding box center [1109, 439] width 173 height 31
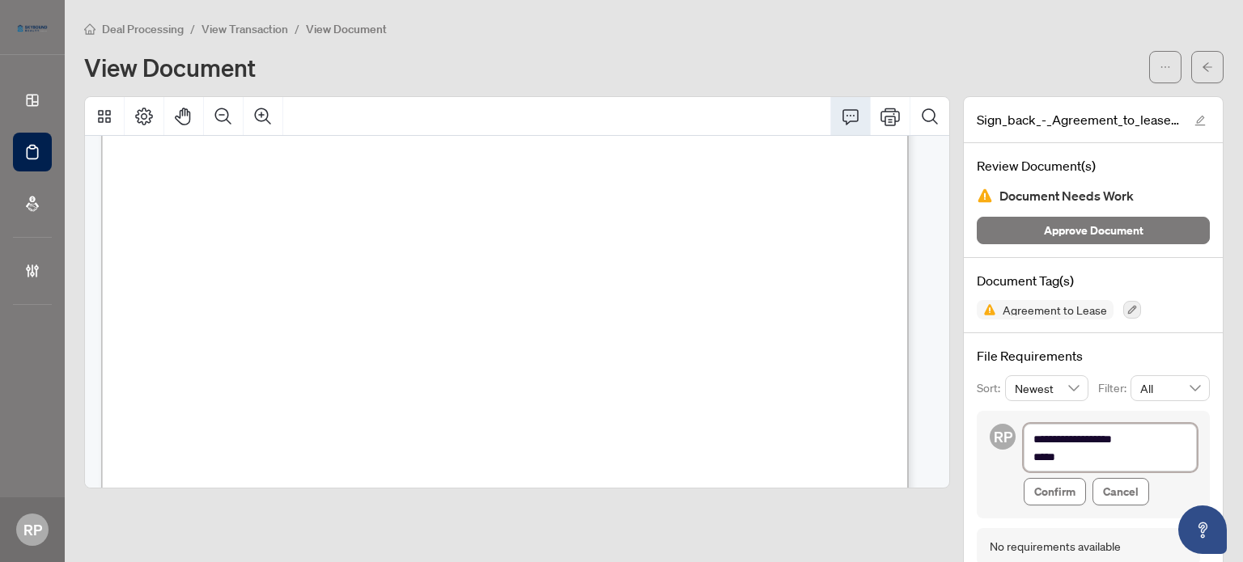
scroll to position [34, 0]
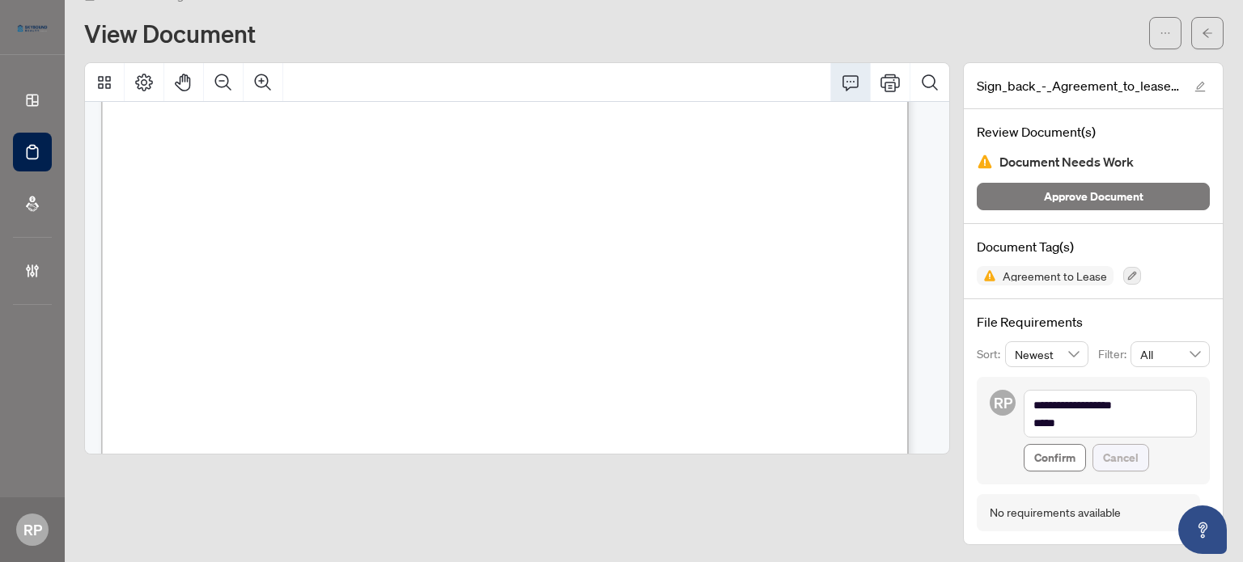
click at [1109, 457] on span "Cancel" at bounding box center [1121, 458] width 36 height 26
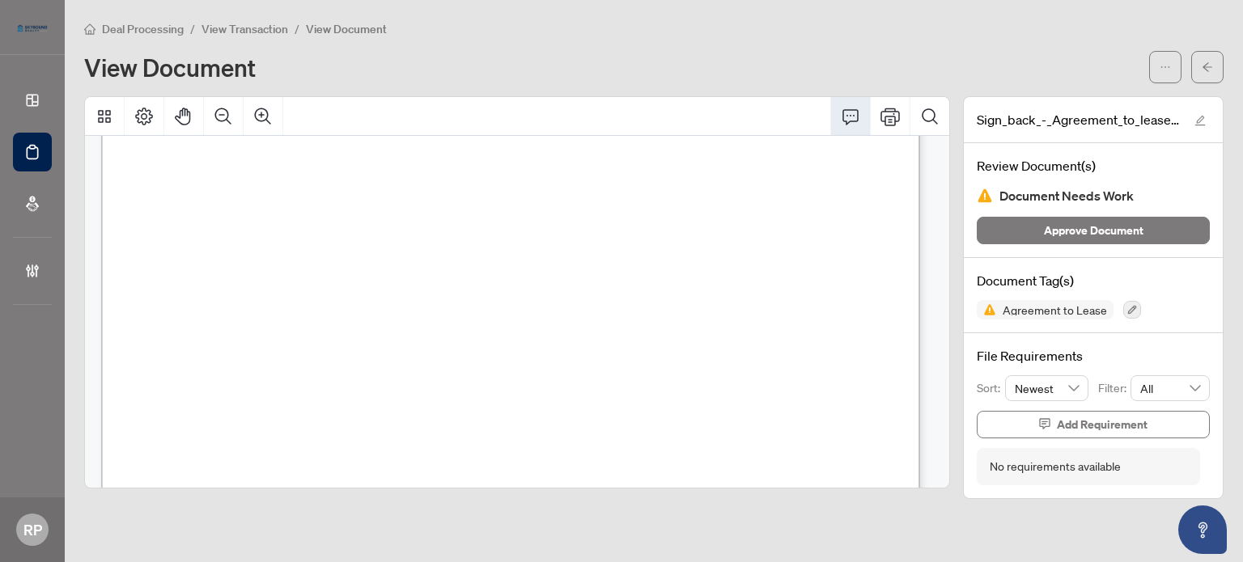
click at [851, 117] on icon "Comment" at bounding box center [850, 116] width 19 height 19
click at [851, 109] on icon "Comment" at bounding box center [850, 116] width 16 height 15
click at [1198, 66] on button "button" at bounding box center [1207, 67] width 32 height 32
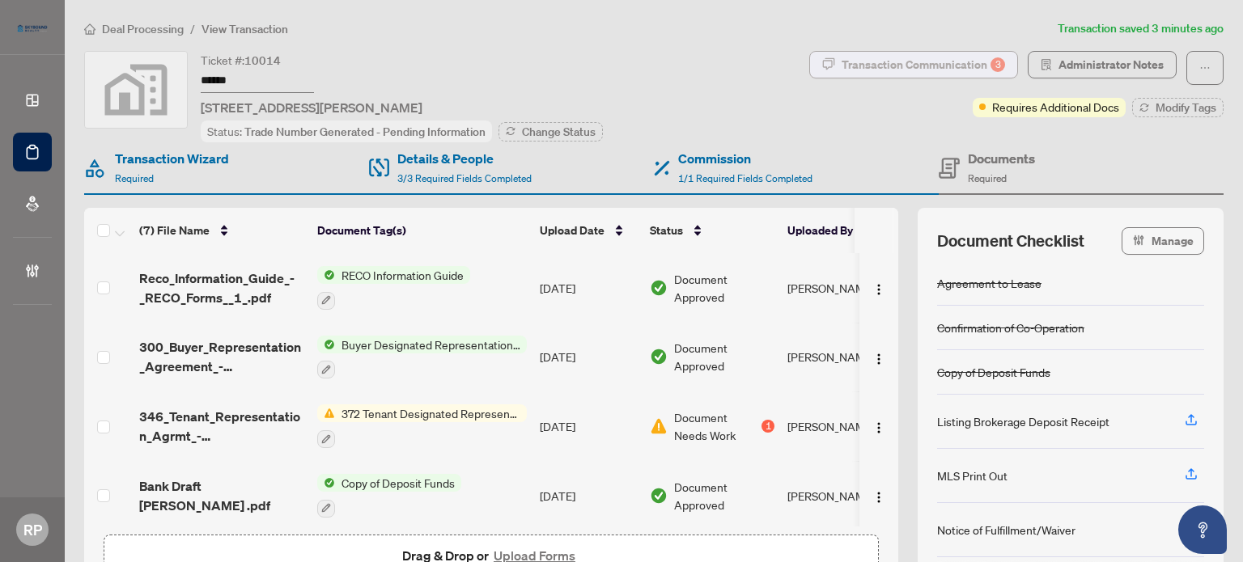
click at [946, 69] on div "Transaction Communication 3" at bounding box center [922, 65] width 163 height 26
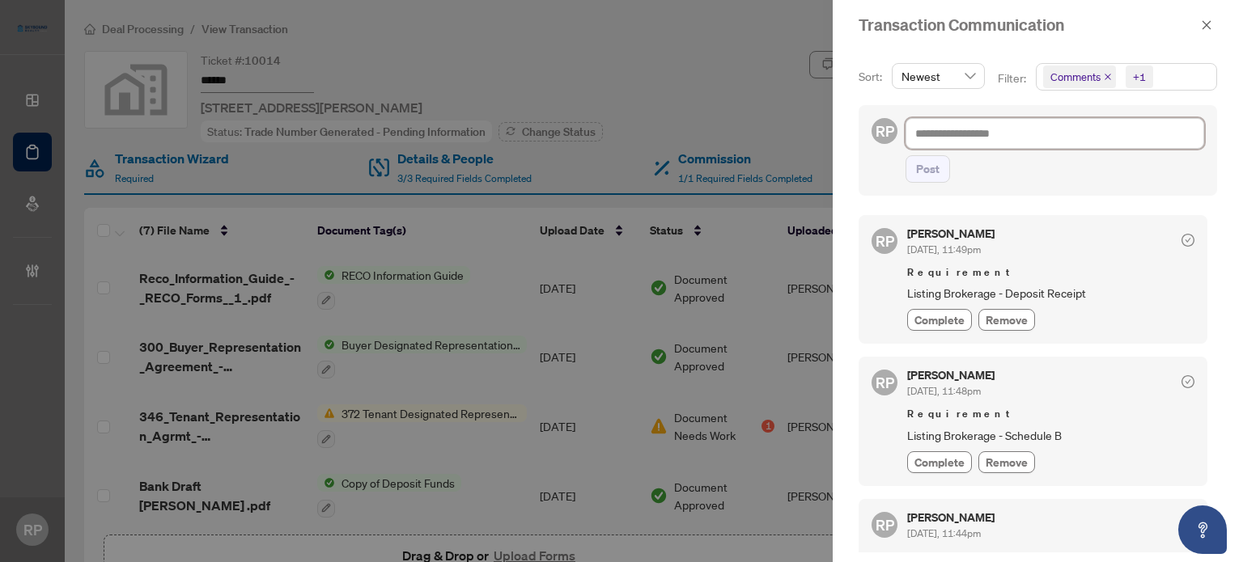
click at [990, 133] on textarea at bounding box center [1054, 133] width 299 height 31
drag, startPoint x: 1043, startPoint y: 140, endPoint x: 847, endPoint y: 135, distance: 195.8
click at [847, 135] on div "**********" at bounding box center [1038, 306] width 410 height 512
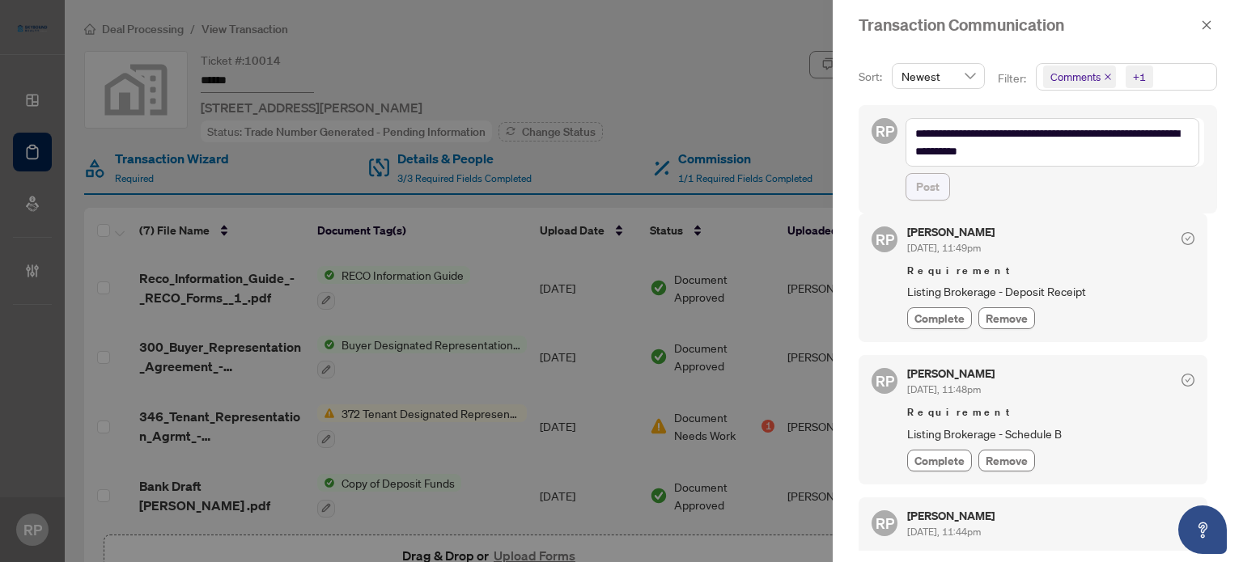
click at [944, 183] on button "Post" at bounding box center [927, 187] width 44 height 28
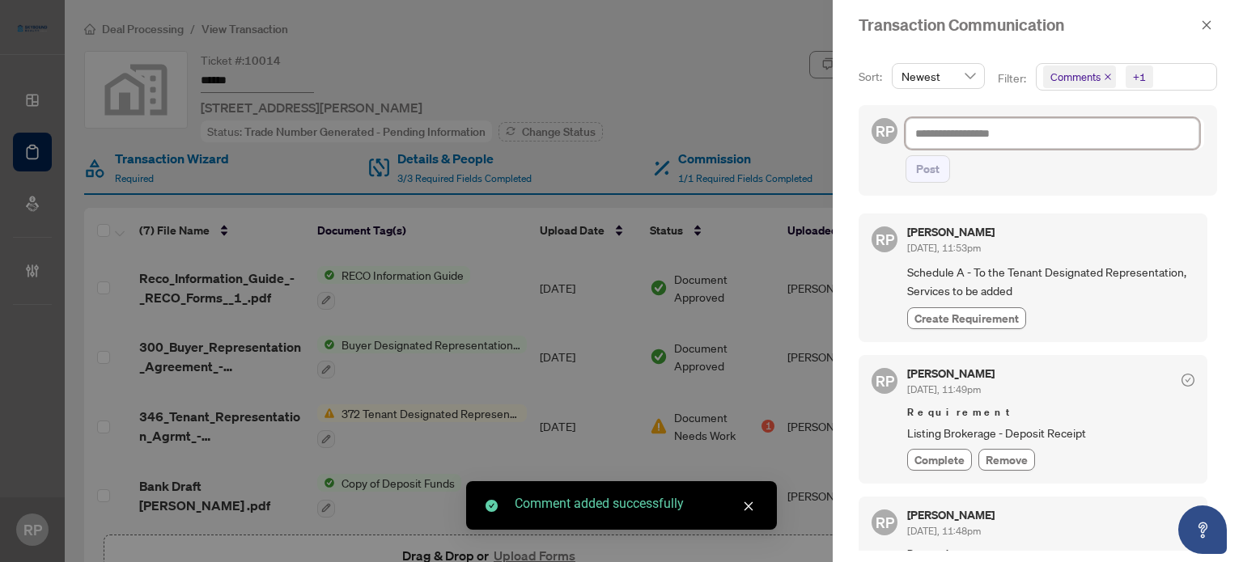
click at [1010, 140] on textarea at bounding box center [1052, 133] width 294 height 31
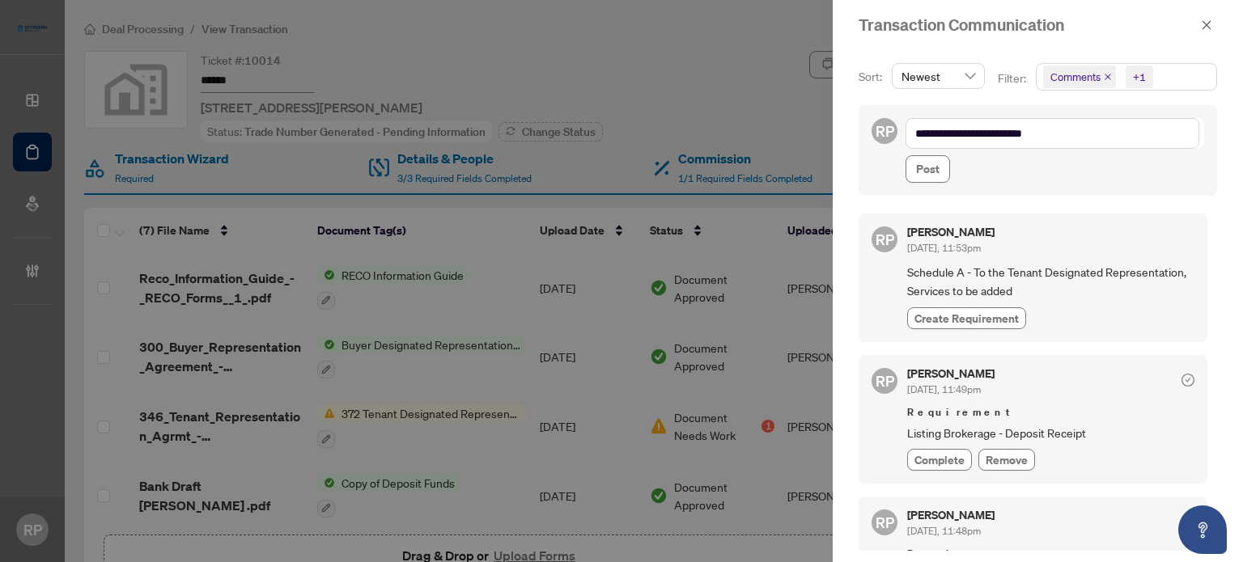
click at [1211, 21] on icon "close" at bounding box center [1206, 24] width 11 height 11
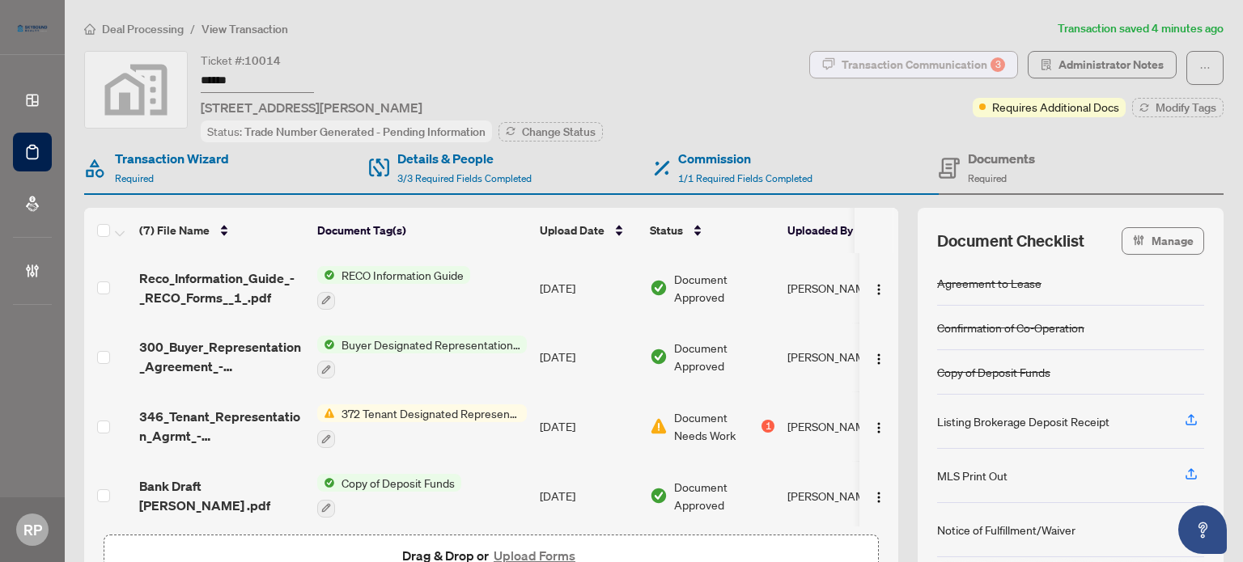
click at [980, 57] on div "Transaction Communication 3" at bounding box center [922, 65] width 163 height 26
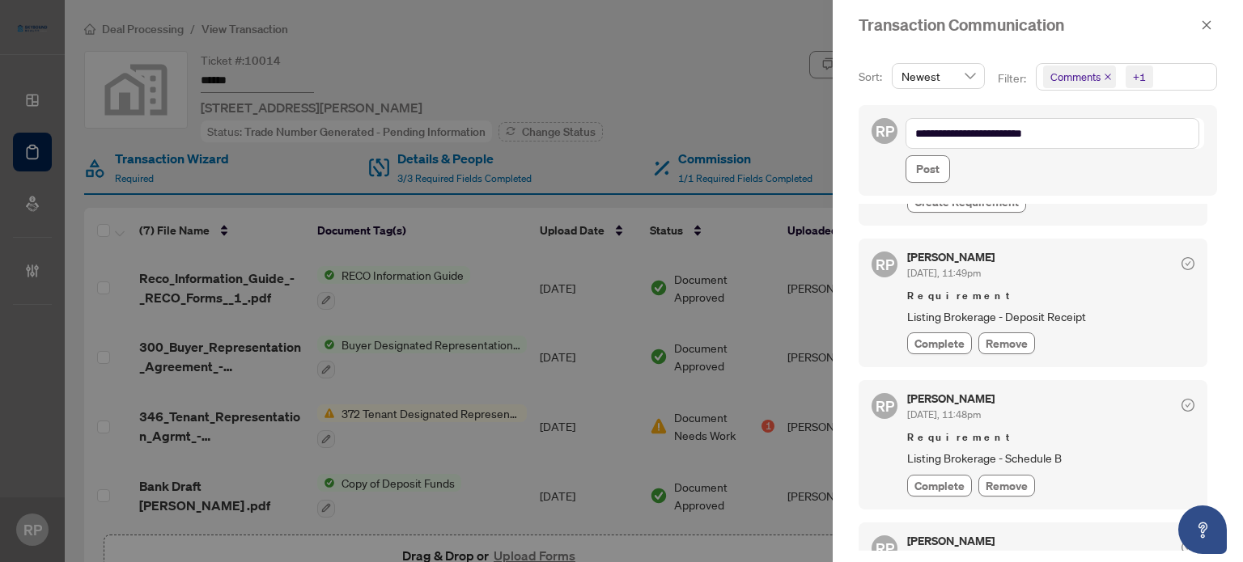
scroll to position [265, 0]
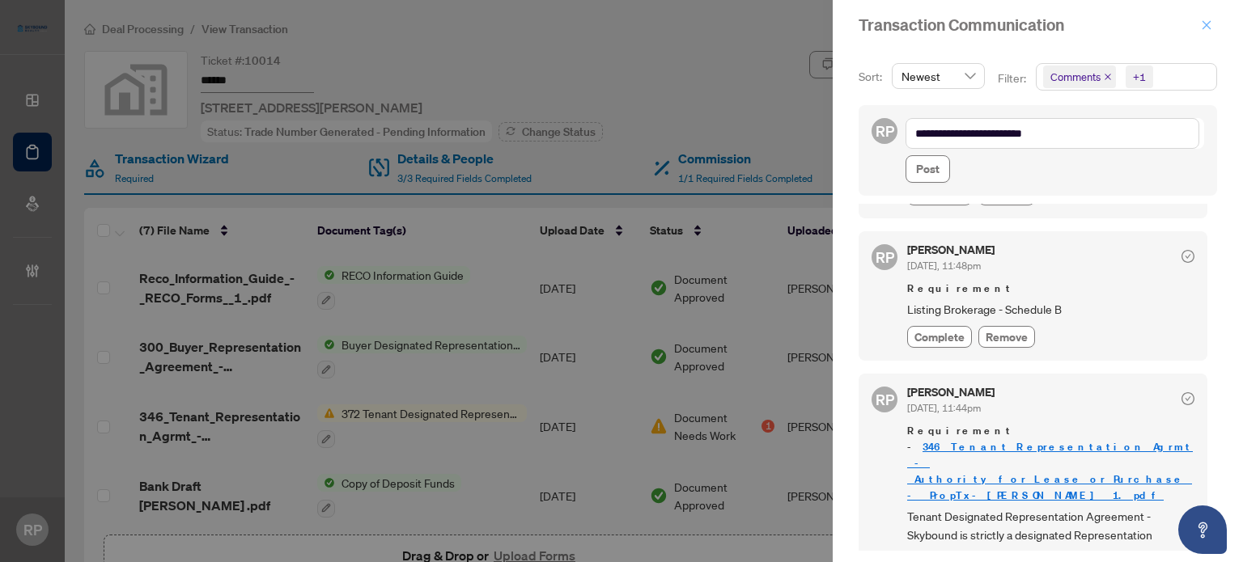
click at [1200, 26] on button "button" at bounding box center [1206, 24] width 21 height 19
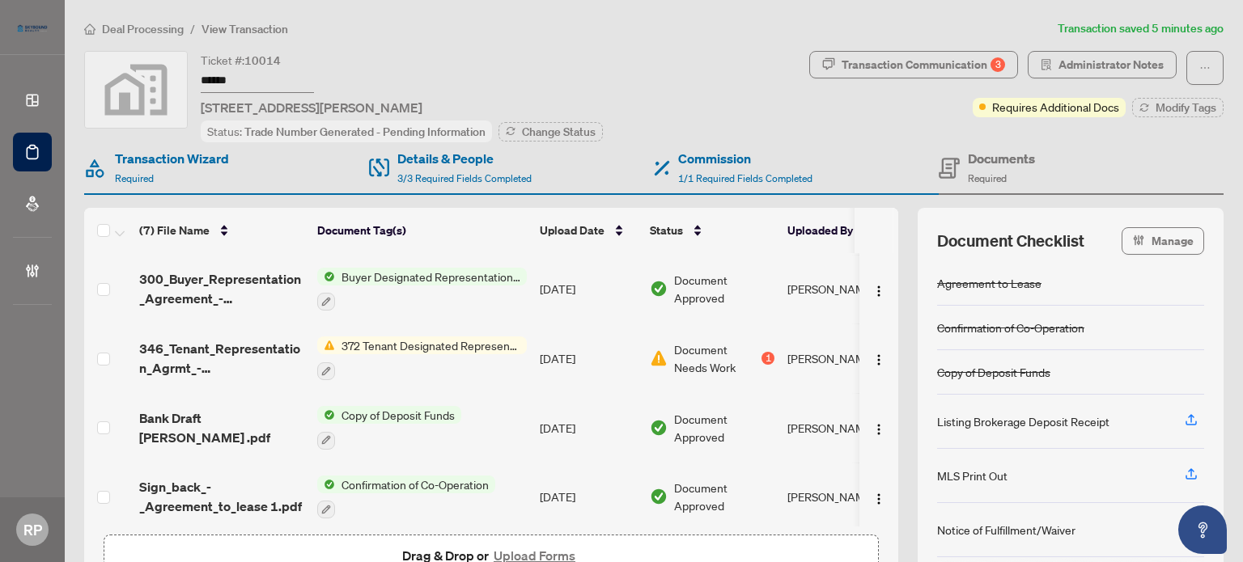
scroll to position [208, 0]
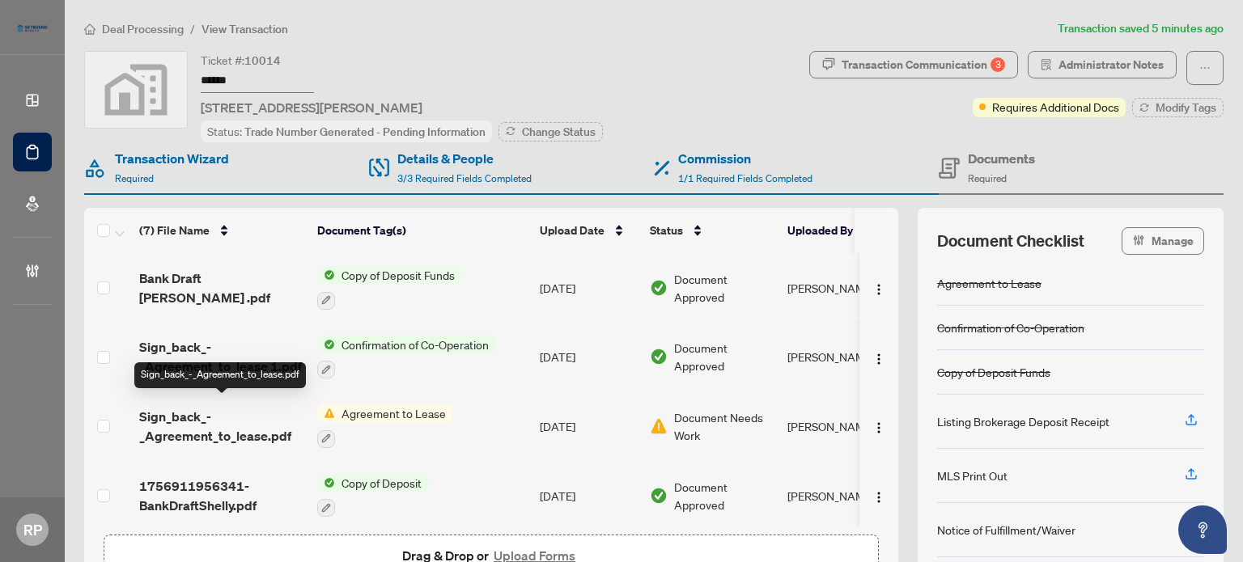
click at [243, 427] on span "Sign_back_-_Agreement_to_lease.pdf" at bounding box center [221, 426] width 165 height 39
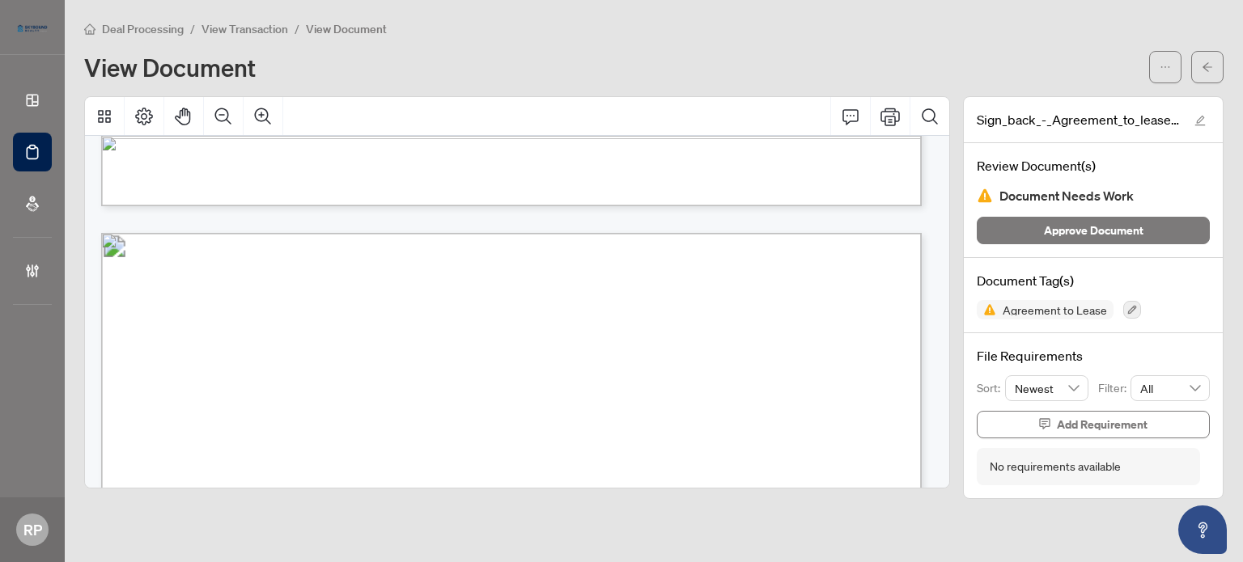
scroll to position [1133, 0]
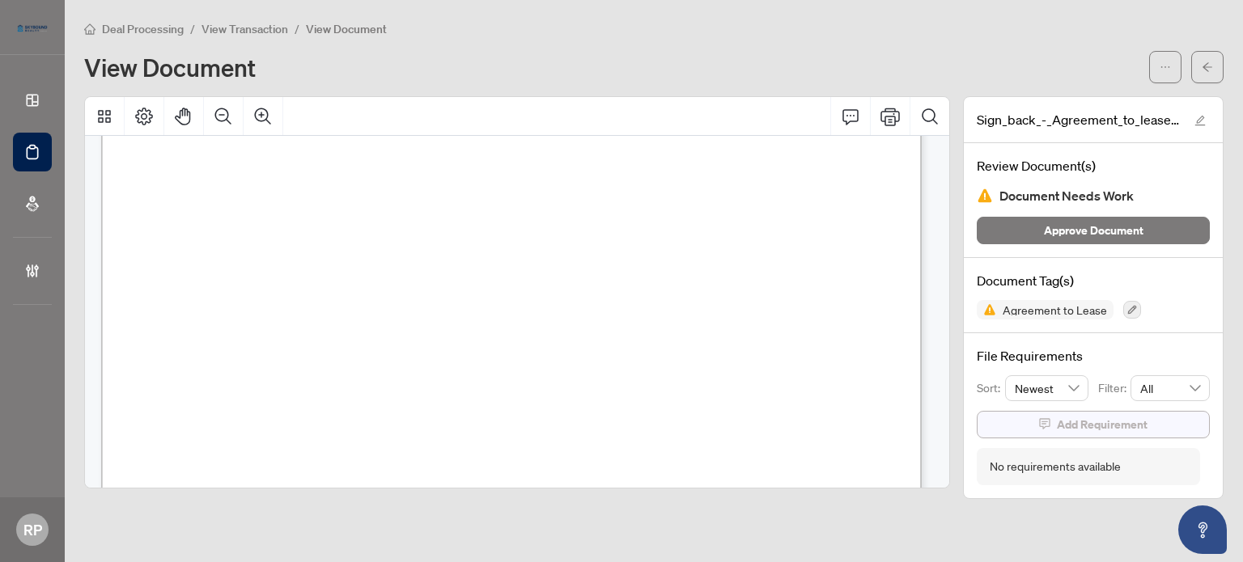
click at [1131, 419] on span "Add Requirement" at bounding box center [1102, 425] width 91 height 26
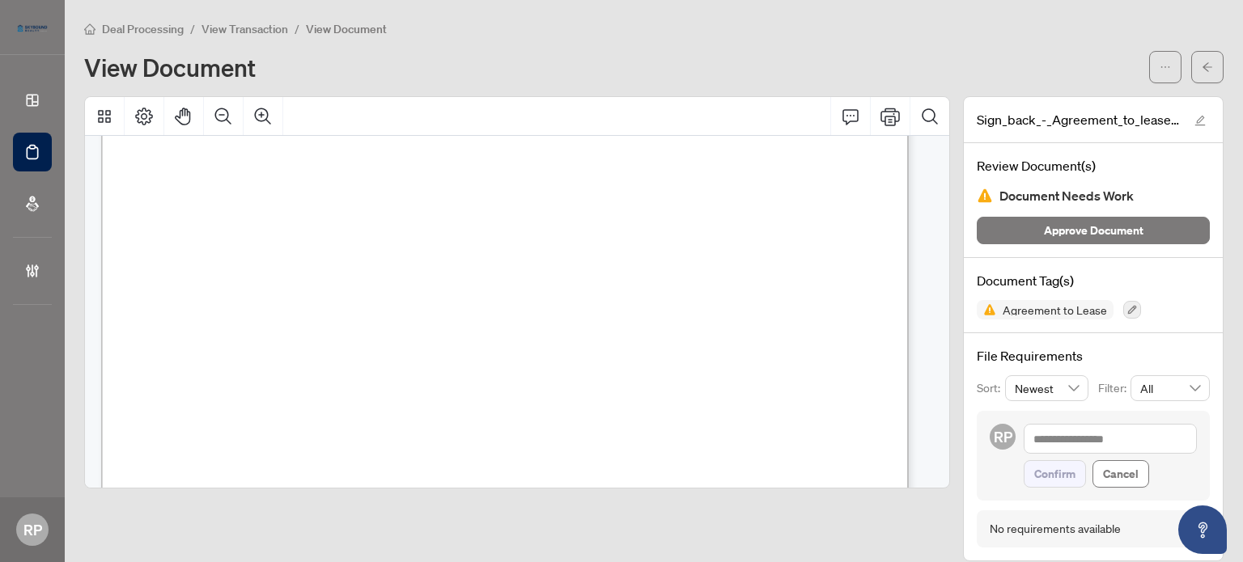
scroll to position [1115, 0]
click at [1102, 439] on textarea at bounding box center [1109, 439] width 173 height 31
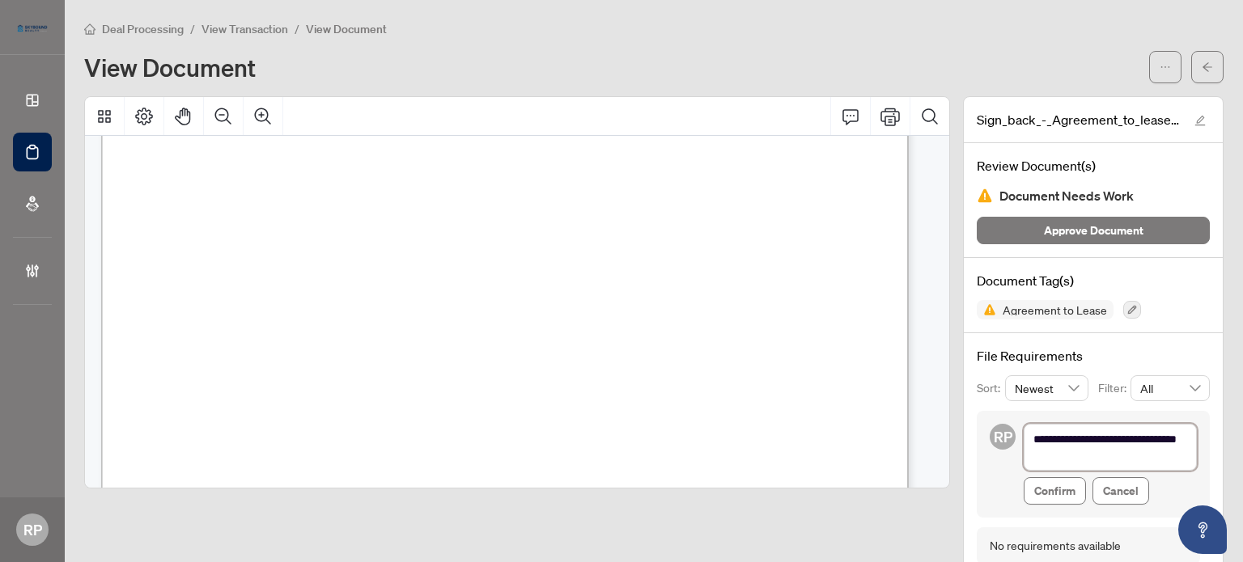
scroll to position [0, 0]
click at [1139, 433] on textarea "**********" at bounding box center [1109, 448] width 173 height 49
click at [1133, 447] on textarea "**********" at bounding box center [1109, 448] width 173 height 49
click at [1133, 460] on textarea "**********" at bounding box center [1109, 448] width 173 height 49
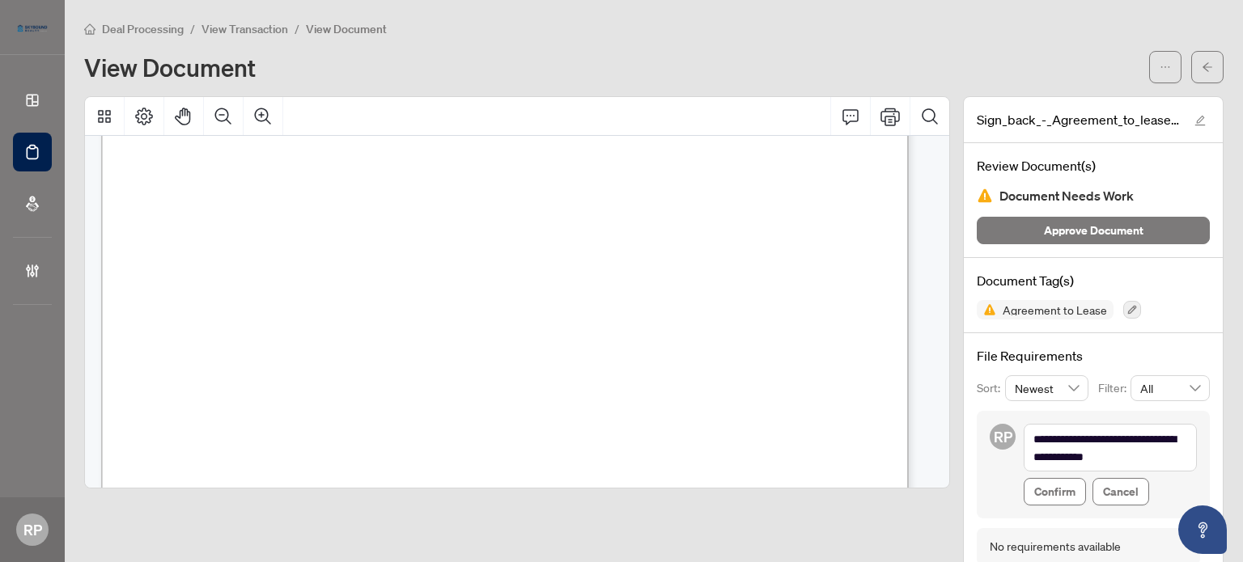
click at [842, 116] on icon "Comment" at bounding box center [850, 116] width 16 height 15
click at [1121, 461] on textarea "**********" at bounding box center [1109, 448] width 173 height 49
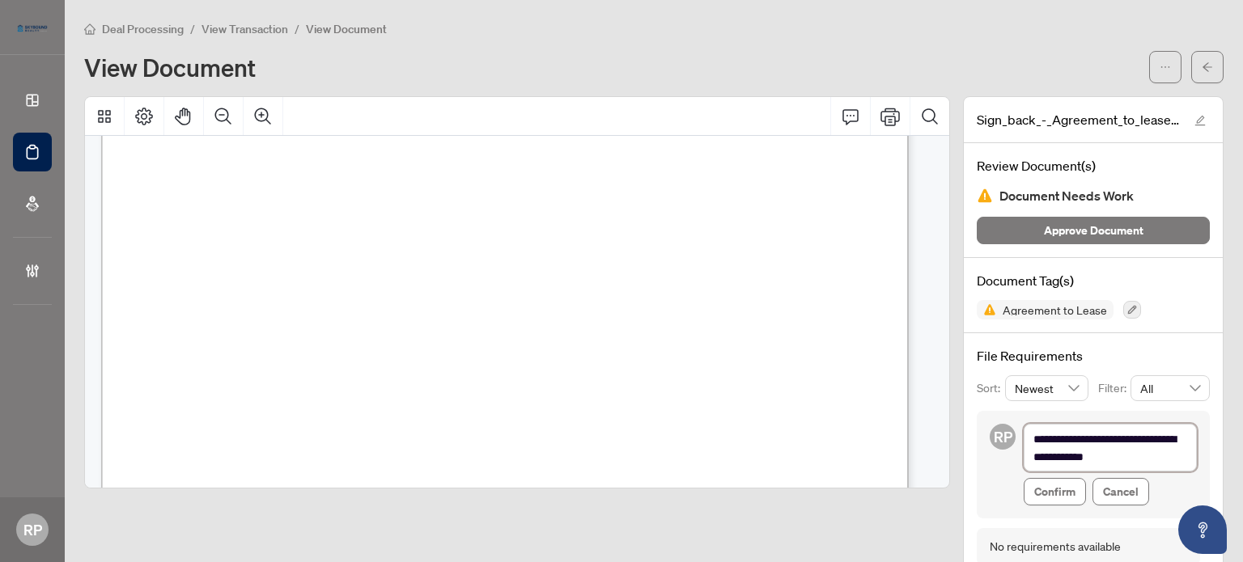
scroll to position [6616, 0]
click at [1034, 483] on span "Confirm" at bounding box center [1054, 492] width 41 height 26
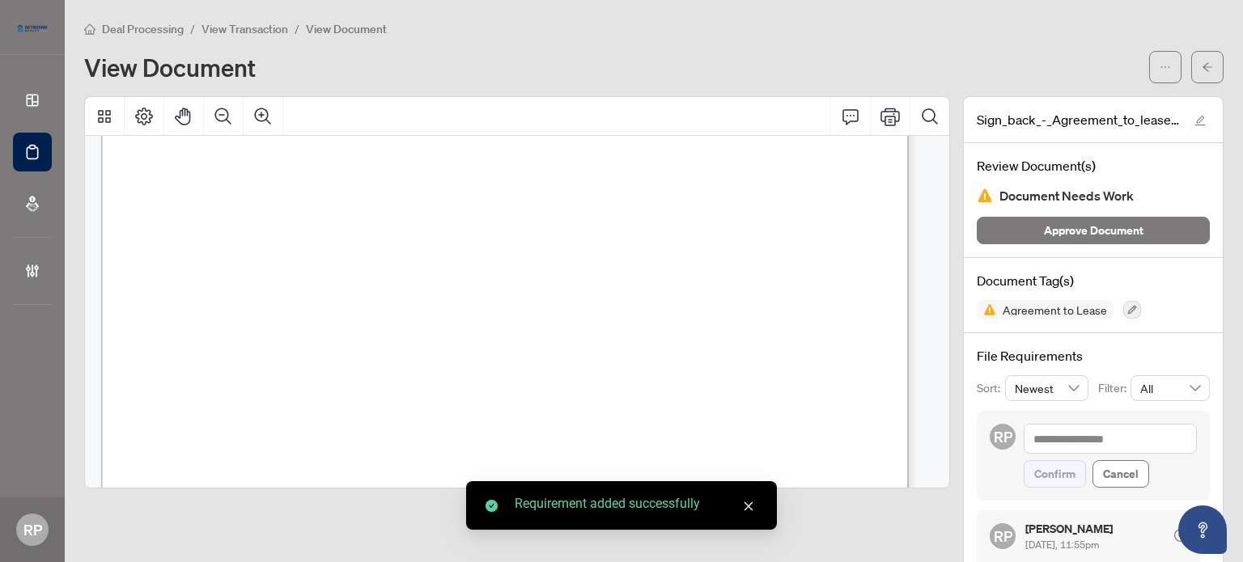
scroll to position [107, 0]
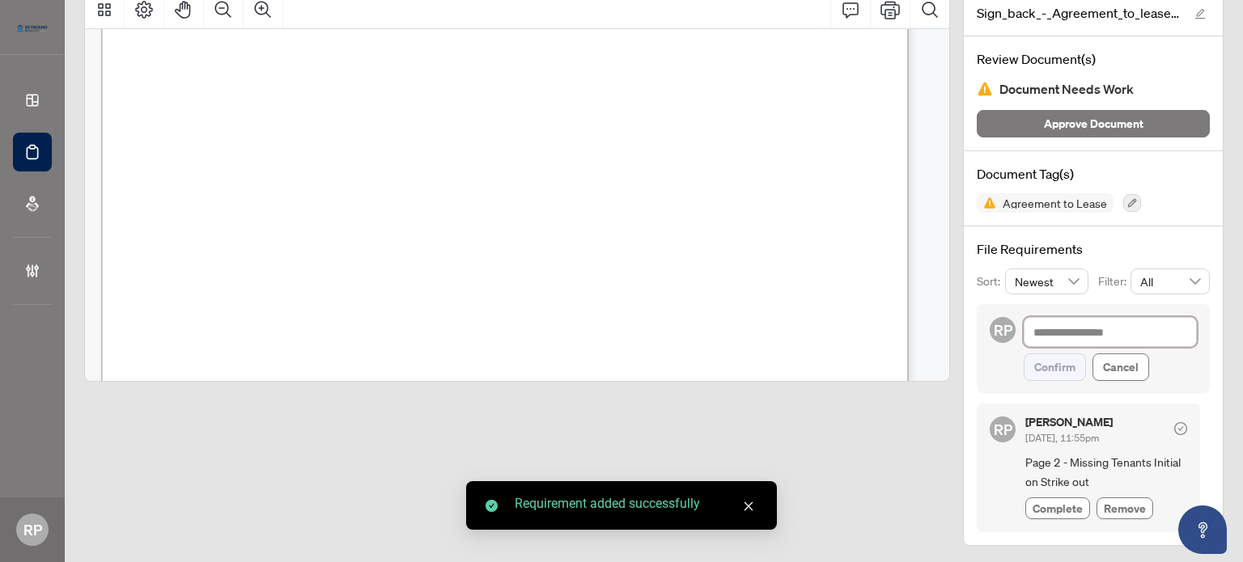
click at [1048, 326] on textarea at bounding box center [1109, 332] width 173 height 31
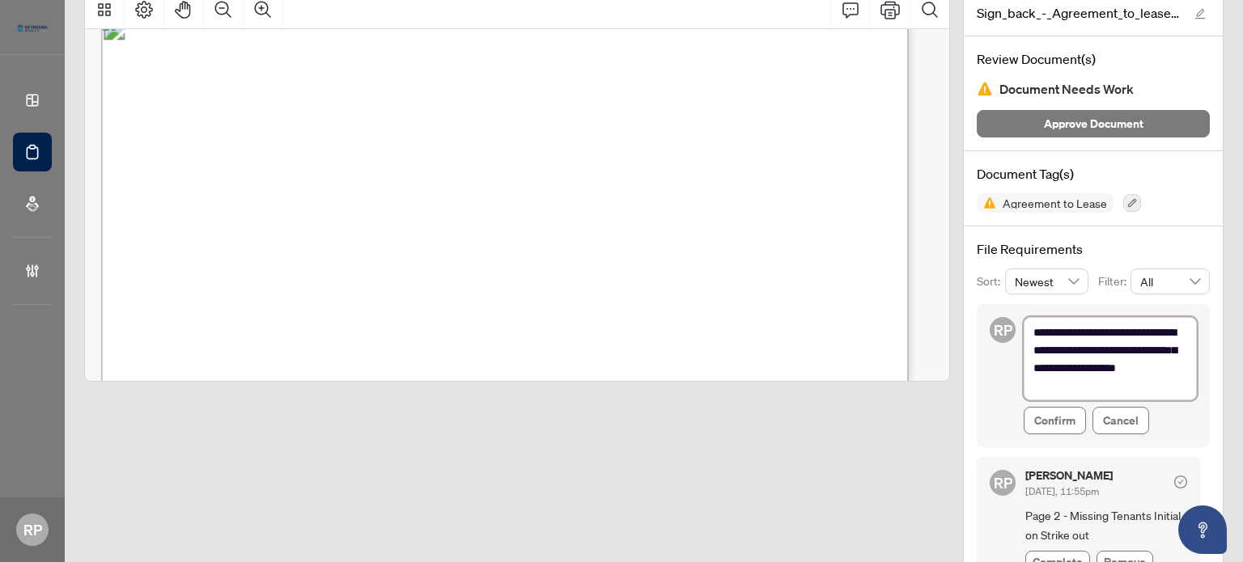
scroll to position [0, 0]
click at [1156, 345] on textarea "**********" at bounding box center [1109, 359] width 173 height 84
click at [1036, 410] on span "Confirm" at bounding box center [1054, 421] width 41 height 26
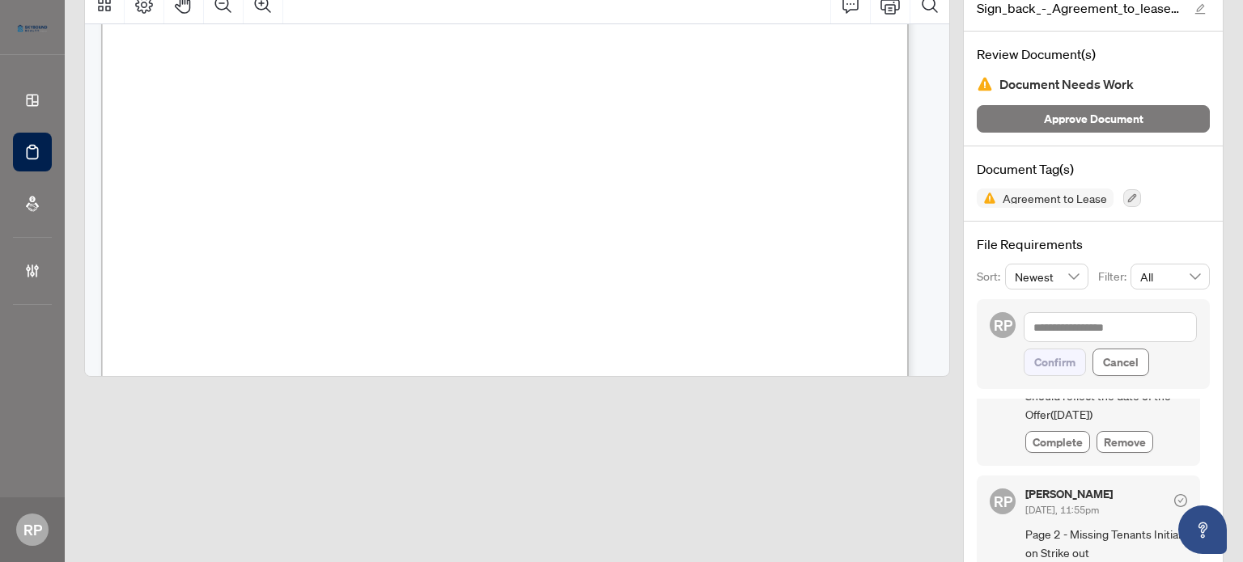
scroll to position [0, 0]
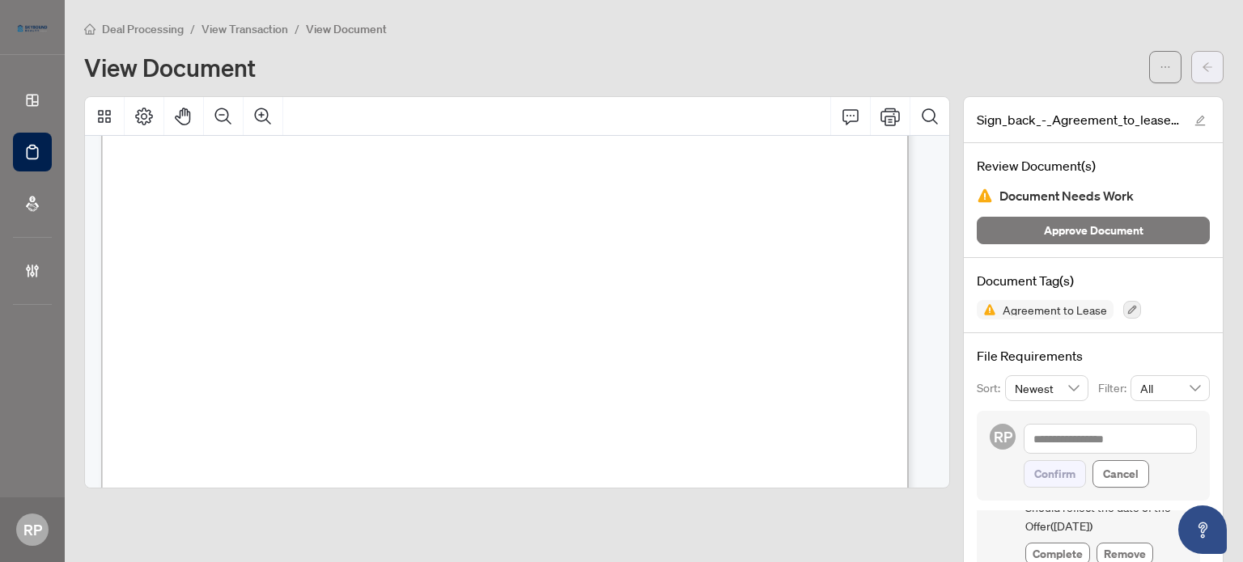
click at [1201, 74] on span "button" at bounding box center [1206, 67] width 11 height 26
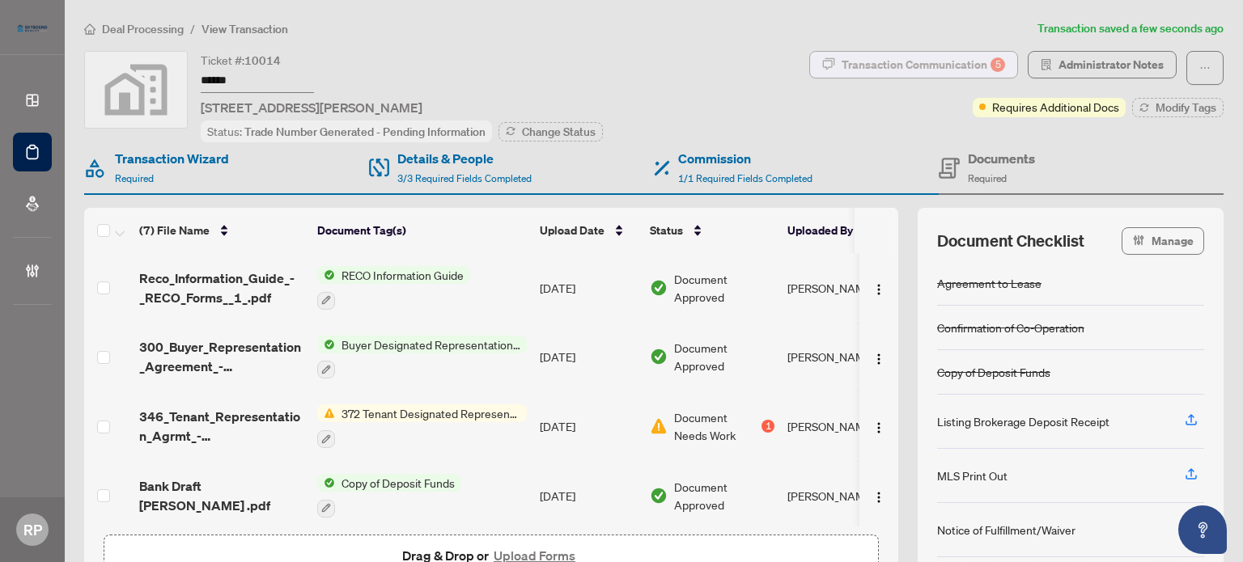
click at [963, 61] on div "Transaction Communication 5" at bounding box center [922, 65] width 163 height 26
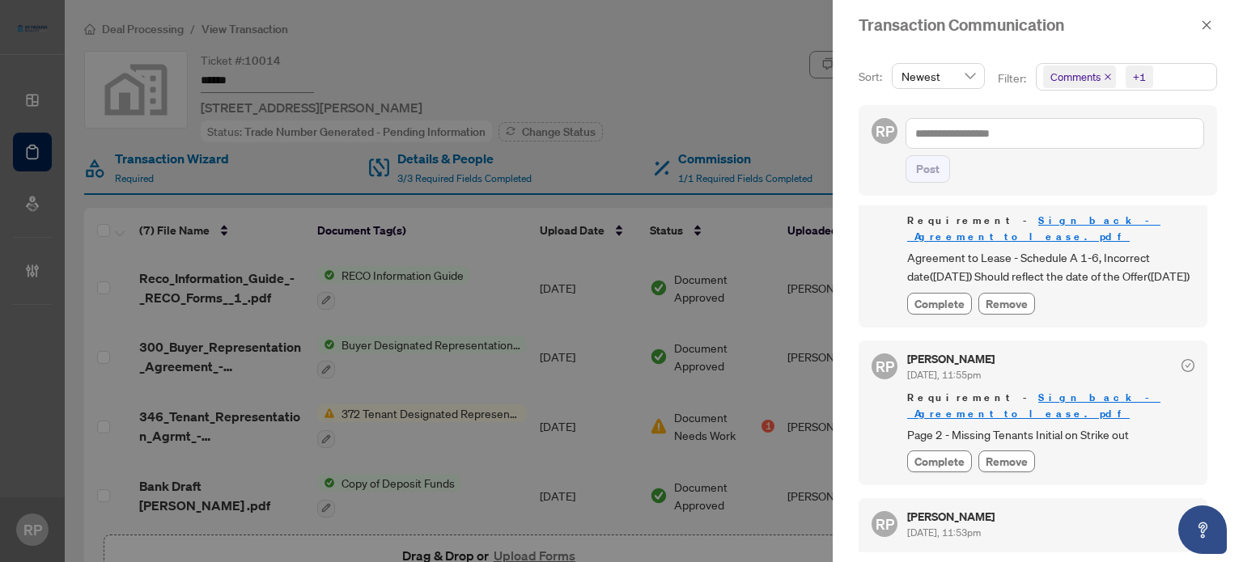
scroll to position [81, 0]
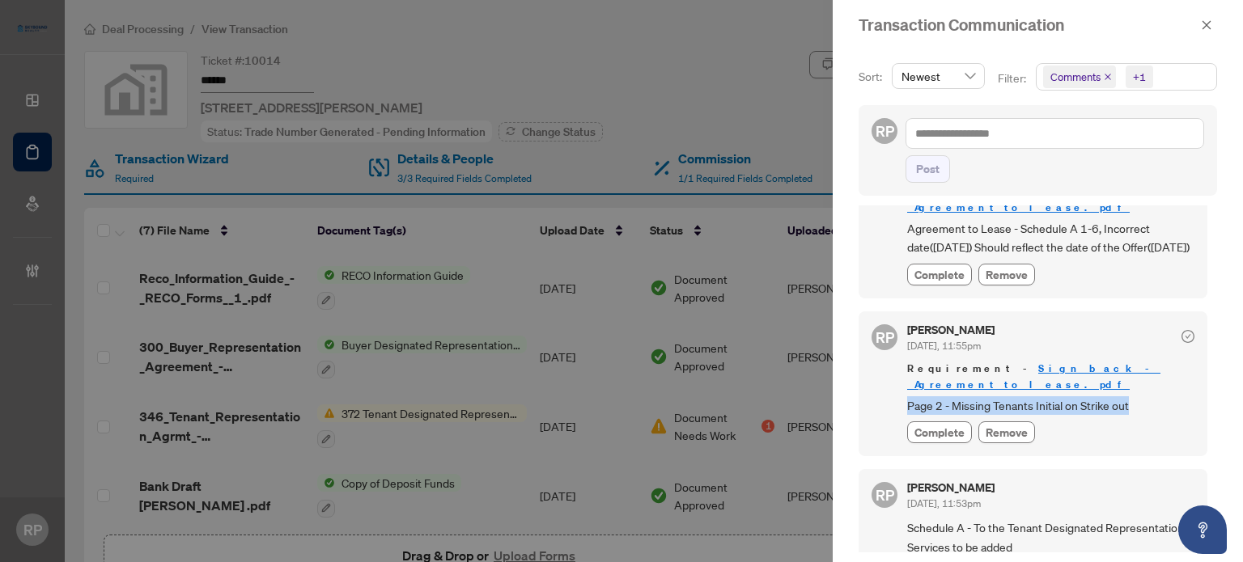
drag, startPoint x: 1141, startPoint y: 389, endPoint x: 905, endPoint y: 394, distance: 235.5
click at [905, 394] on div "RP [PERSON_NAME] [DATE], 11:55pm Requirement - Sign_back_-_Agreement_to_lease.p…" at bounding box center [1032, 383] width 349 height 145
copy span "Page 2 - Missing Tenants Initial on Strike out"
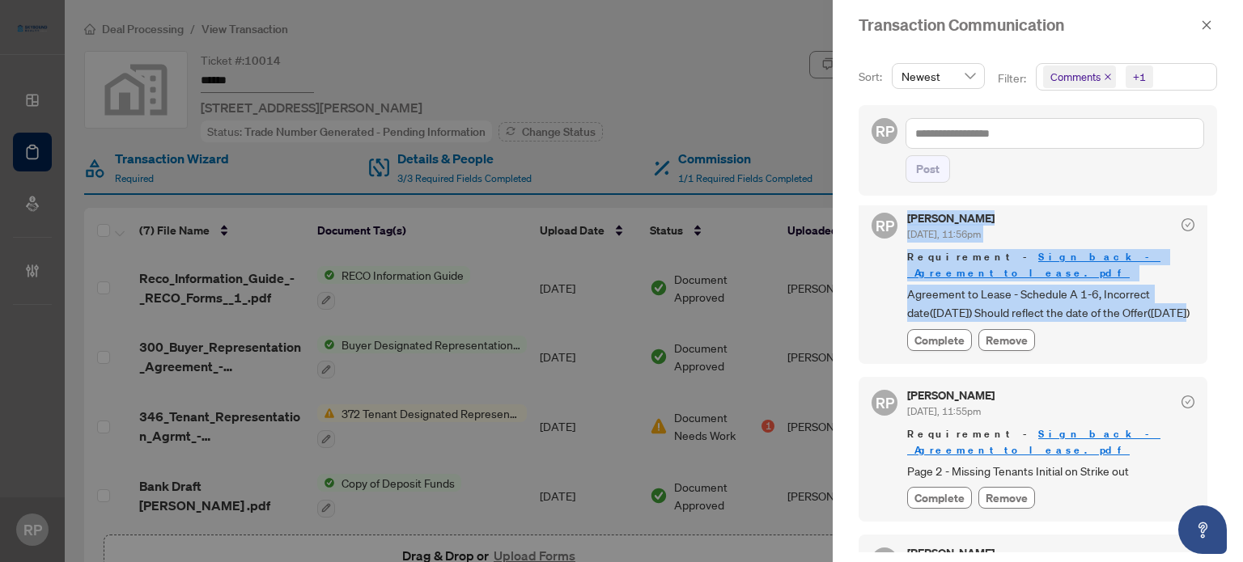
scroll to position [11, 0]
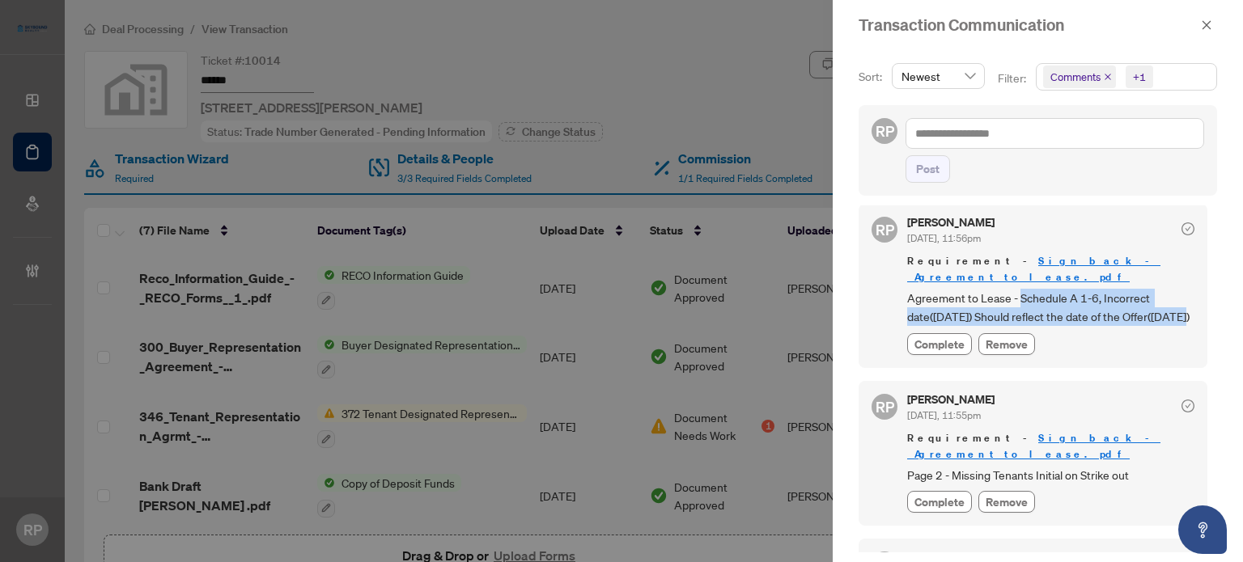
drag, startPoint x: 951, startPoint y: 247, endPoint x: 1019, endPoint y: 277, distance: 74.3
click at [1019, 289] on span "Agreement to Lease - Schedule A 1-6, Incorrect date([DATE]) Should reflect the …" at bounding box center [1050, 308] width 287 height 38
copy span "Schedule A 1-6, Incorrect date([DATE]) Should reflect the date of the Offer([DA…"
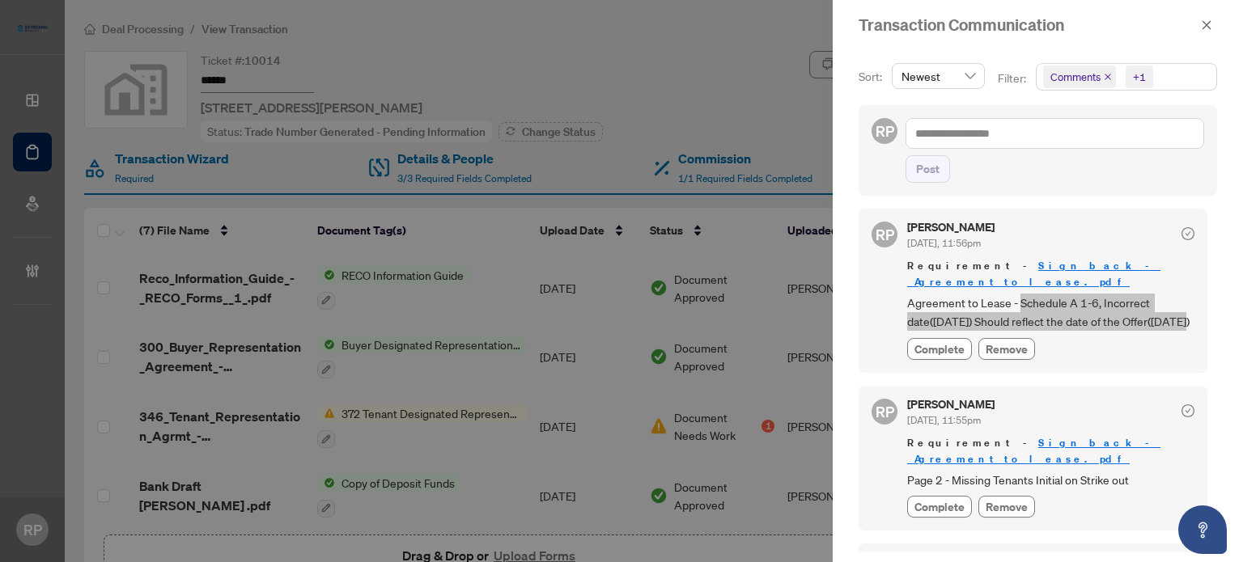
scroll to position [0, 0]
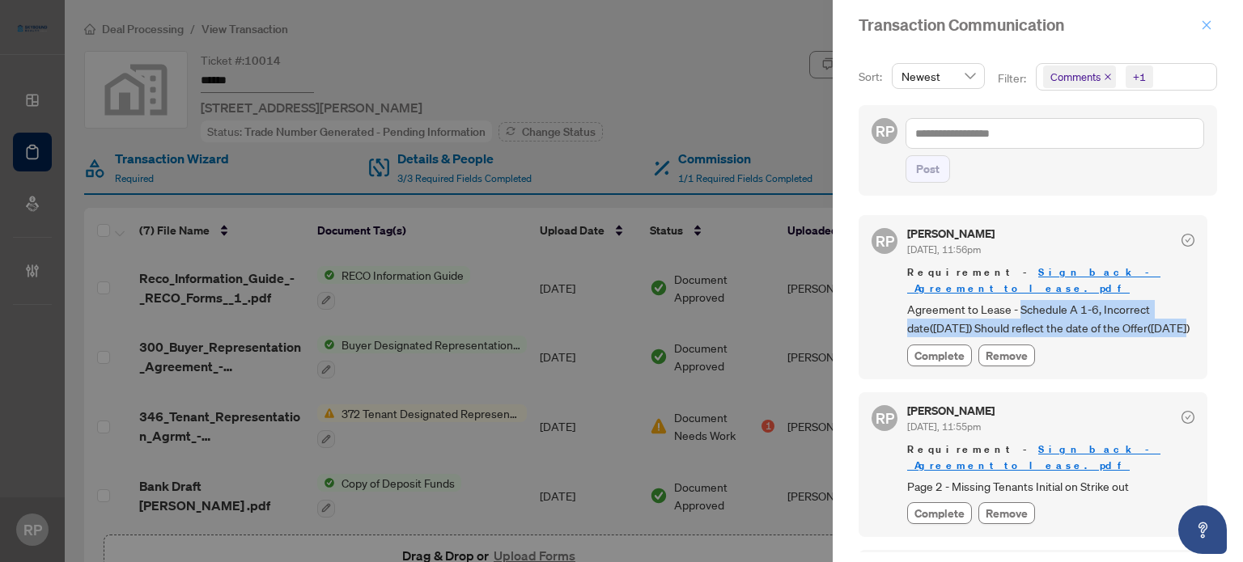
click at [1202, 34] on span "button" at bounding box center [1206, 25] width 11 height 26
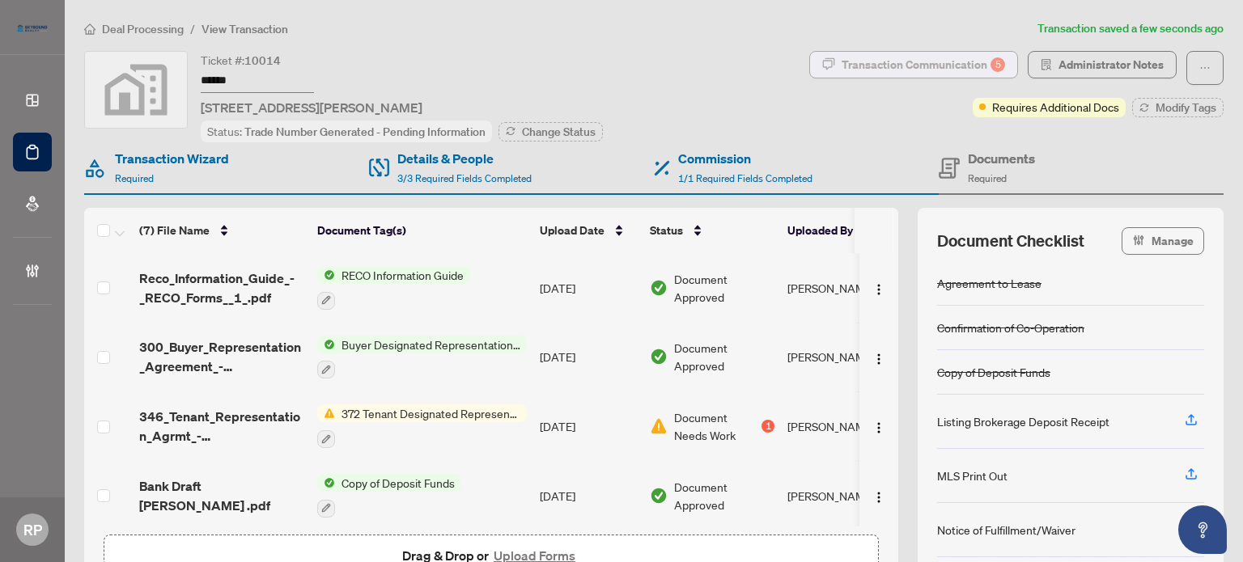
click at [911, 57] on div "Transaction Communication 5" at bounding box center [922, 65] width 163 height 26
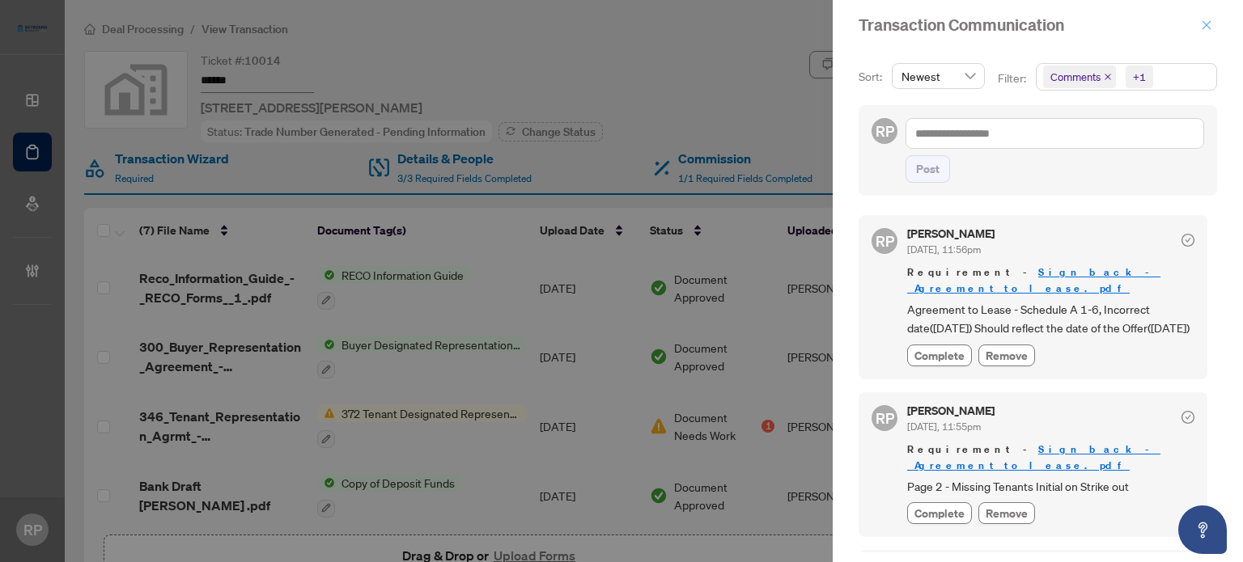
click at [1201, 29] on icon "close" at bounding box center [1206, 24] width 11 height 11
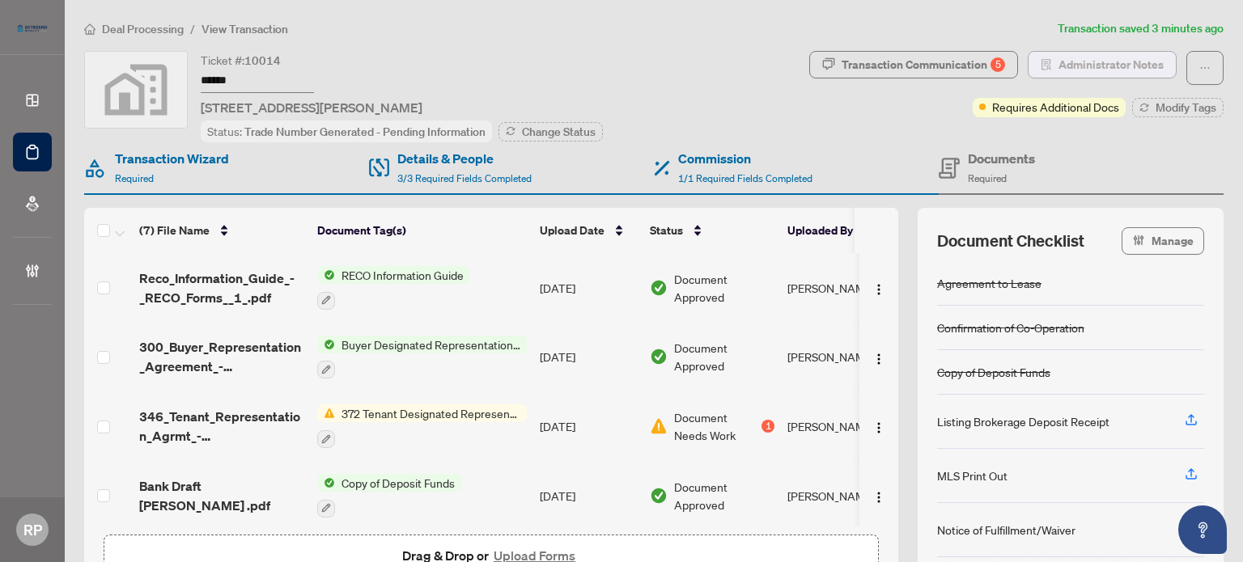
click at [1121, 56] on span "Administrator Notes" at bounding box center [1110, 65] width 105 height 26
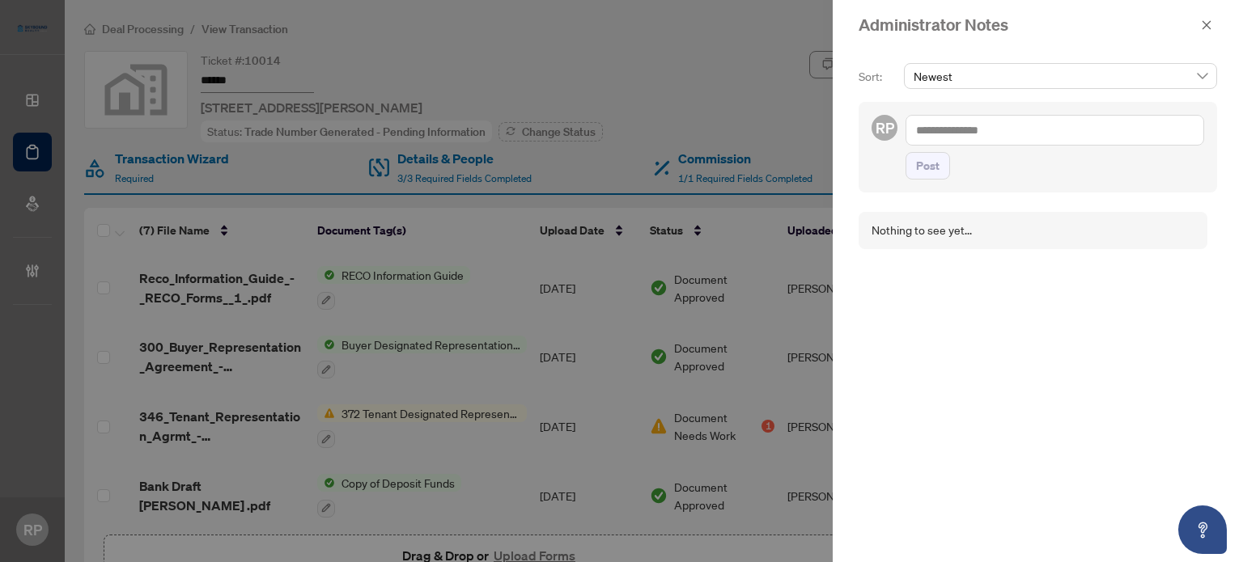
click at [1000, 124] on textarea at bounding box center [1054, 130] width 299 height 31
paste textarea "**********"
click at [909, 174] on button "Post" at bounding box center [927, 166] width 44 height 28
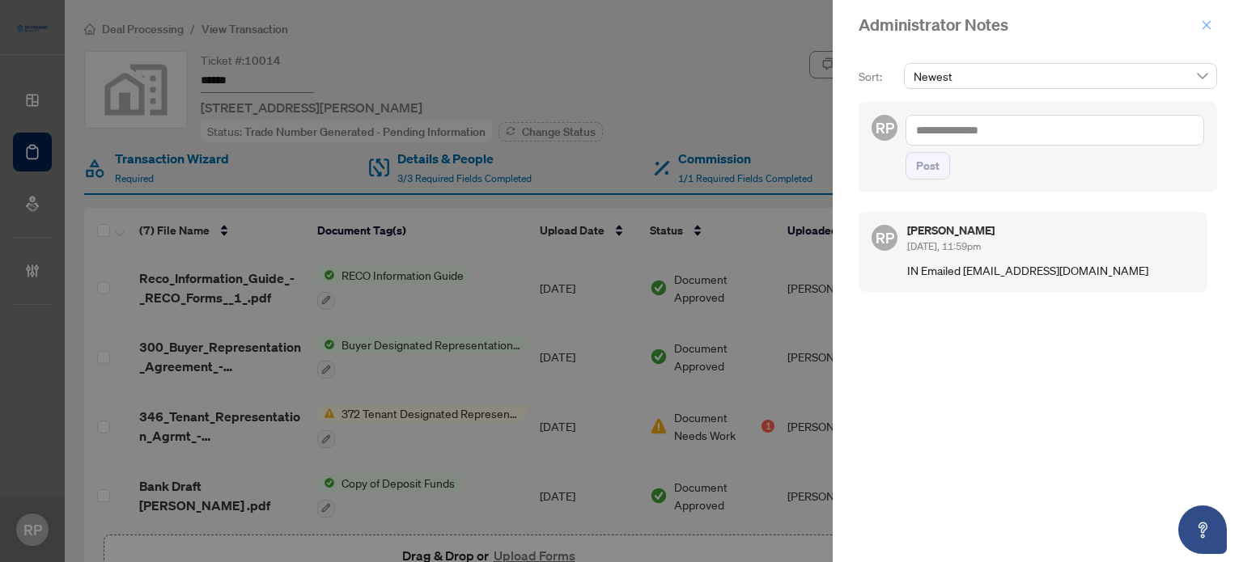
click at [1208, 26] on icon "close" at bounding box center [1206, 24] width 11 height 11
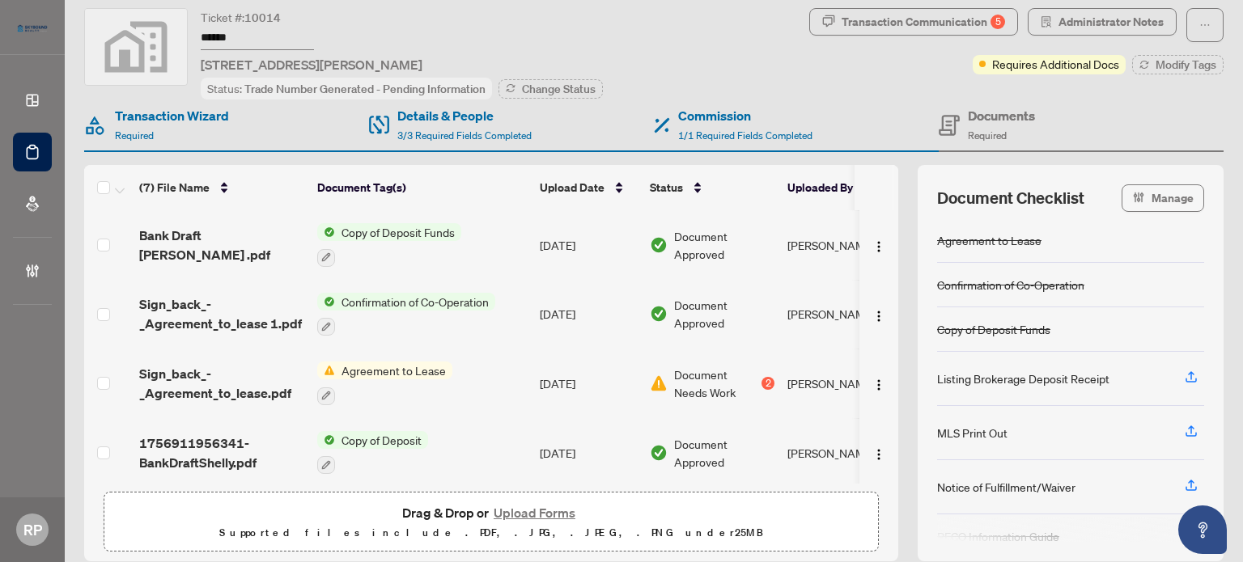
scroll to position [100, 0]
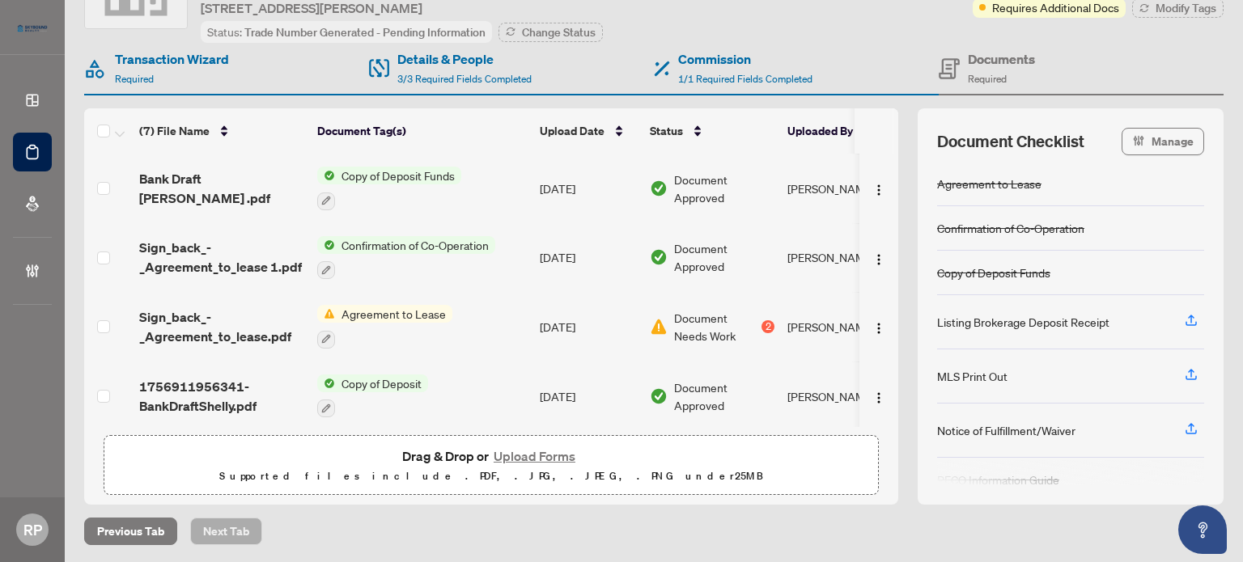
click at [553, 455] on button "Upload Forms" at bounding box center [534, 456] width 91 height 21
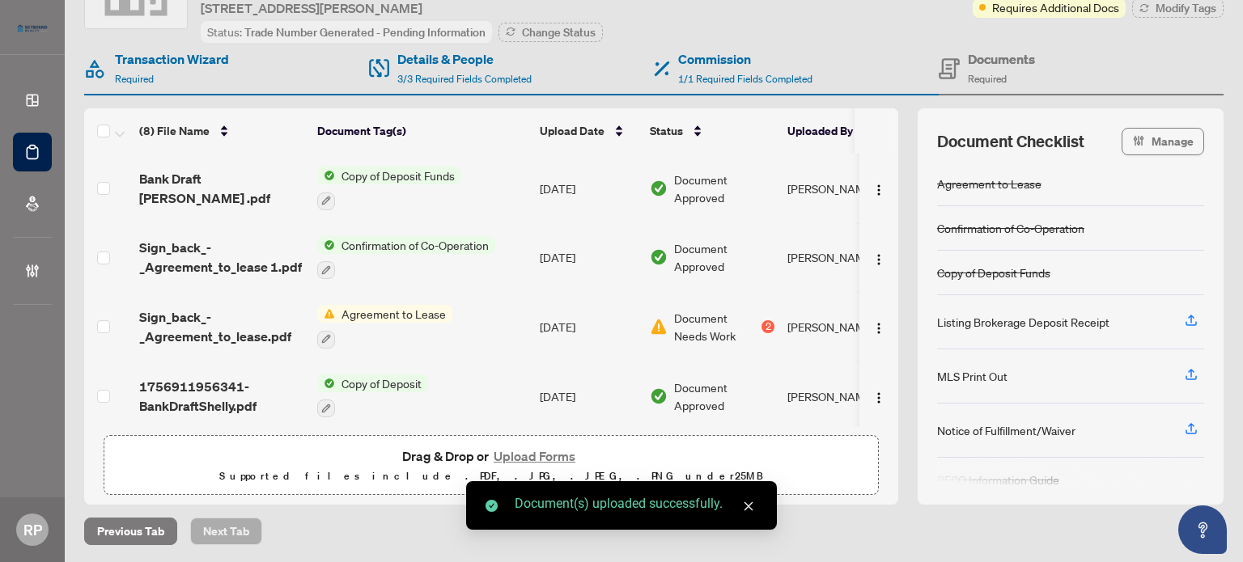
scroll to position [0, 0]
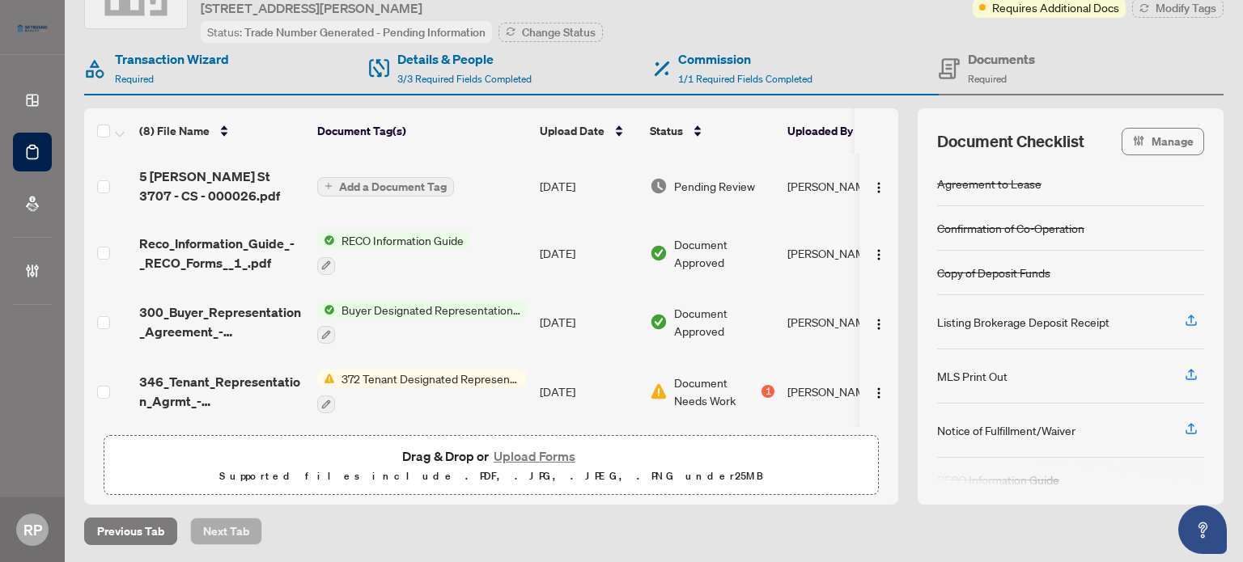
click at [388, 189] on span "Add a Document Tag" at bounding box center [393, 186] width 108 height 11
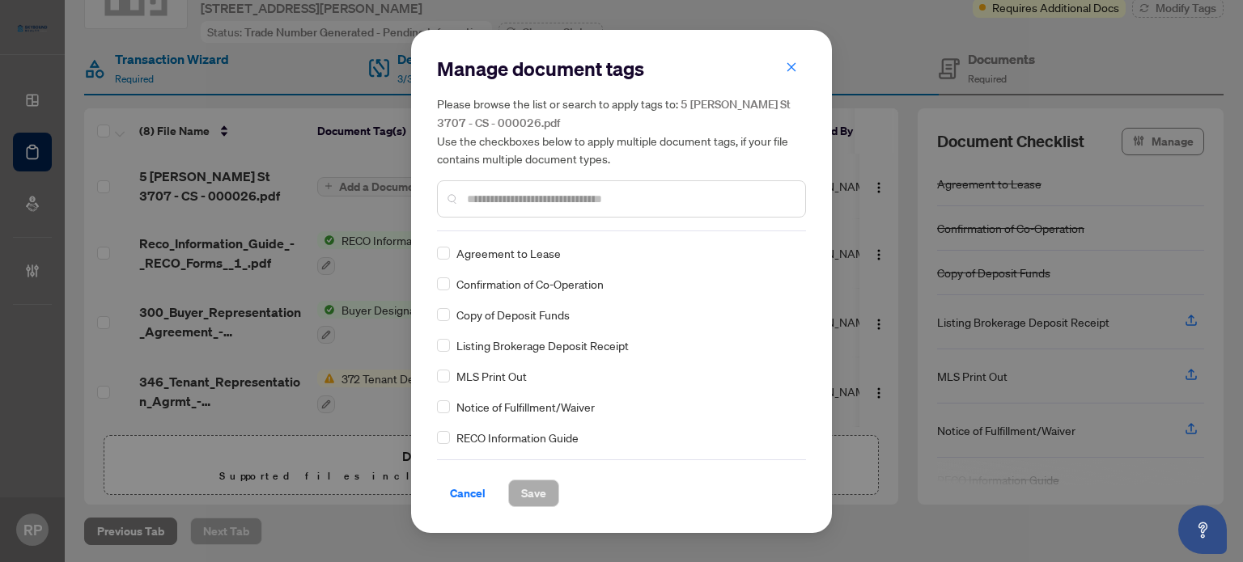
click at [545, 197] on input "text" at bounding box center [629, 199] width 325 height 18
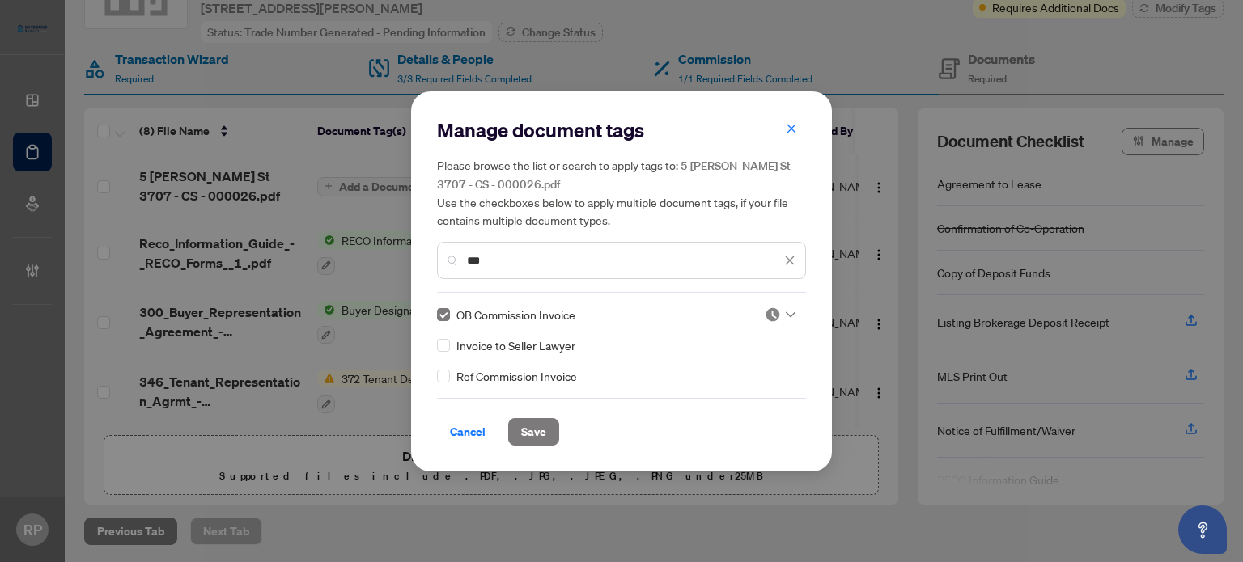
click at [794, 316] on icon at bounding box center [791, 314] width 10 height 6
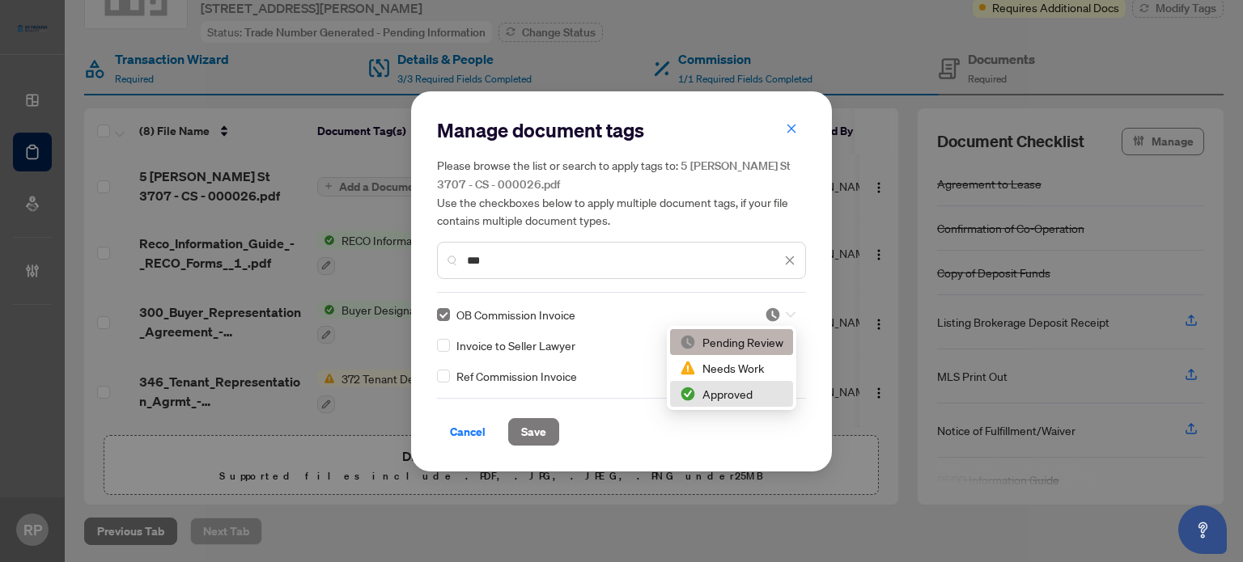
click at [747, 394] on div "Approved" at bounding box center [732, 394] width 104 height 18
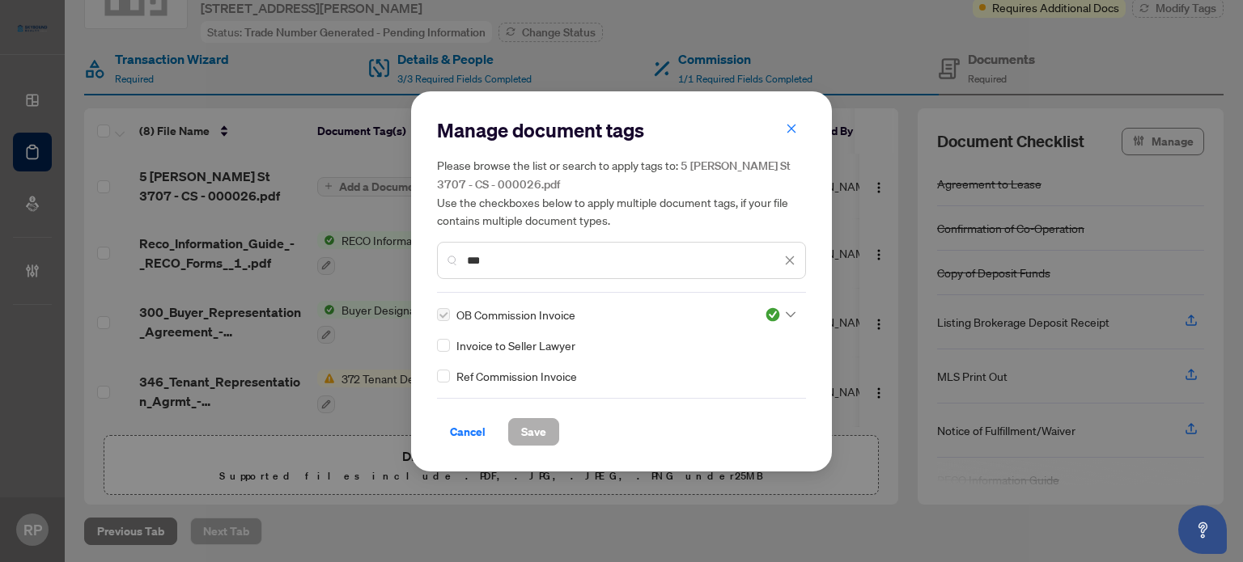
click at [536, 436] on span "Save" at bounding box center [533, 432] width 25 height 26
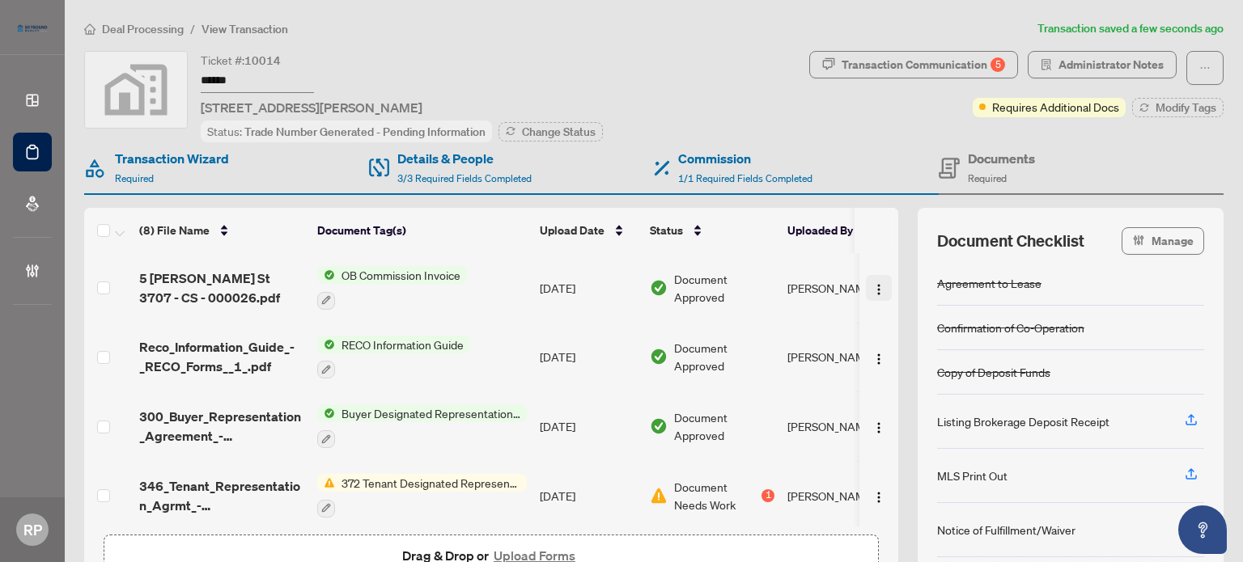
click at [872, 289] on img "button" at bounding box center [878, 289] width 13 height 13
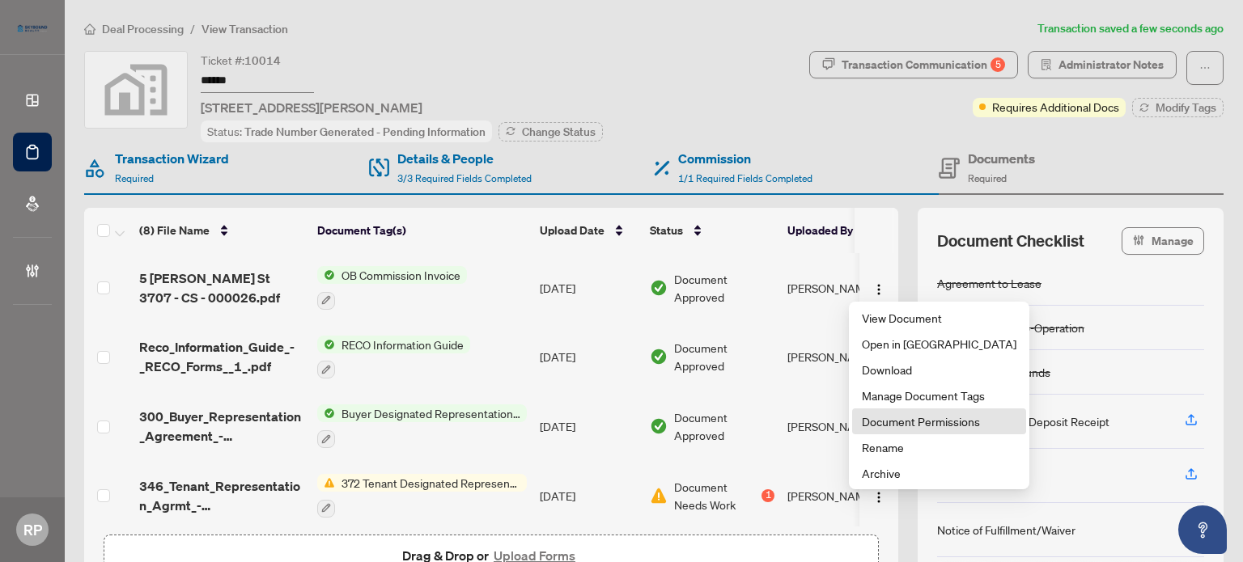
click at [913, 422] on span "Document Permissions" at bounding box center [939, 422] width 155 height 18
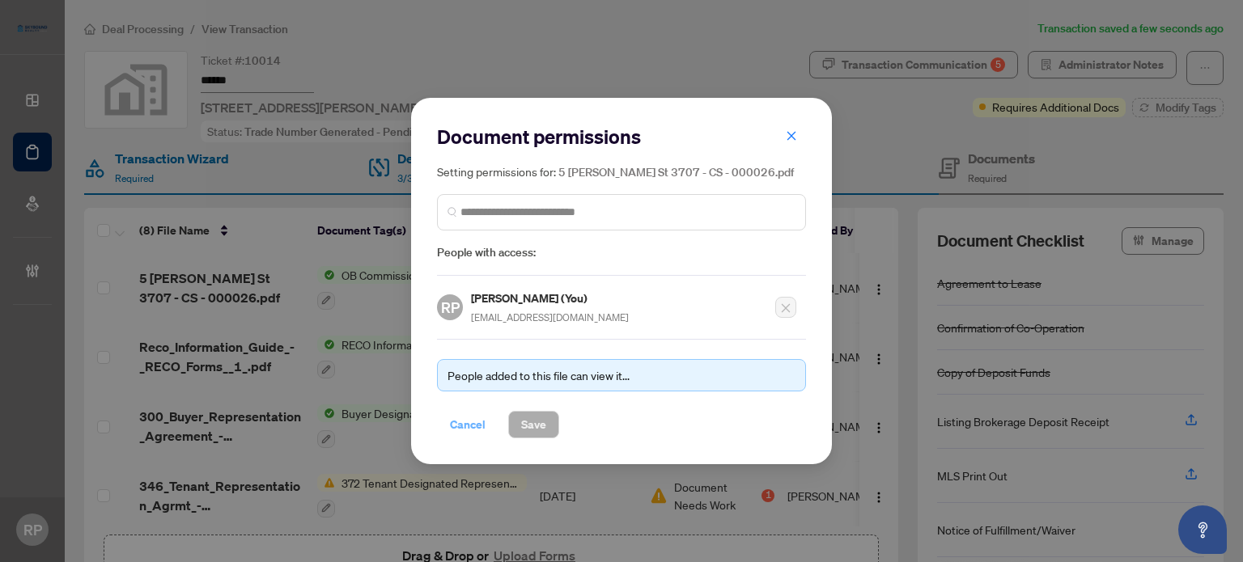
click at [468, 427] on span "Cancel" at bounding box center [468, 425] width 36 height 26
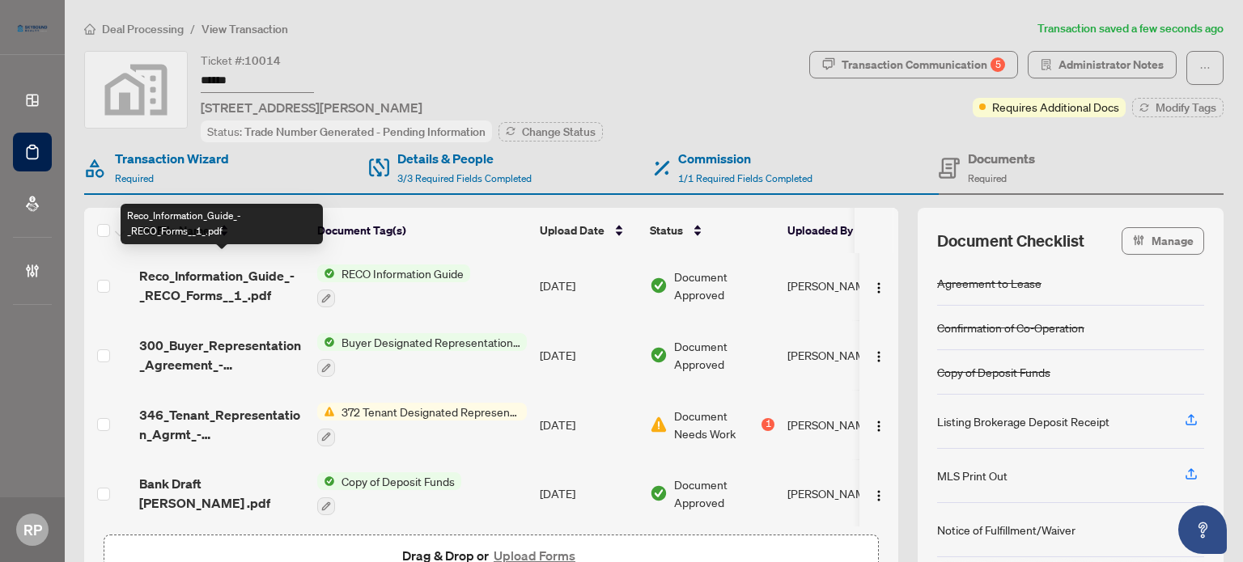
scroll to position [81, 0]
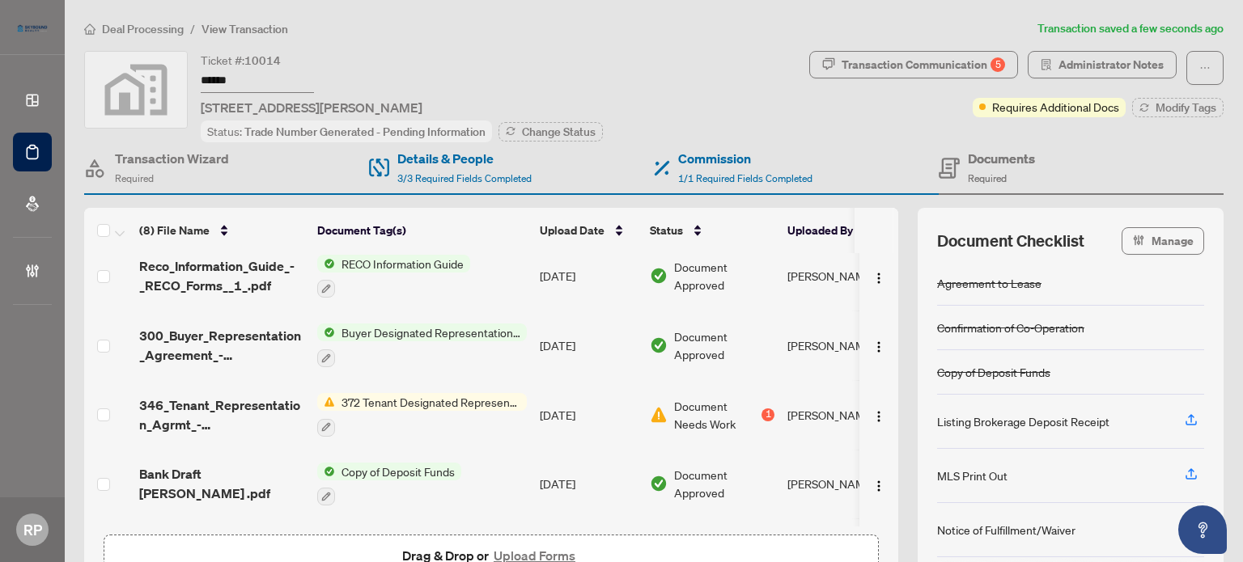
click at [250, 176] on div "Transaction Wizard Required" at bounding box center [226, 168] width 285 height 53
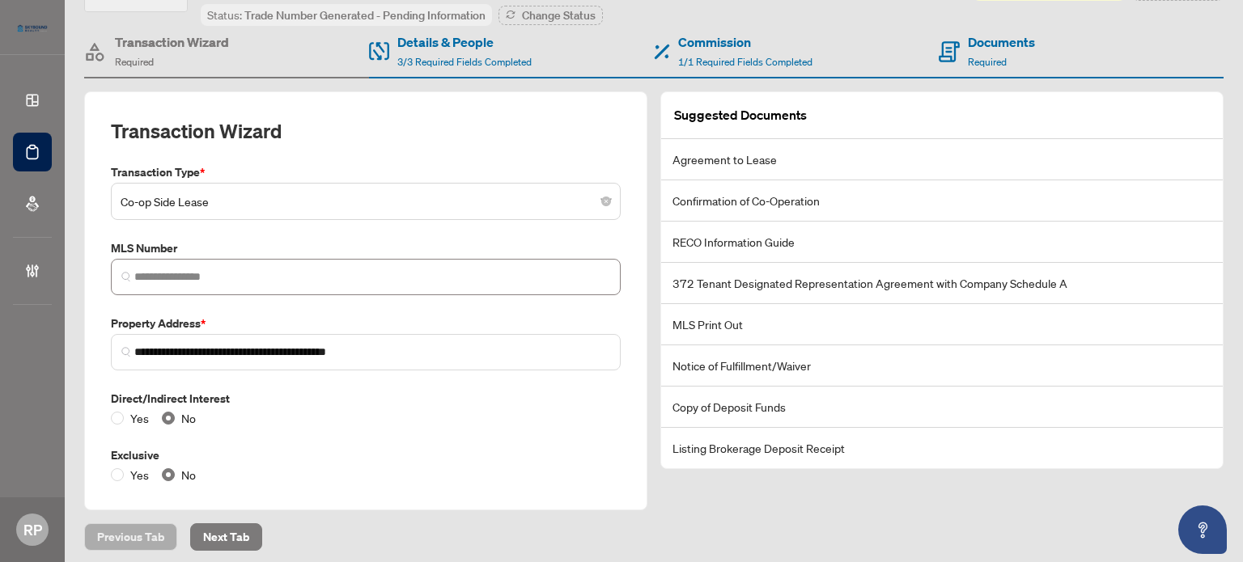
scroll to position [121, 0]
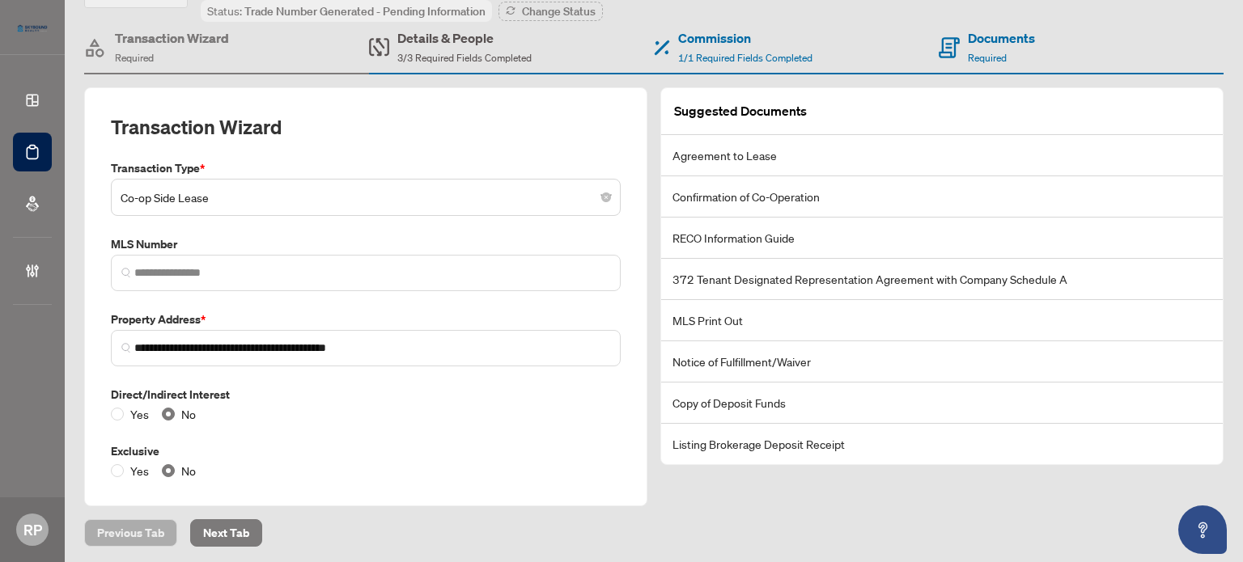
click at [521, 53] on span "3/3 Required Fields Completed" at bounding box center [464, 58] width 134 height 12
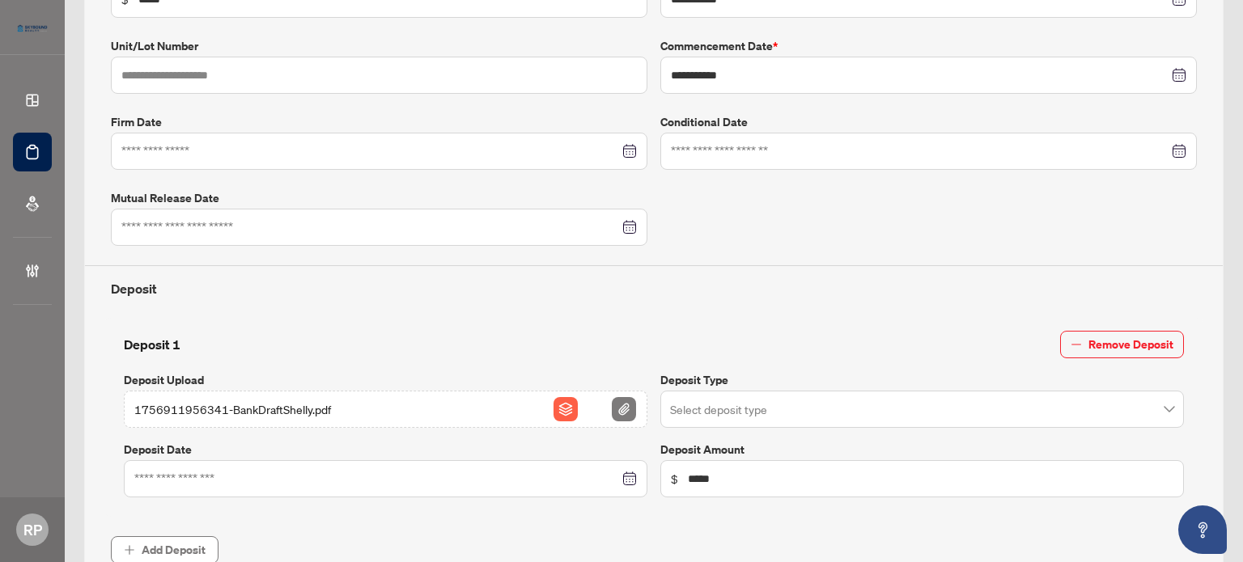
scroll to position [363, 0]
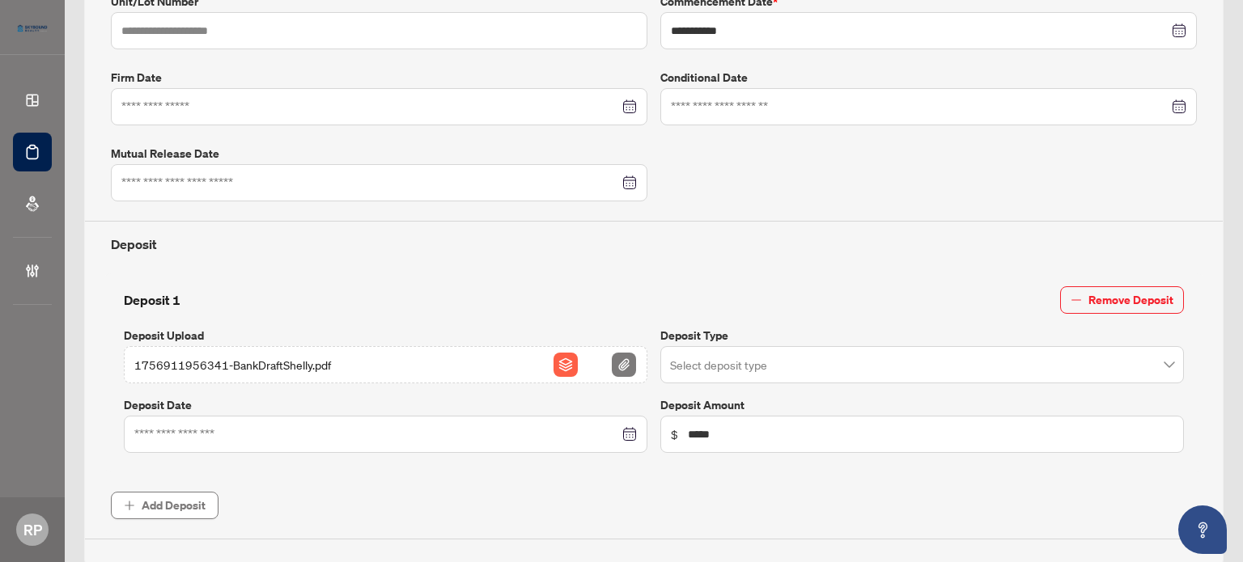
click at [289, 366] on span "1756911956341-BankDraftShelly.pdf" at bounding box center [232, 365] width 197 height 18
click at [227, 358] on span "1756911956341-BankDraftShelly.pdf" at bounding box center [232, 365] width 197 height 18
click at [431, 379] on div "Deposit 1 Remove Deposit Deposit Upload 1756911956341-BankDraftShelly.pdf Depos…" at bounding box center [653, 369] width 1073 height 167
click at [625, 364] on img "button" at bounding box center [624, 365] width 24 height 24
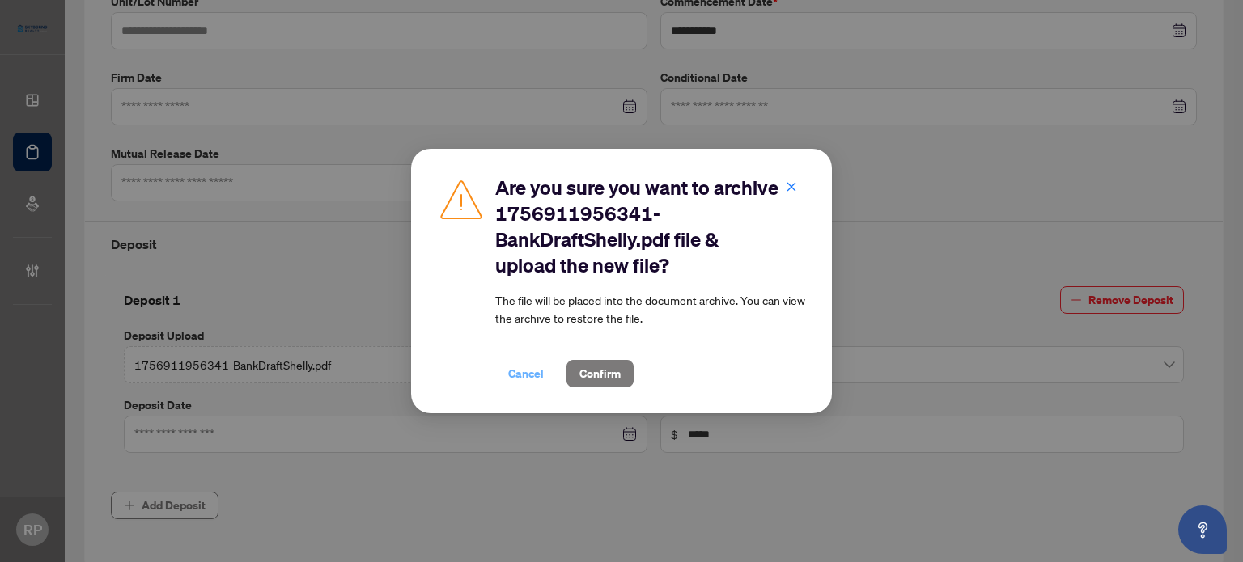
click at [515, 366] on span "Cancel" at bounding box center [526, 374] width 36 height 26
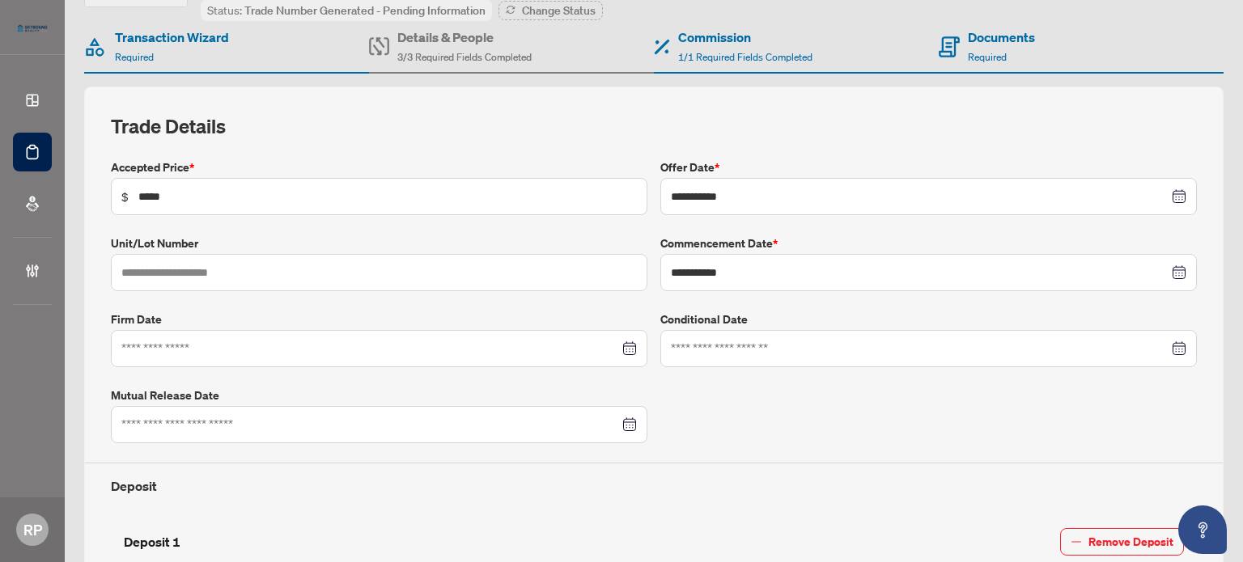
scroll to position [26, 0]
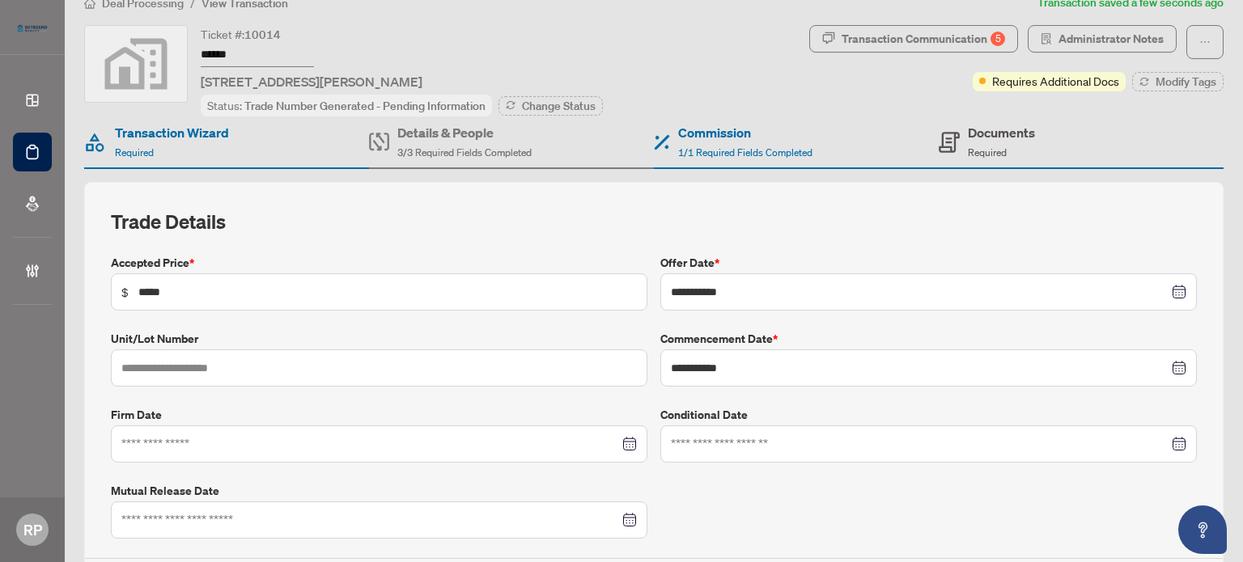
click at [1010, 152] on div "Documents Required" at bounding box center [1001, 142] width 67 height 38
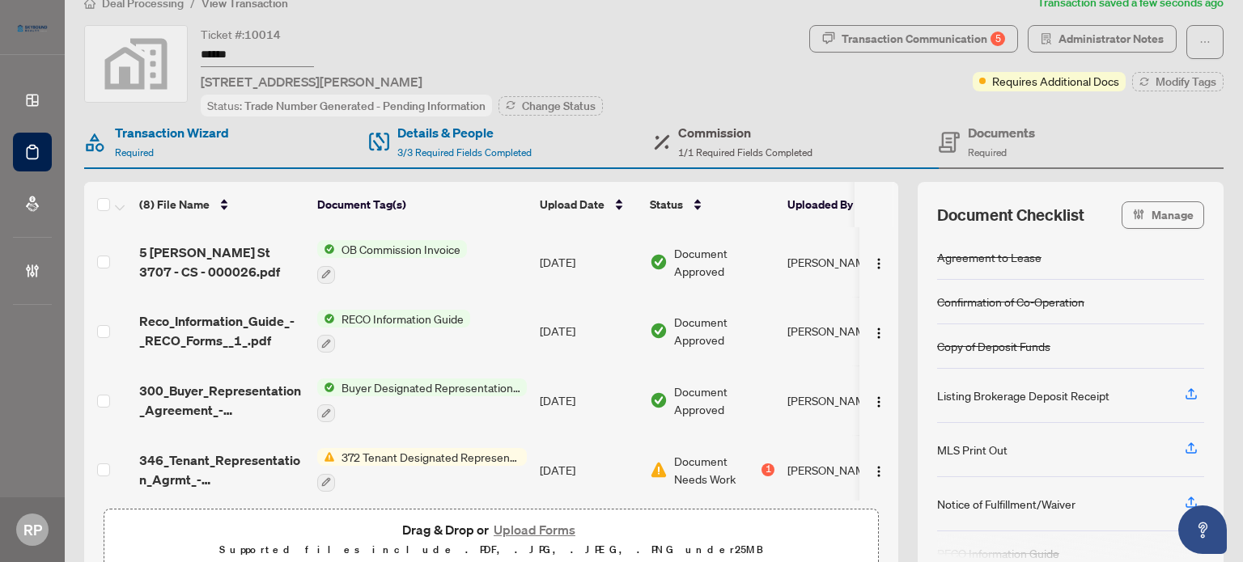
click at [756, 152] on span "1/1 Required Fields Completed" at bounding box center [745, 152] width 134 height 12
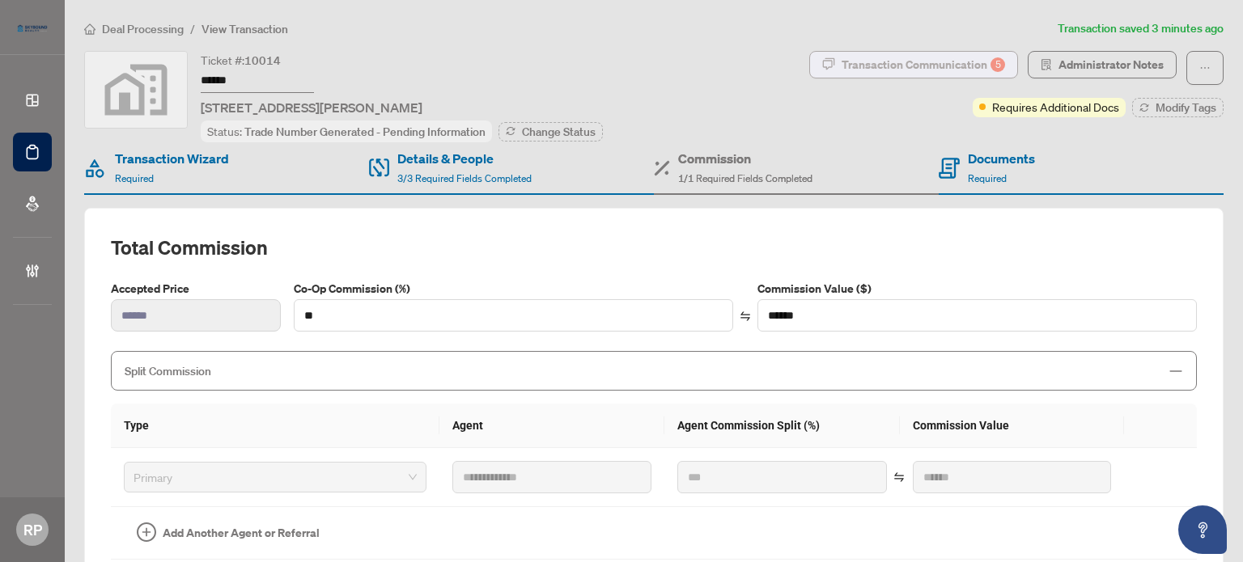
click at [946, 65] on div "Transaction Communication 5" at bounding box center [922, 65] width 163 height 26
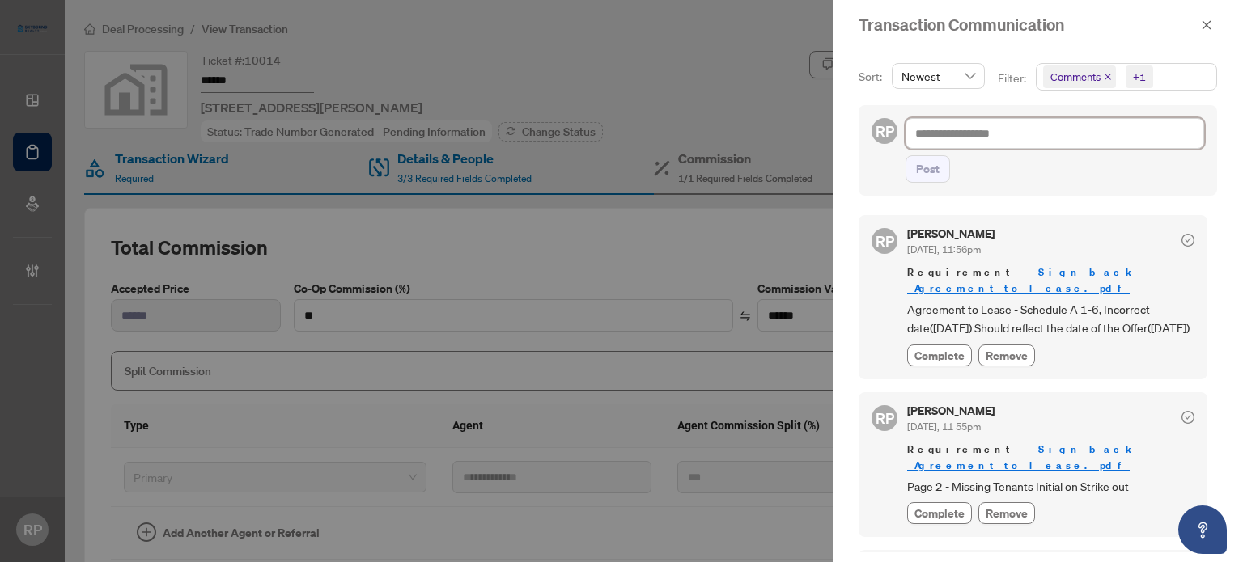
click at [997, 138] on textarea at bounding box center [1054, 133] width 299 height 31
click at [932, 163] on span "Post" at bounding box center [927, 169] width 23 height 26
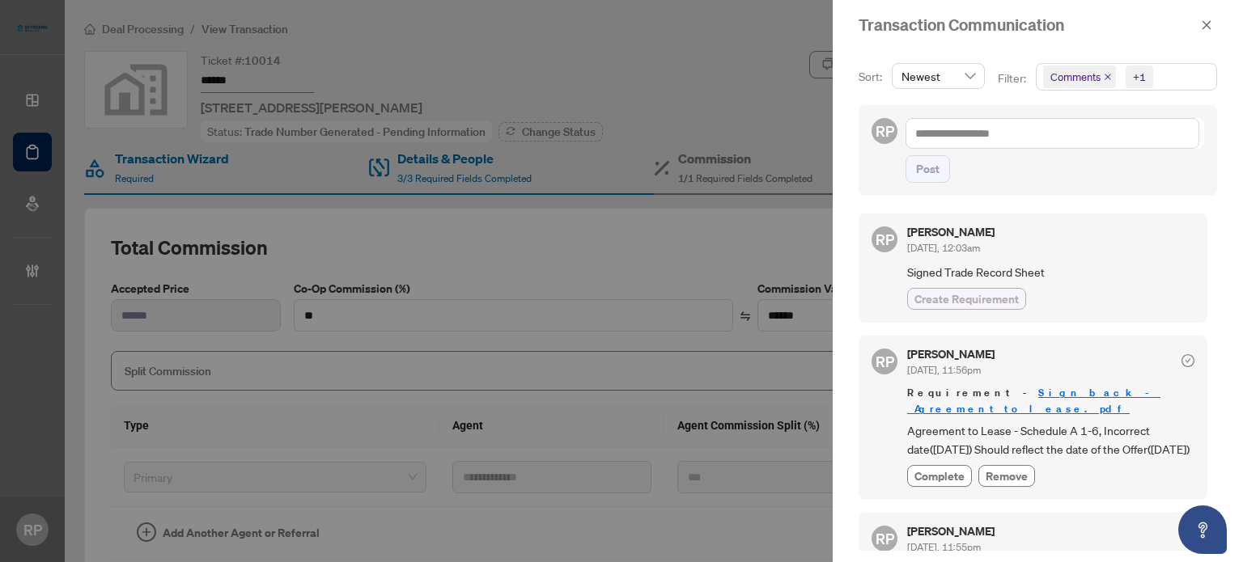
click at [990, 290] on span "Create Requirement" at bounding box center [966, 298] width 104 height 17
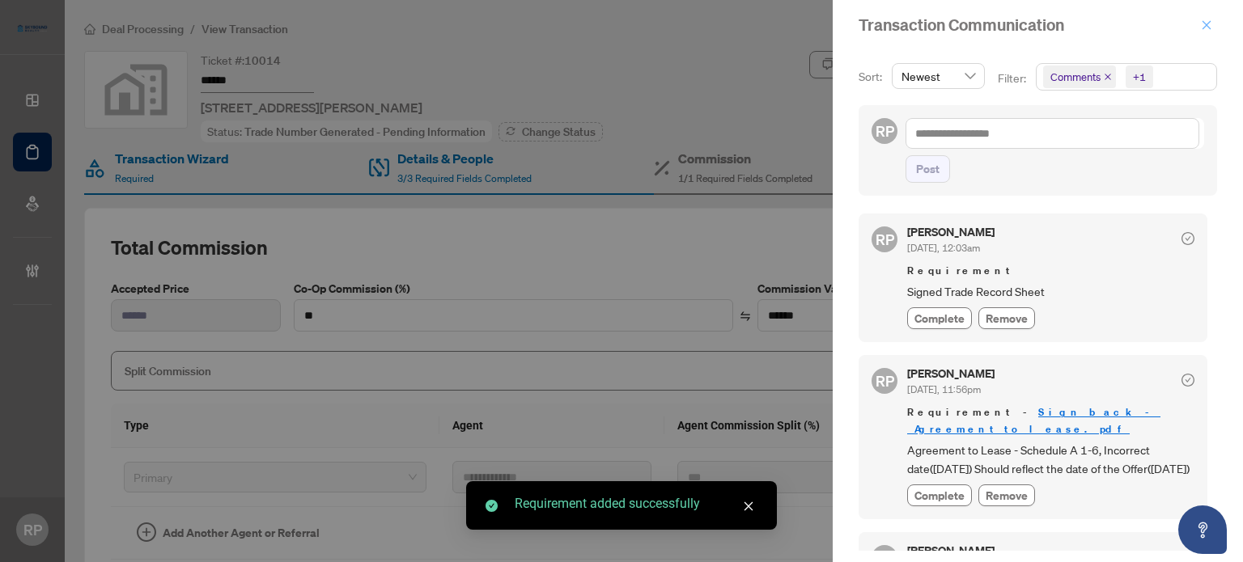
click at [1205, 27] on icon "close" at bounding box center [1206, 24] width 11 height 11
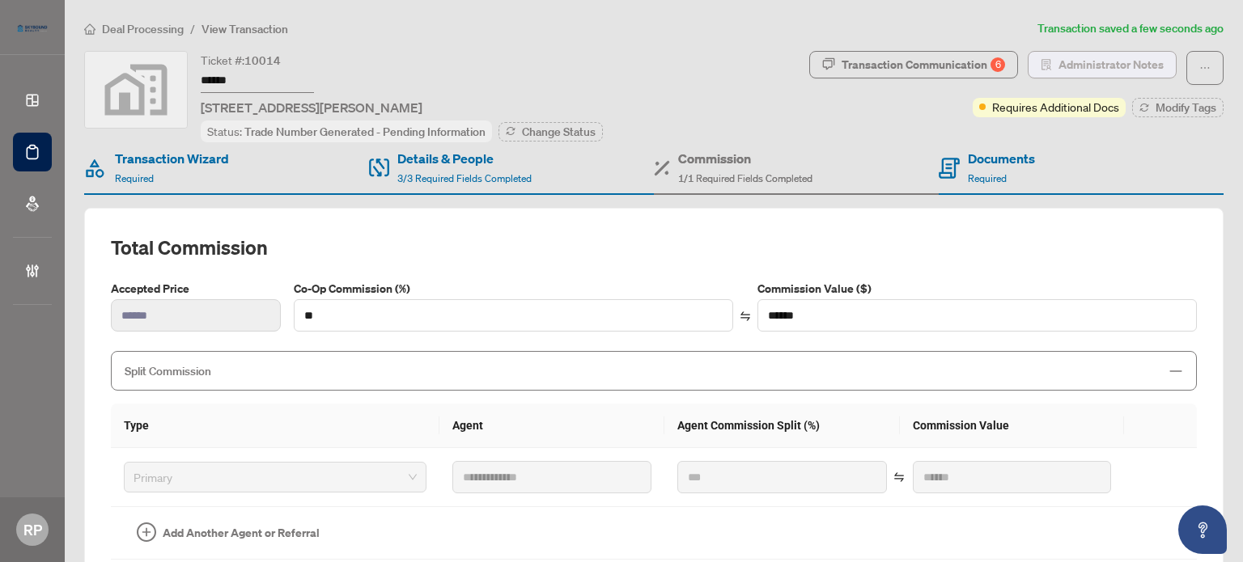
click at [1090, 67] on span "Administrator Notes" at bounding box center [1110, 65] width 105 height 26
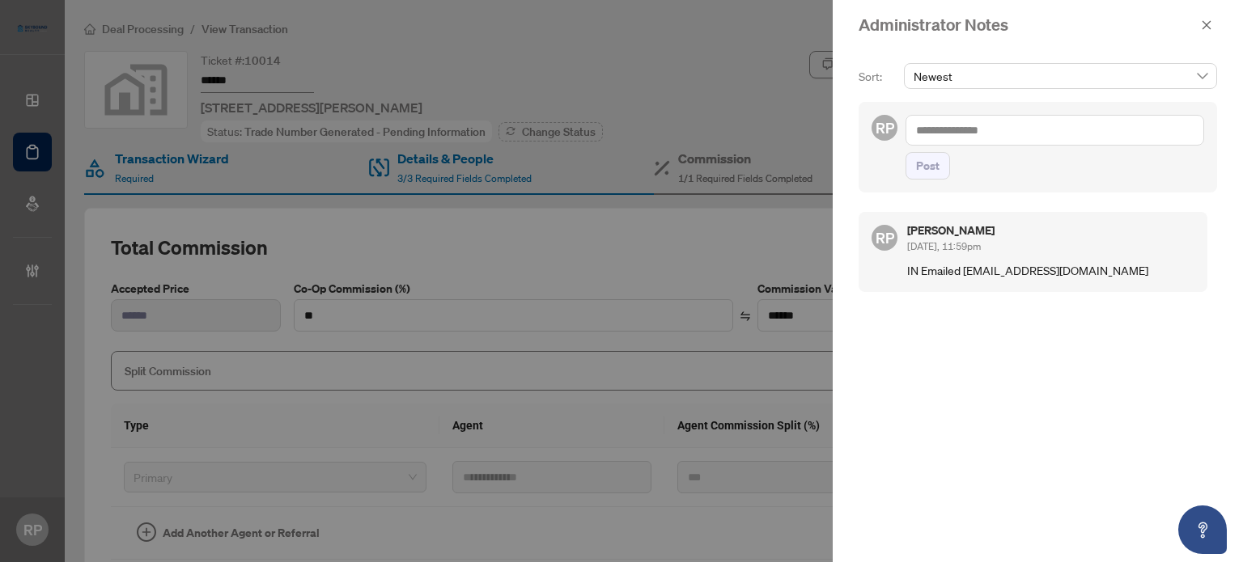
click at [1008, 132] on textarea at bounding box center [1054, 130] width 299 height 31
click at [936, 159] on span "Post" at bounding box center [927, 166] width 23 height 26
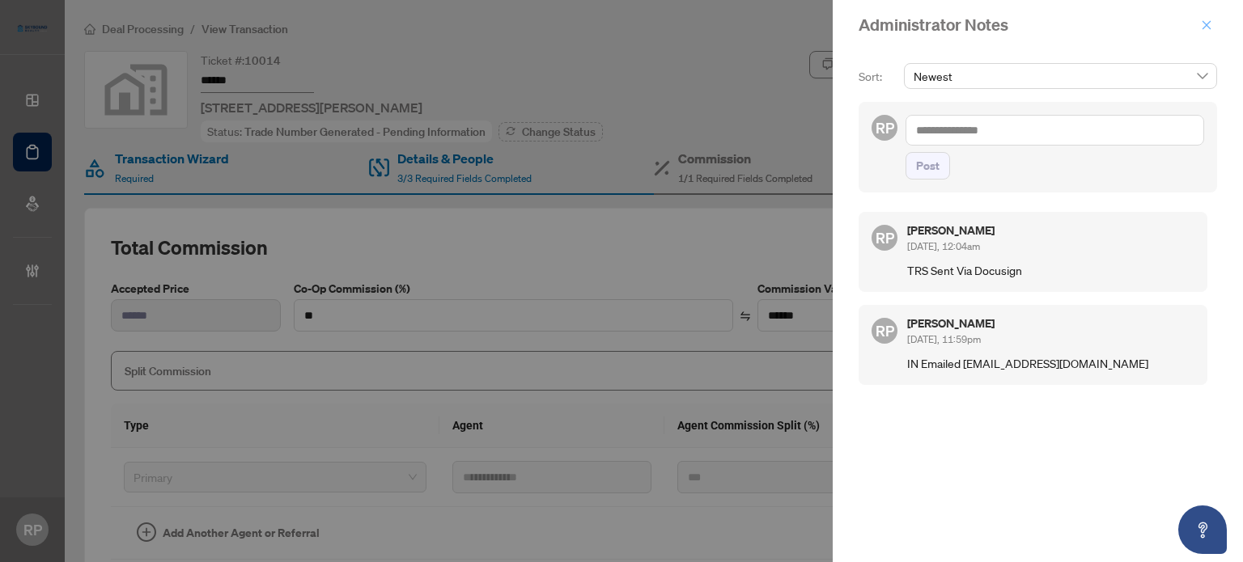
click at [1207, 32] on span "button" at bounding box center [1206, 25] width 11 height 26
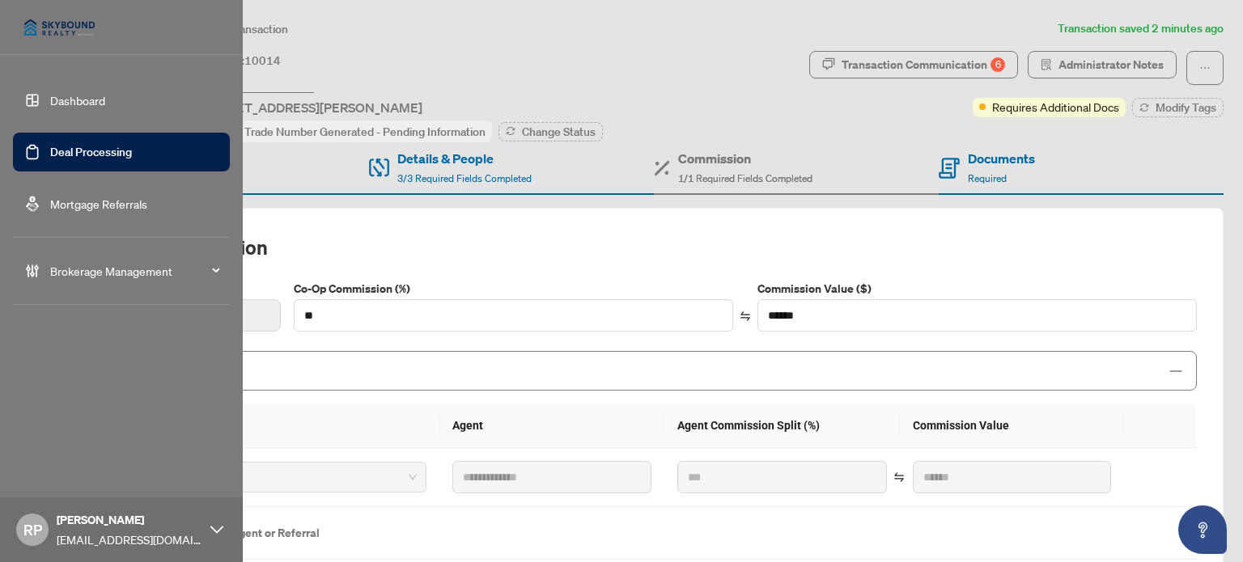
click at [50, 155] on link "Deal Processing" at bounding box center [91, 152] width 82 height 15
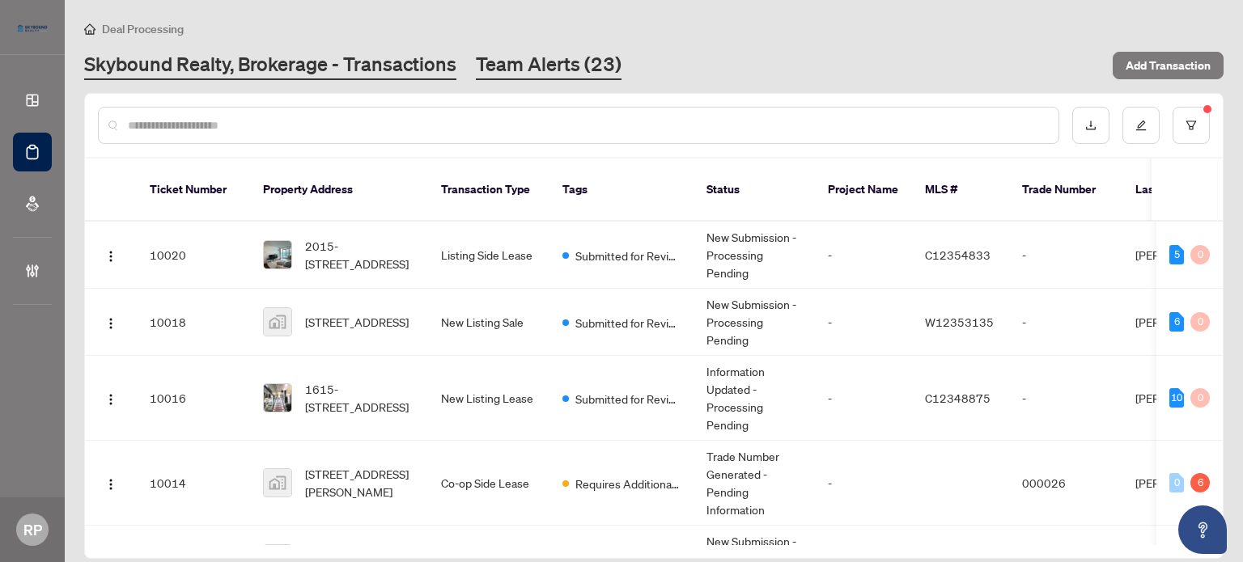
click at [591, 64] on link "Team Alerts (23)" at bounding box center [549, 65] width 146 height 29
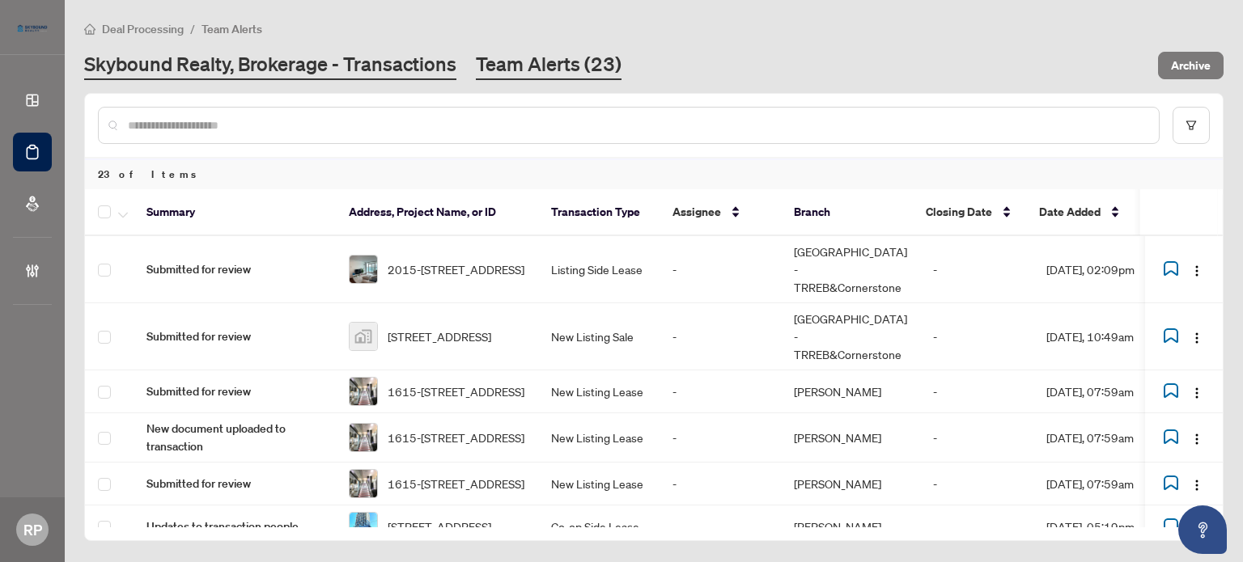
click at [388, 69] on link "Skybound Realty, Brokerage - Transactions" at bounding box center [270, 65] width 372 height 29
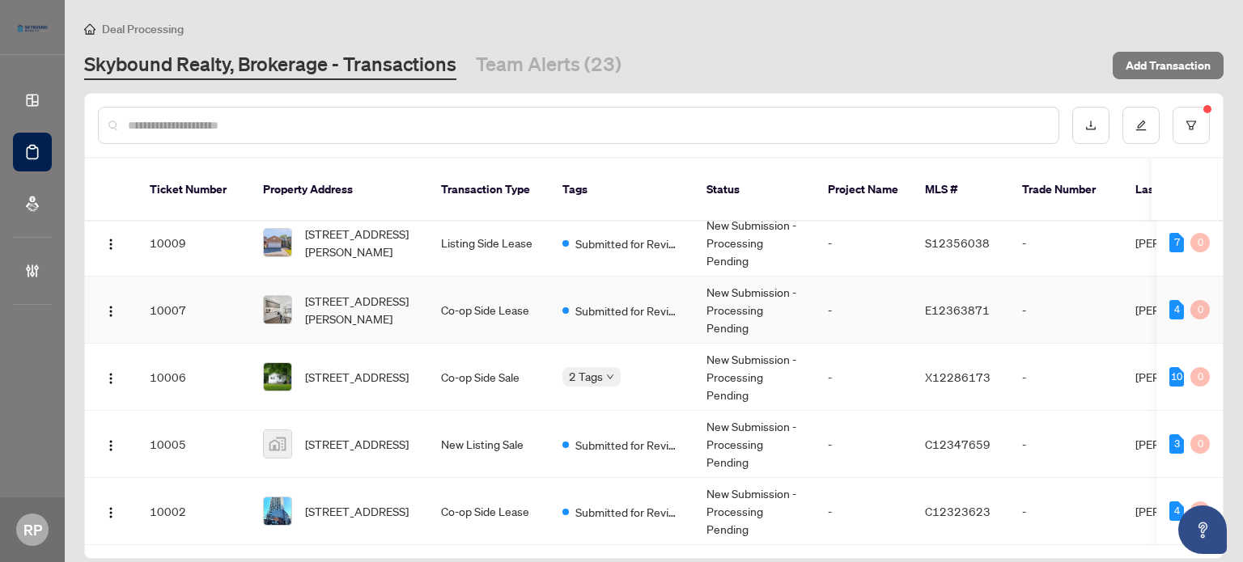
scroll to position [506, 0]
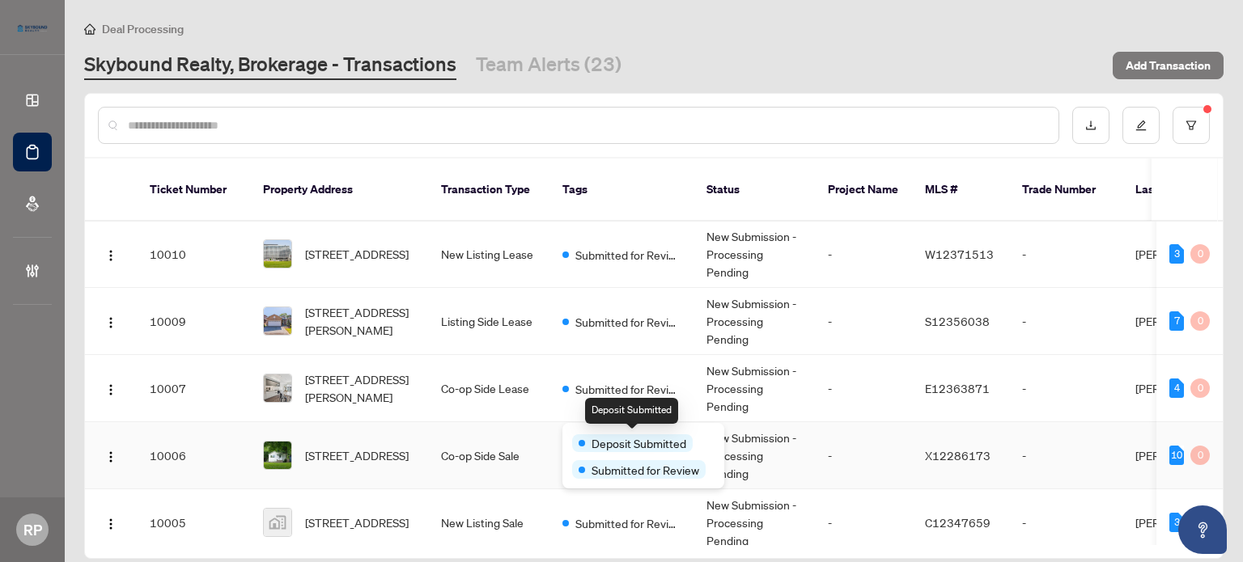
click at [592, 434] on span "Deposit Submitted" at bounding box center [638, 443] width 95 height 18
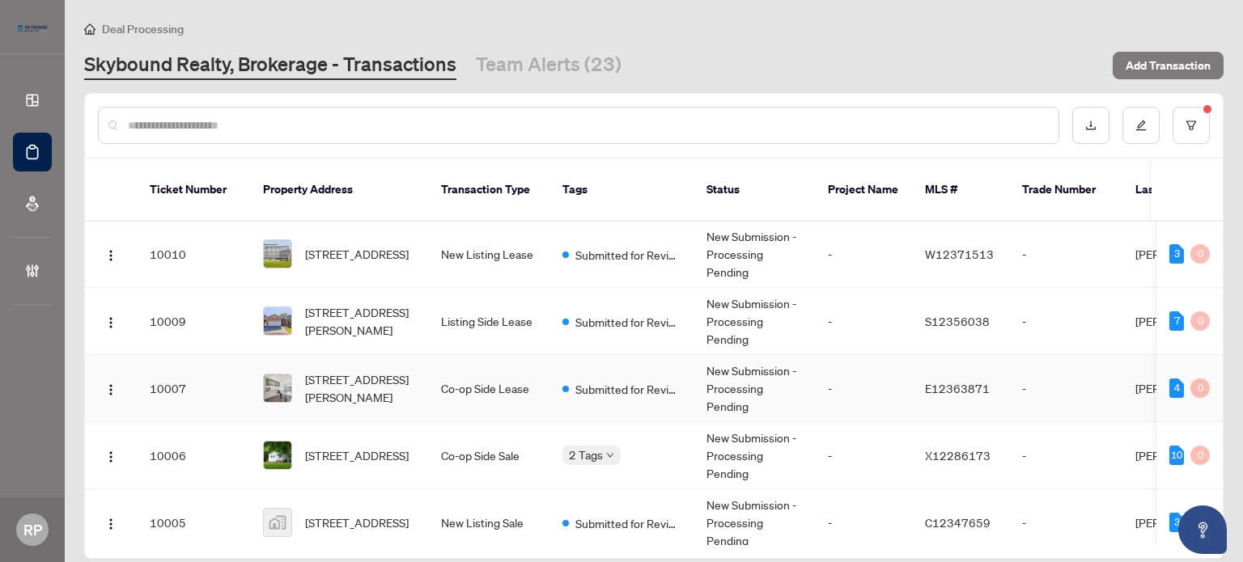
scroll to position [587, 0]
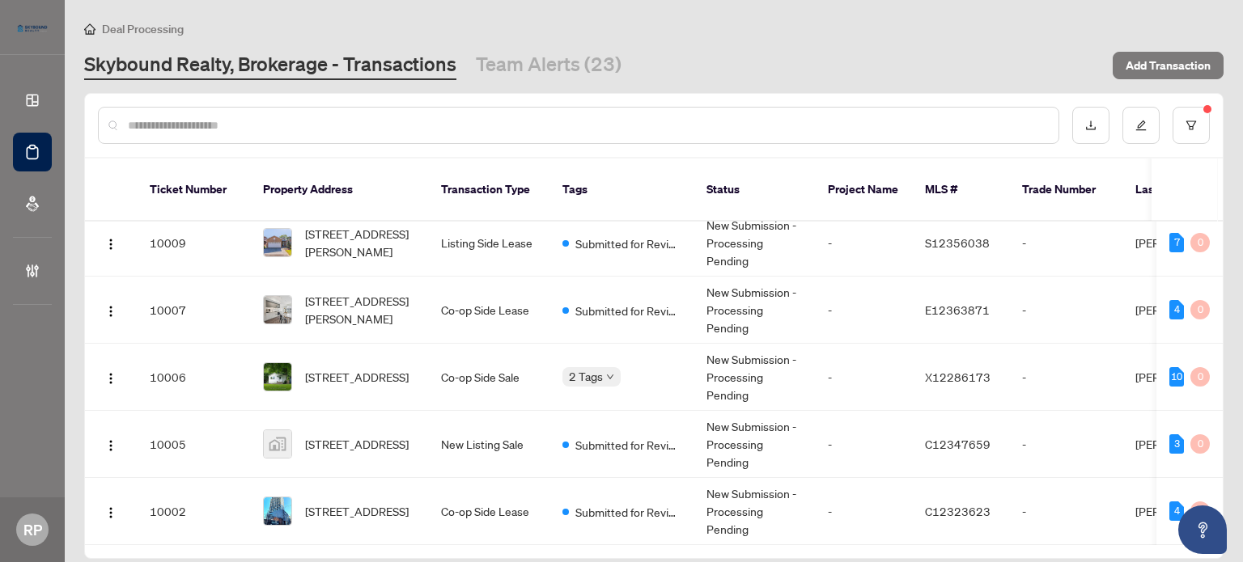
click at [660, 51] on div "Skybound Realty, Brokerage - Transactions Team Alerts (23)" at bounding box center [593, 65] width 1019 height 29
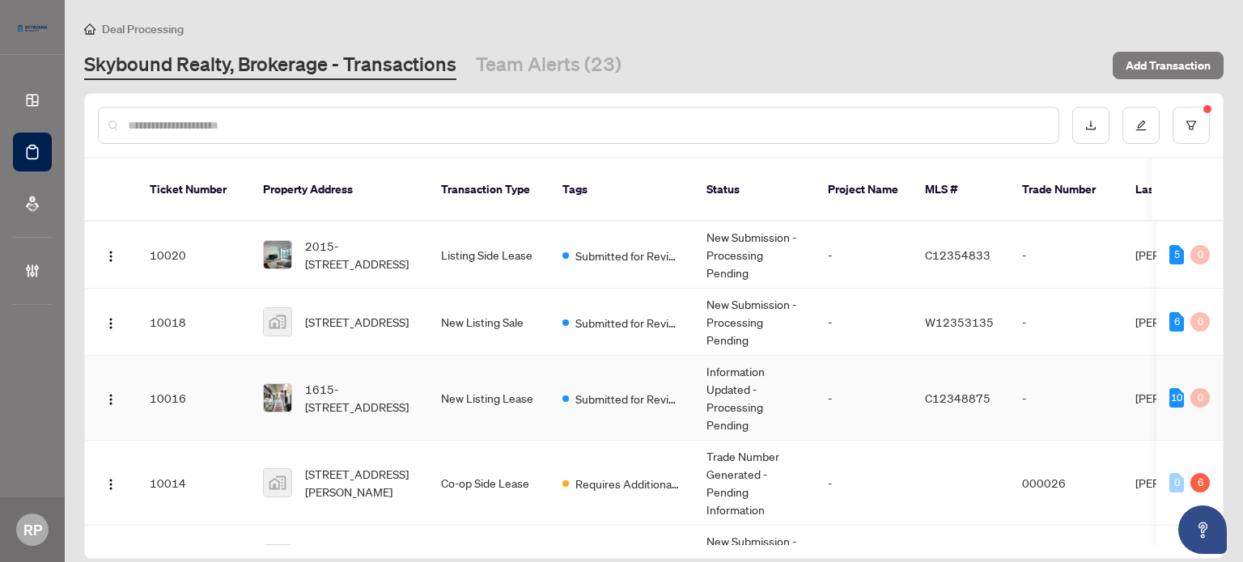
scroll to position [243, 0]
